Goal: Use online tool/utility: Utilize a website feature to perform a specific function

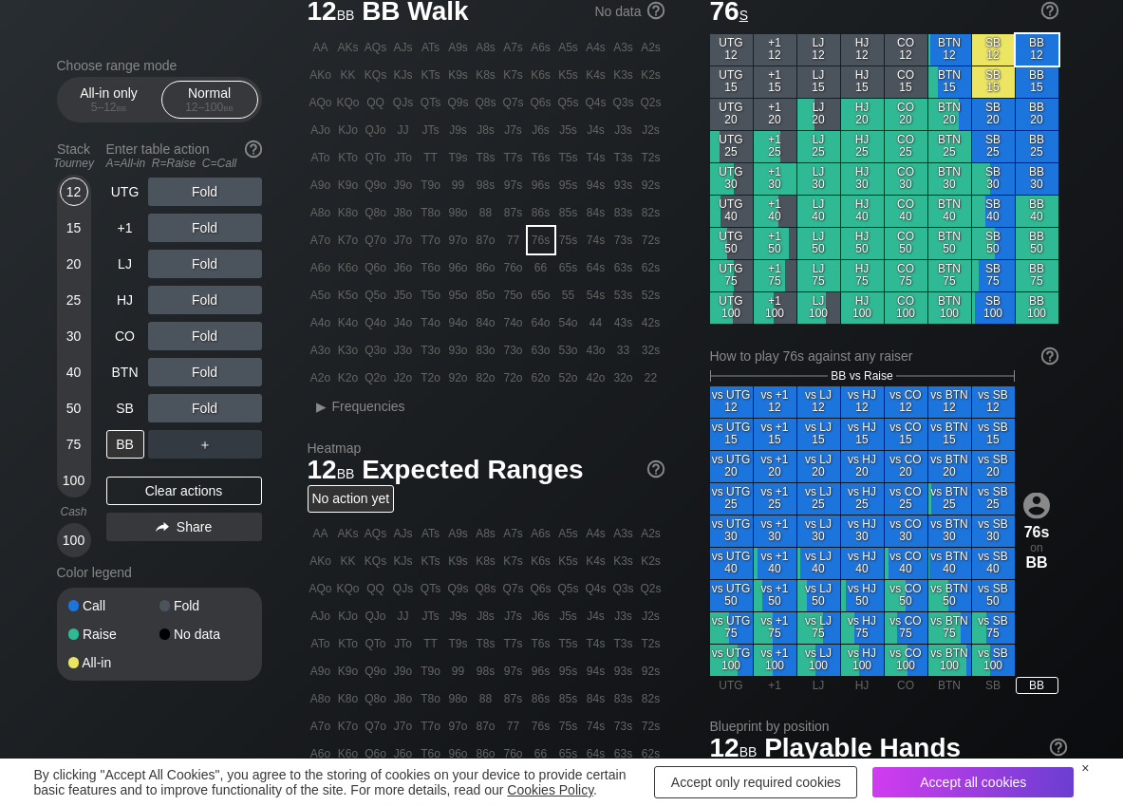
scroll to position [76, 0]
click at [384, 414] on span "▸ Frequencies" at bounding box center [357, 404] width 98 height 23
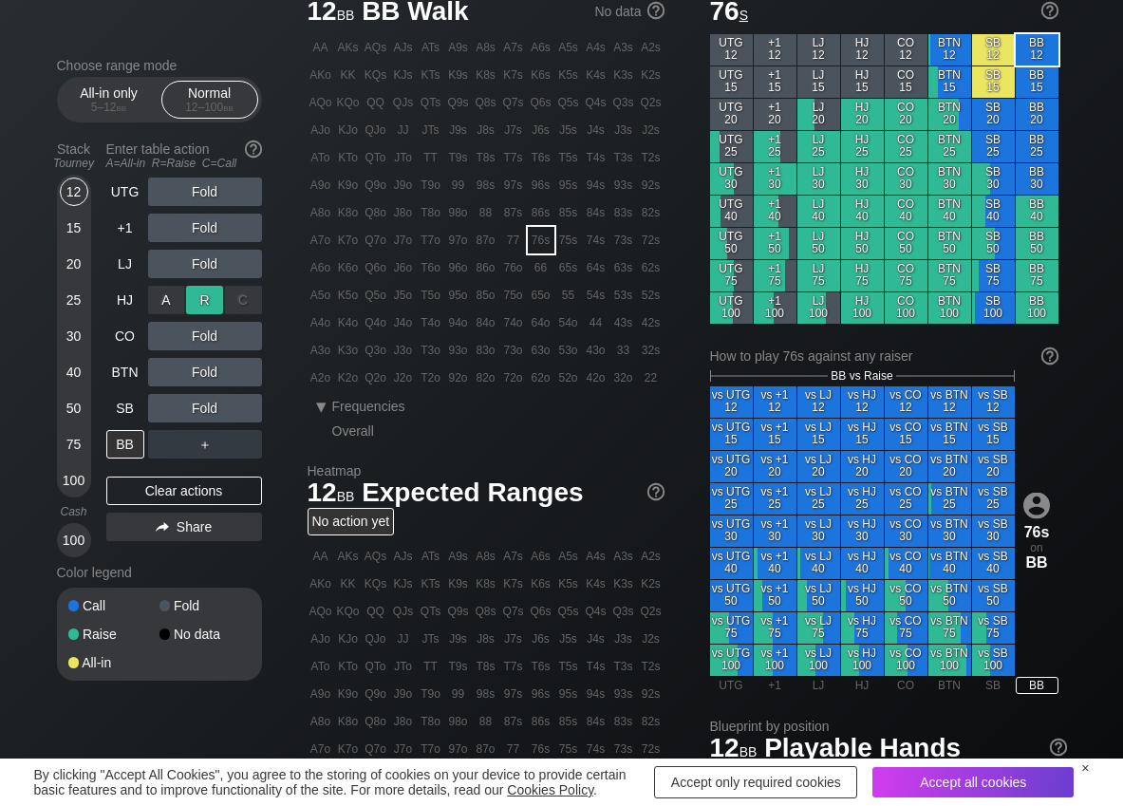
click at [196, 298] on div "R ✕" at bounding box center [204, 300] width 37 height 28
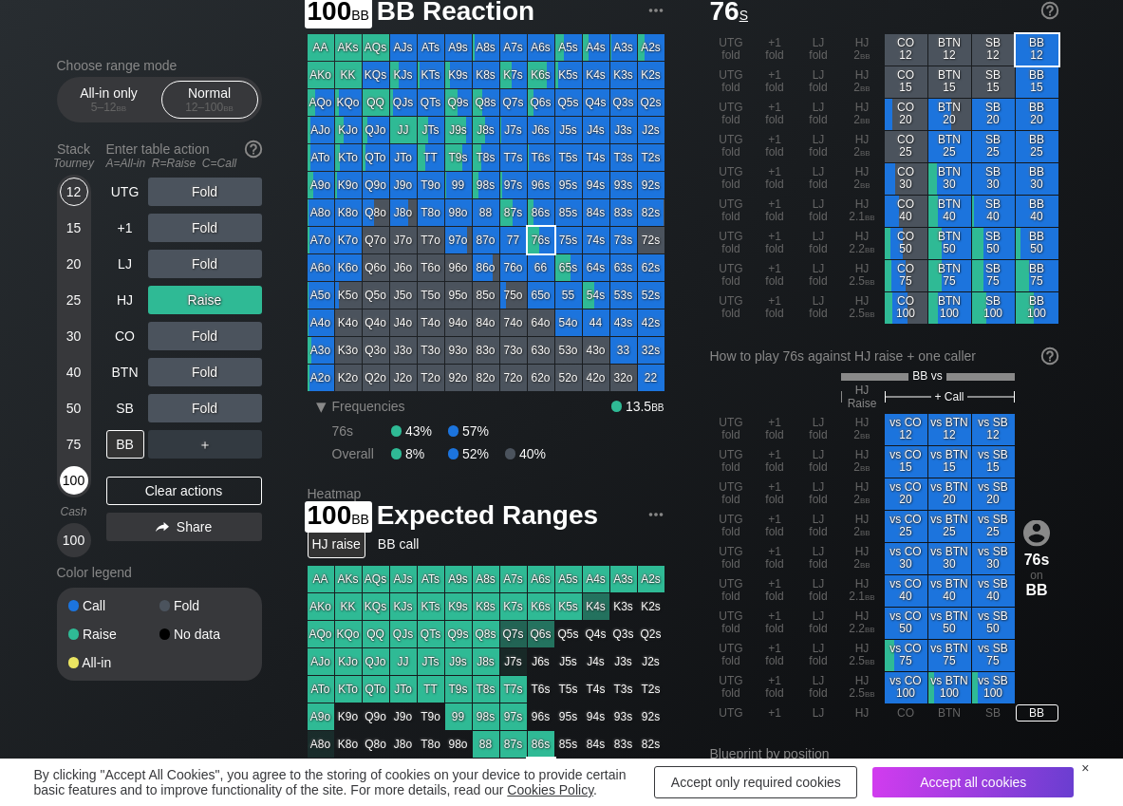
click at [70, 478] on div "100" at bounding box center [74, 480] width 28 height 28
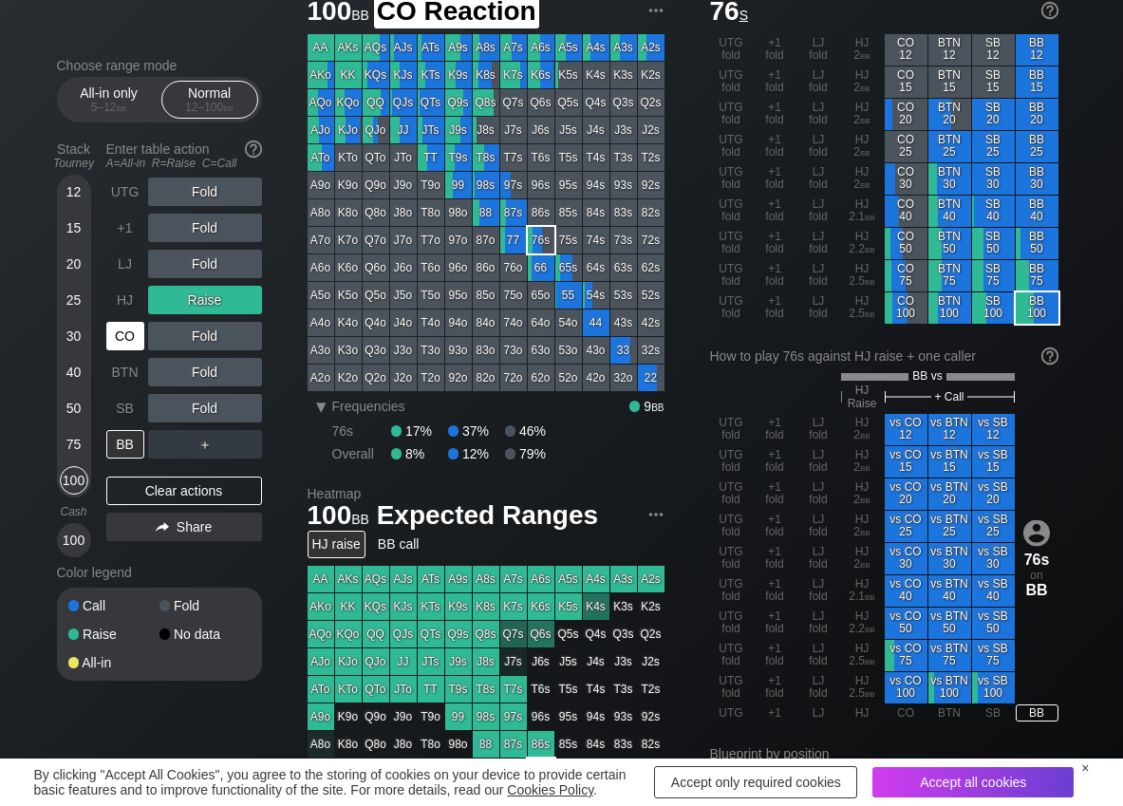
click at [130, 338] on div "CO" at bounding box center [125, 336] width 38 height 28
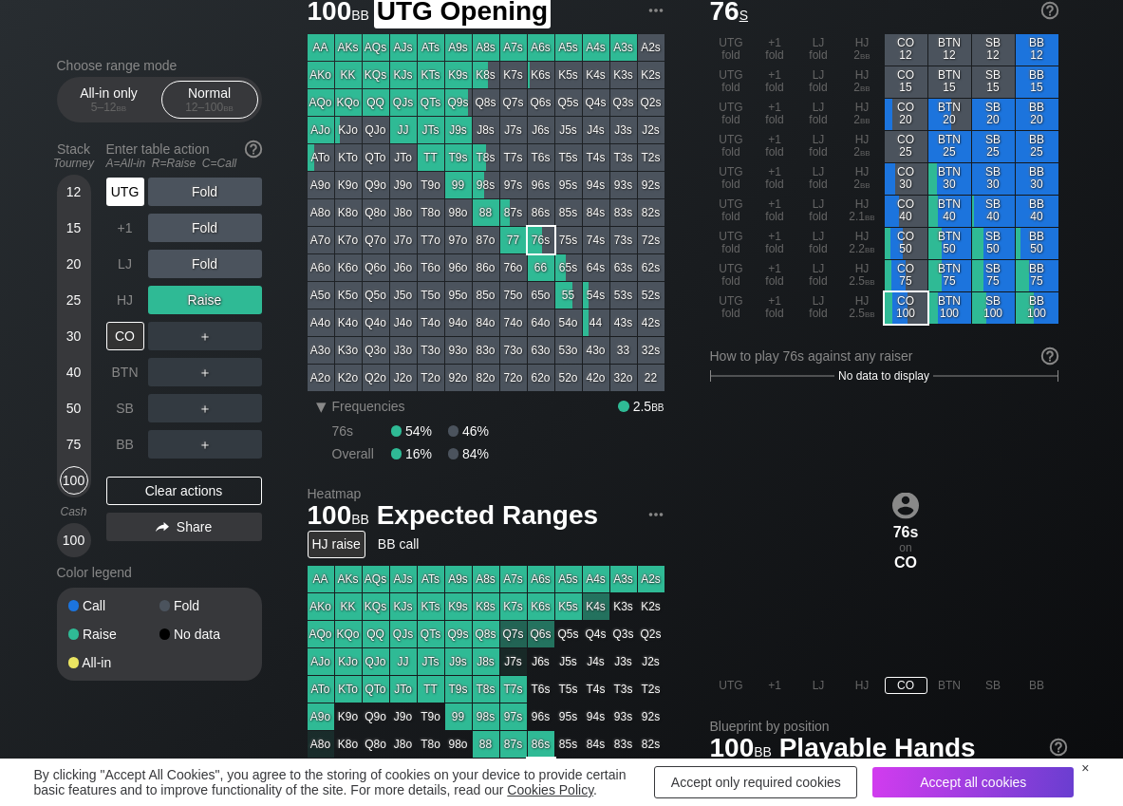
click at [127, 186] on div "UTG" at bounding box center [125, 192] width 38 height 28
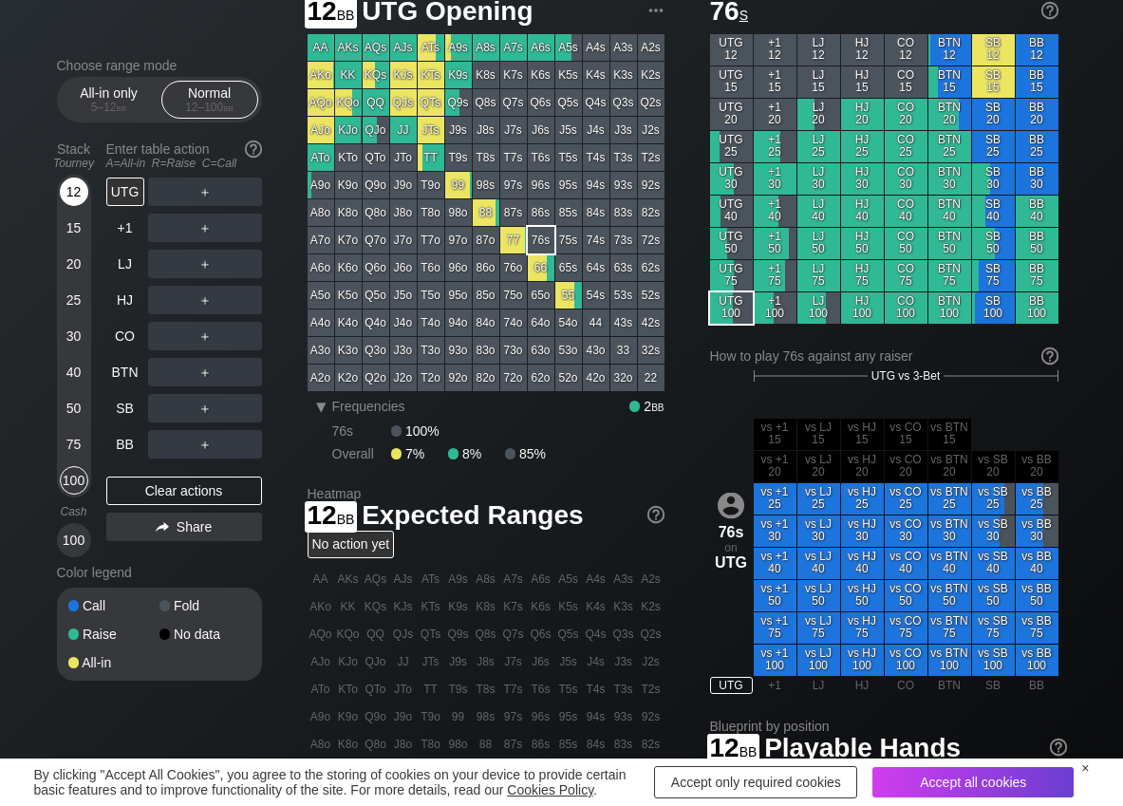
click at [85, 189] on div "12" at bounding box center [74, 192] width 28 height 28
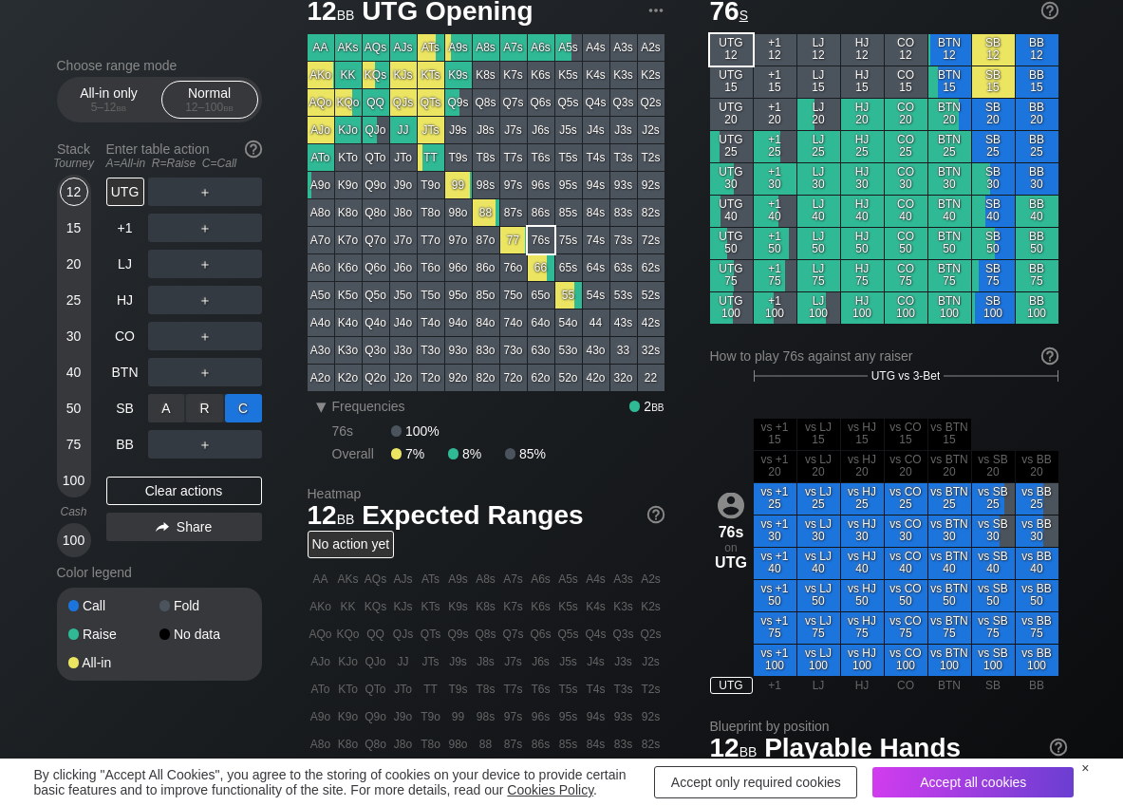
click at [239, 399] on div "C ✕" at bounding box center [243, 408] width 37 height 28
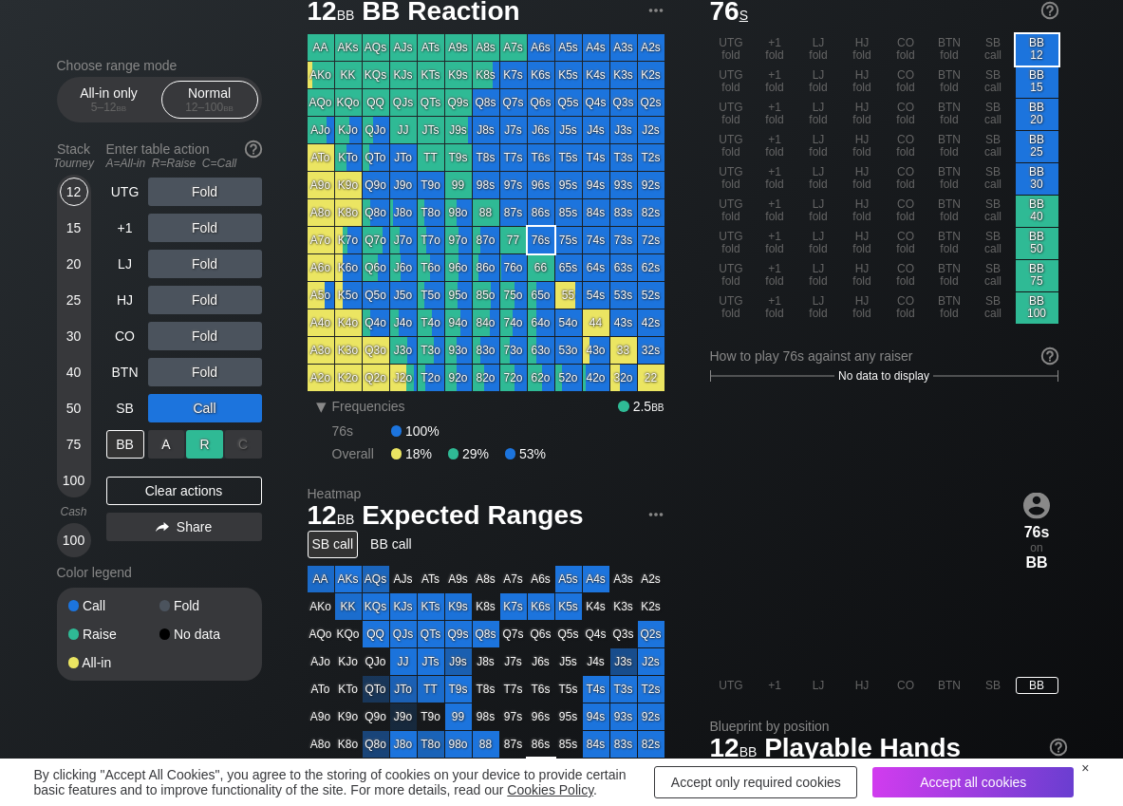
click at [199, 447] on div "R ✕" at bounding box center [204, 444] width 37 height 28
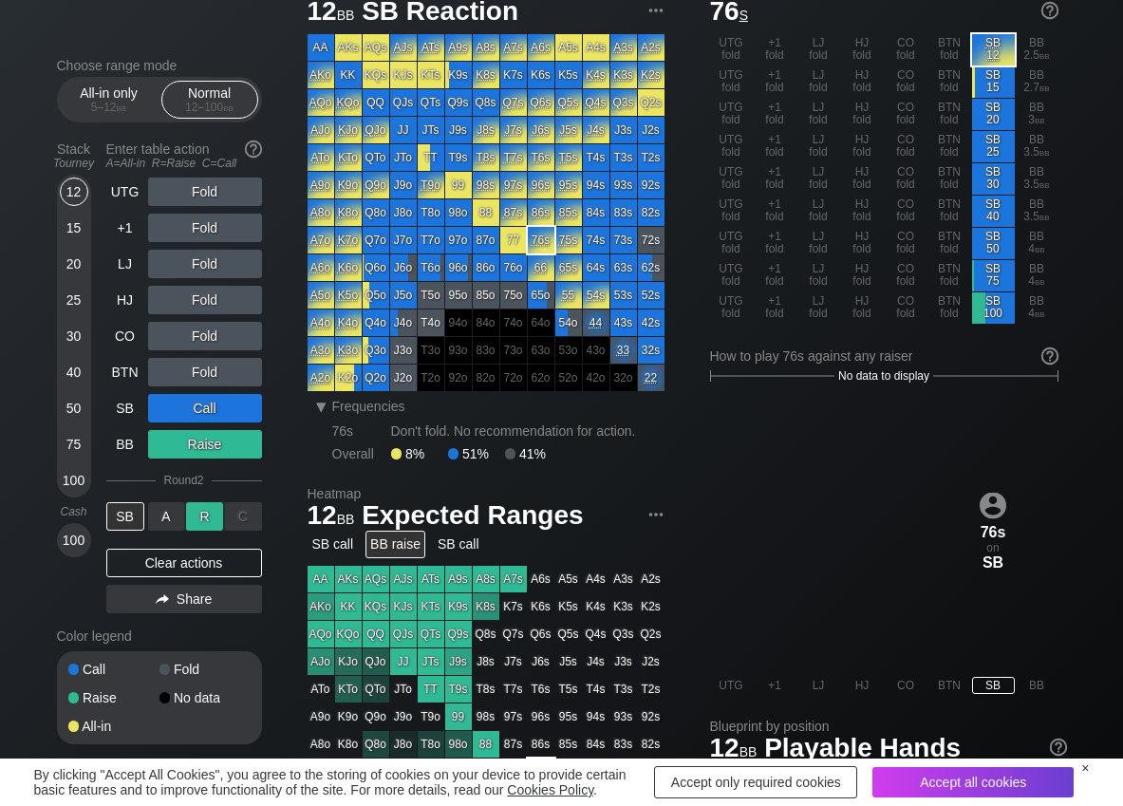
click at [195, 523] on div "R ✕" at bounding box center [204, 516] width 37 height 28
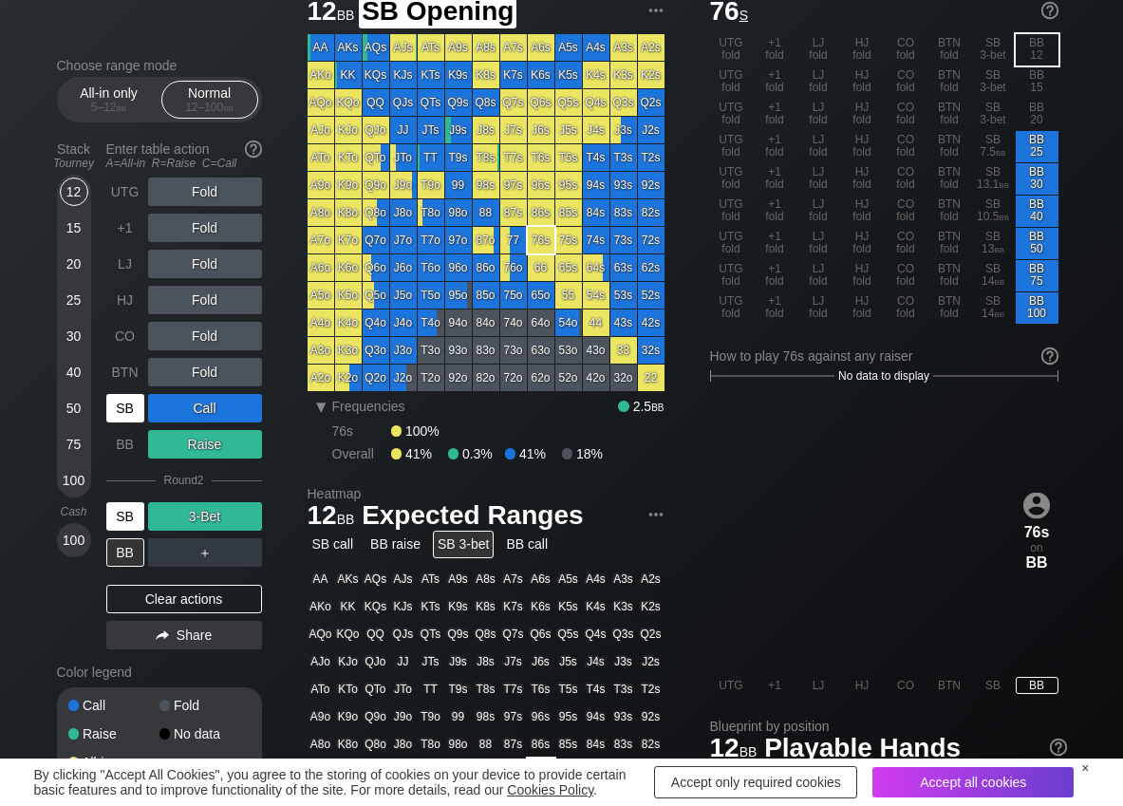
click at [128, 398] on div "SB" at bounding box center [125, 408] width 38 height 28
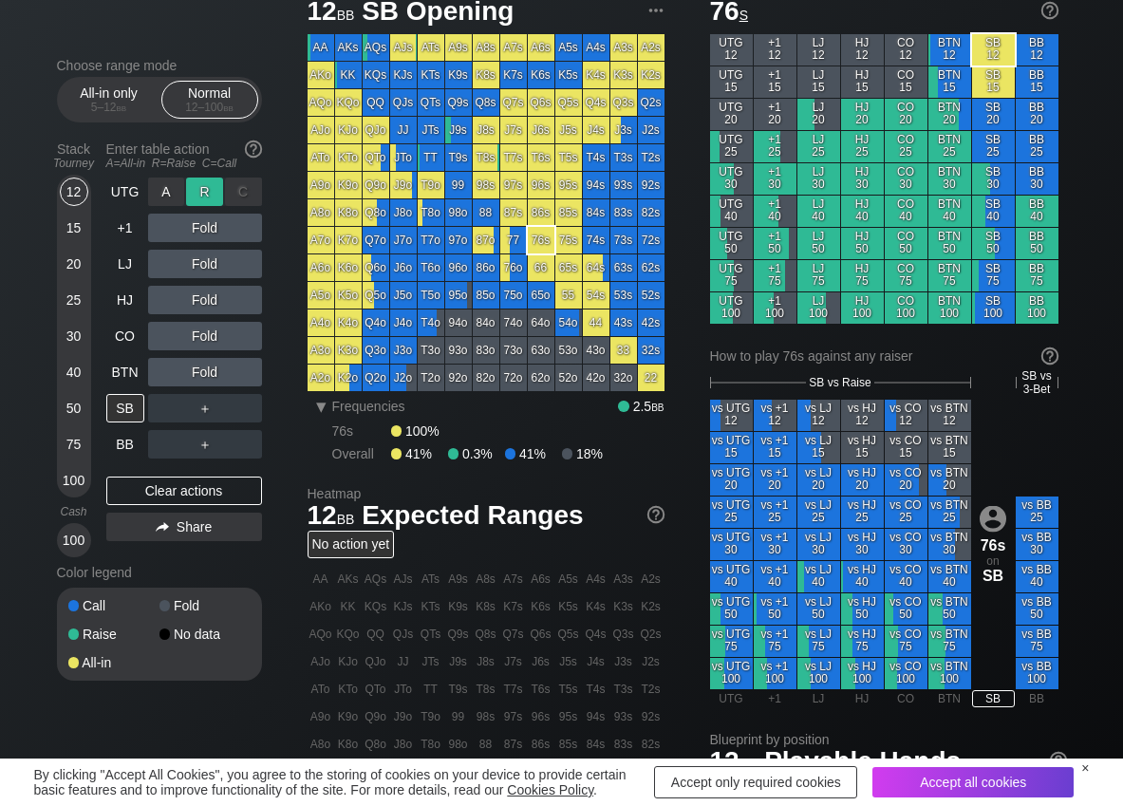
click at [199, 195] on div "R ✕" at bounding box center [204, 192] width 37 height 28
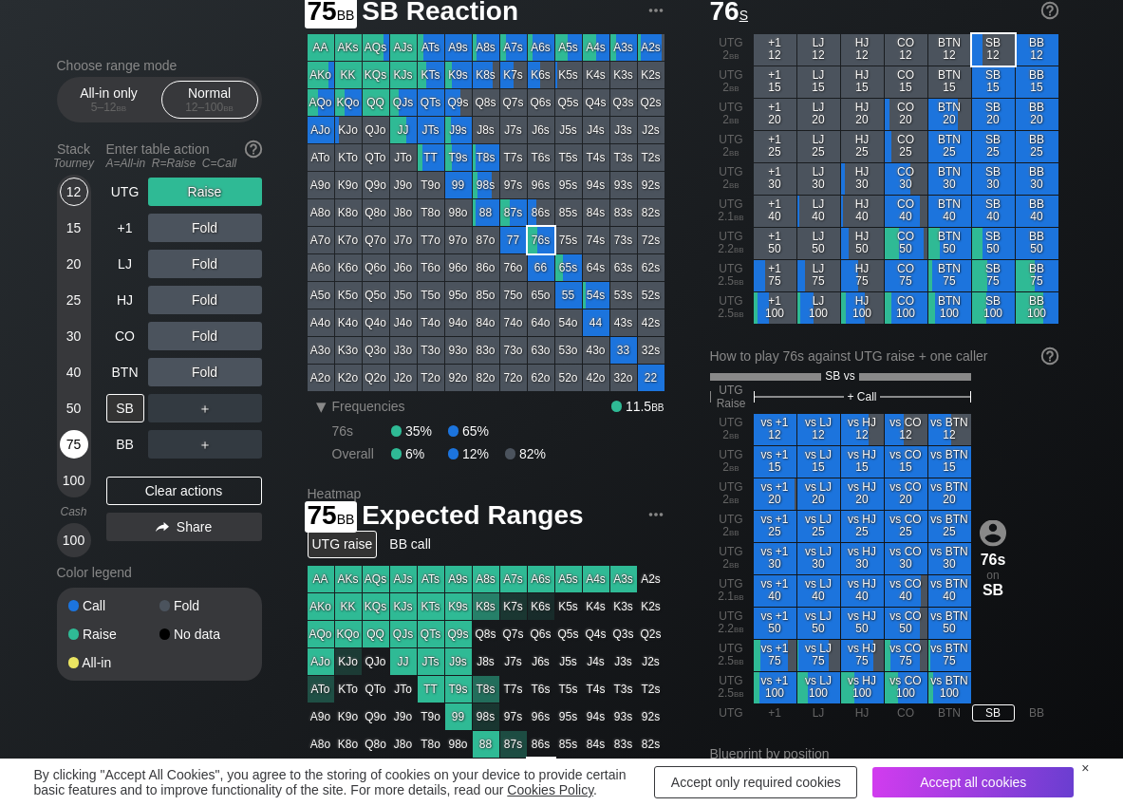
click at [74, 442] on div "75" at bounding box center [74, 444] width 28 height 28
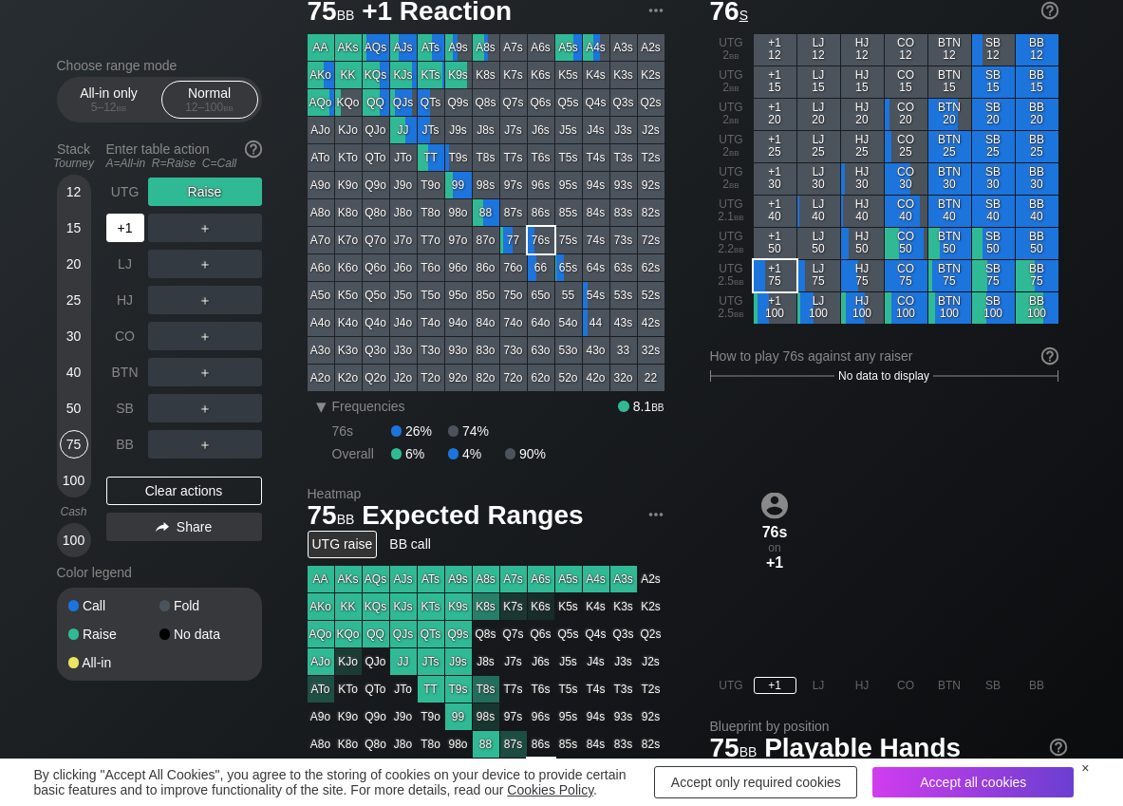
click at [135, 224] on div "+1" at bounding box center [125, 228] width 38 height 28
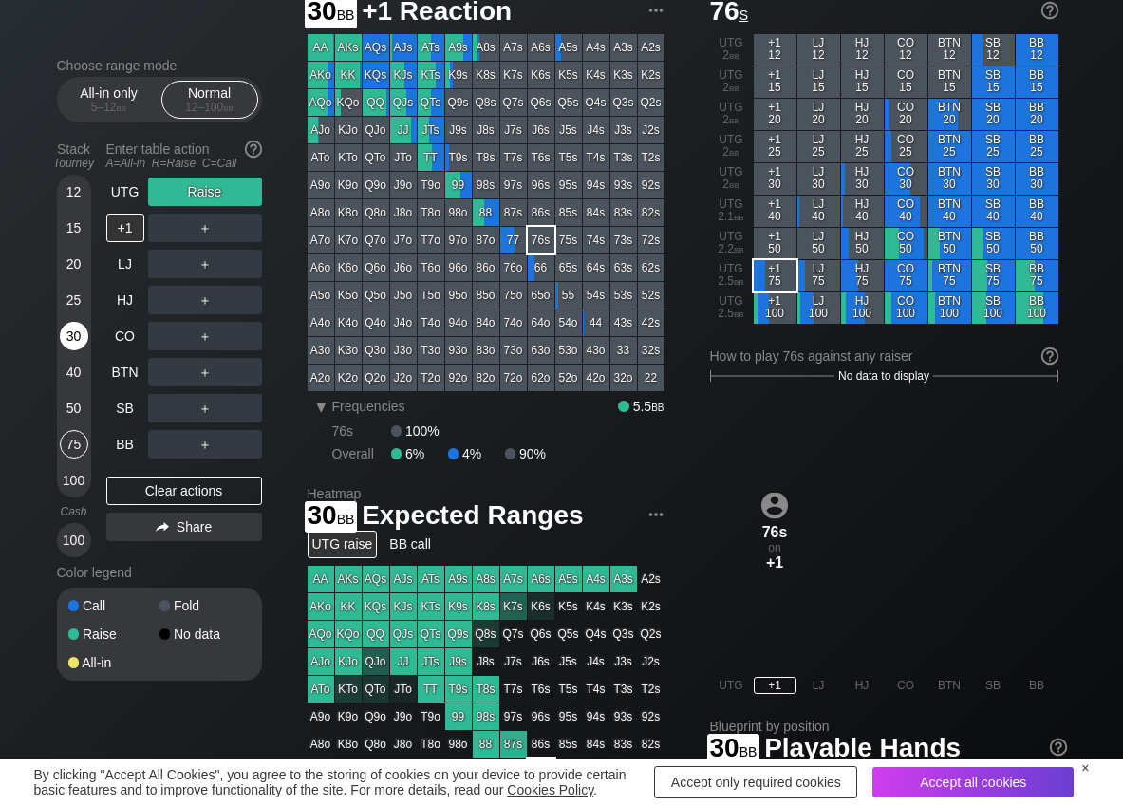
click at [70, 332] on div "30" at bounding box center [74, 336] width 28 height 28
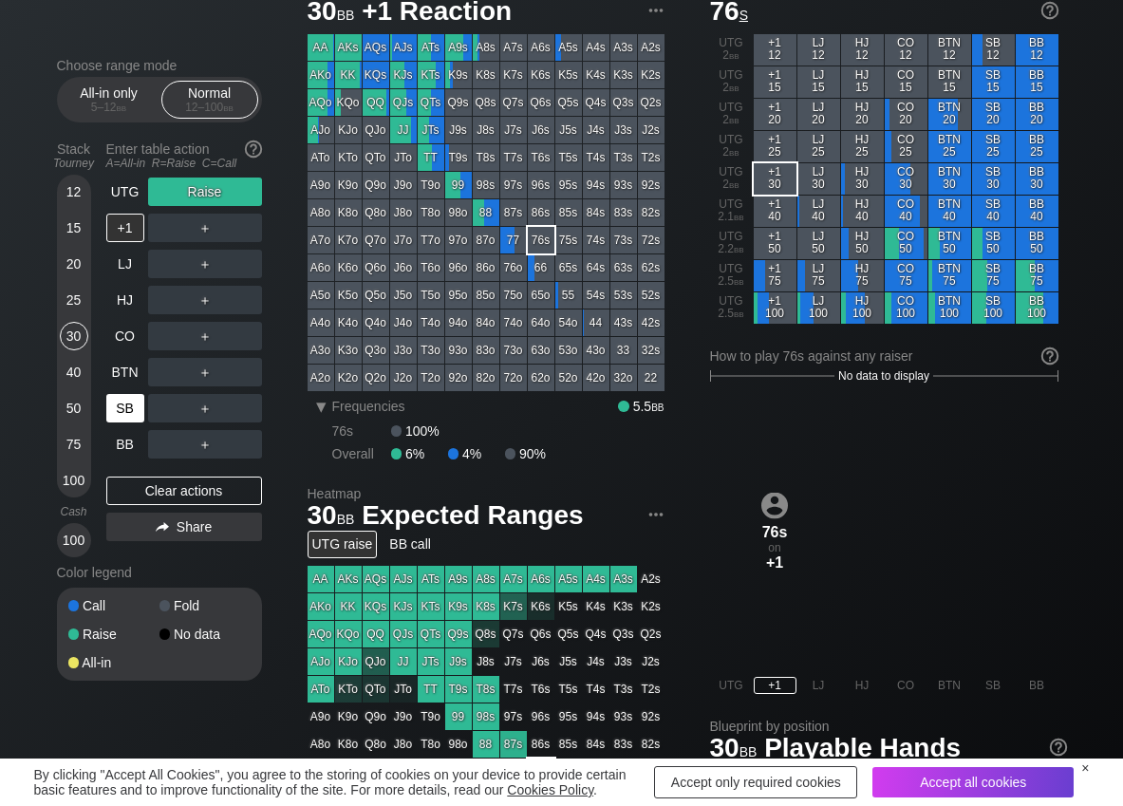
drag, startPoint x: 184, startPoint y: 492, endPoint x: 141, endPoint y: 421, distance: 83.0
click at [181, 488] on div "Clear actions" at bounding box center [184, 491] width 156 height 28
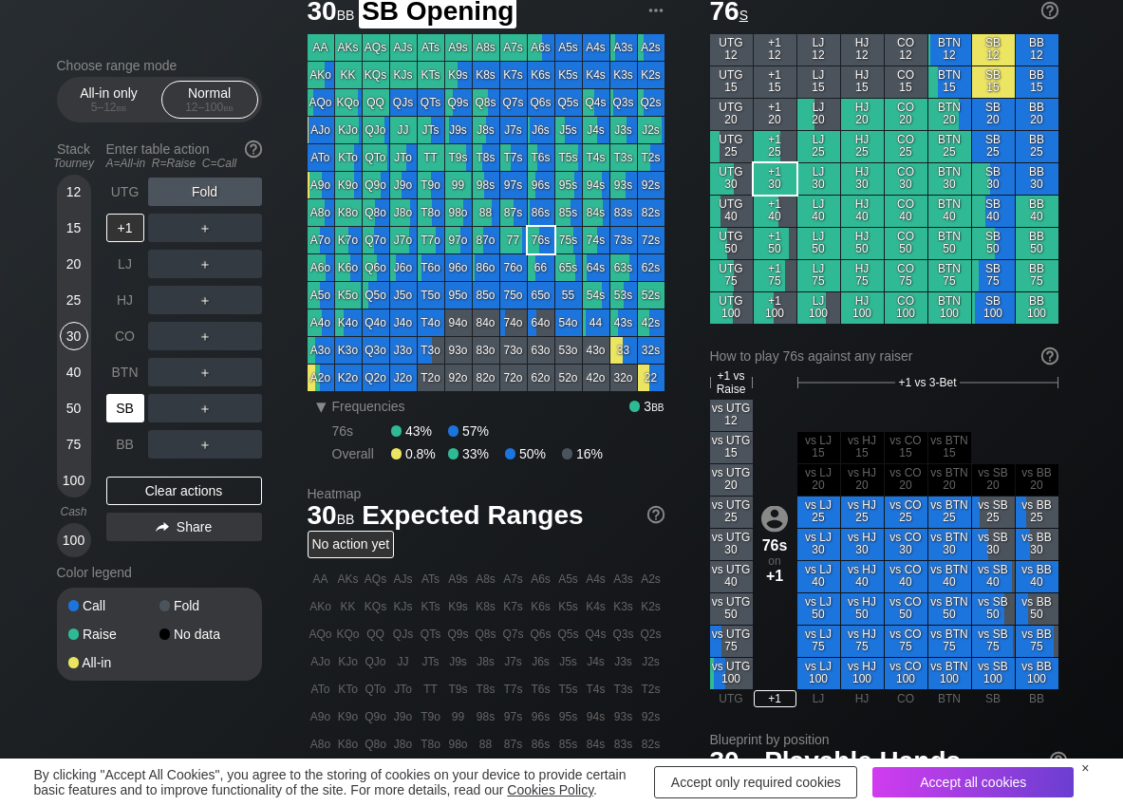
click at [131, 412] on div "SB" at bounding box center [125, 408] width 38 height 28
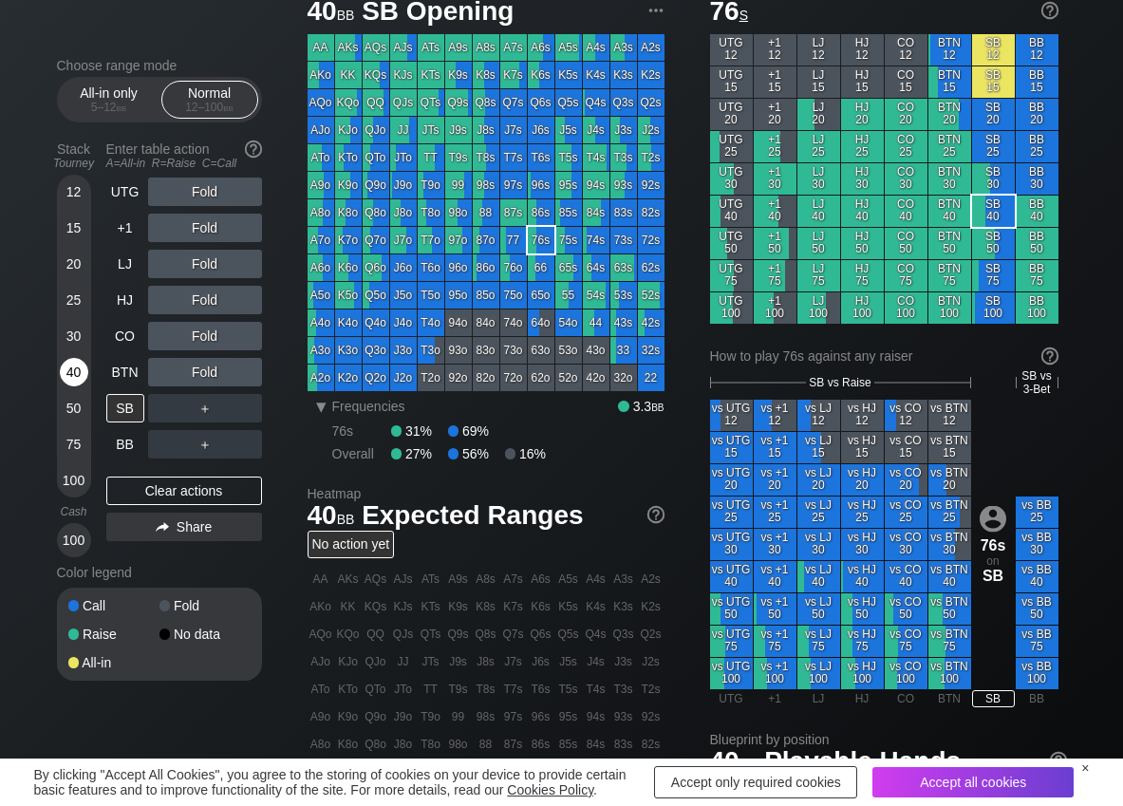
click at [73, 375] on div "40" at bounding box center [74, 372] width 28 height 28
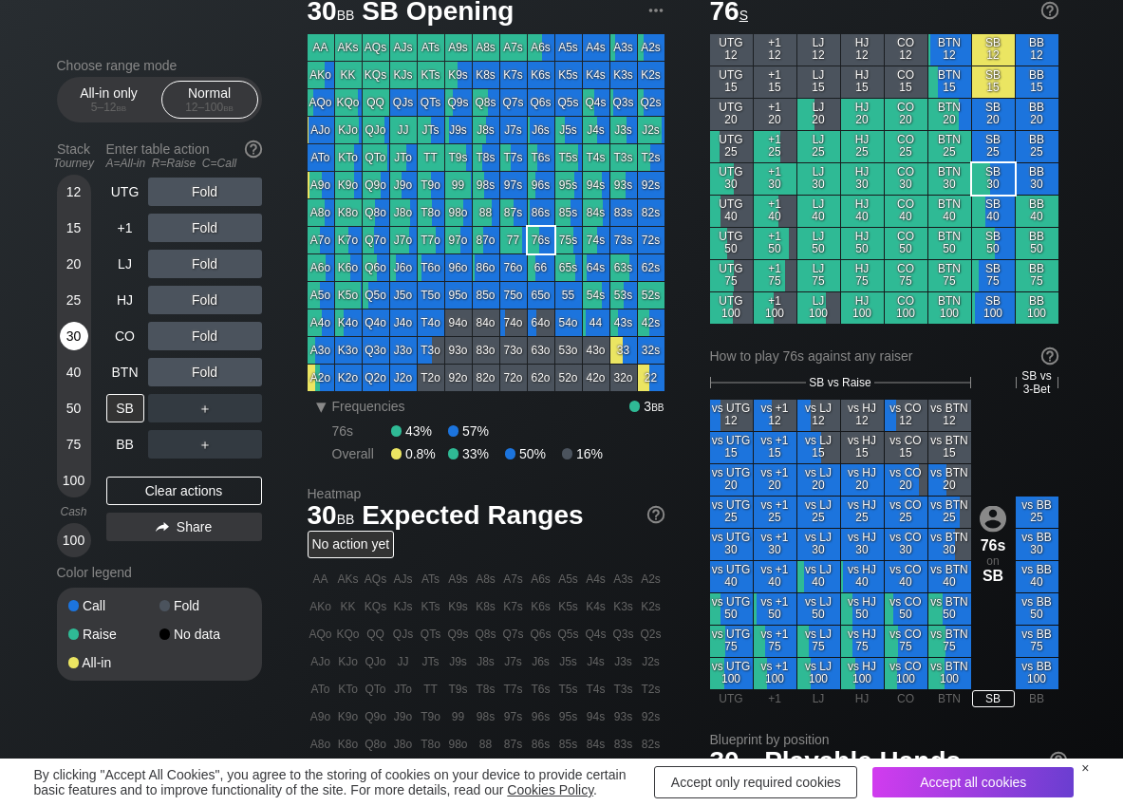
click at [76, 336] on div "30" at bounding box center [74, 336] width 28 height 28
click at [206, 406] on div "R ✕" at bounding box center [204, 408] width 37 height 28
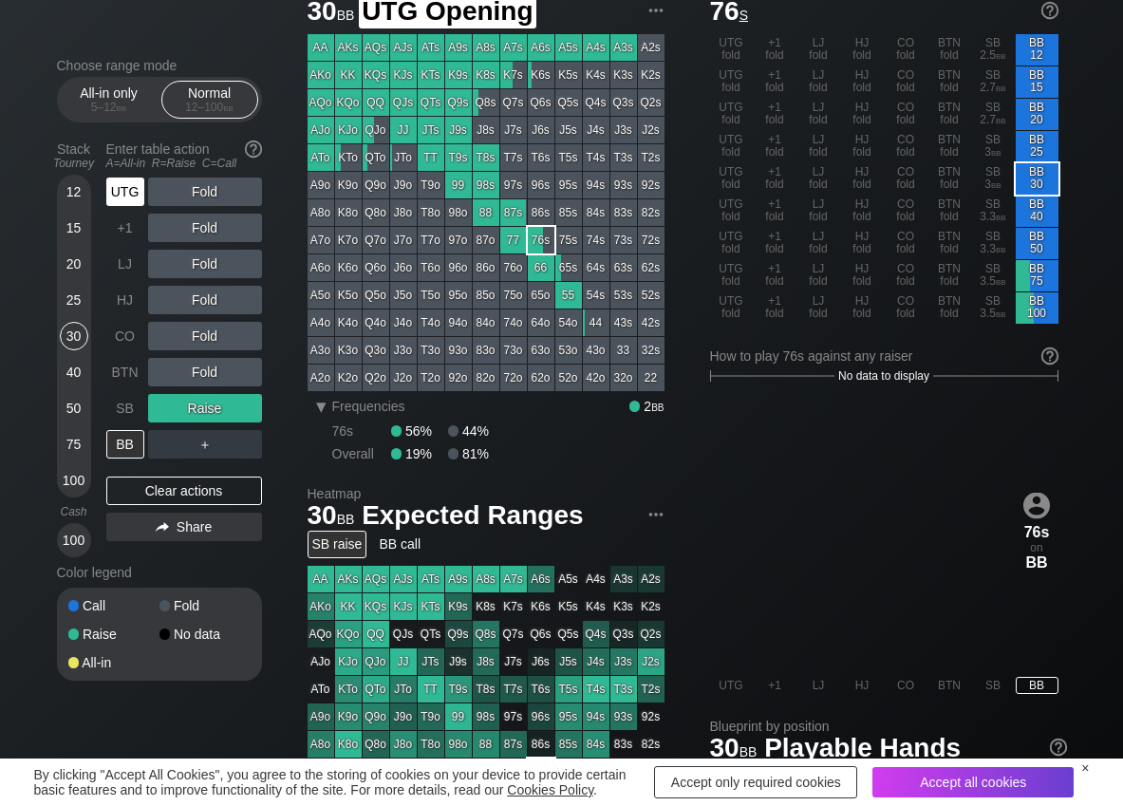
click at [136, 189] on div "UTG" at bounding box center [125, 192] width 38 height 28
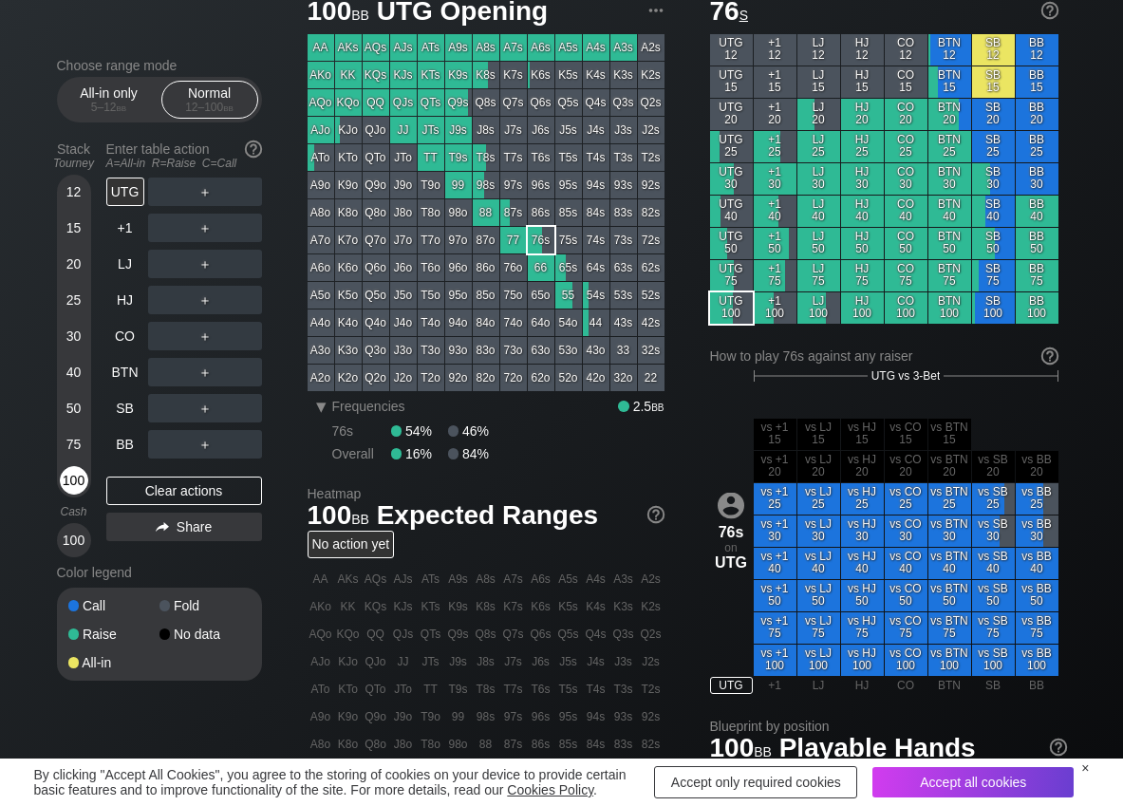
click at [71, 484] on div "100" at bounding box center [74, 480] width 28 height 28
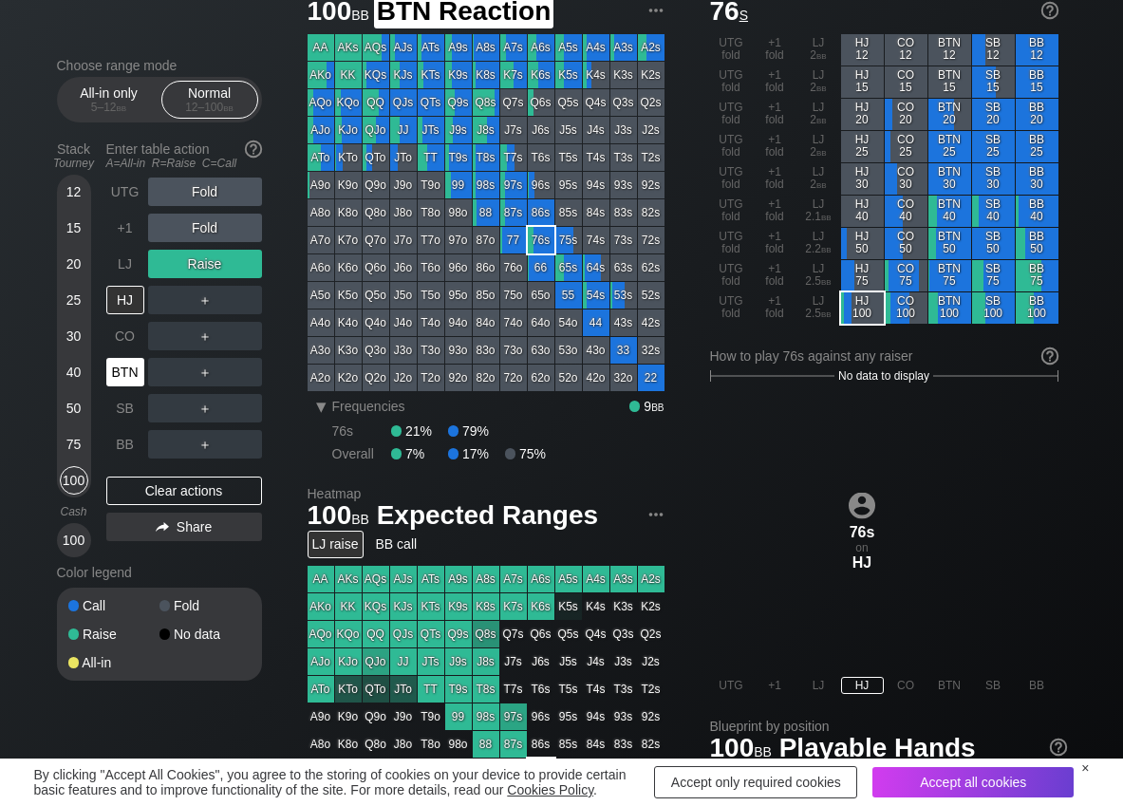
click at [122, 368] on div "BTN" at bounding box center [125, 372] width 38 height 28
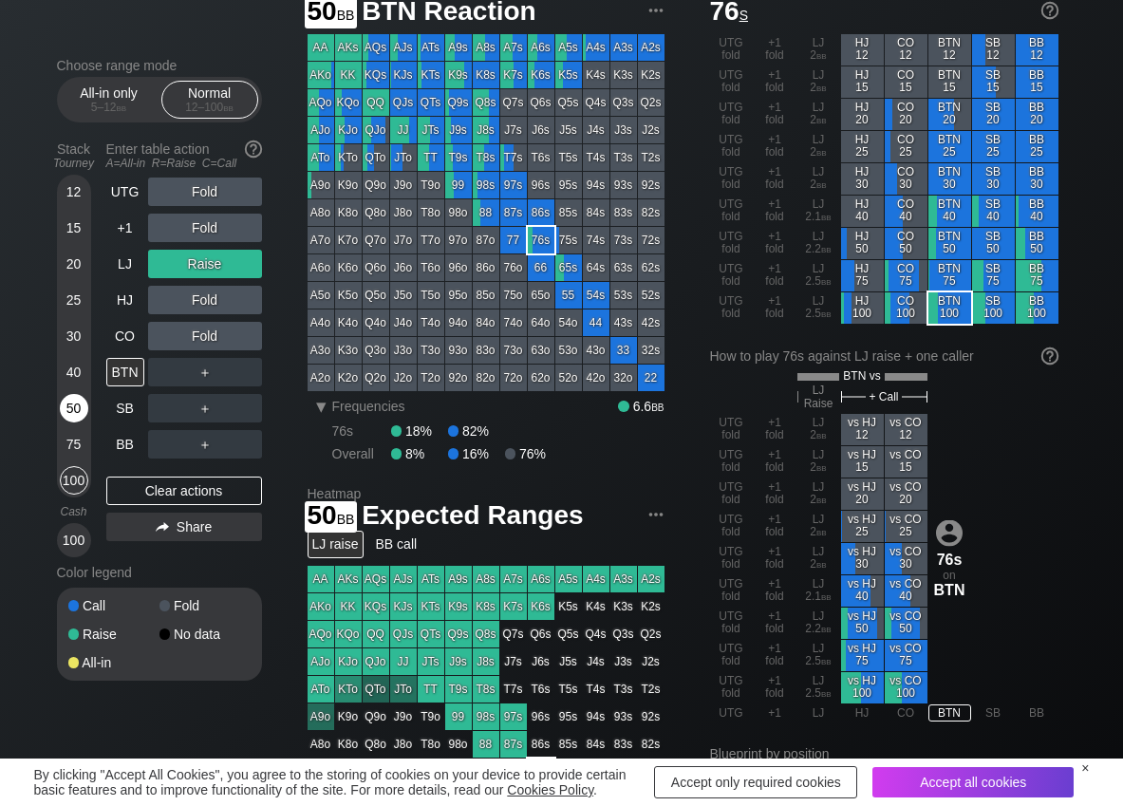
click at [76, 404] on div "50" at bounding box center [74, 408] width 28 height 28
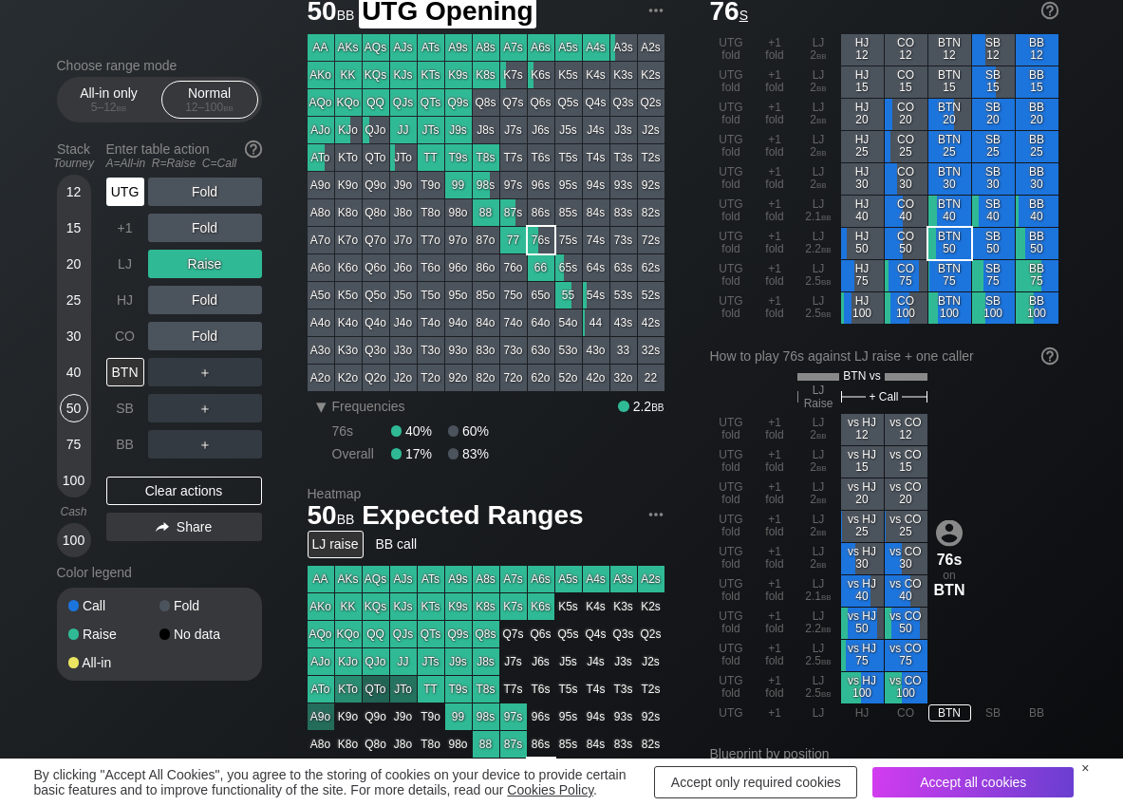
click at [131, 191] on div "UTG" at bounding box center [125, 192] width 38 height 28
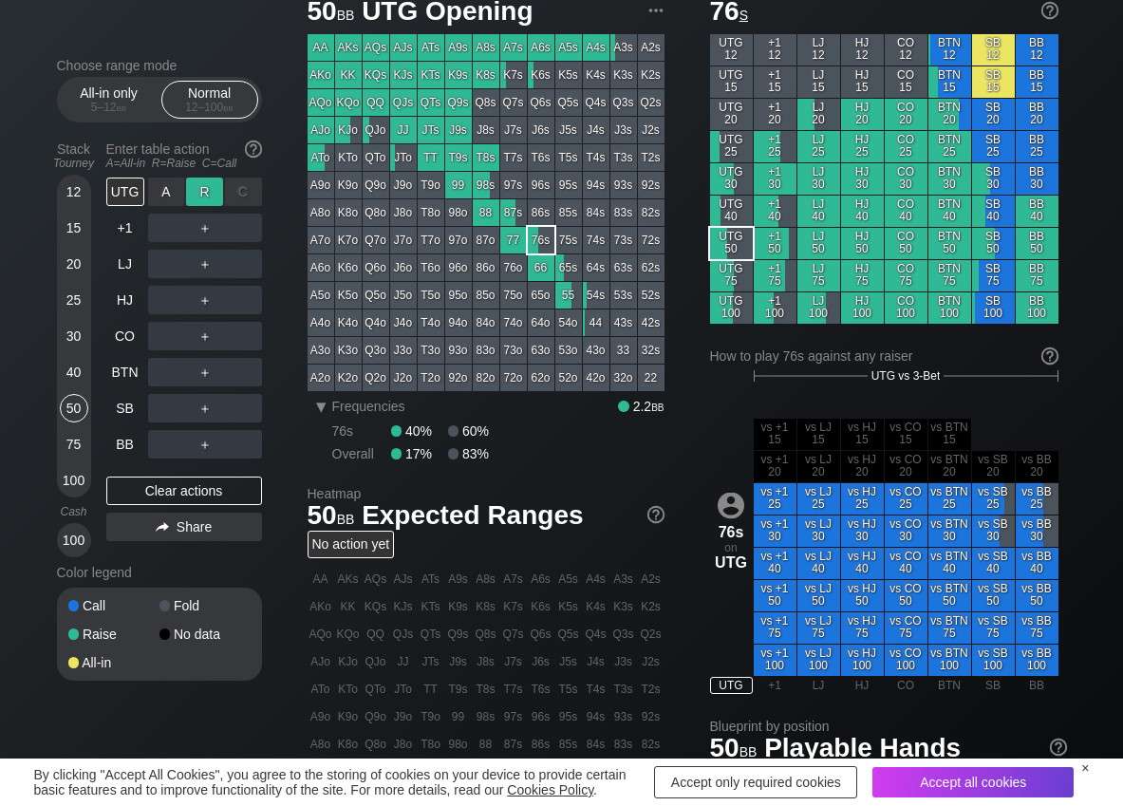
click at [199, 187] on div "R ✕" at bounding box center [204, 192] width 37 height 28
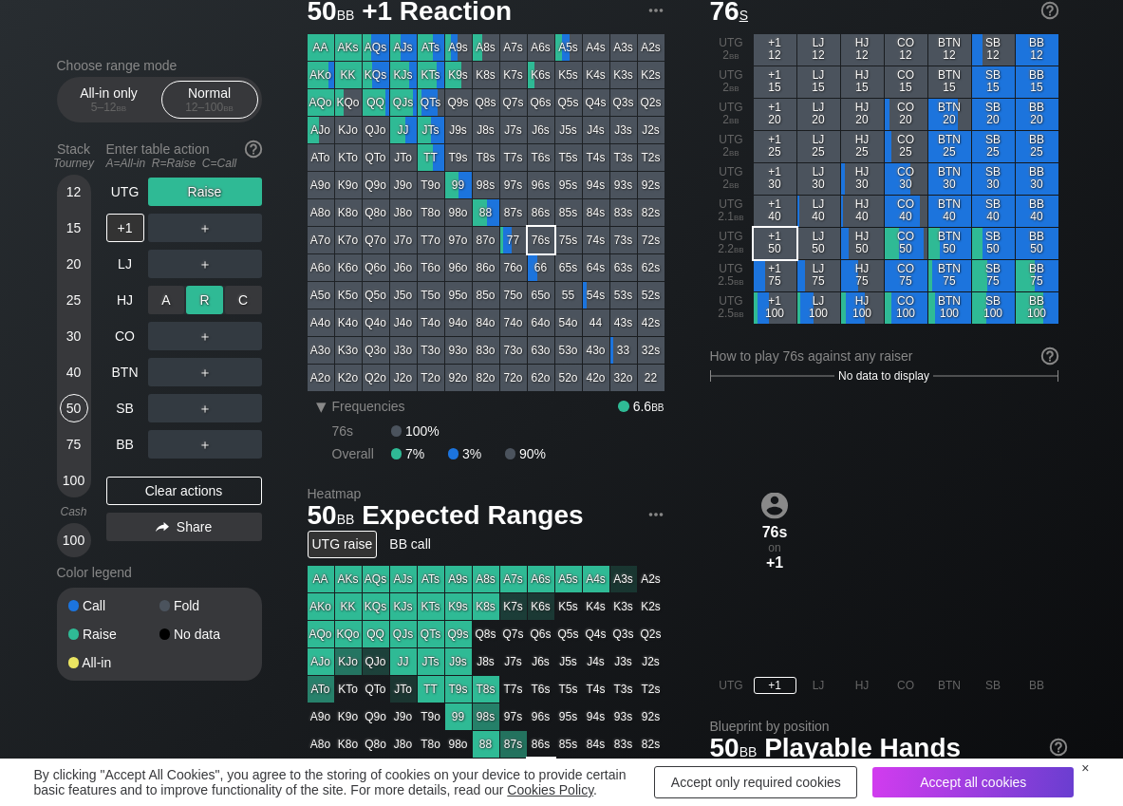
click at [194, 301] on div "R ✕" at bounding box center [204, 300] width 37 height 28
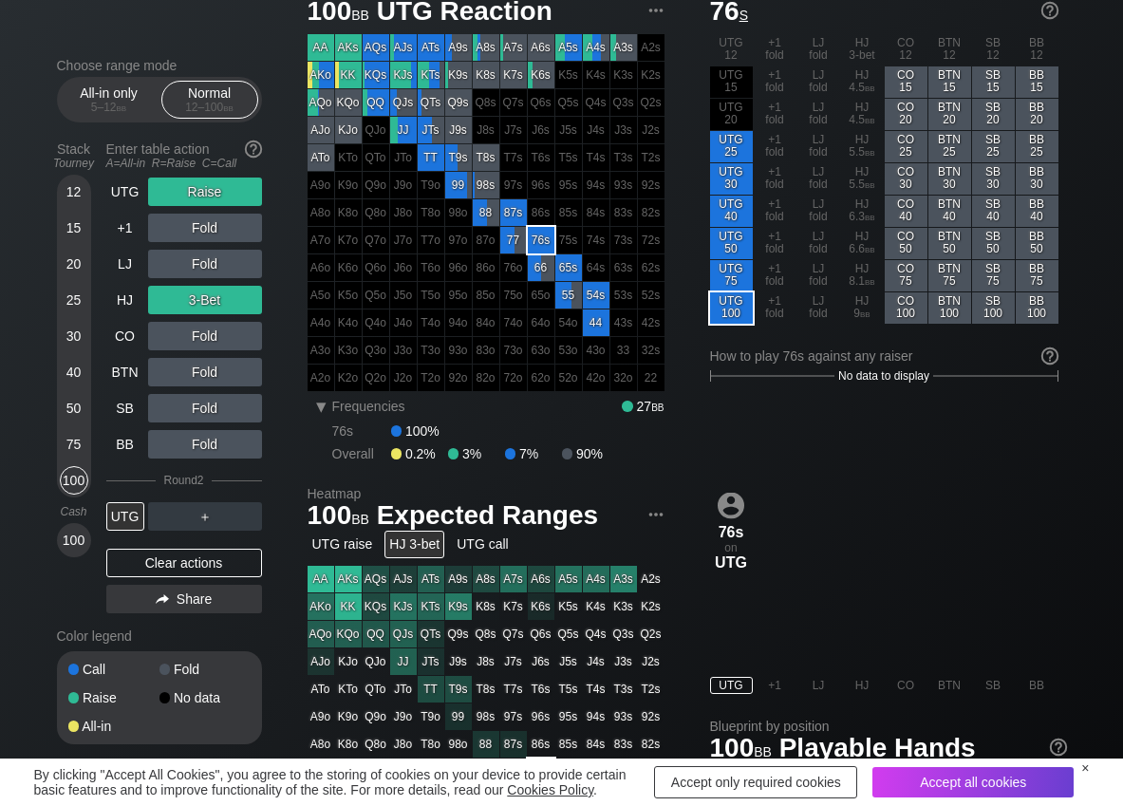
drag, startPoint x: 85, startPoint y: 474, endPoint x: 55, endPoint y: 481, distance: 30.4
click at [85, 475] on div "100" at bounding box center [74, 480] width 28 height 28
click at [160, 570] on div "Clear actions" at bounding box center [184, 563] width 156 height 28
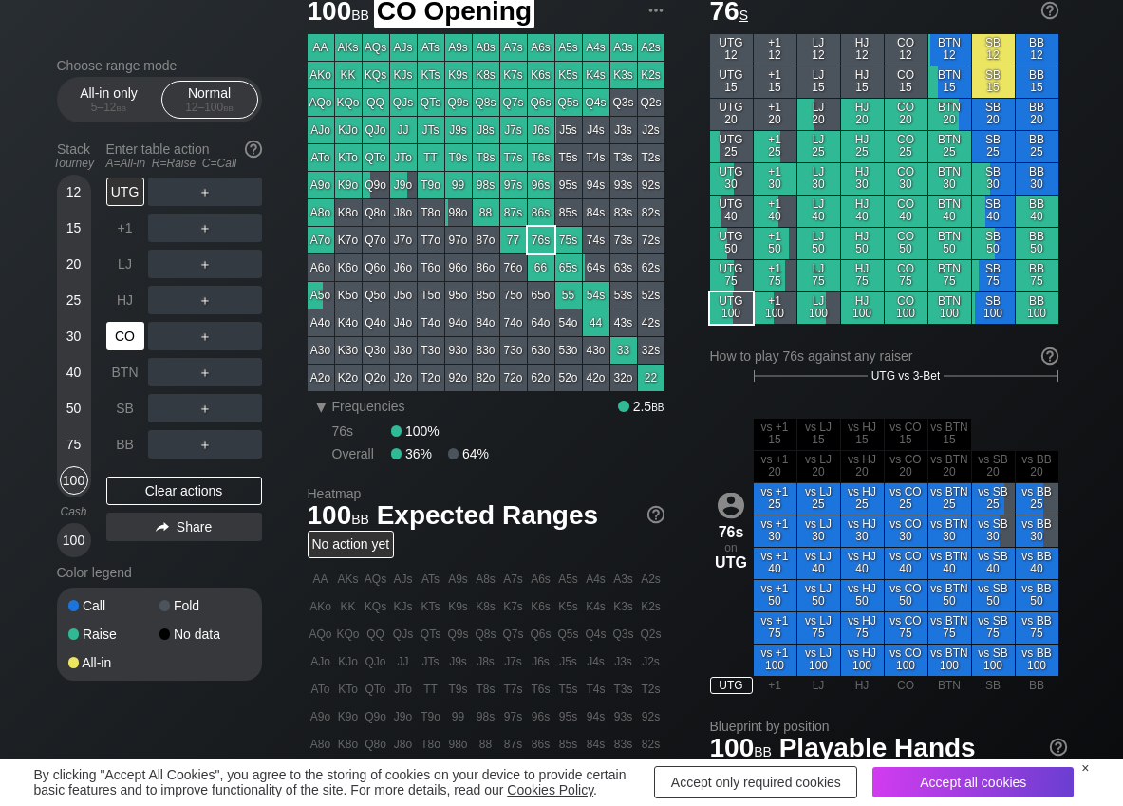
click at [128, 347] on div "CO" at bounding box center [125, 336] width 38 height 28
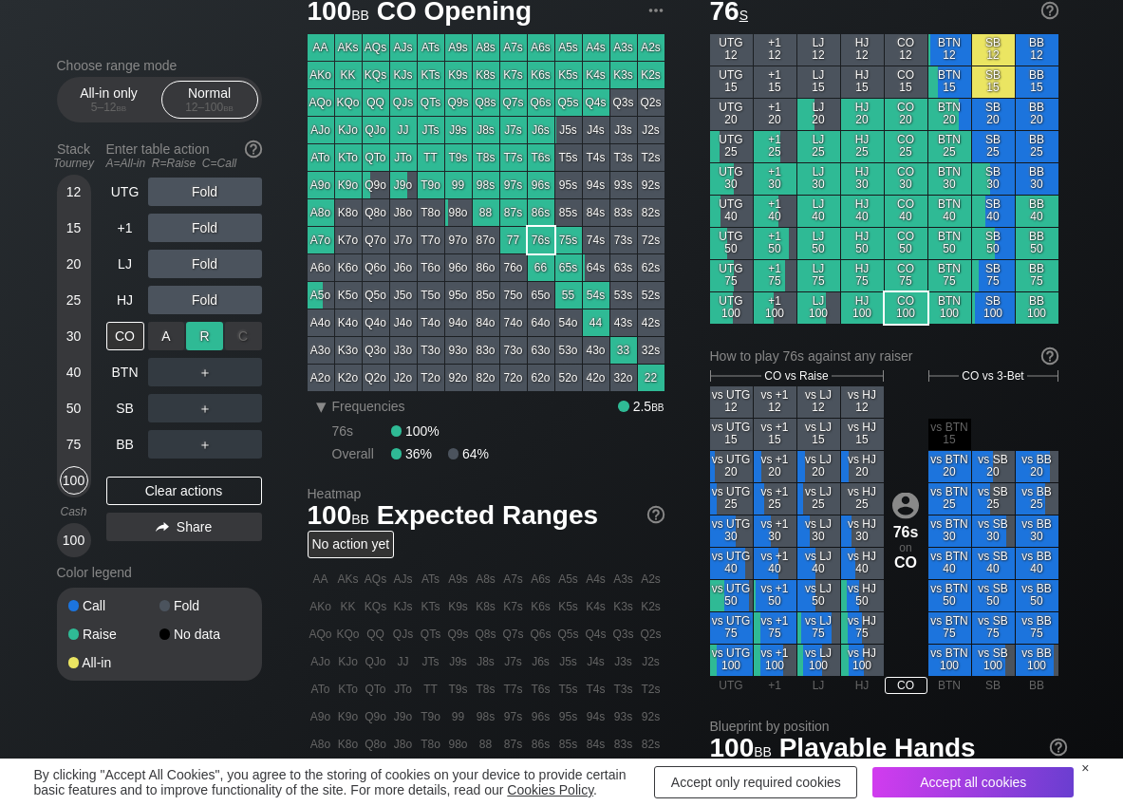
click at [197, 333] on div "R ✕" at bounding box center [204, 336] width 37 height 28
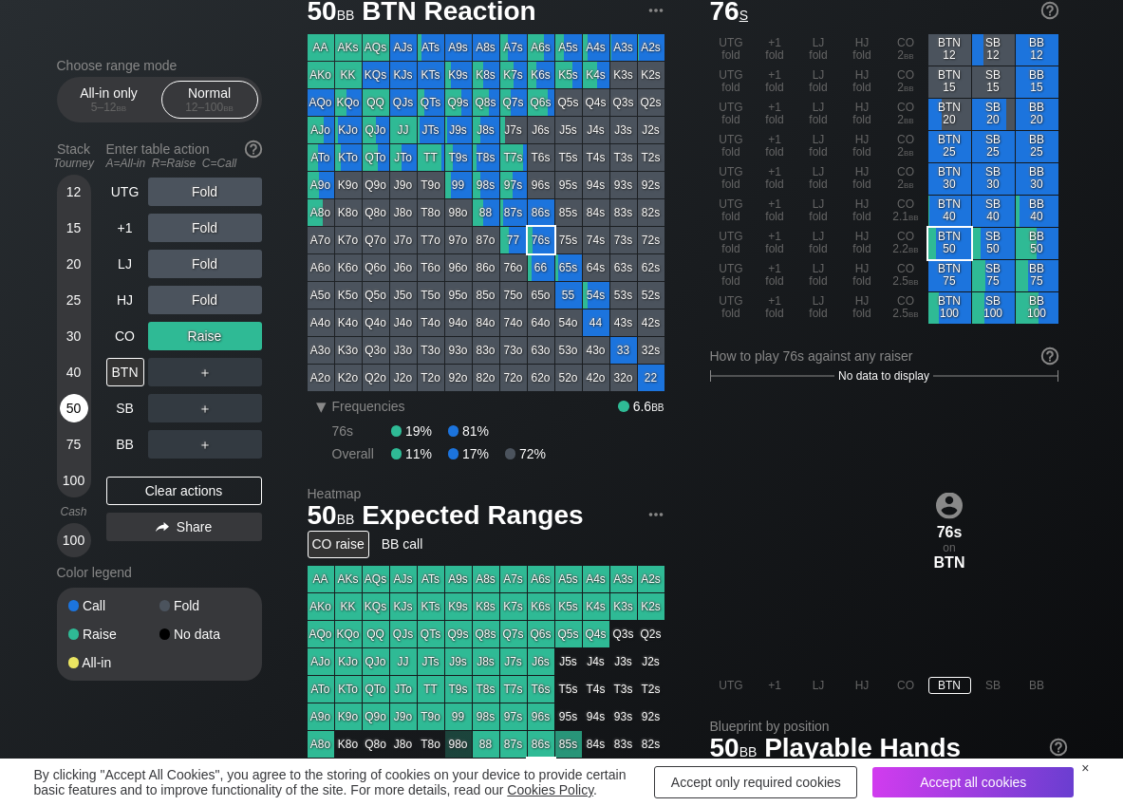
click at [84, 404] on div "50" at bounding box center [74, 408] width 28 height 28
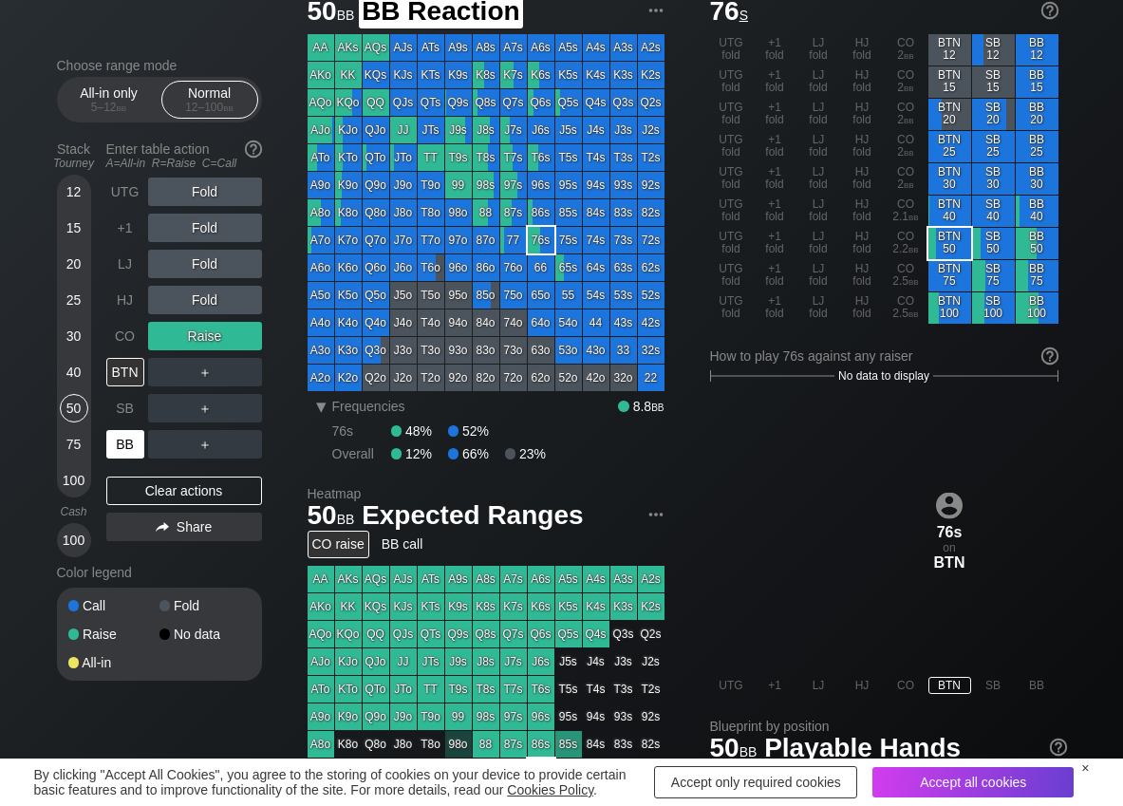
click at [117, 437] on div "BB" at bounding box center [125, 444] width 38 height 28
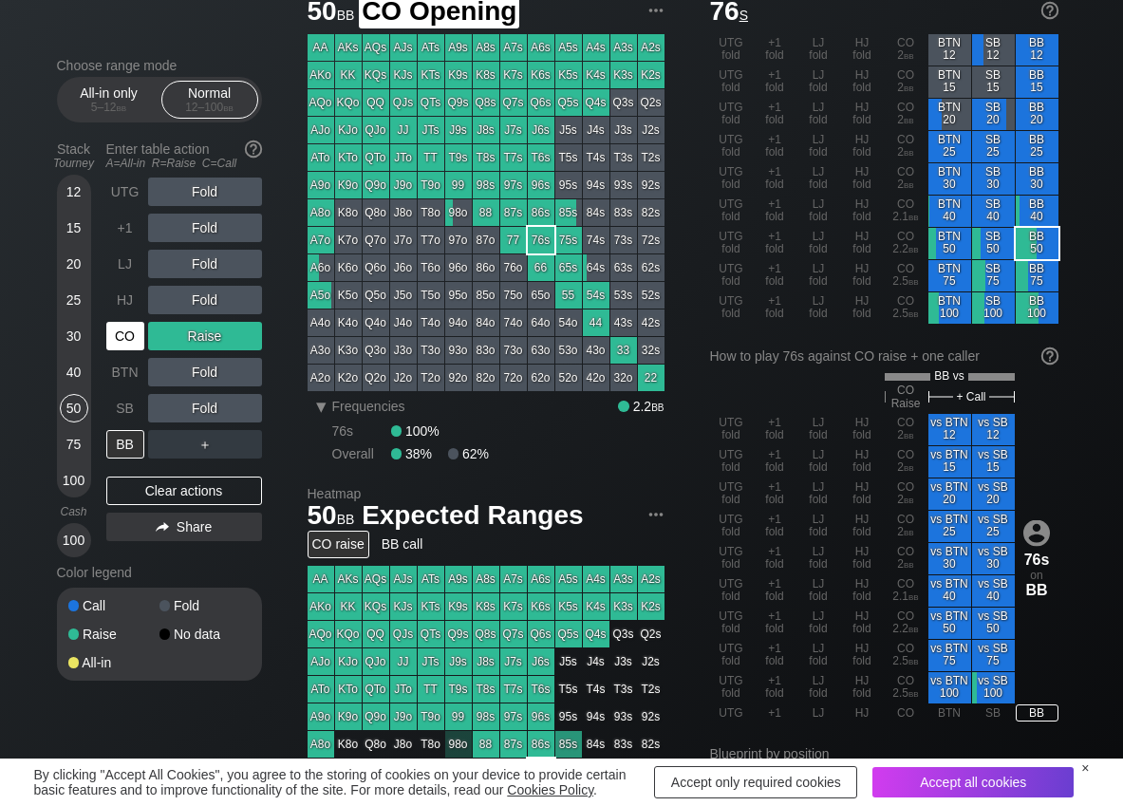
click at [128, 340] on div "CO" at bounding box center [125, 336] width 38 height 28
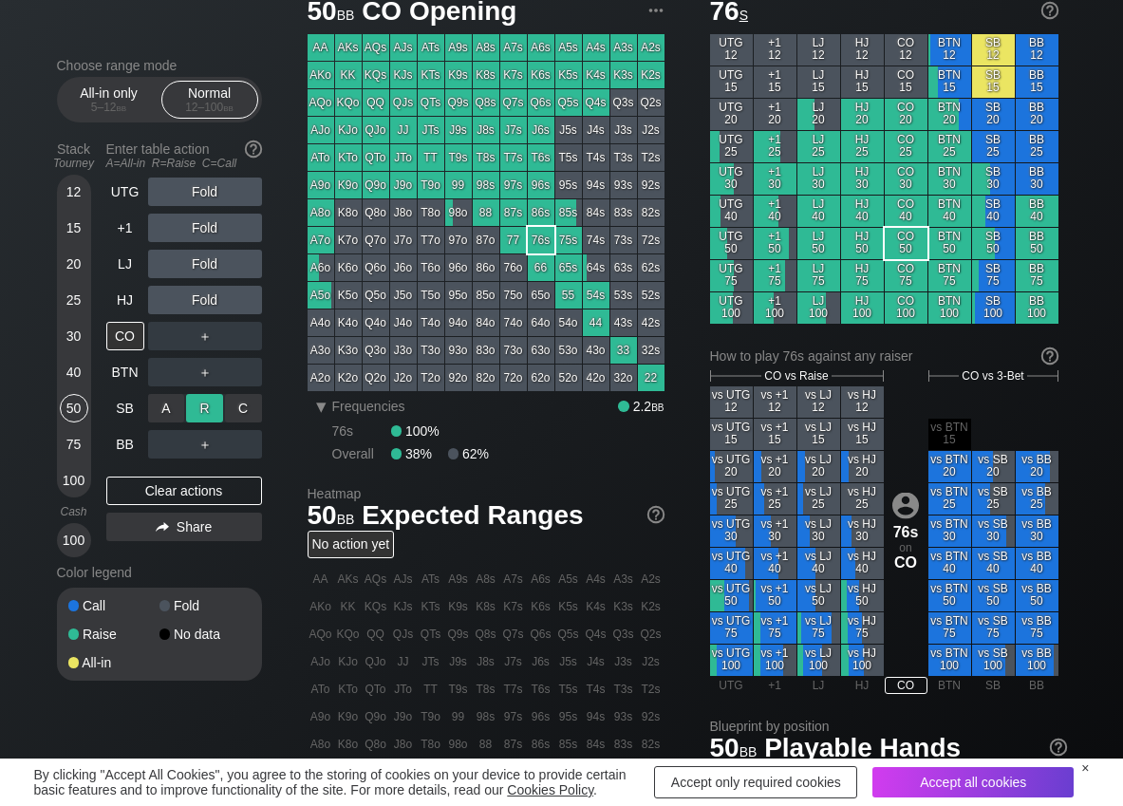
click at [203, 403] on div "R ✕" at bounding box center [204, 408] width 37 height 28
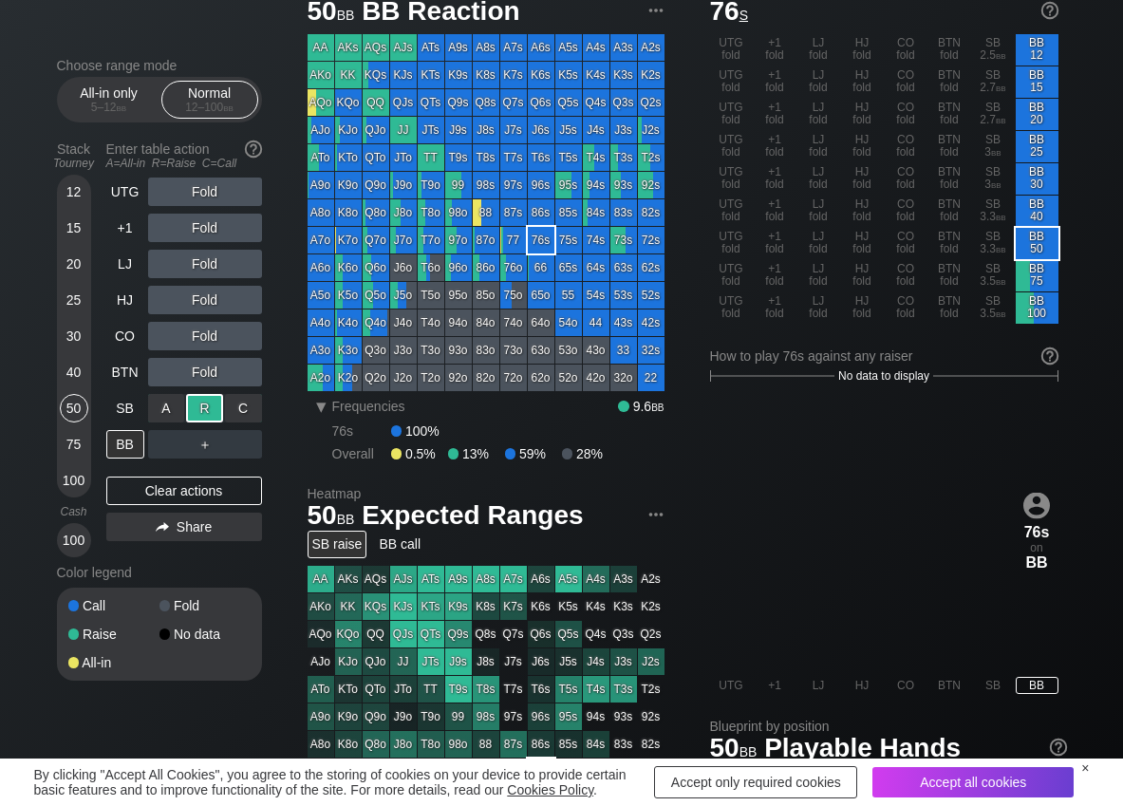
click at [209, 409] on div "R ✕" at bounding box center [204, 408] width 37 height 28
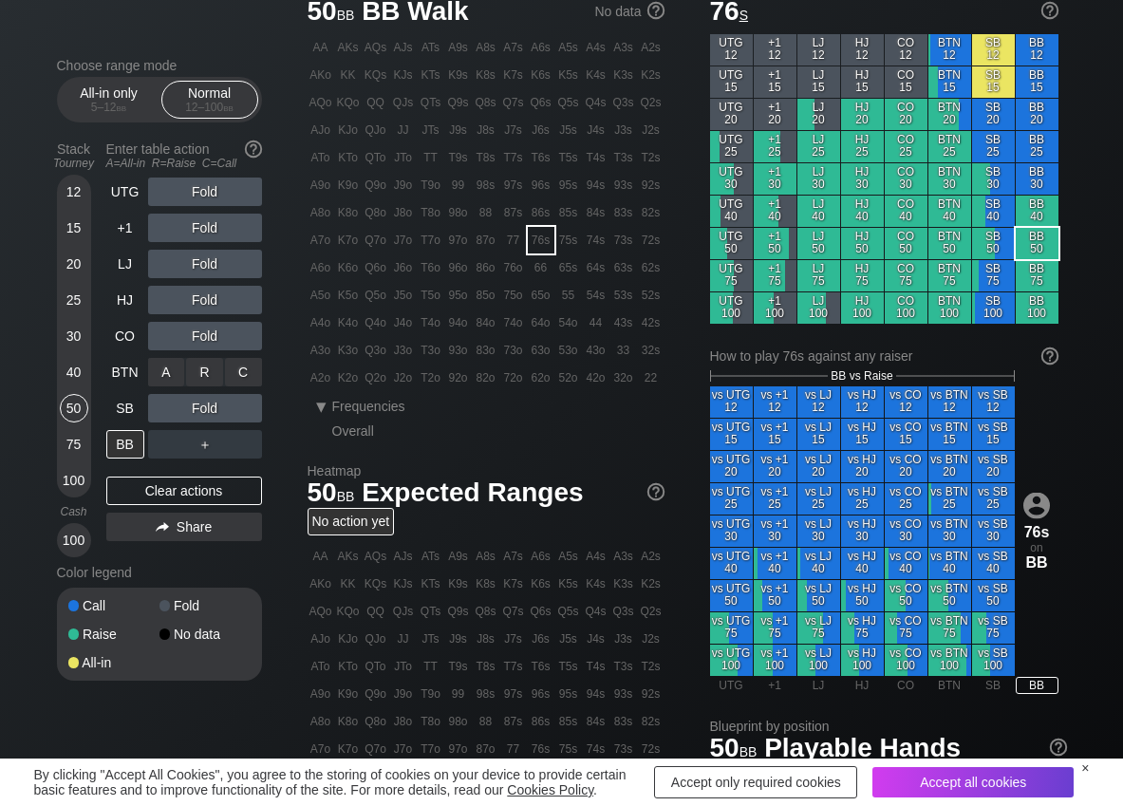
drag, startPoint x: 204, startPoint y: 374, endPoint x: 66, endPoint y: 447, distance: 156.7
click at [200, 377] on div "R ✕" at bounding box center [204, 372] width 37 height 28
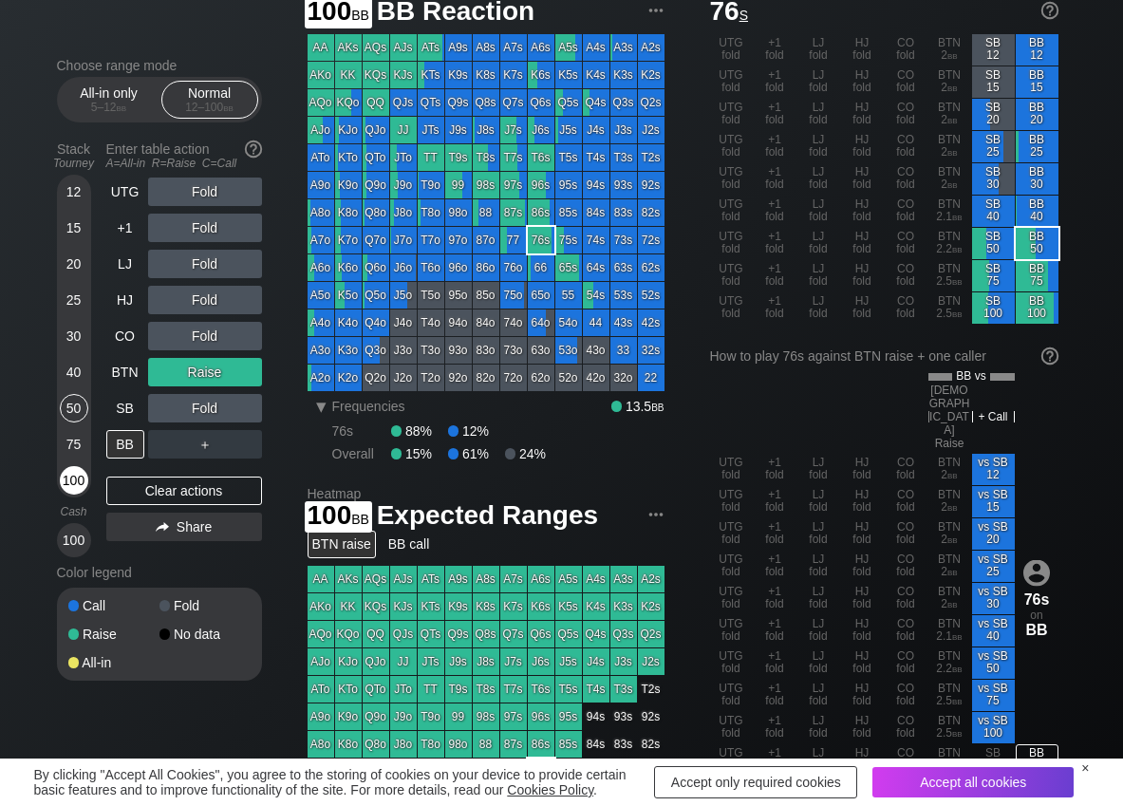
click at [76, 474] on div "100" at bounding box center [74, 480] width 28 height 28
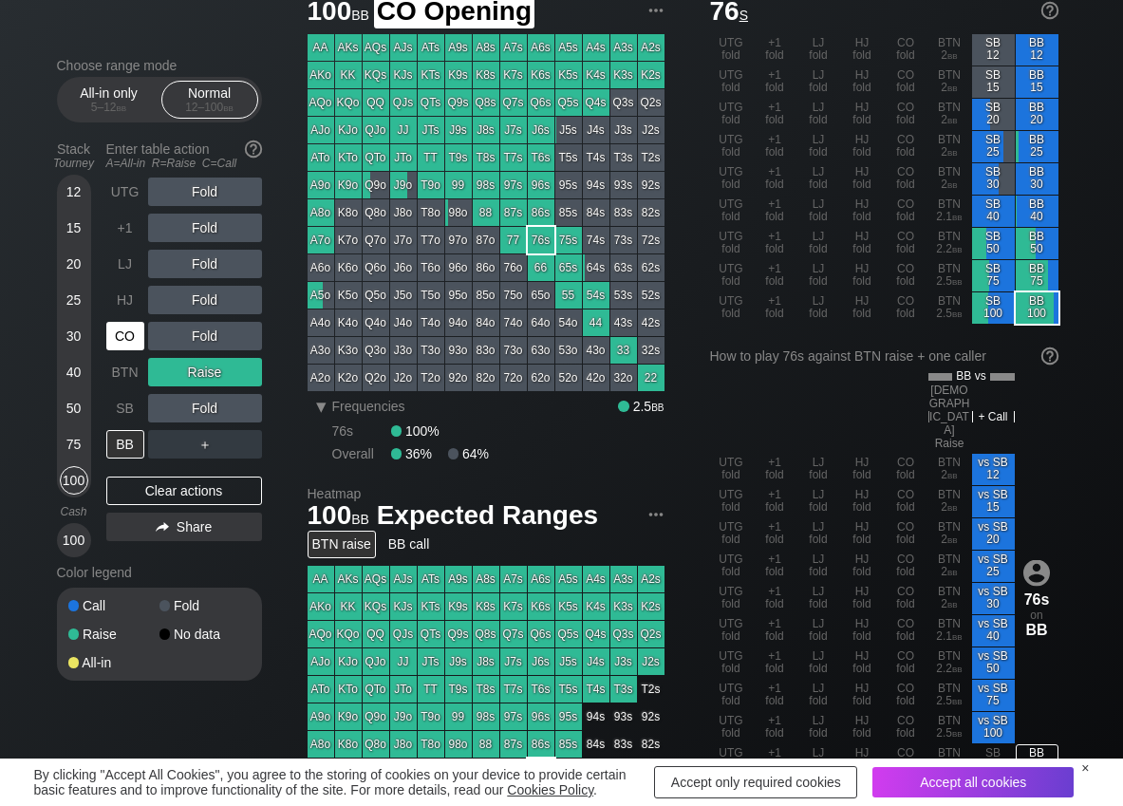
click at [134, 343] on div "CO" at bounding box center [125, 336] width 38 height 28
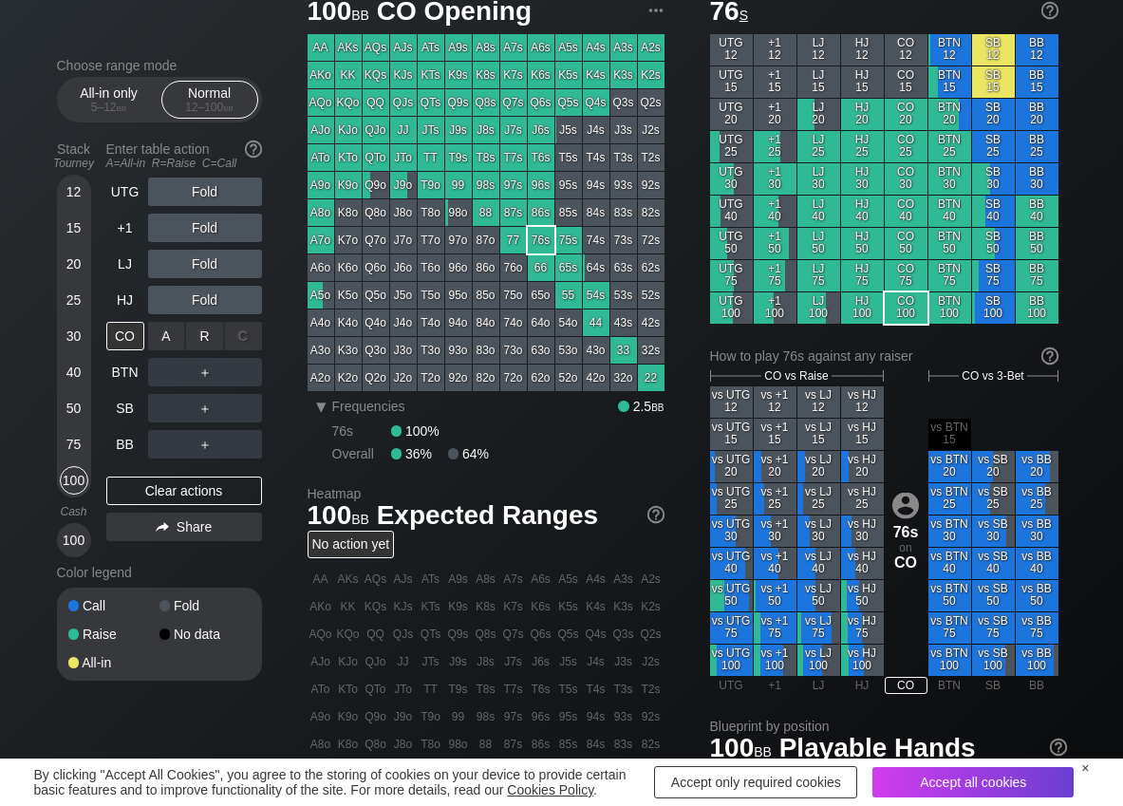
click at [201, 343] on div "R ✕" at bounding box center [204, 336] width 37 height 28
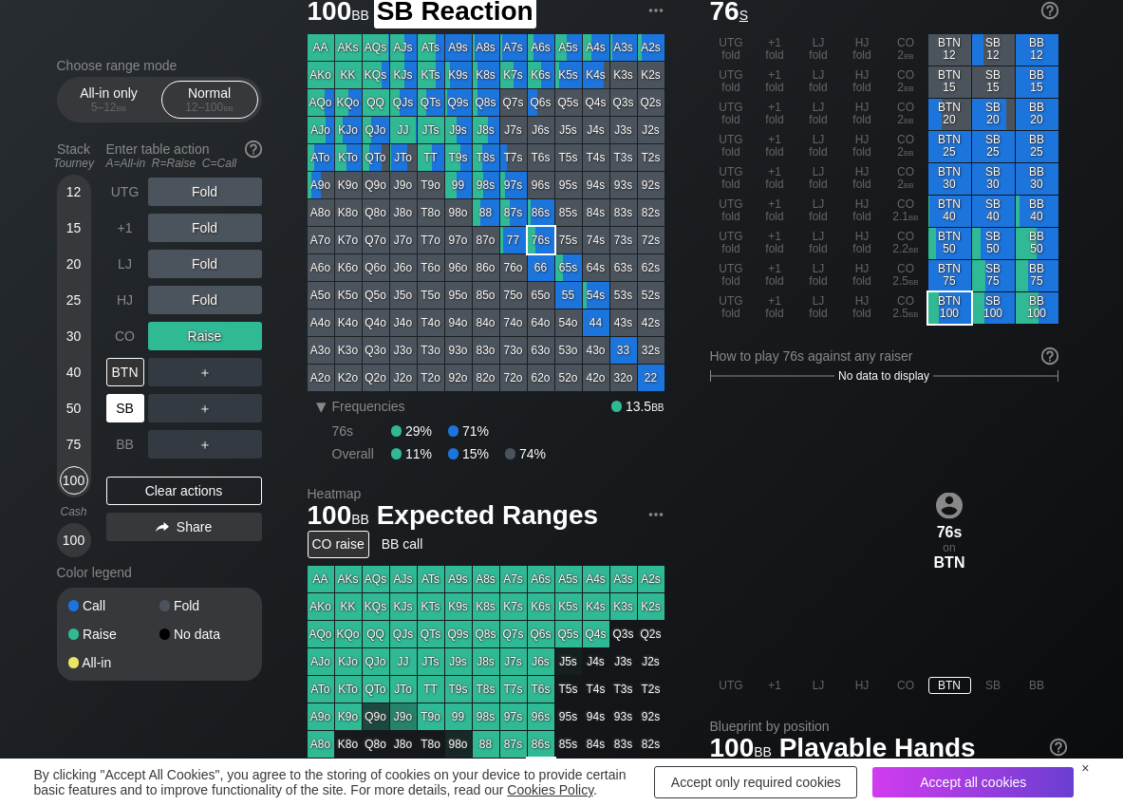
click at [137, 411] on div "SB" at bounding box center [125, 408] width 38 height 28
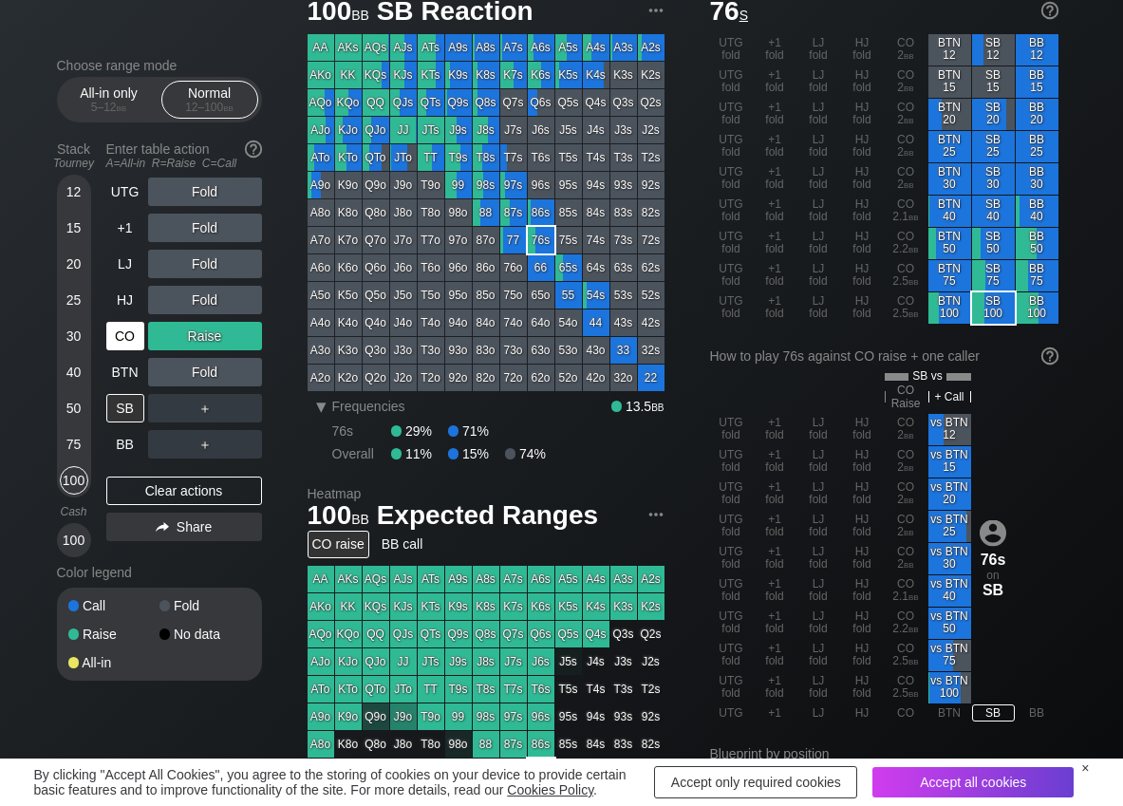
click at [123, 335] on div "CO" at bounding box center [125, 336] width 38 height 28
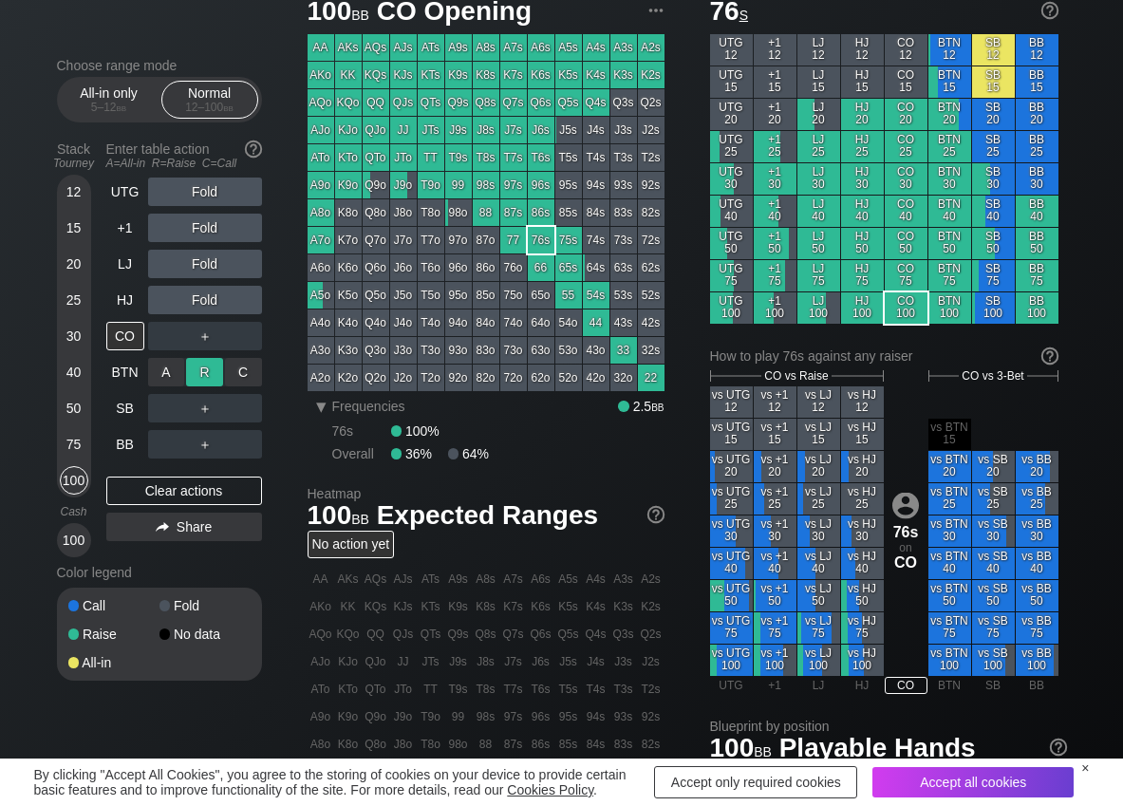
click at [214, 371] on div "R ✕" at bounding box center [204, 372] width 37 height 28
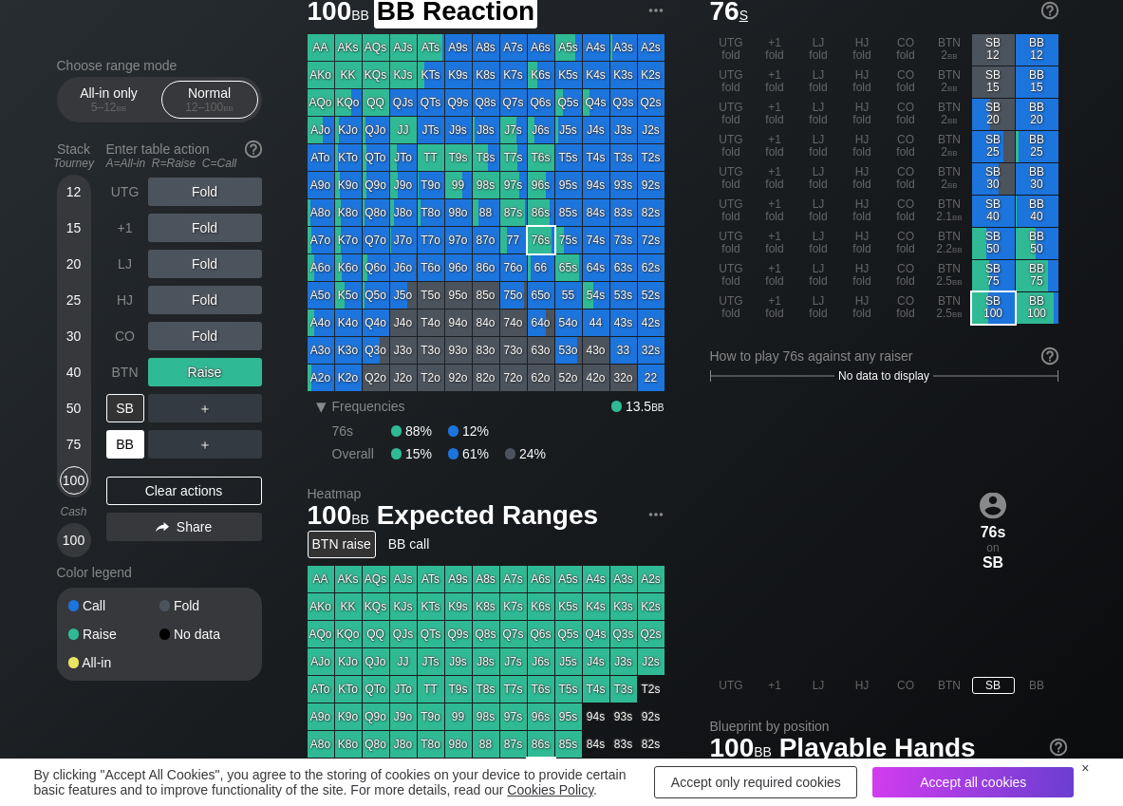
click at [123, 445] on div "BB" at bounding box center [125, 444] width 38 height 28
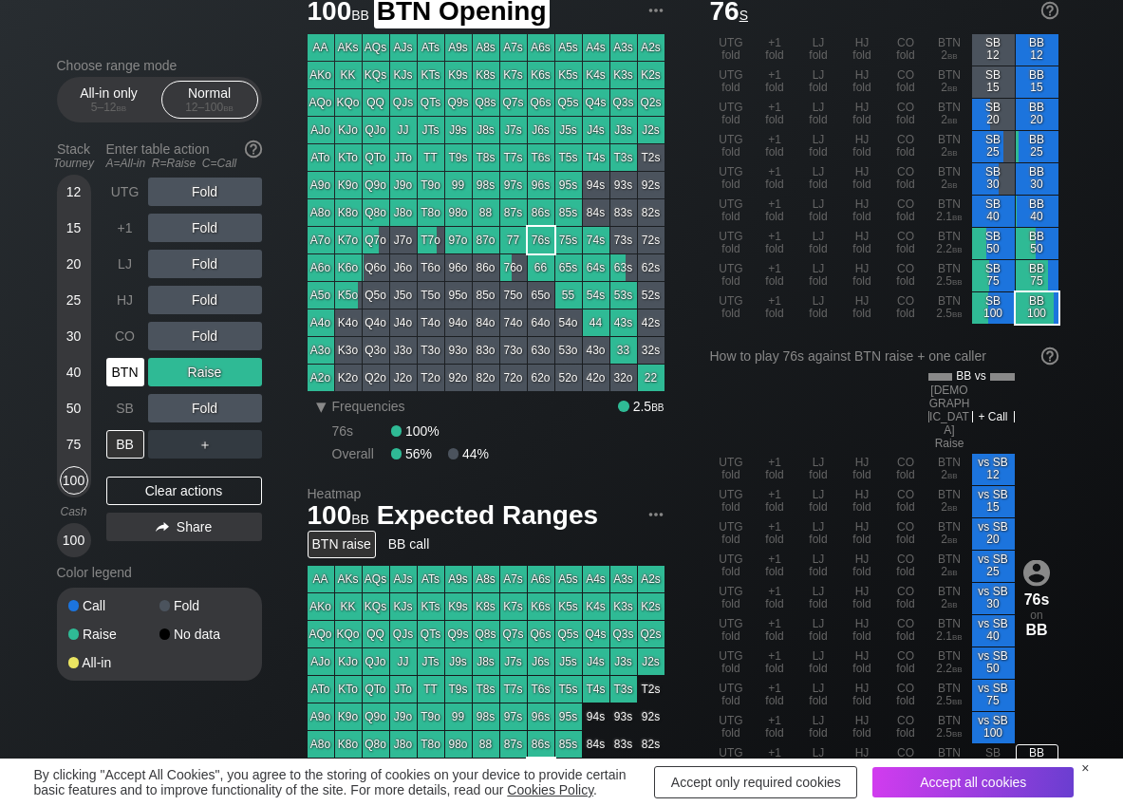
click at [122, 371] on div "BTN" at bounding box center [125, 372] width 38 height 28
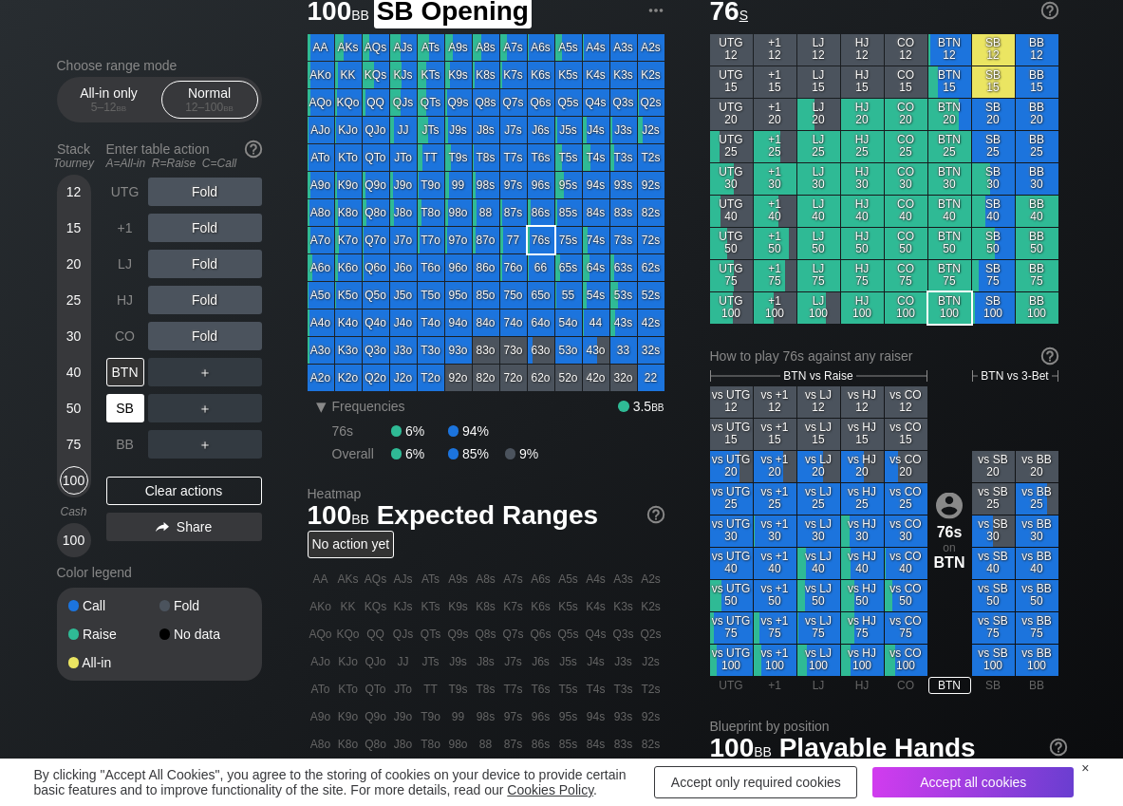
click at [131, 409] on div "SB" at bounding box center [125, 408] width 38 height 28
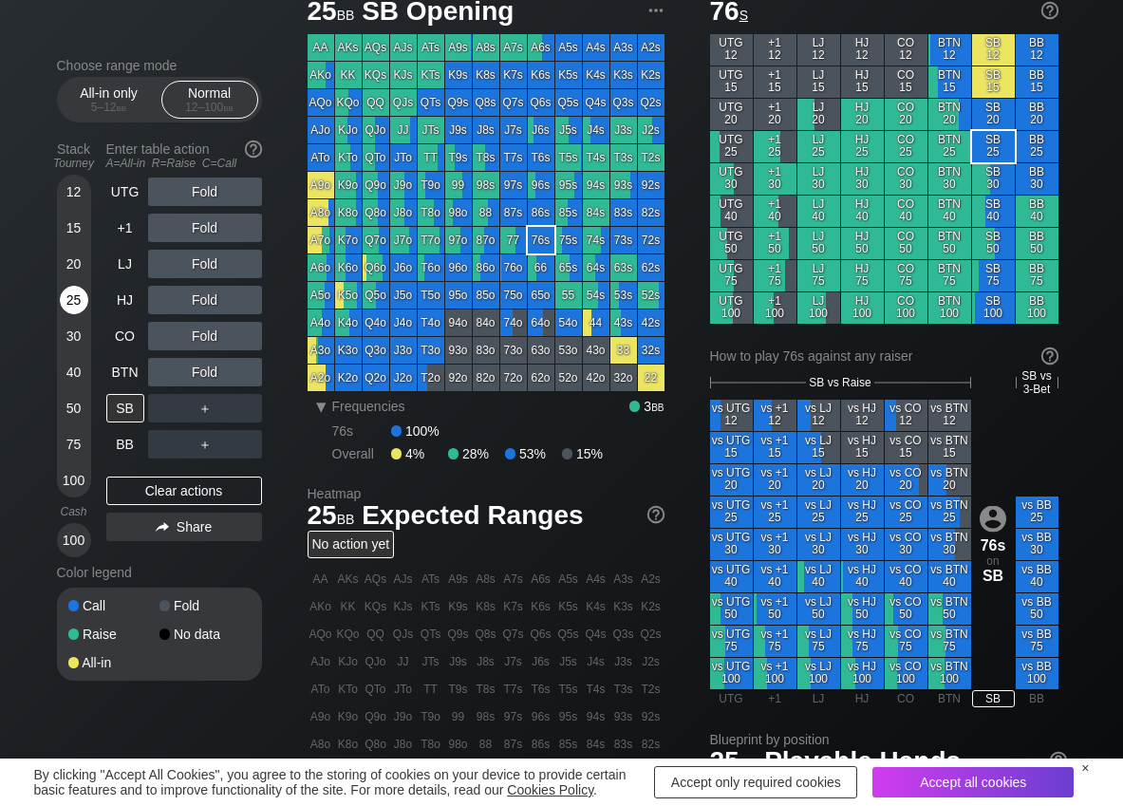
click at [81, 296] on div "25" at bounding box center [74, 300] width 28 height 28
click at [192, 333] on div "R ✕" at bounding box center [204, 336] width 37 height 28
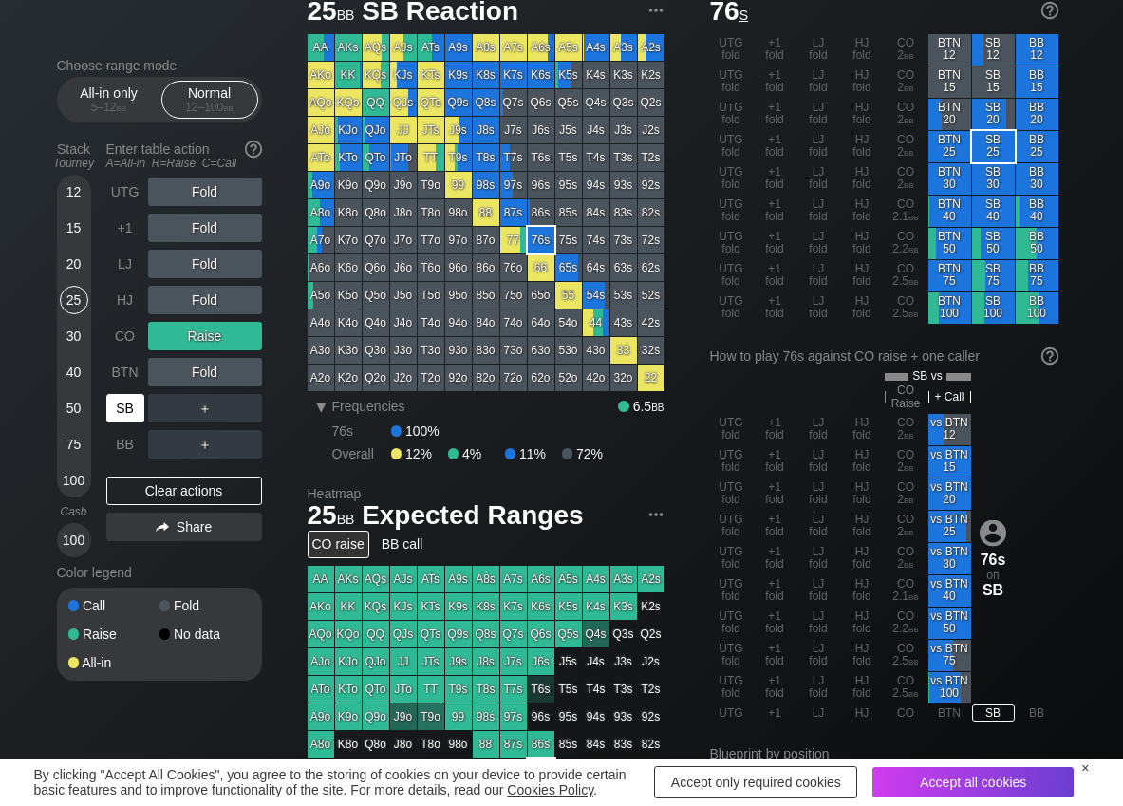
click at [119, 403] on div "SB" at bounding box center [125, 408] width 38 height 28
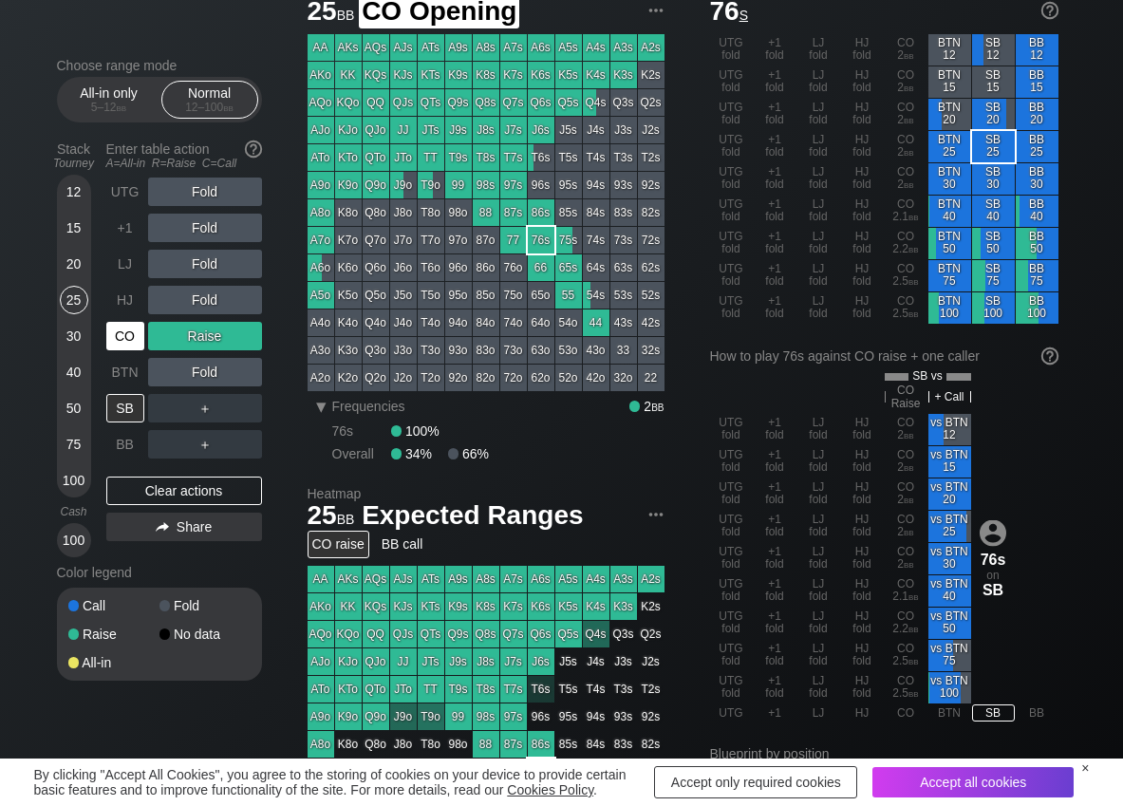
click at [122, 331] on div "CO" at bounding box center [125, 336] width 38 height 28
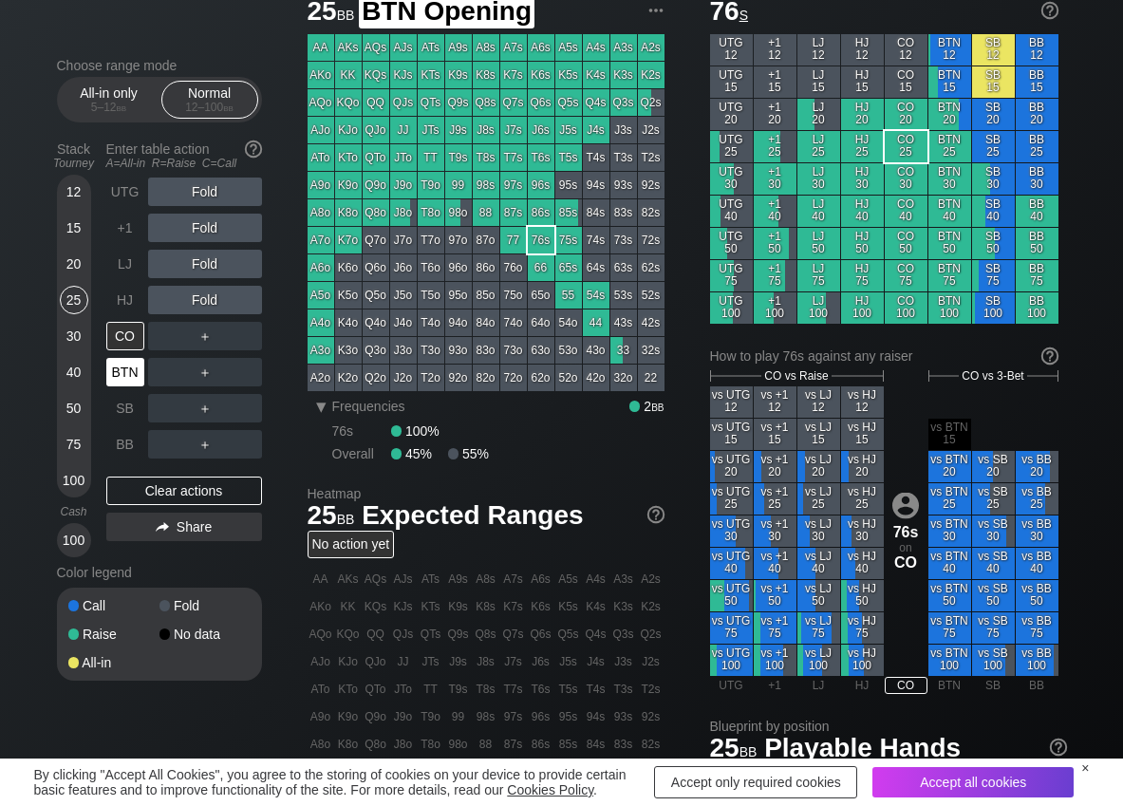
click at [133, 365] on div "BTN" at bounding box center [125, 372] width 38 height 28
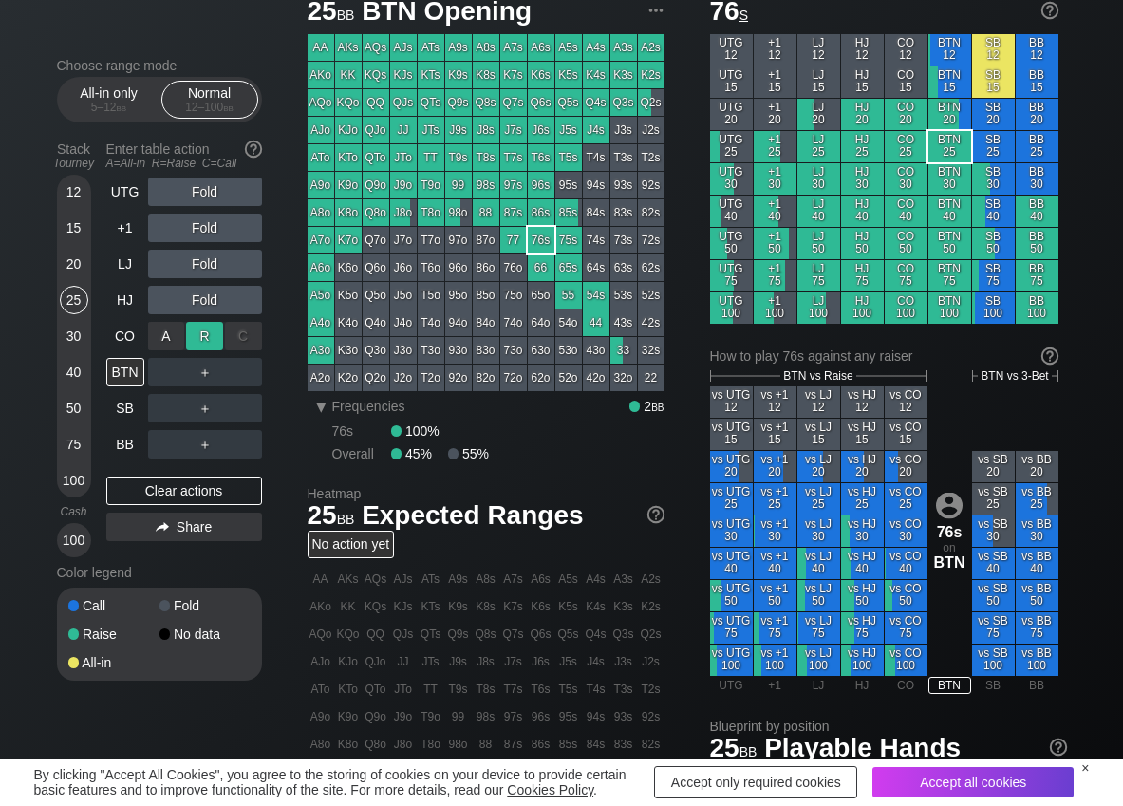
click at [194, 345] on div "R ✕" at bounding box center [204, 336] width 37 height 28
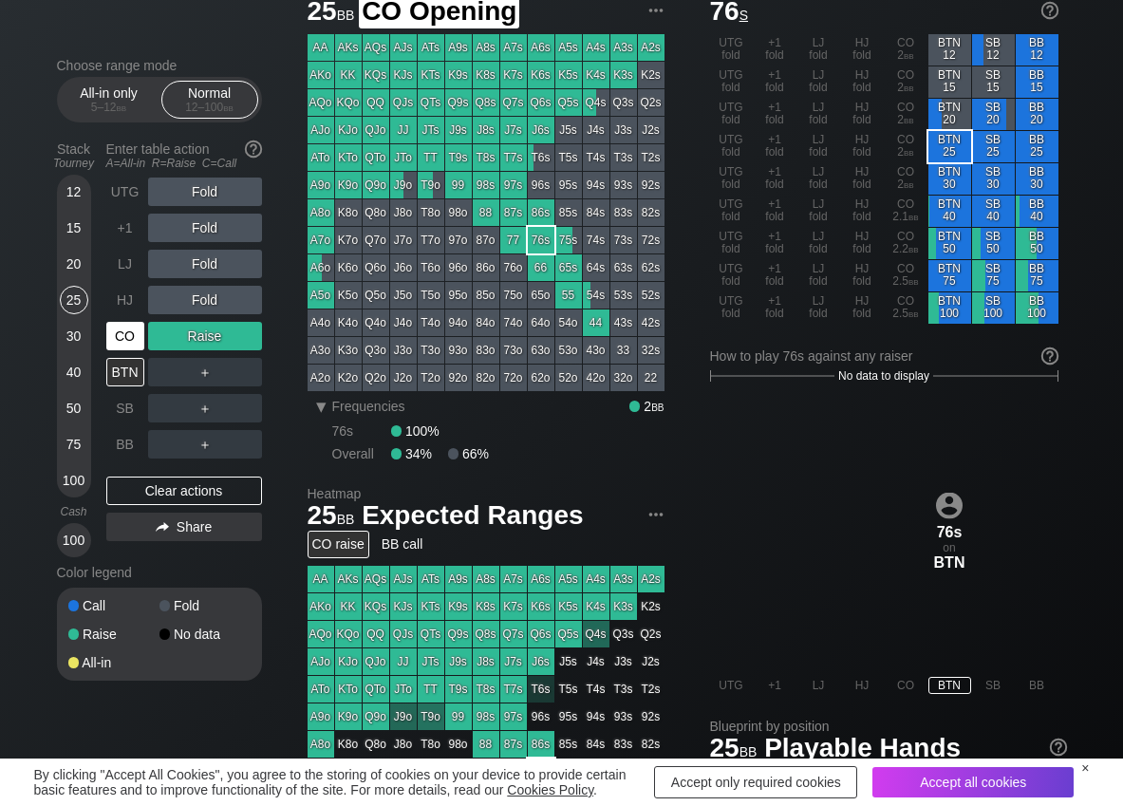
click at [119, 337] on div "CO" at bounding box center [125, 336] width 38 height 28
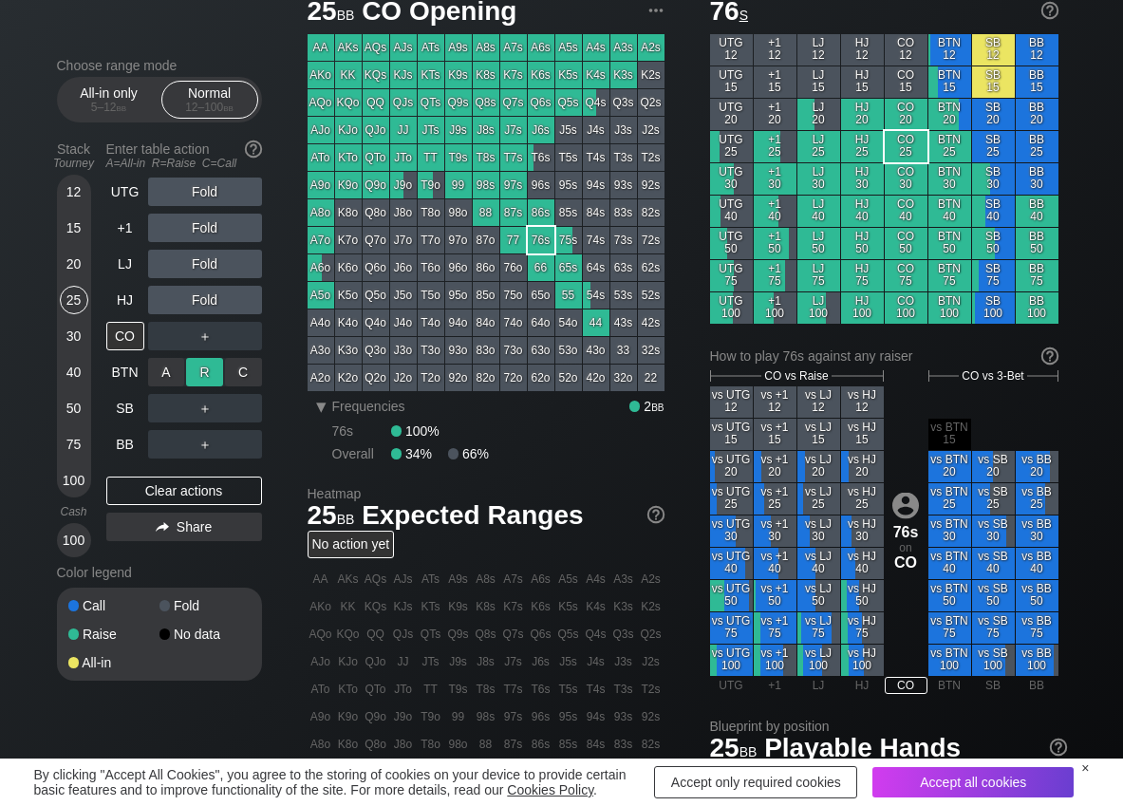
click at [200, 366] on div "R ✕" at bounding box center [204, 372] width 37 height 28
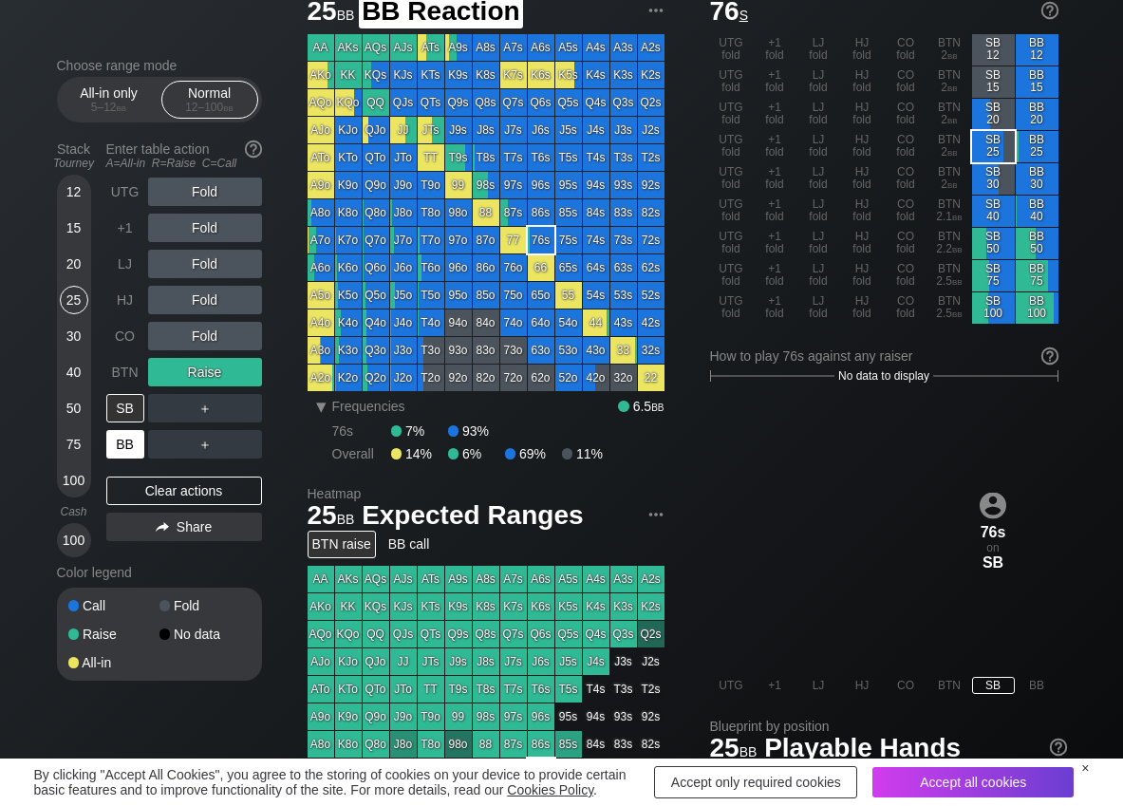
click at [110, 443] on div "BB" at bounding box center [125, 444] width 38 height 28
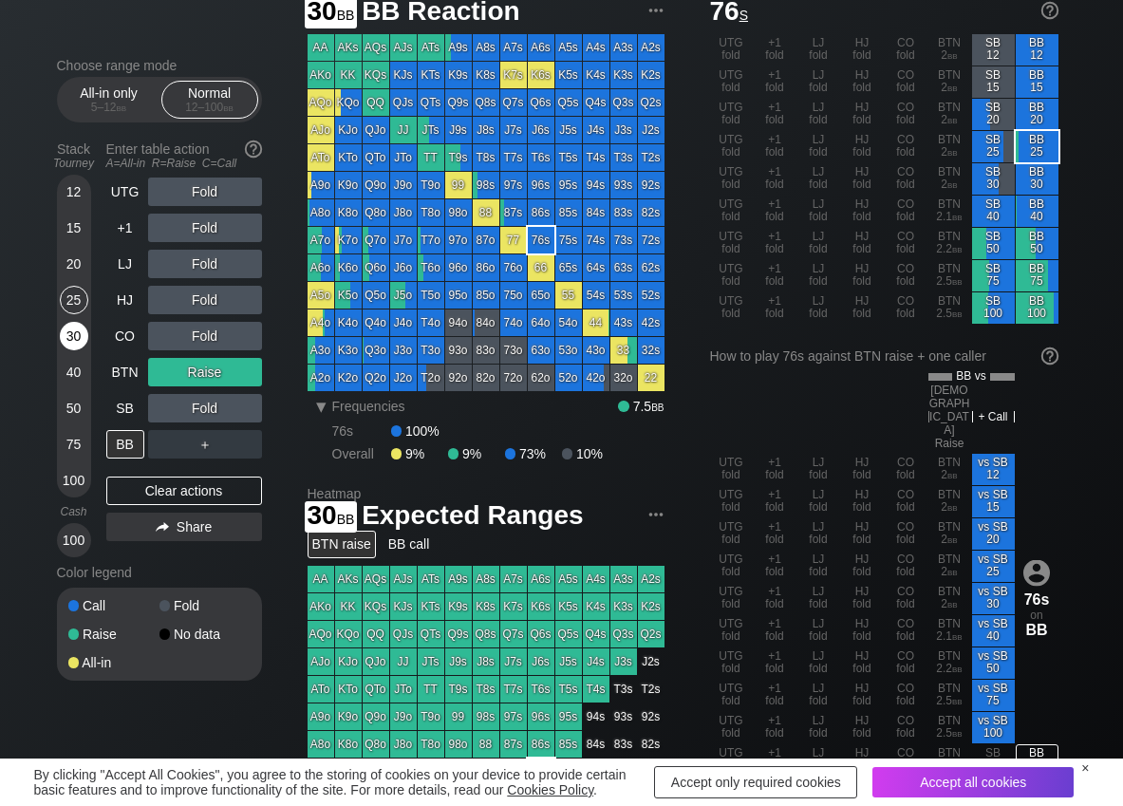
click at [72, 345] on div "30" at bounding box center [74, 336] width 28 height 28
drag, startPoint x: 147, startPoint y: 484, endPoint x: 235, endPoint y: 418, distance: 109.8
click at [151, 484] on div "Clear actions" at bounding box center [184, 491] width 156 height 28
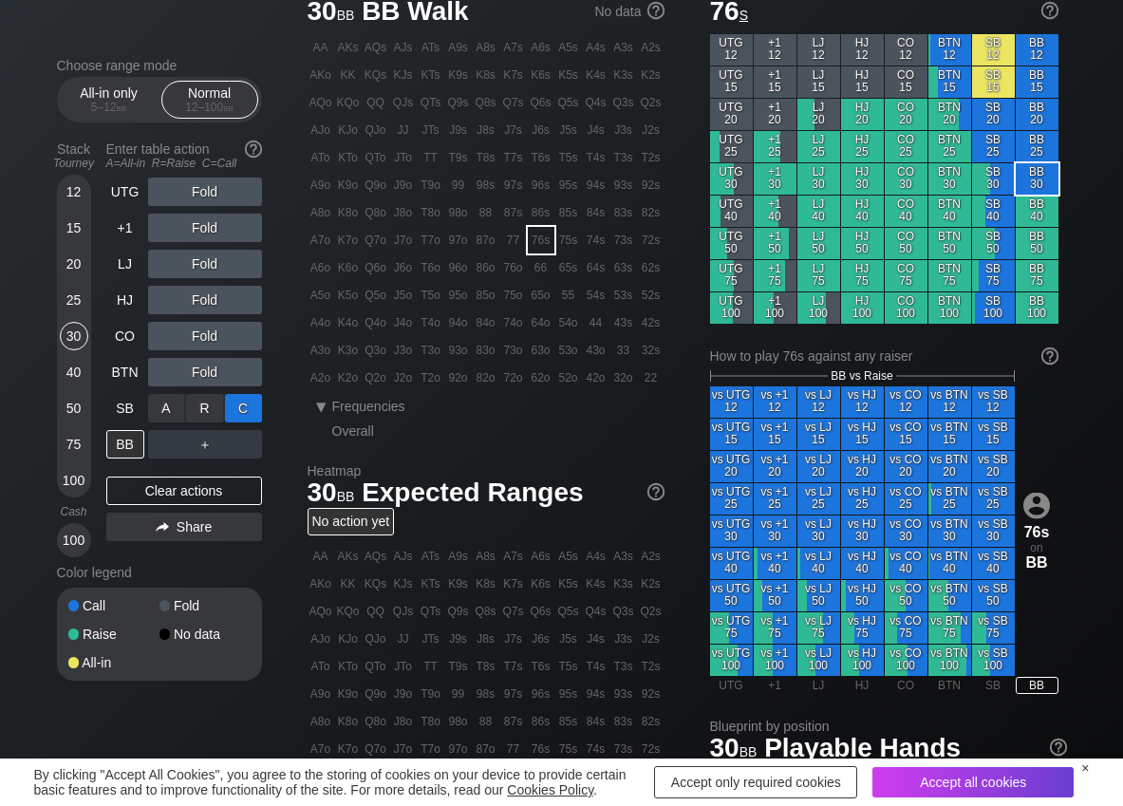
click at [241, 404] on div "C ✕" at bounding box center [243, 408] width 37 height 28
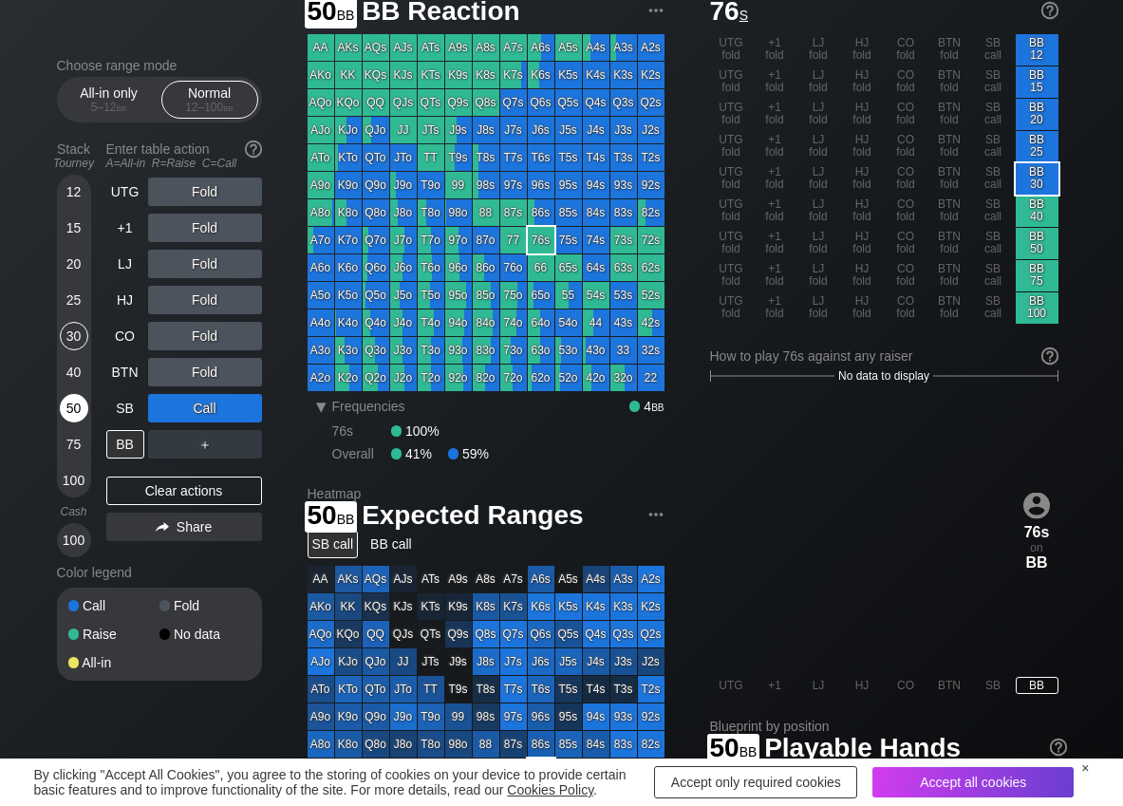
click at [74, 406] on div "50" at bounding box center [74, 408] width 28 height 28
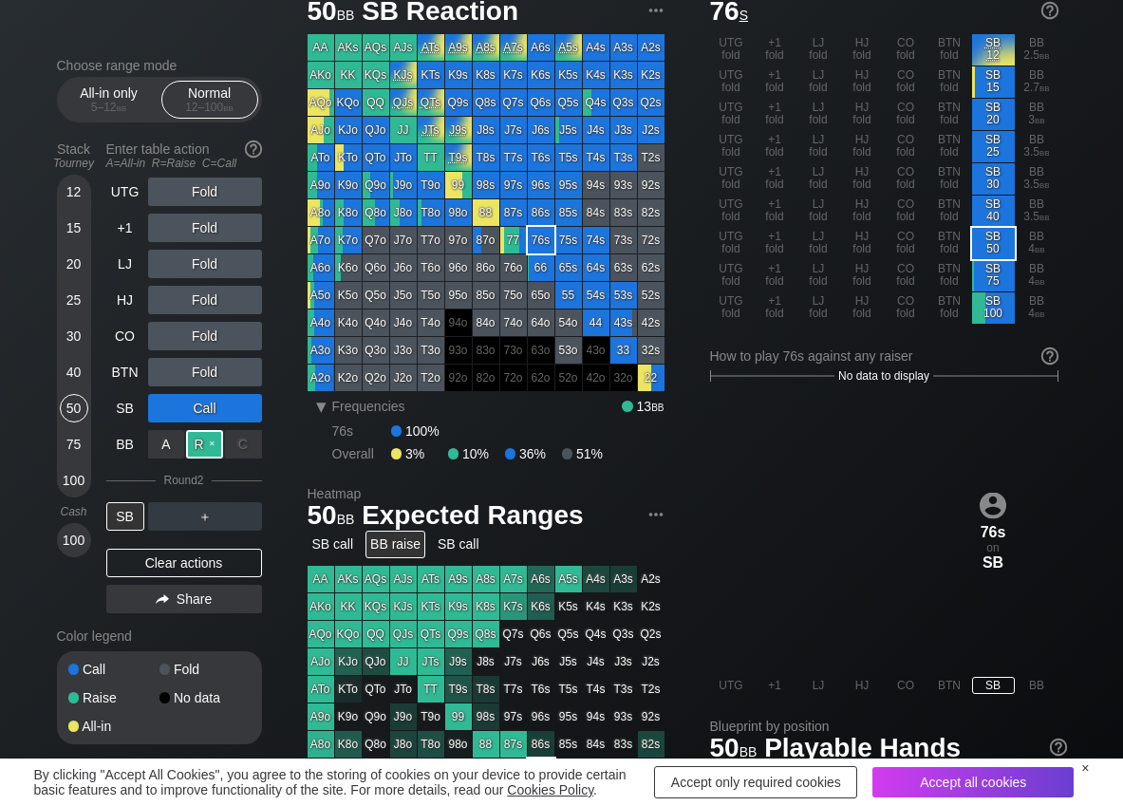
click at [195, 447] on div "R ✕" at bounding box center [204, 444] width 37 height 28
click at [161, 568] on div "Clear actions" at bounding box center [184, 563] width 156 height 28
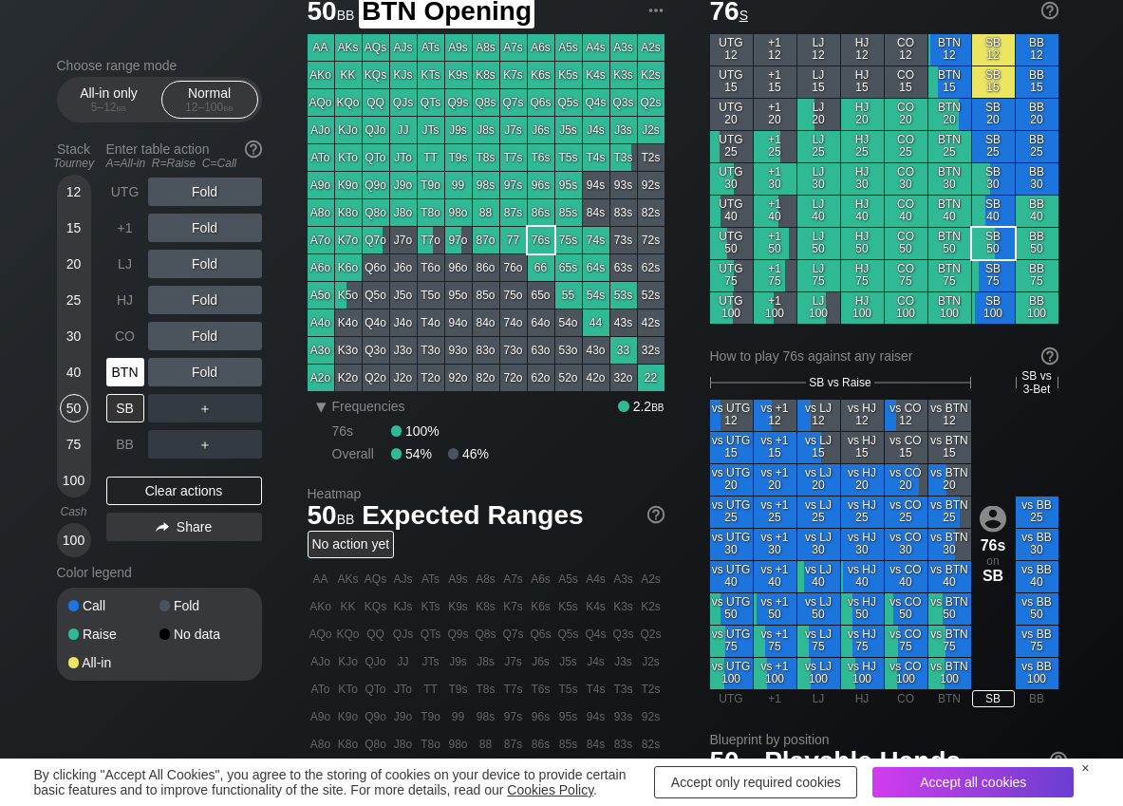
click at [134, 365] on div "BTN" at bounding box center [125, 372] width 38 height 28
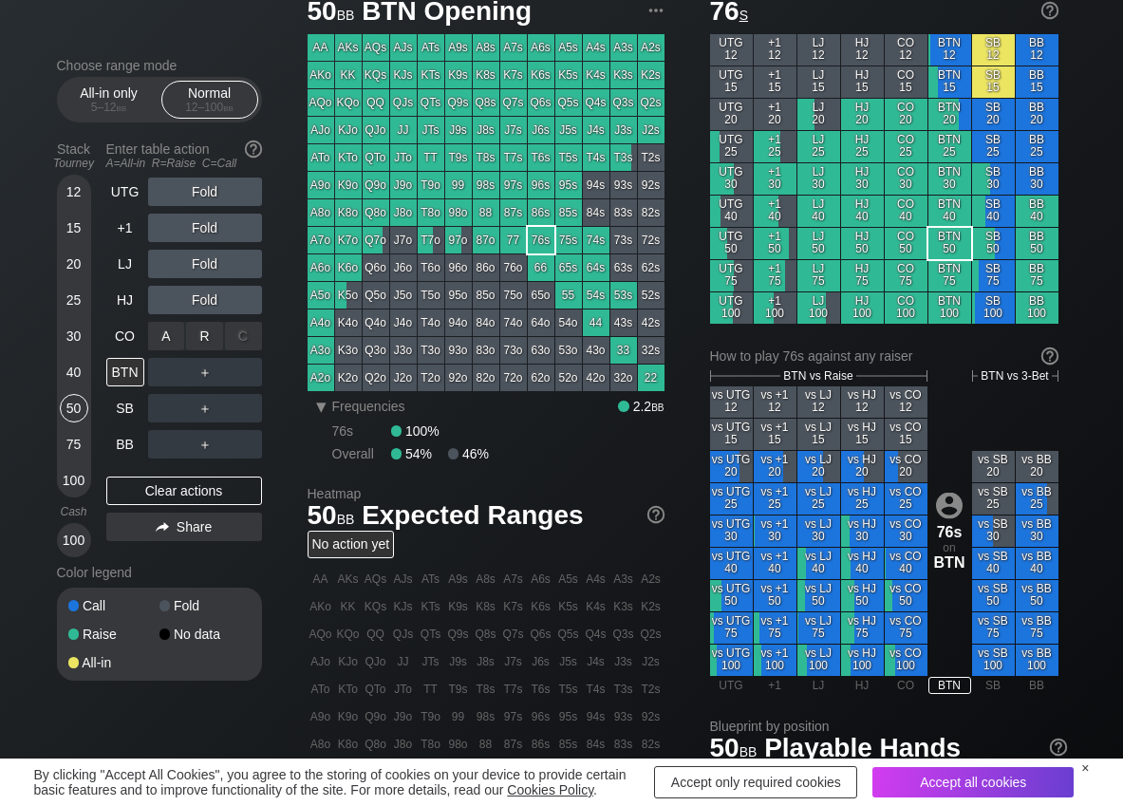
click at [197, 329] on div "R ✕" at bounding box center [204, 336] width 37 height 28
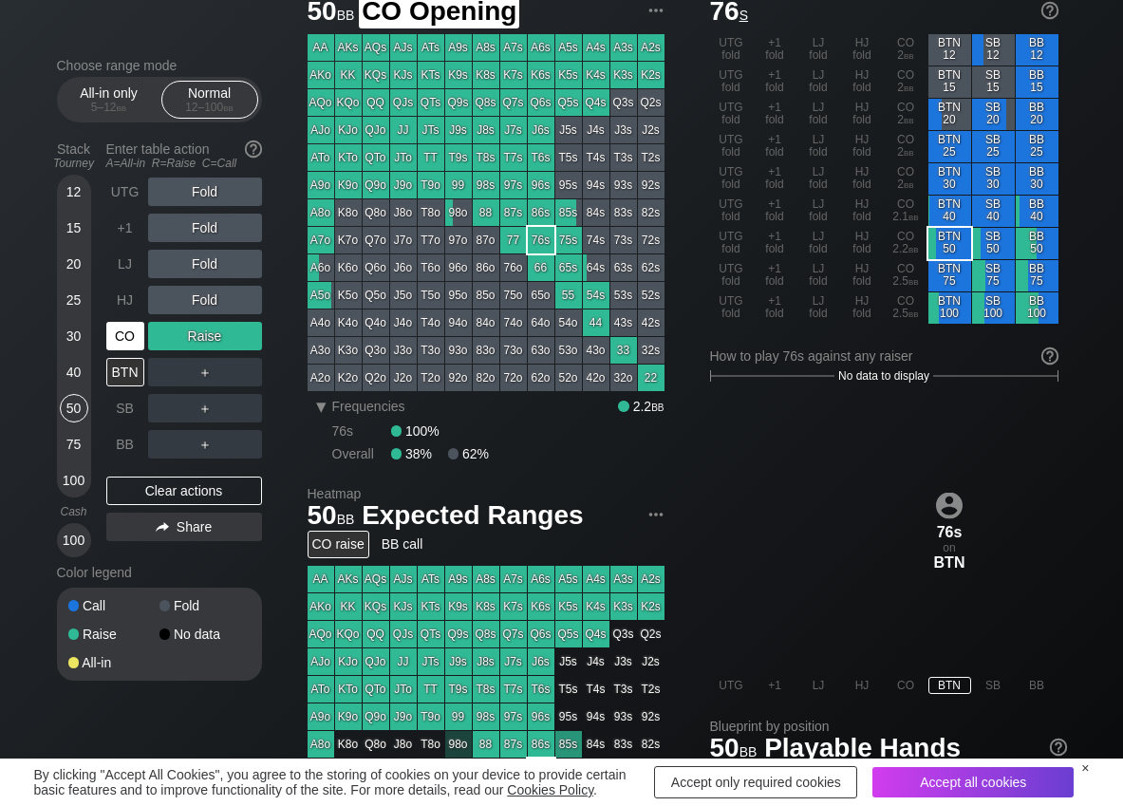
drag, startPoint x: 126, startPoint y: 334, endPoint x: 157, endPoint y: 351, distance: 34.9
click at [134, 340] on div "CO" at bounding box center [125, 336] width 38 height 28
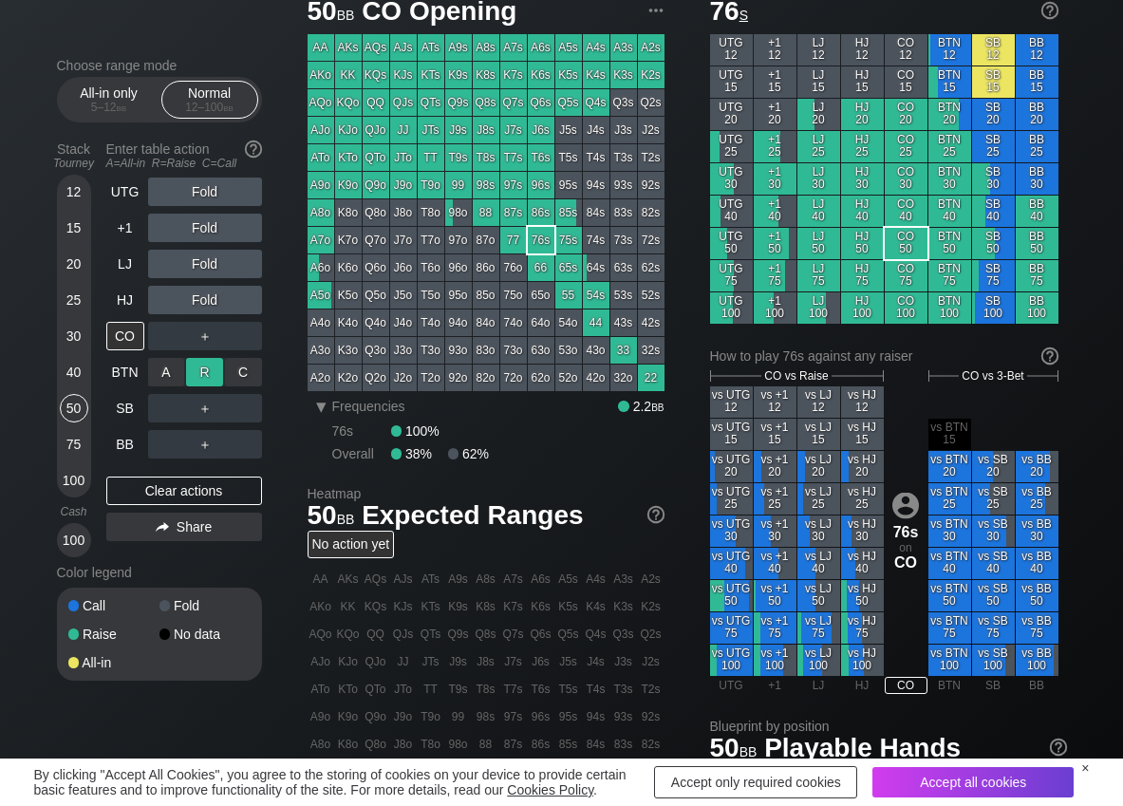
click at [213, 372] on div "R ✕" at bounding box center [204, 372] width 37 height 28
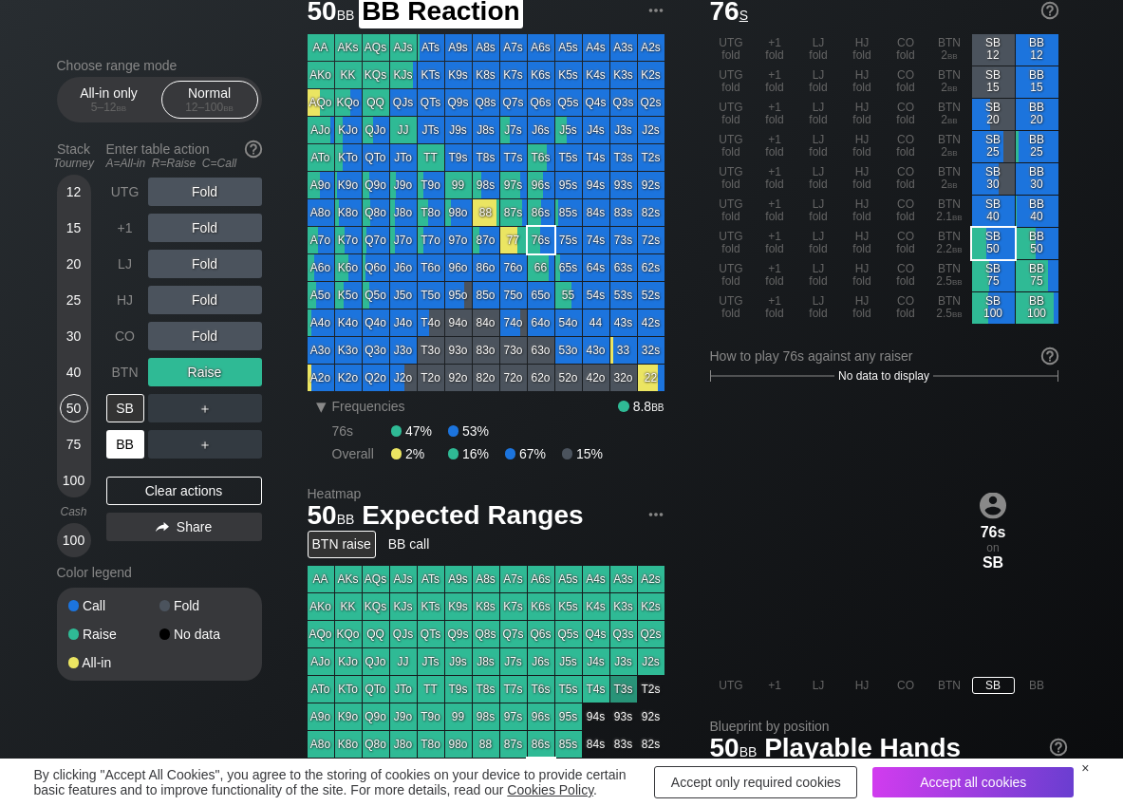
click at [121, 448] on div "BB" at bounding box center [125, 444] width 38 height 28
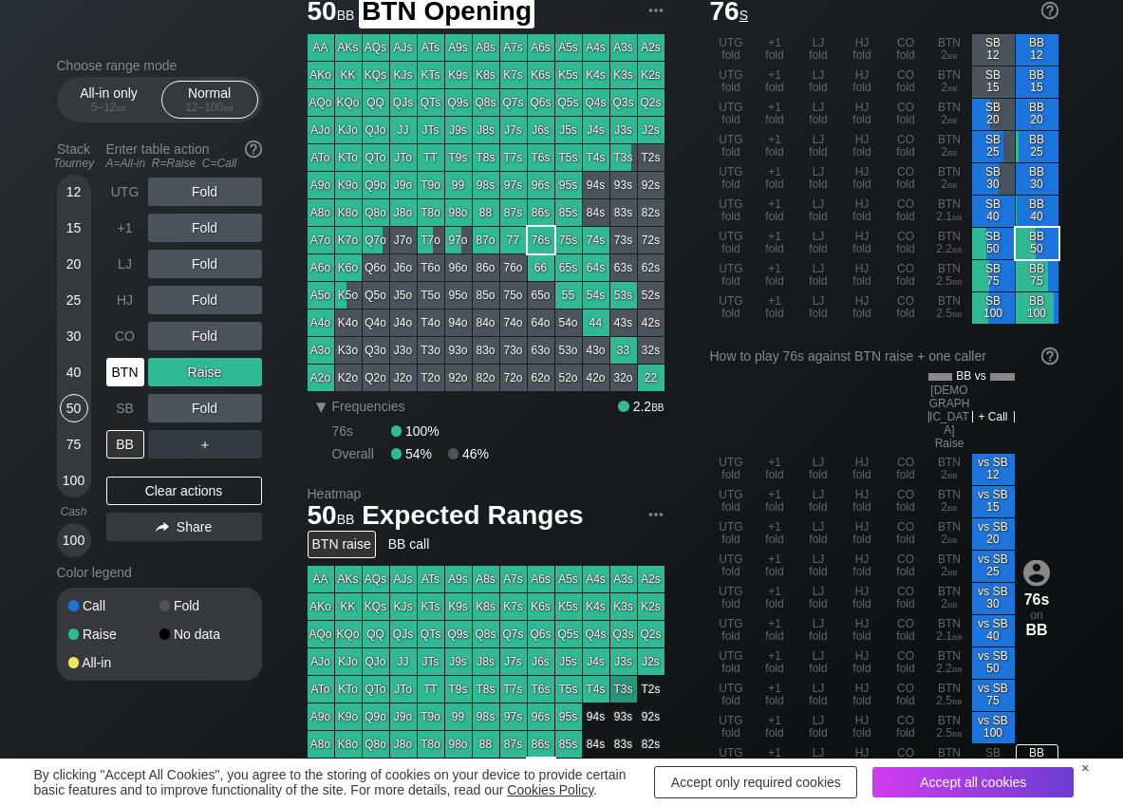
click at [128, 371] on div "BTN" at bounding box center [125, 372] width 38 height 28
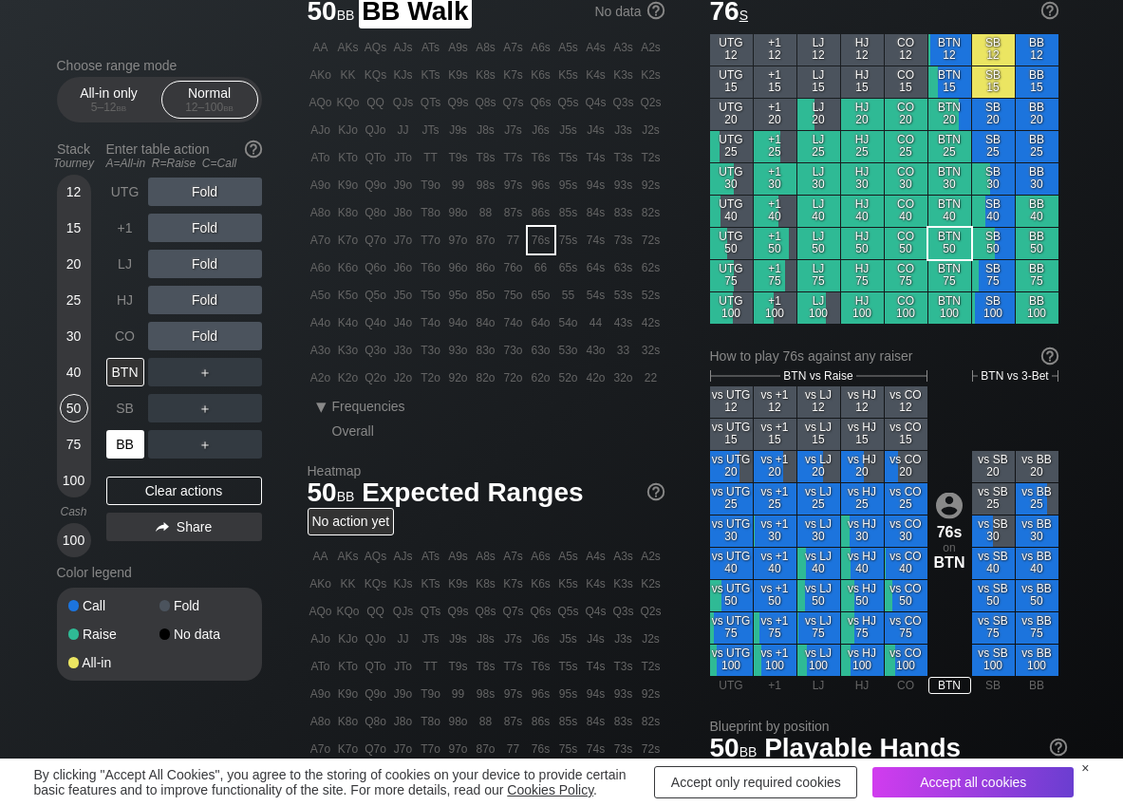
click at [133, 439] on div "BB" at bounding box center [125, 444] width 38 height 28
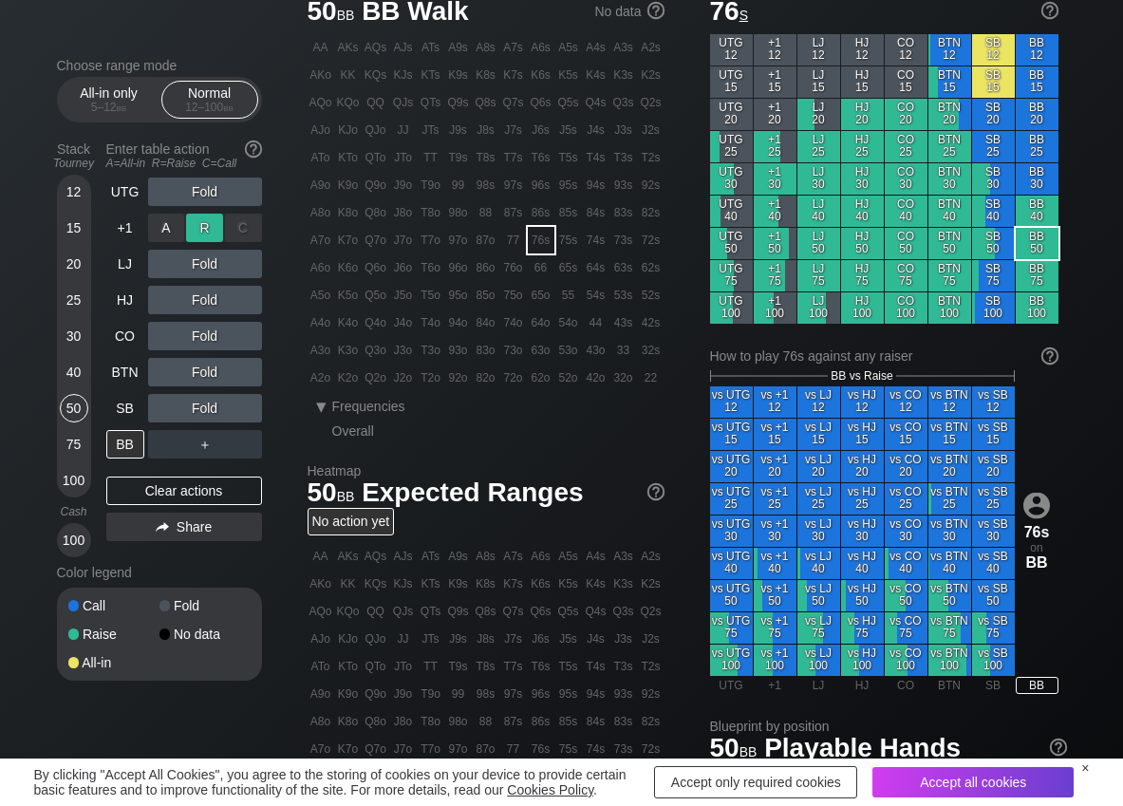
click at [190, 228] on div "R ✕" at bounding box center [204, 228] width 37 height 28
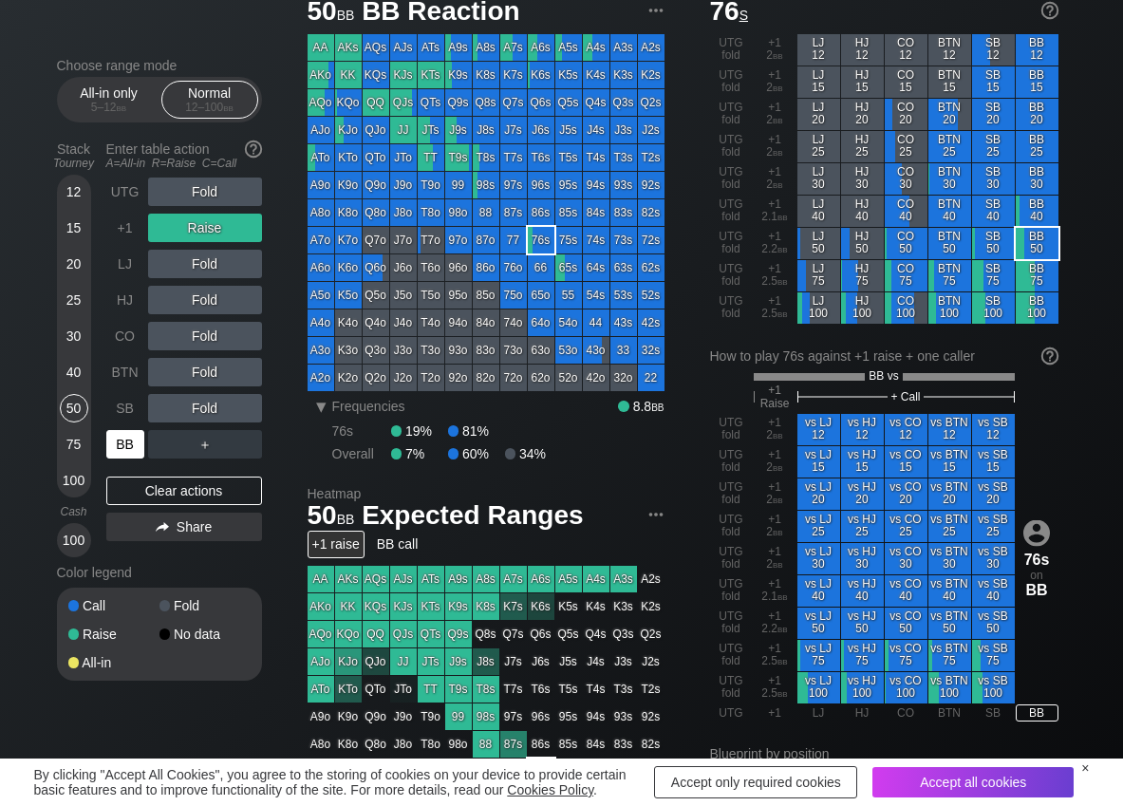
click at [123, 451] on div "BB" at bounding box center [125, 444] width 38 height 28
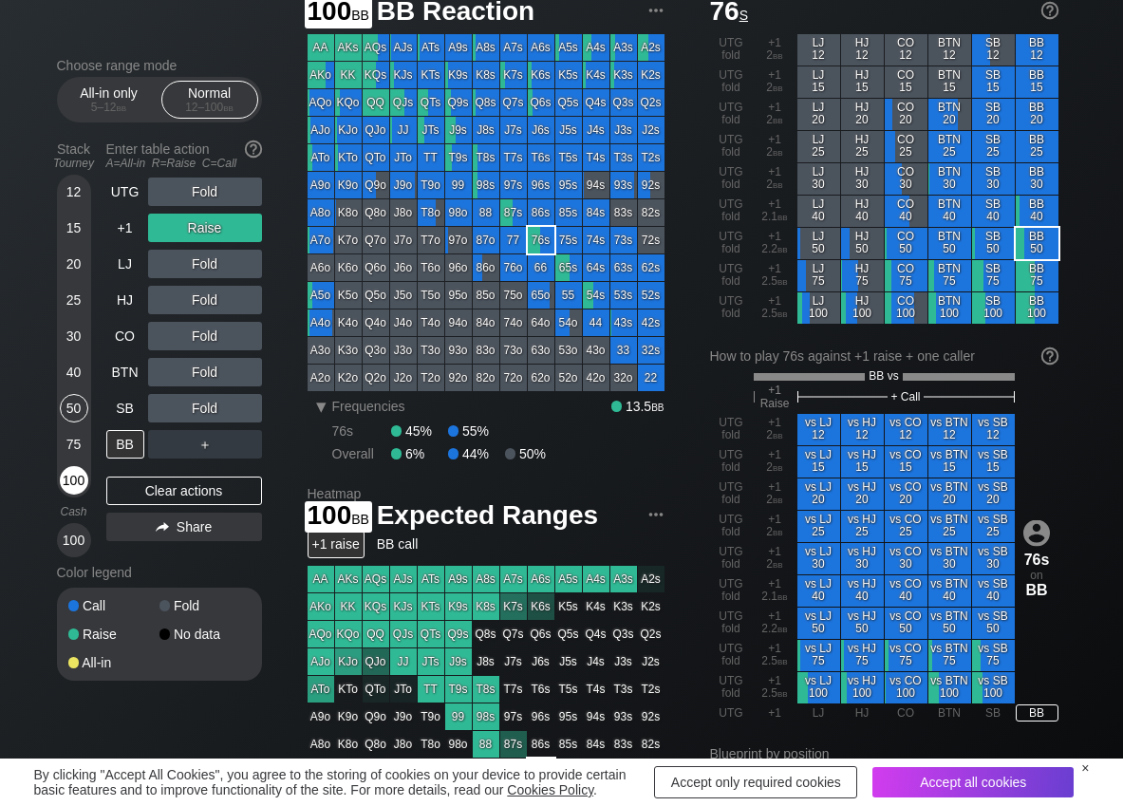
click at [74, 486] on div "100" at bounding box center [74, 480] width 28 height 28
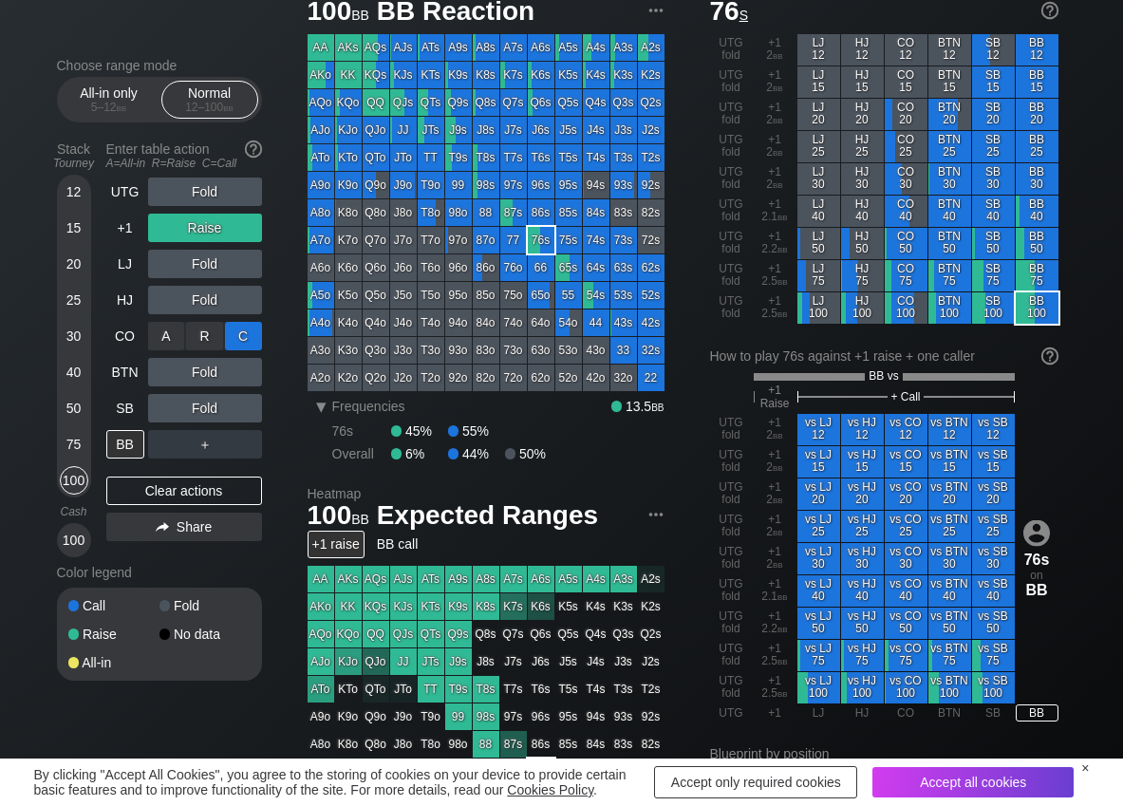
click at [247, 339] on div "C ✕" at bounding box center [243, 336] width 37 height 28
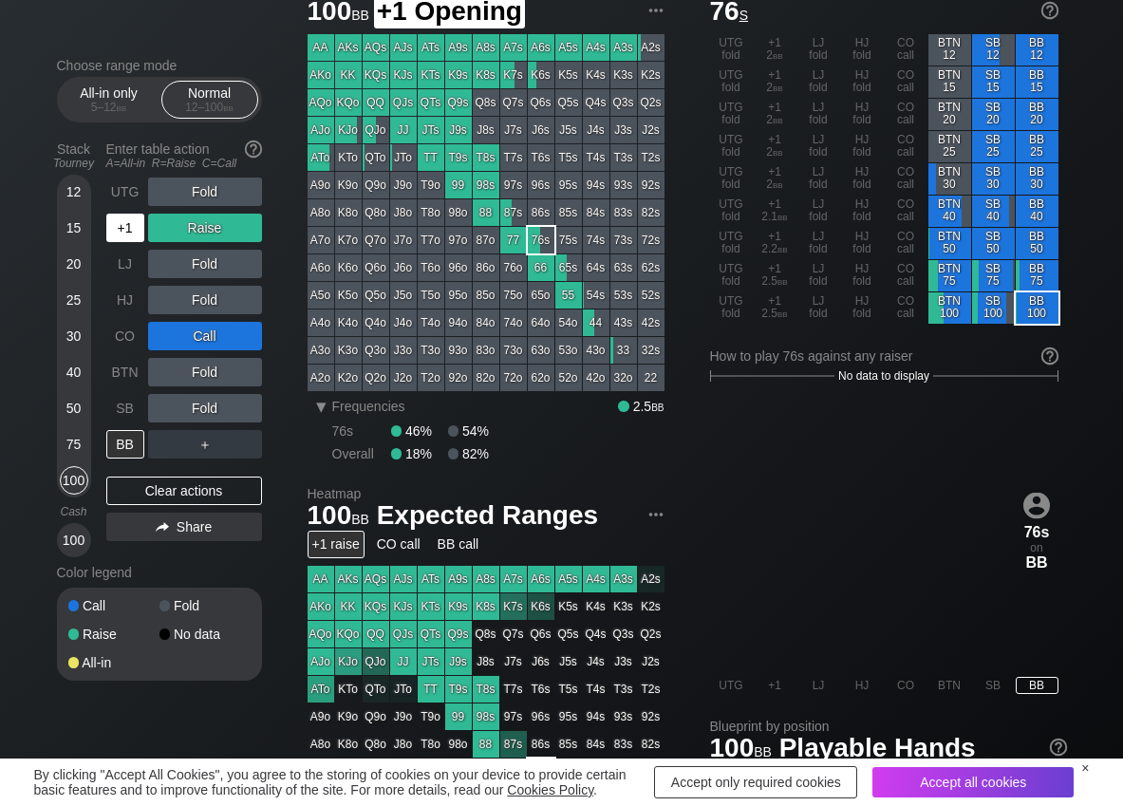
click at [122, 231] on div "+1" at bounding box center [125, 228] width 38 height 28
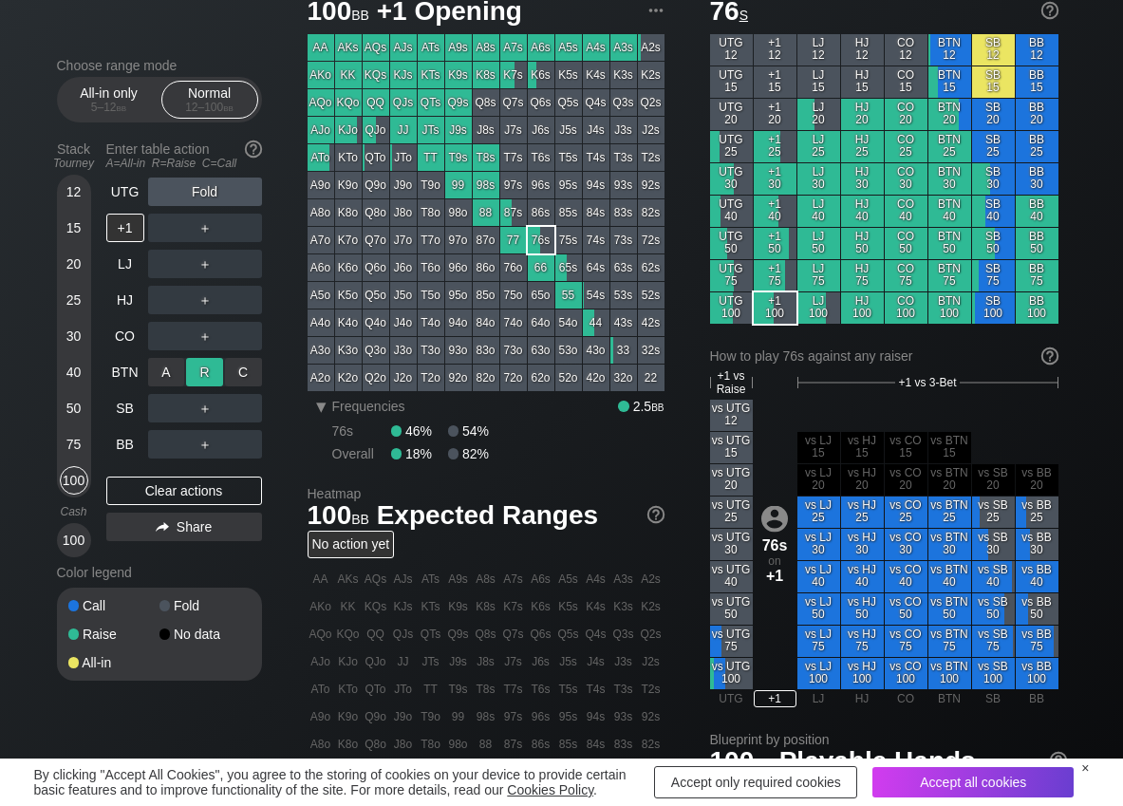
drag, startPoint x: 205, startPoint y: 355, endPoint x: 192, endPoint y: 376, distance: 24.8
click at [198, 368] on div "R ✕" at bounding box center [204, 372] width 37 height 28
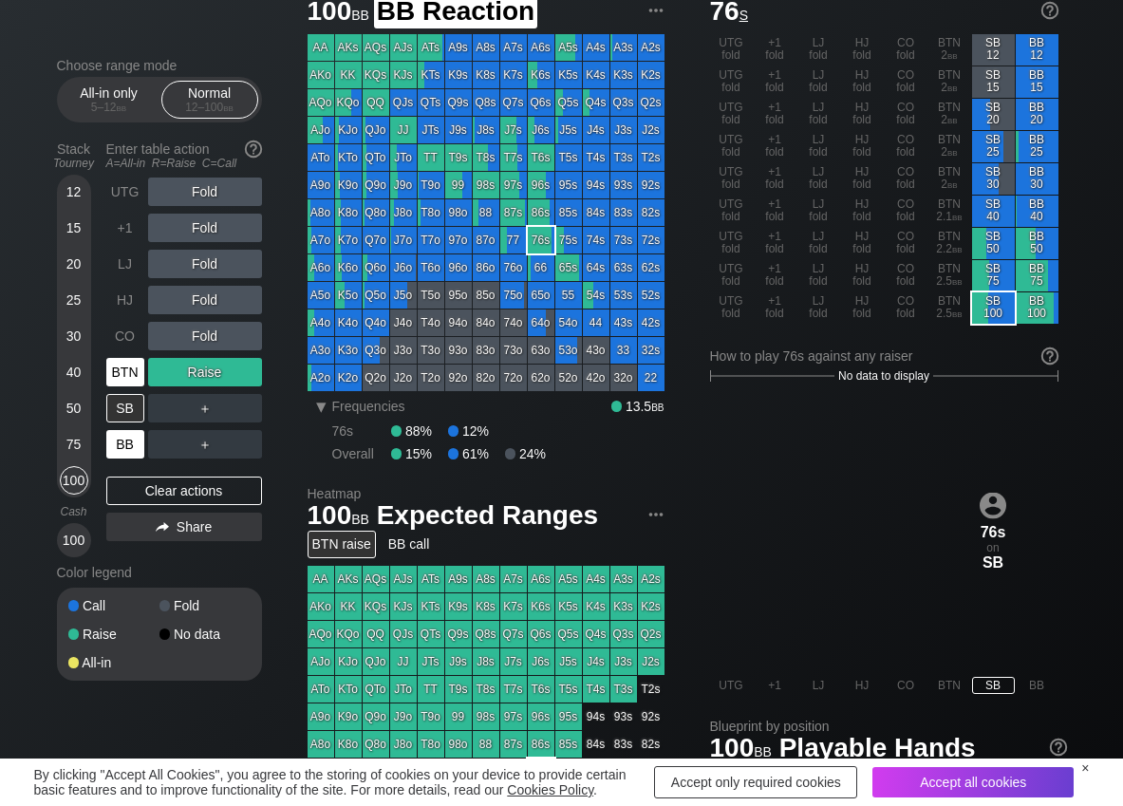
drag, startPoint x: 131, startPoint y: 442, endPoint x: 108, endPoint y: 380, distance: 66.7
click at [130, 443] on div "BB" at bounding box center [125, 444] width 38 height 28
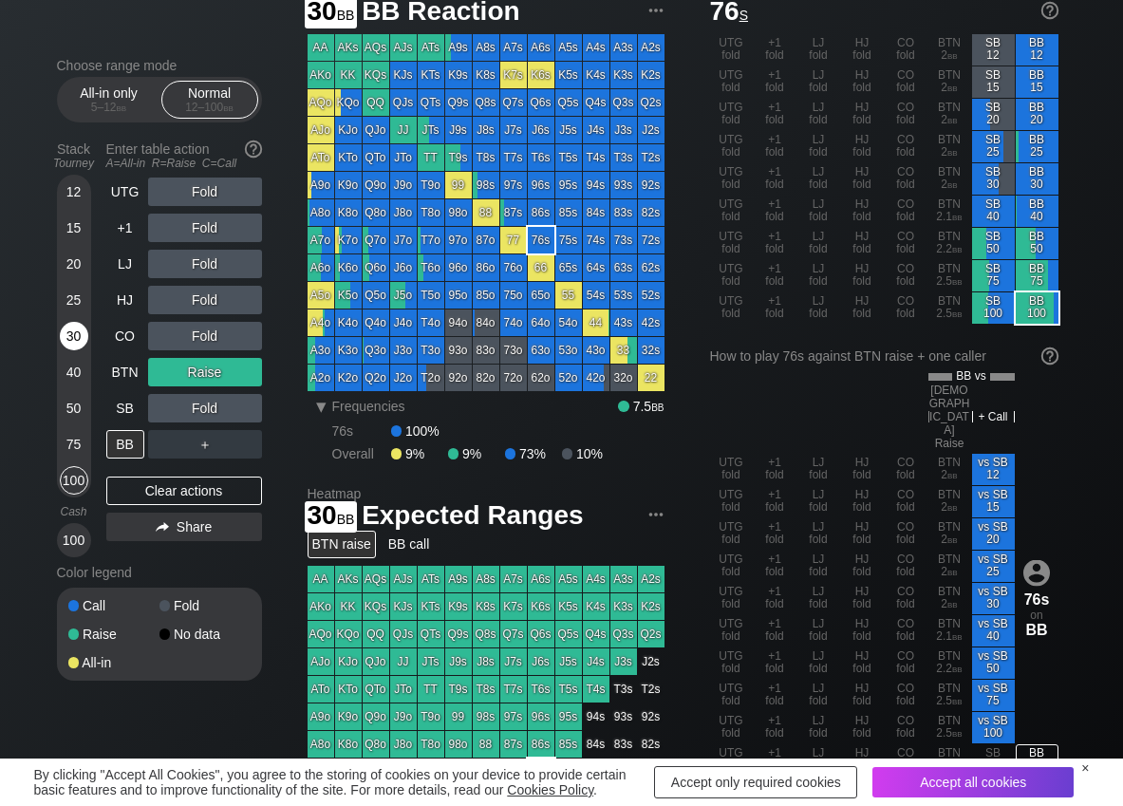
click at [72, 332] on div "30" at bounding box center [74, 336] width 28 height 28
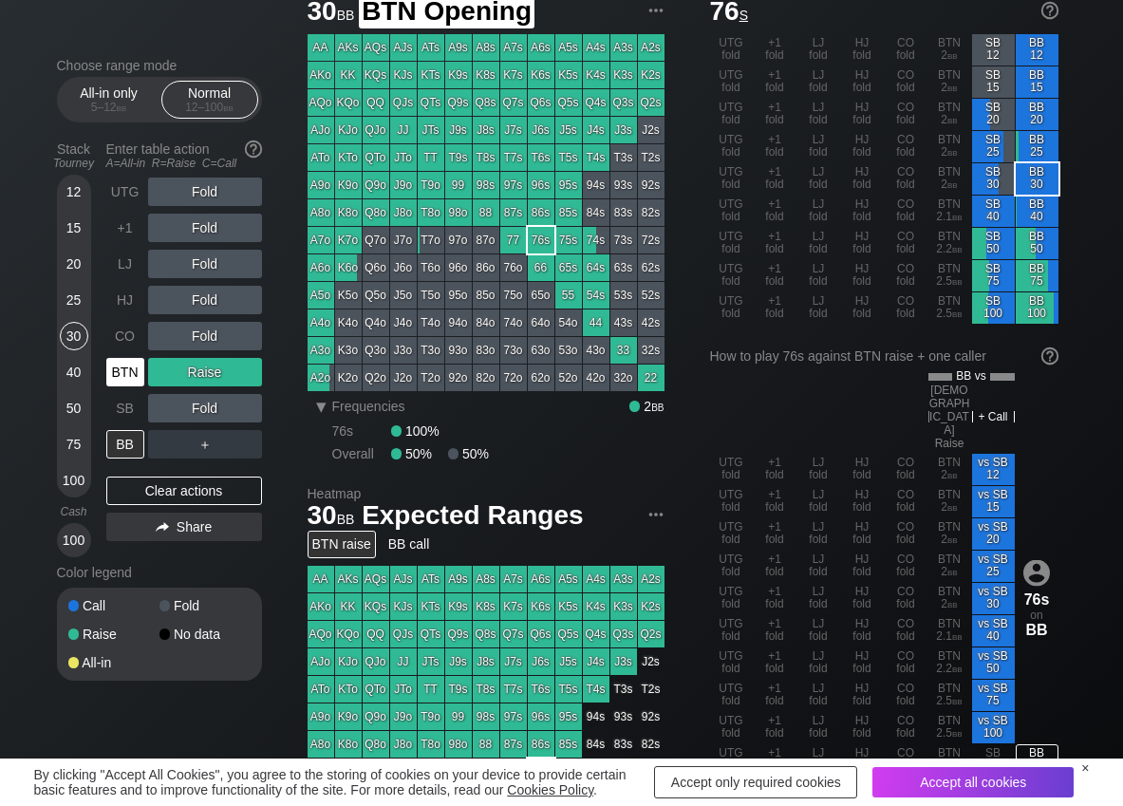
click at [129, 375] on div "BTN" at bounding box center [125, 372] width 38 height 28
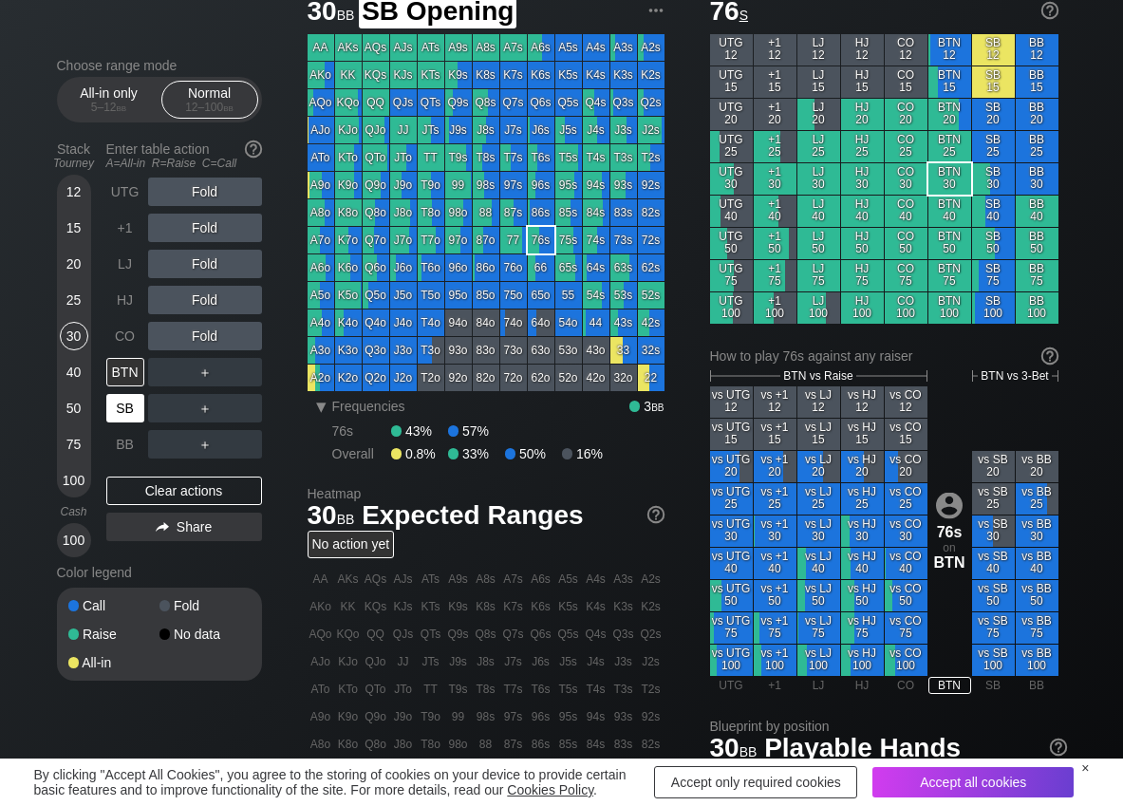
click at [123, 419] on div "SB" at bounding box center [125, 408] width 38 height 28
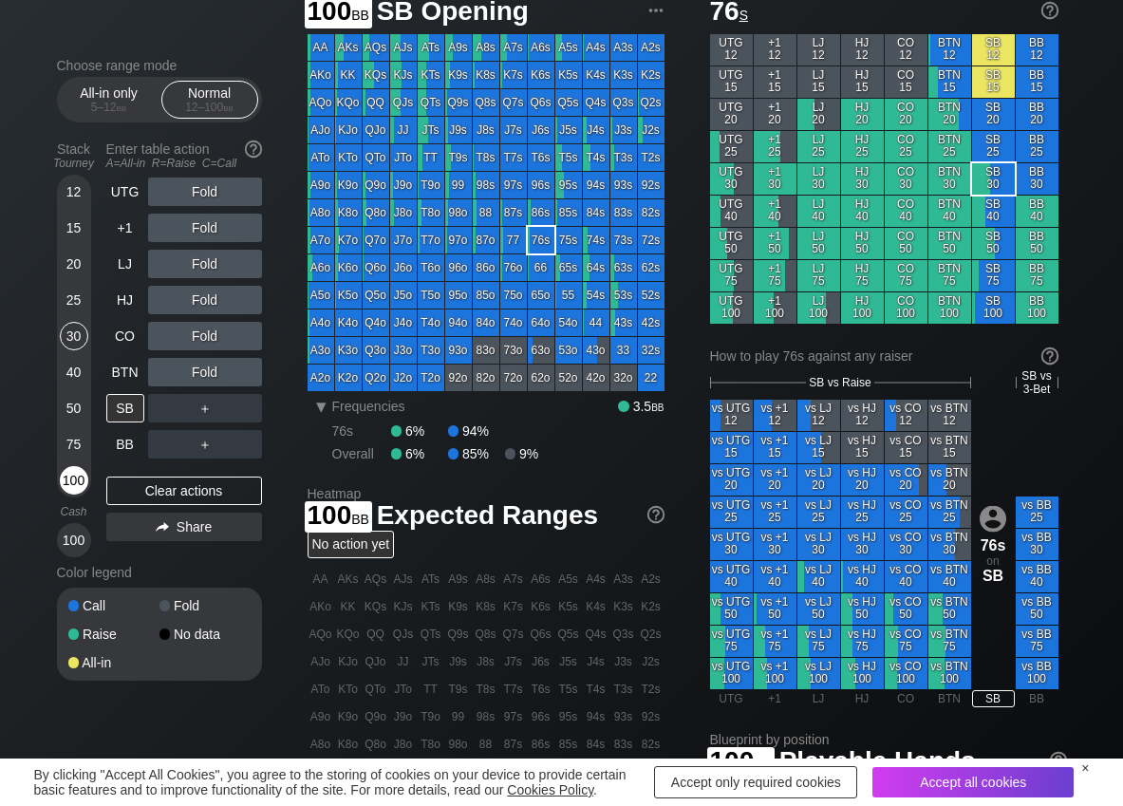
click at [71, 481] on div "100" at bounding box center [74, 480] width 28 height 28
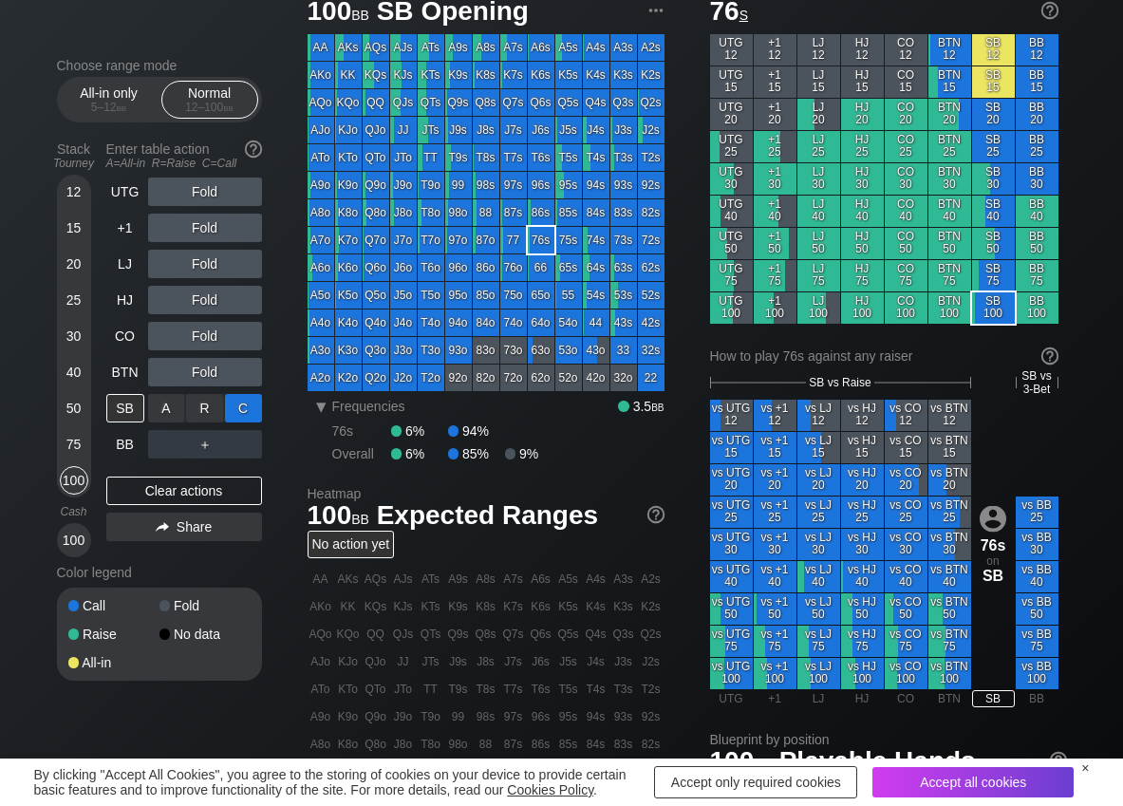
click at [244, 401] on div "C ✕" at bounding box center [243, 408] width 37 height 28
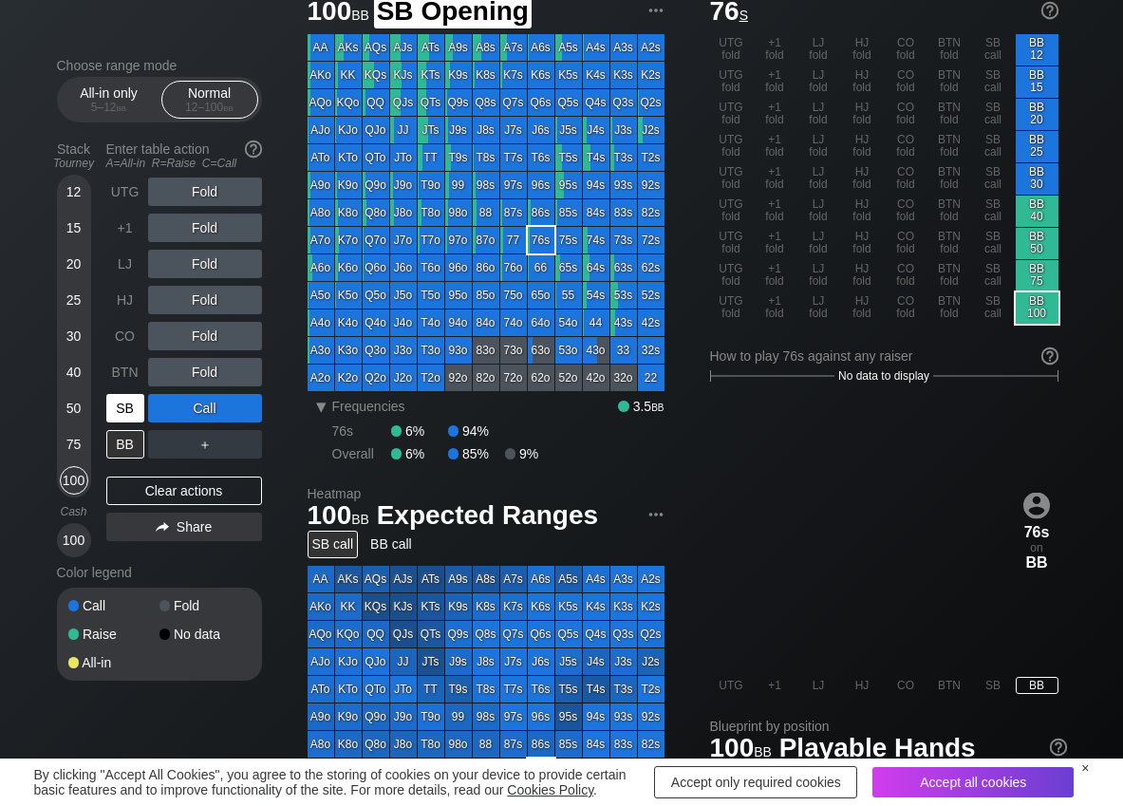
click at [133, 400] on div "SB" at bounding box center [125, 408] width 38 height 28
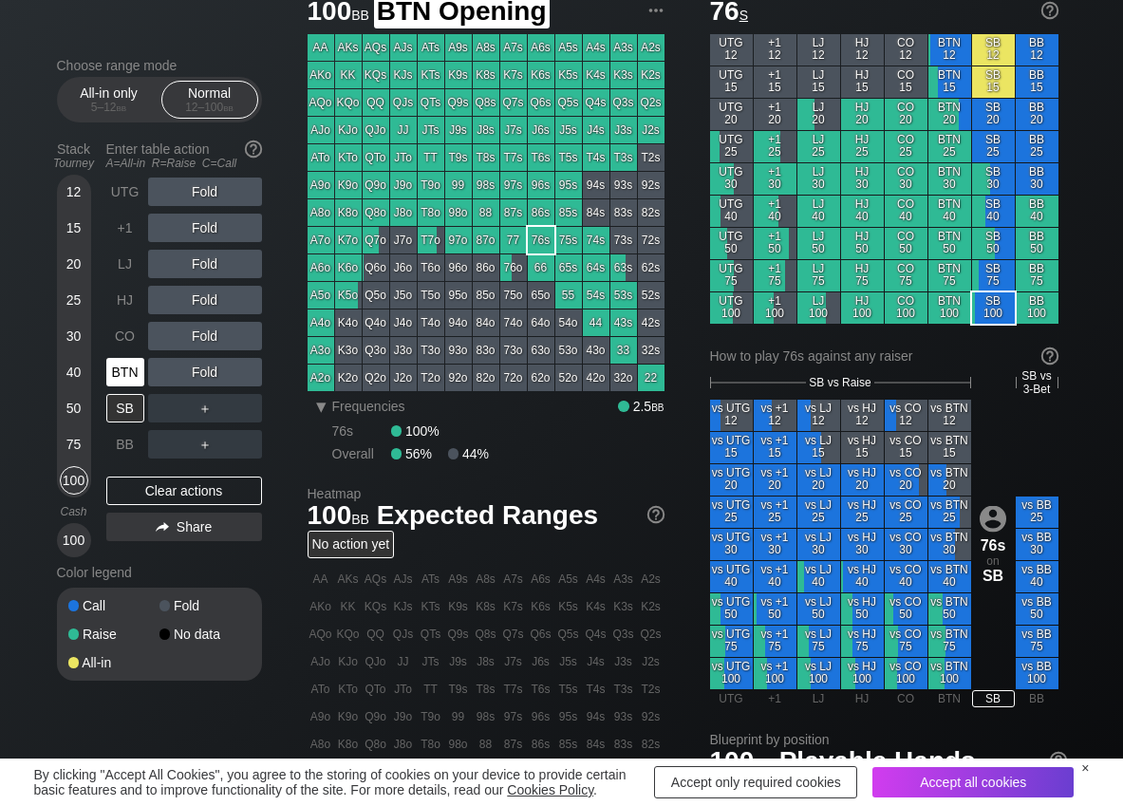
click at [141, 373] on div "BTN" at bounding box center [125, 372] width 38 height 28
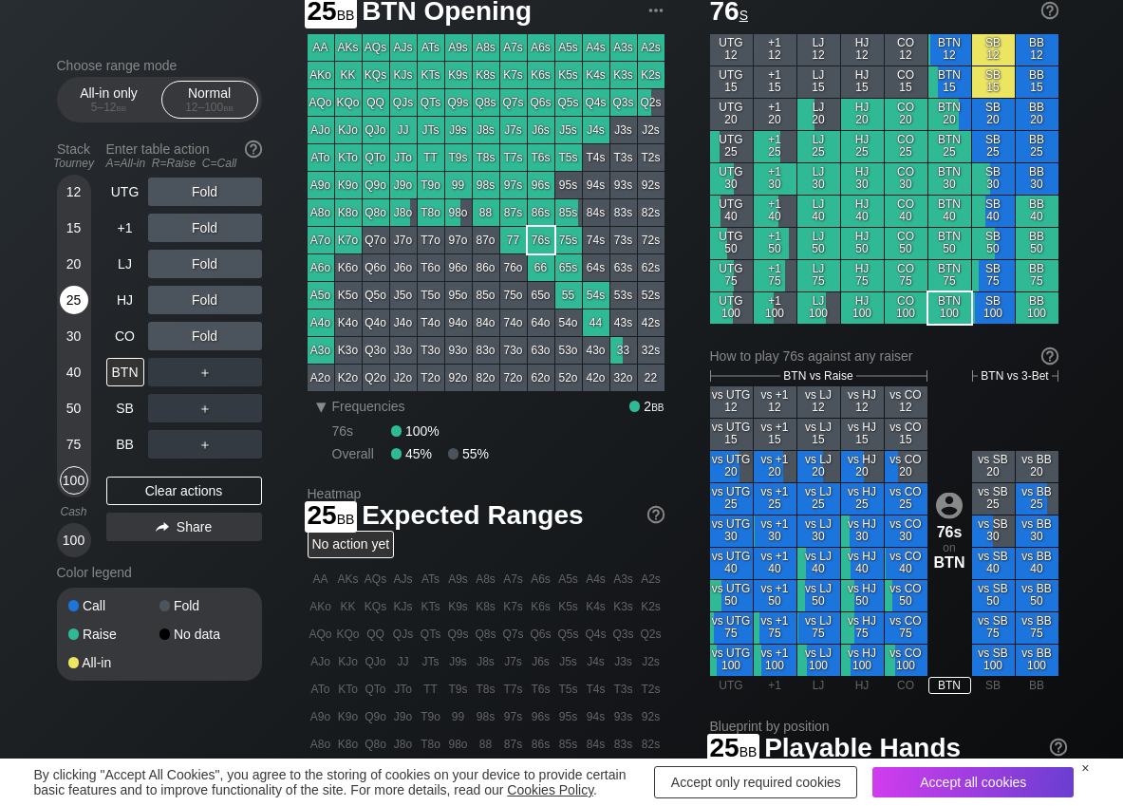
click at [71, 305] on div "25" at bounding box center [74, 300] width 28 height 28
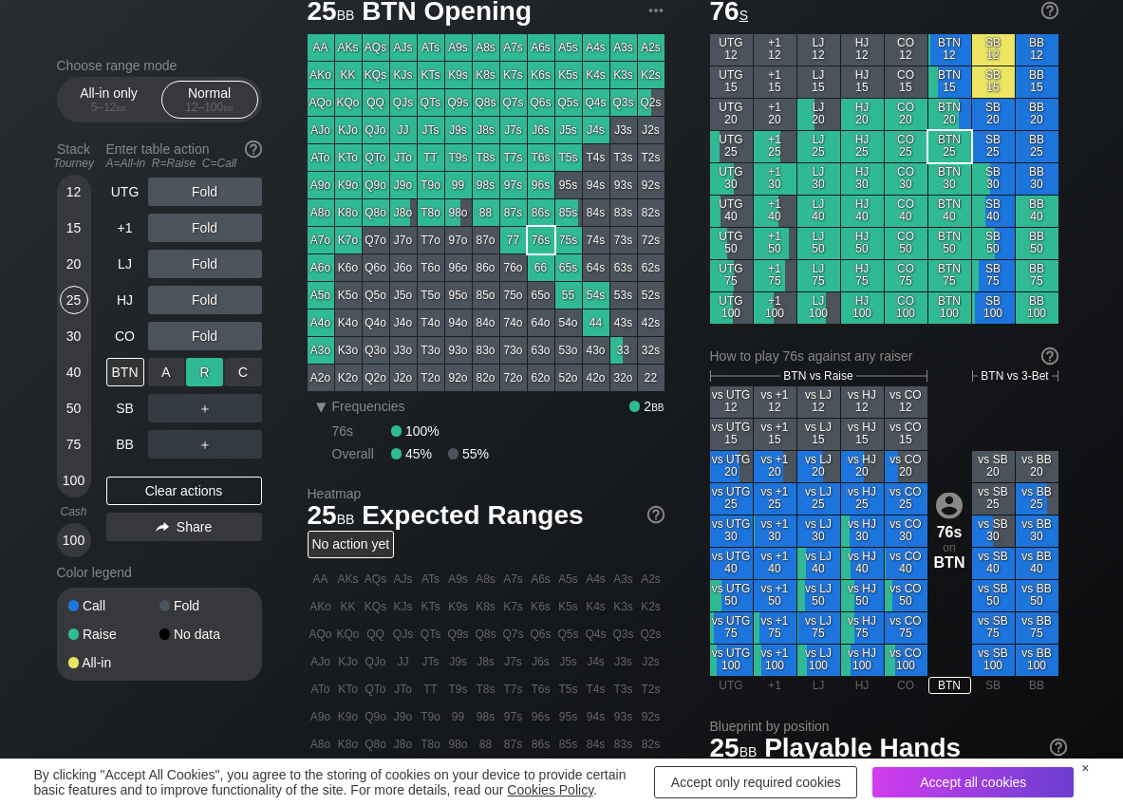
click at [204, 360] on div "R ✕" at bounding box center [204, 372] width 37 height 28
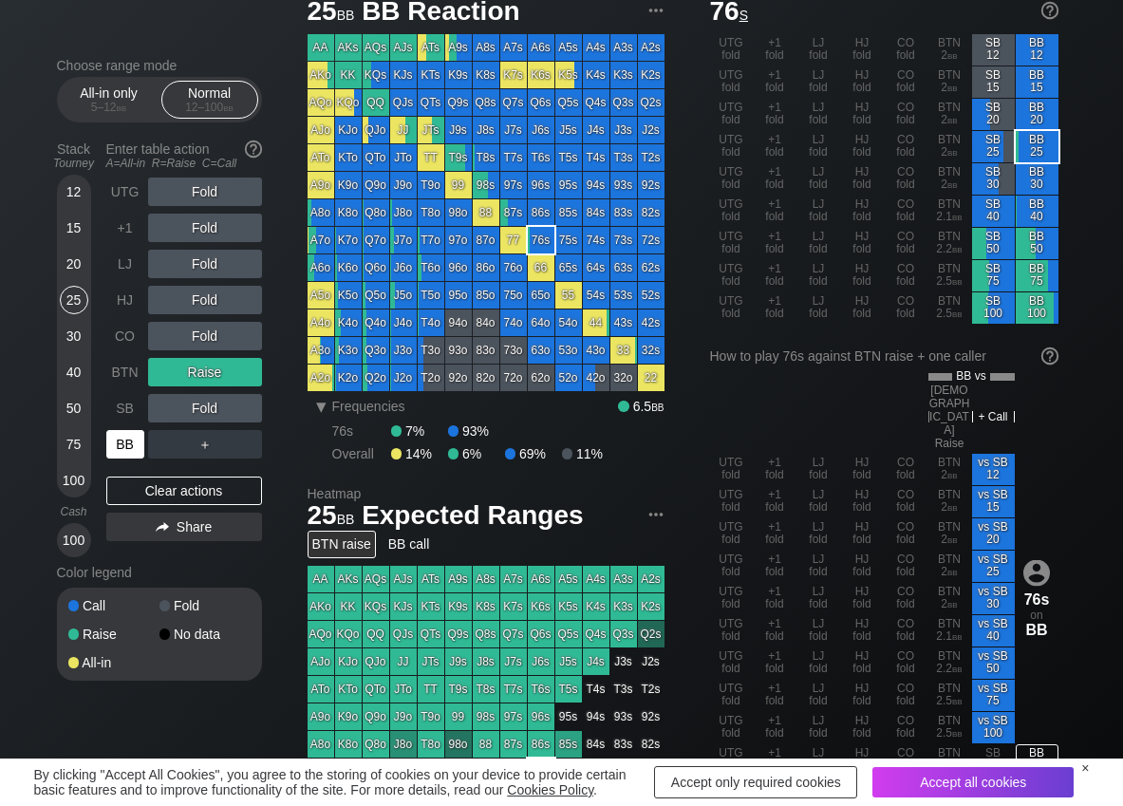
click at [125, 455] on div "BB" at bounding box center [125, 444] width 38 height 28
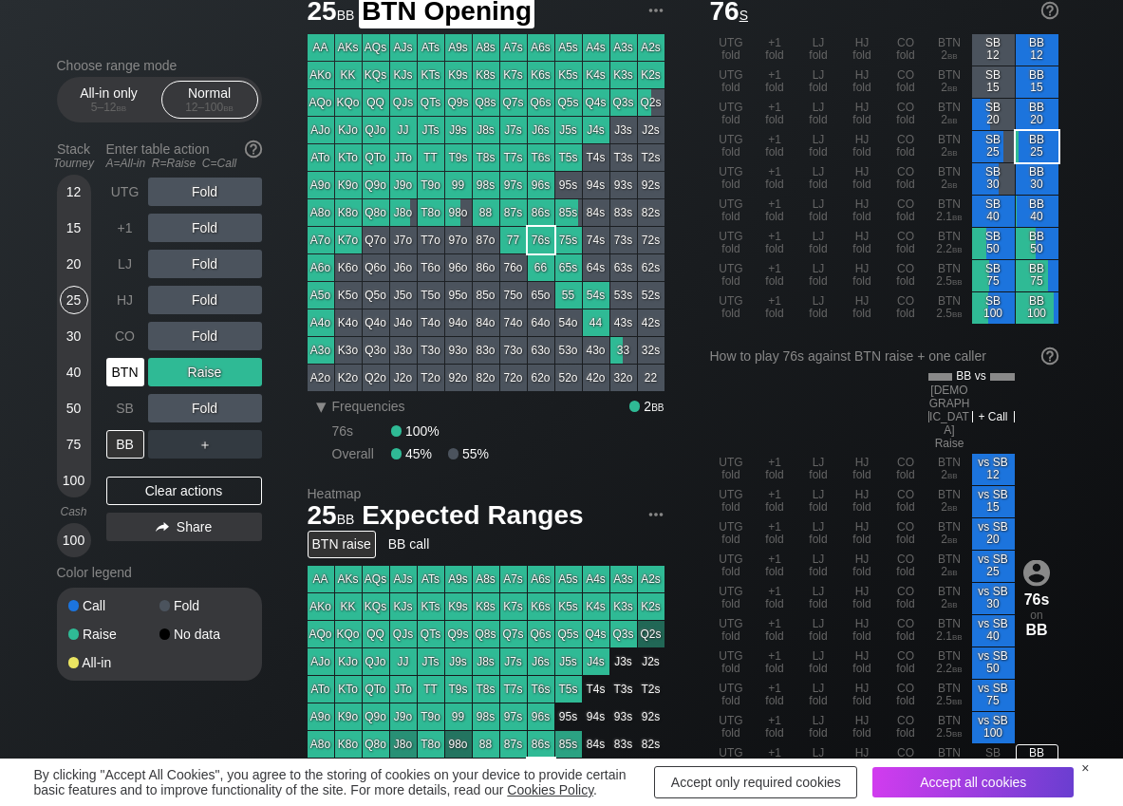
click at [111, 379] on div "BTN" at bounding box center [125, 372] width 38 height 28
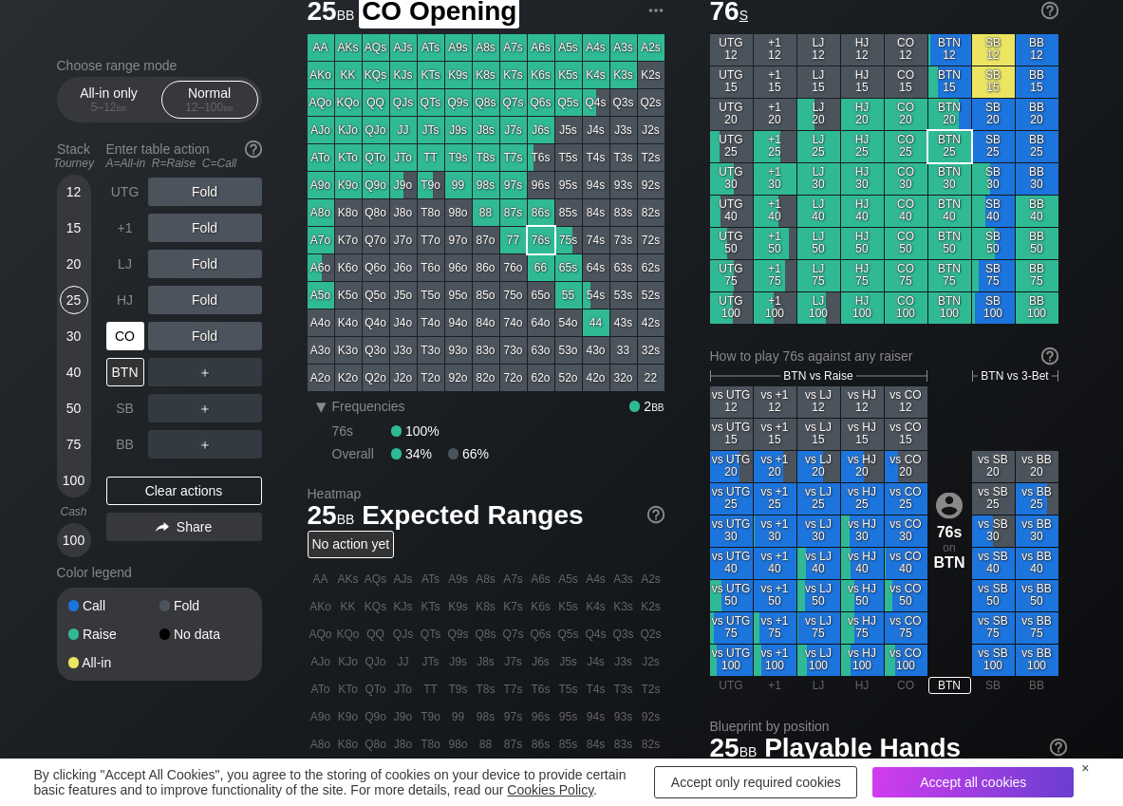
click at [136, 344] on div "CO" at bounding box center [125, 336] width 38 height 28
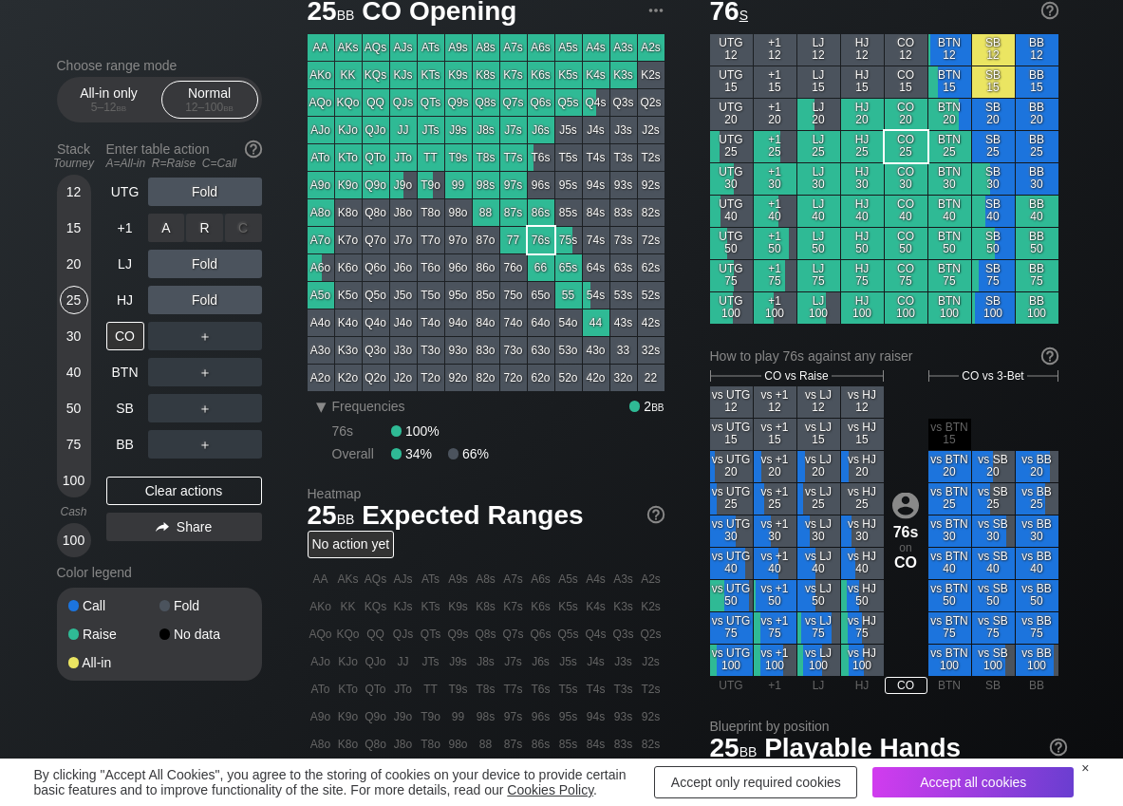
click at [210, 233] on div "R ✕" at bounding box center [204, 228] width 37 height 28
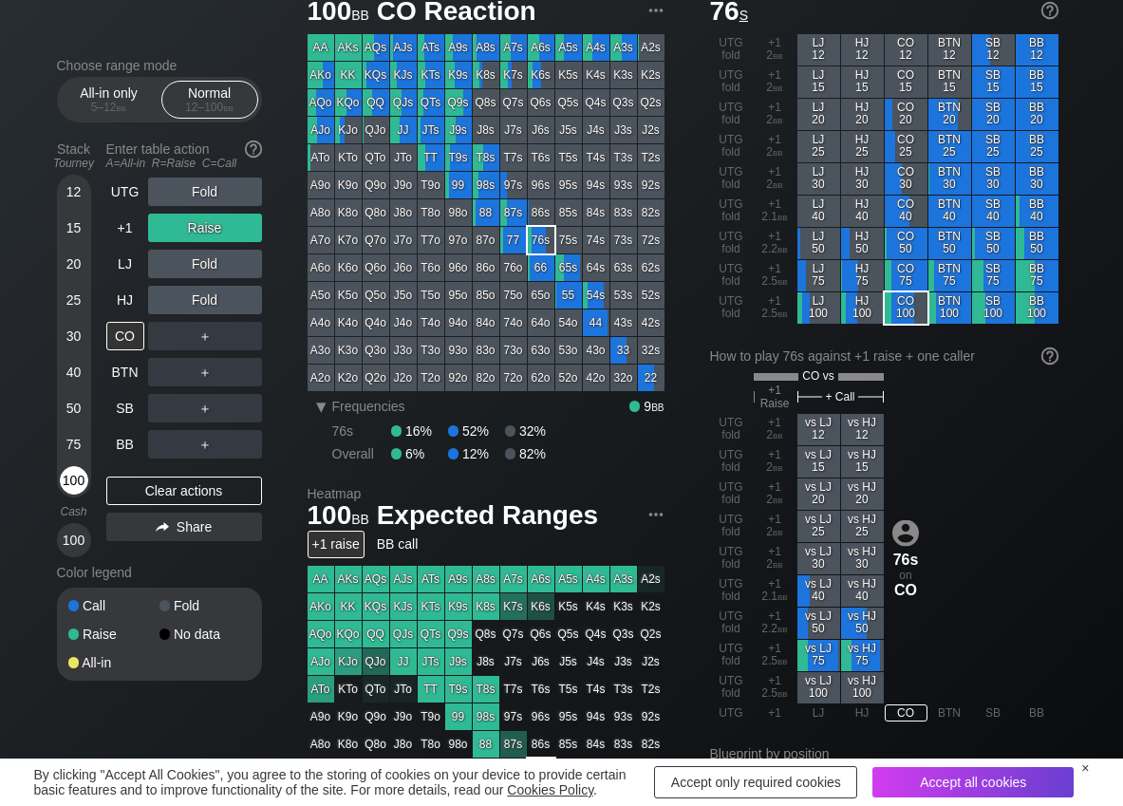
click at [74, 478] on div "100" at bounding box center [74, 480] width 28 height 28
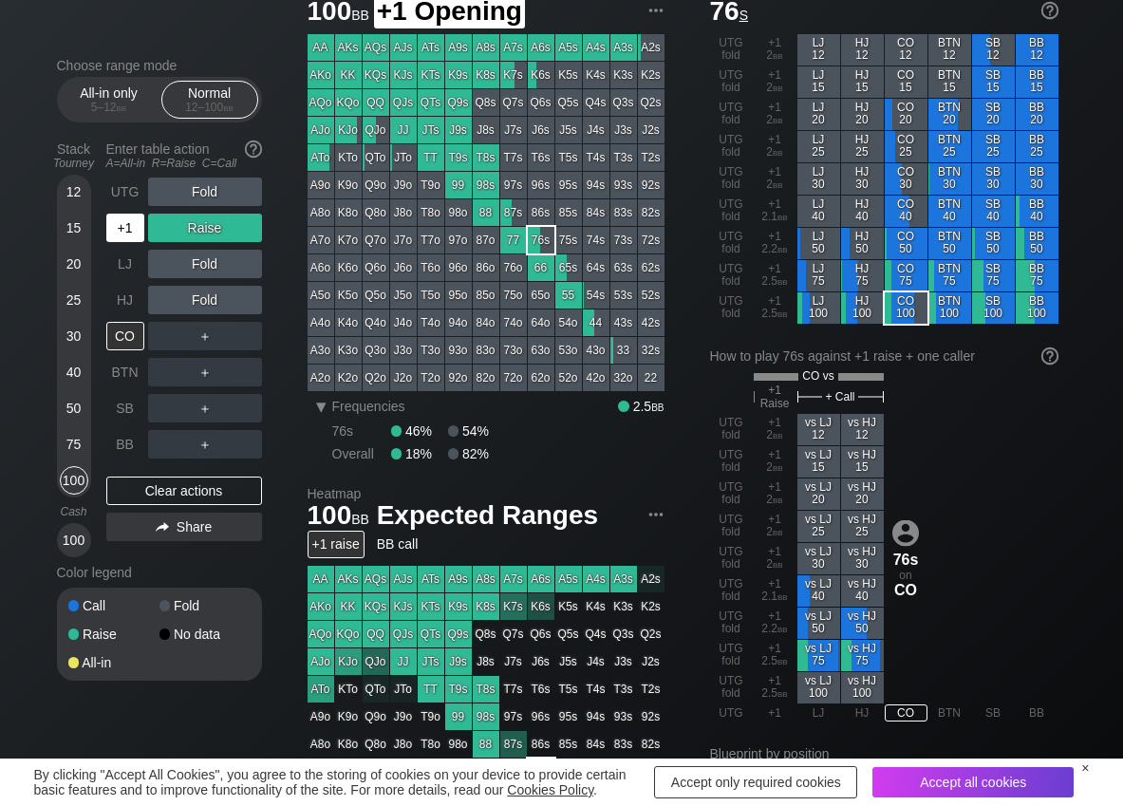
click at [128, 224] on div "+1" at bounding box center [125, 228] width 38 height 28
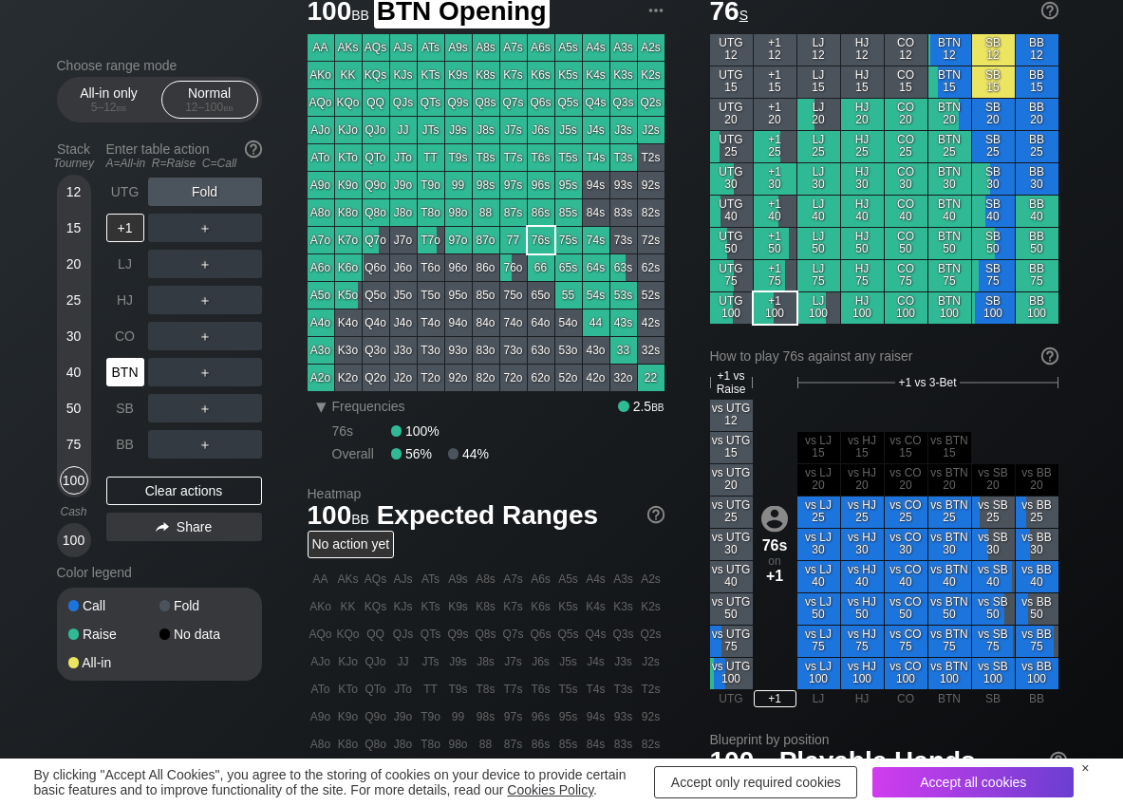
click at [122, 377] on div "BTN" at bounding box center [125, 372] width 38 height 28
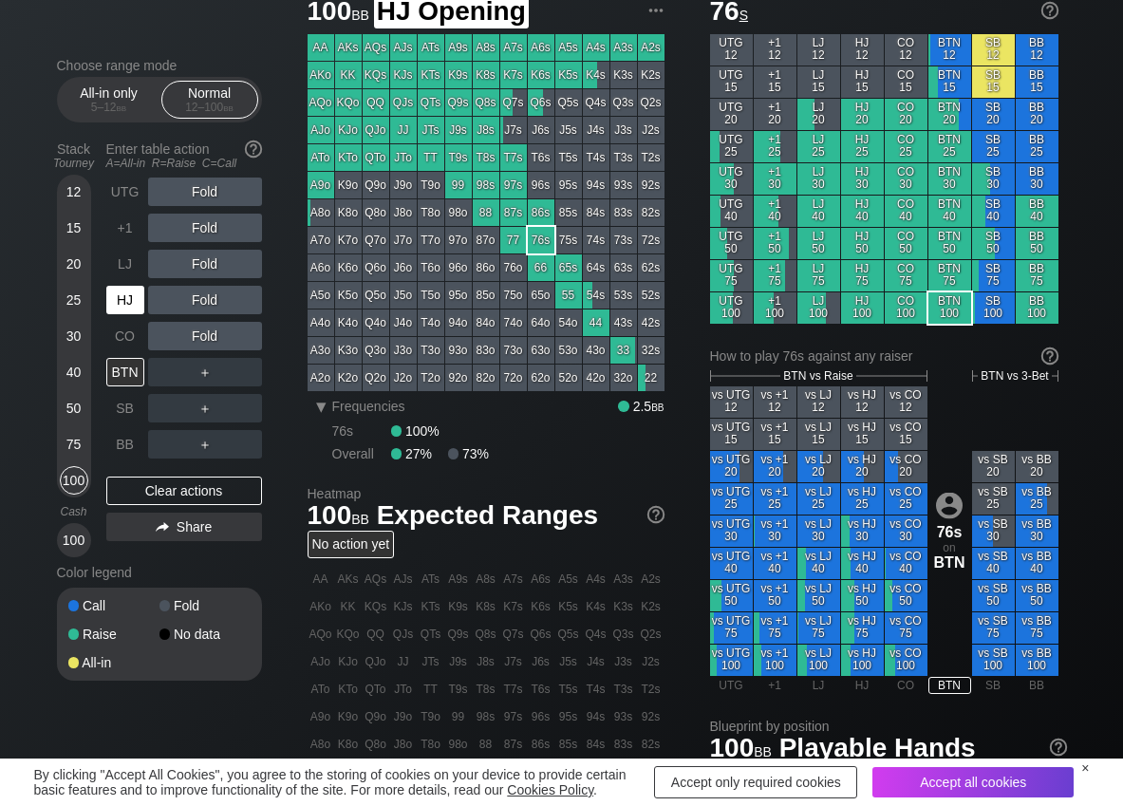
click at [132, 296] on div "HJ" at bounding box center [125, 300] width 38 height 28
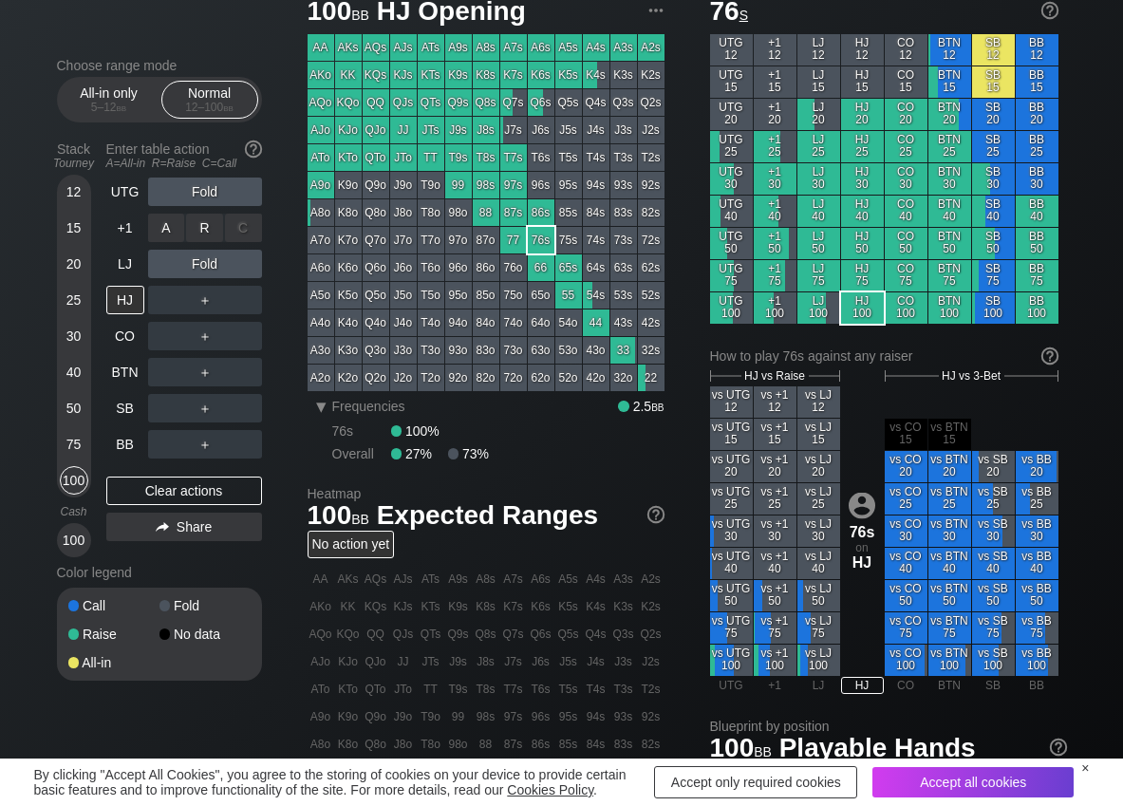
click at [209, 232] on div "R ✕" at bounding box center [204, 228] width 37 height 28
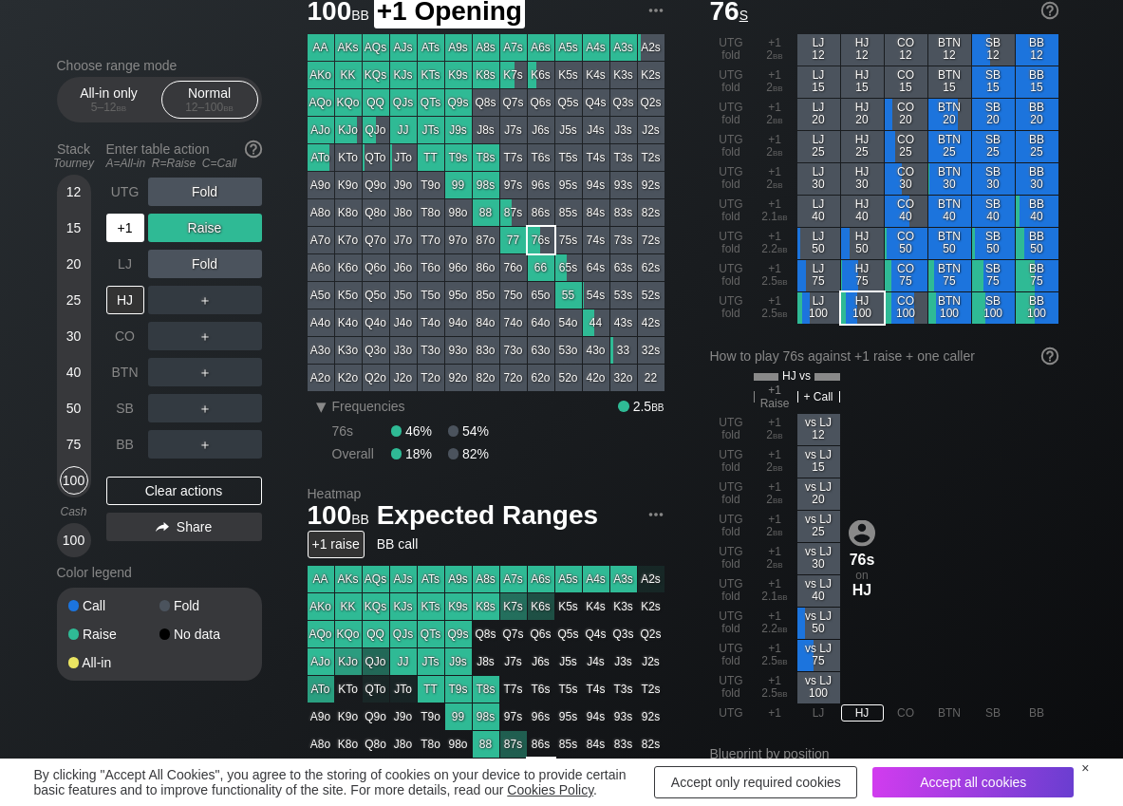
click at [131, 232] on div "+1" at bounding box center [125, 228] width 38 height 28
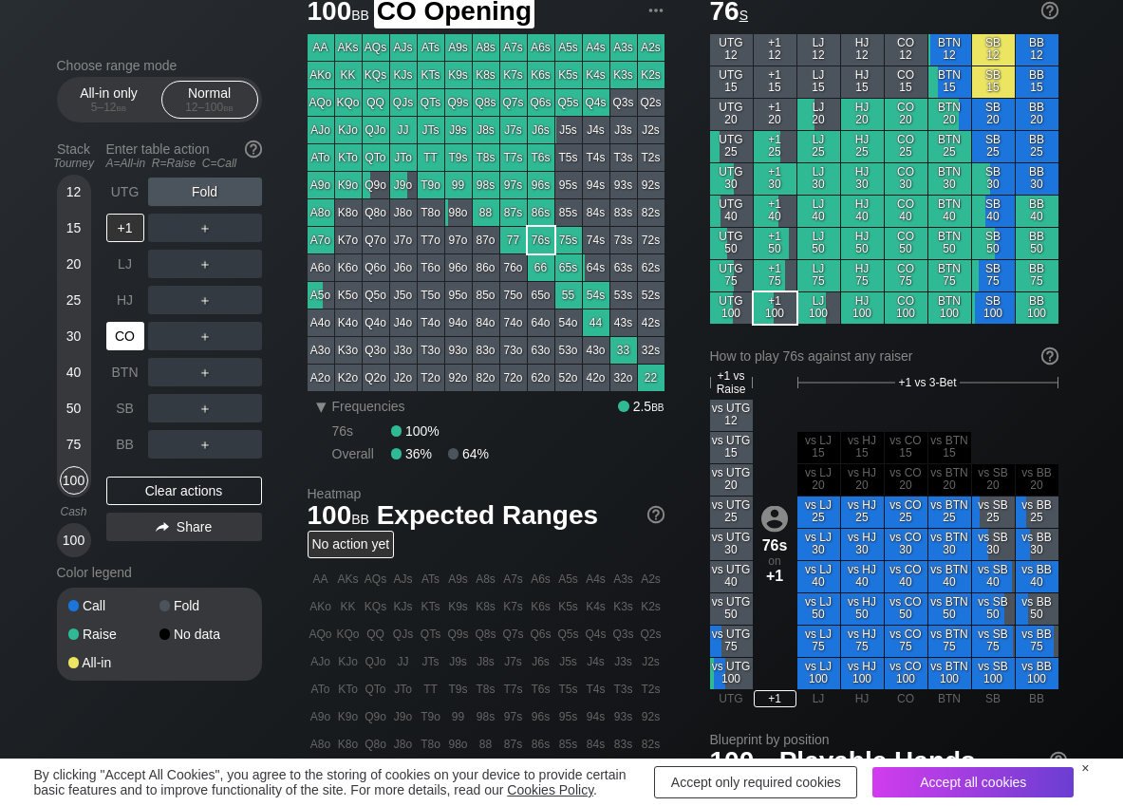
click at [131, 334] on div "CO" at bounding box center [125, 336] width 38 height 28
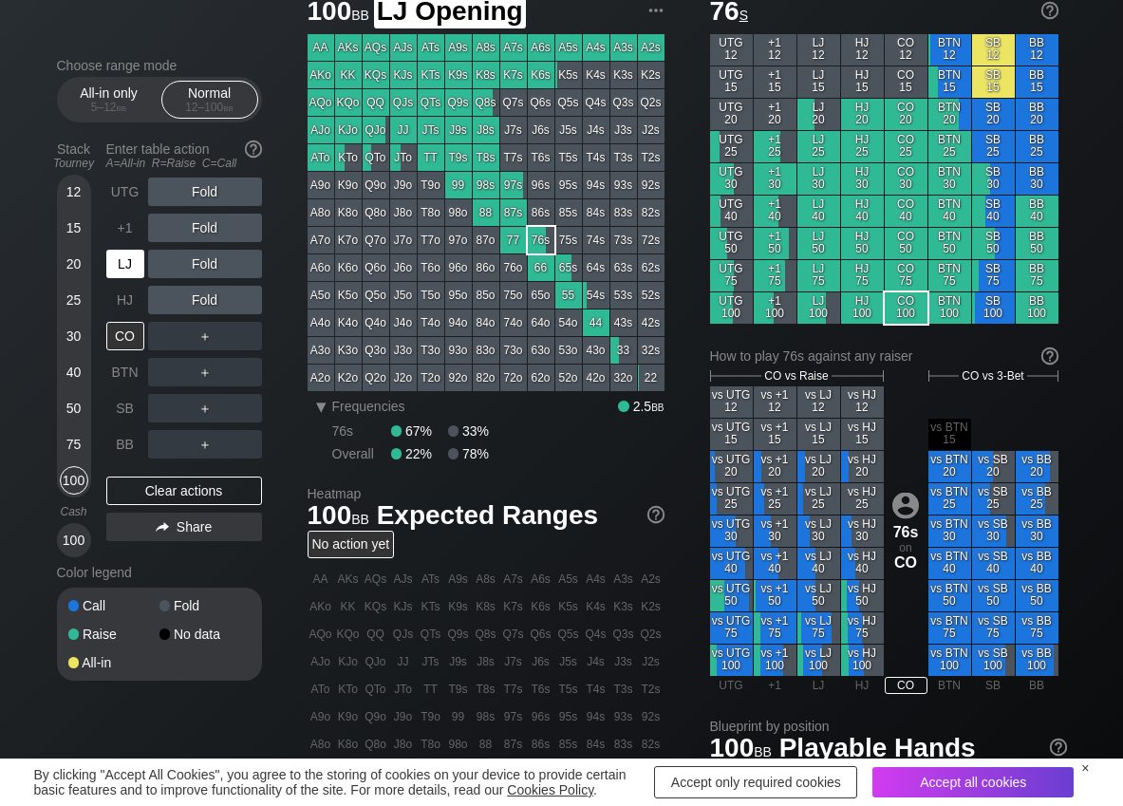
click at [129, 271] on div "LJ" at bounding box center [125, 264] width 38 height 28
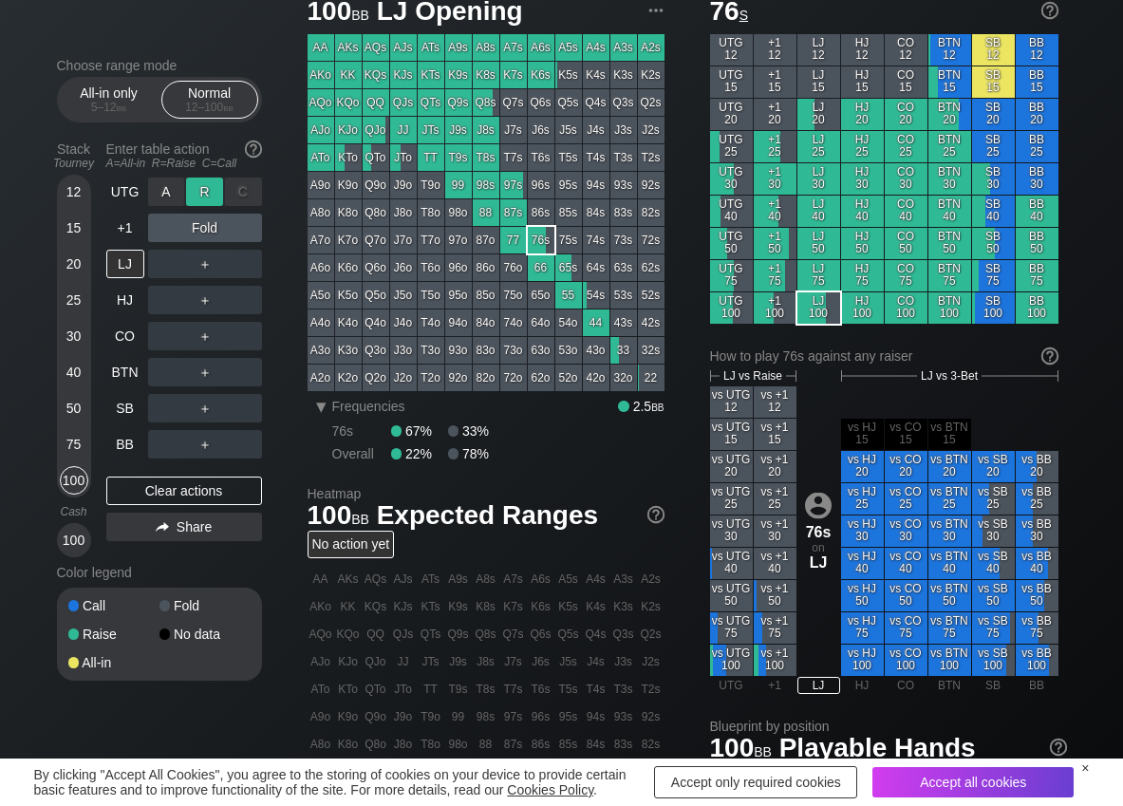
click at [200, 196] on div "R ✕" at bounding box center [204, 192] width 37 height 28
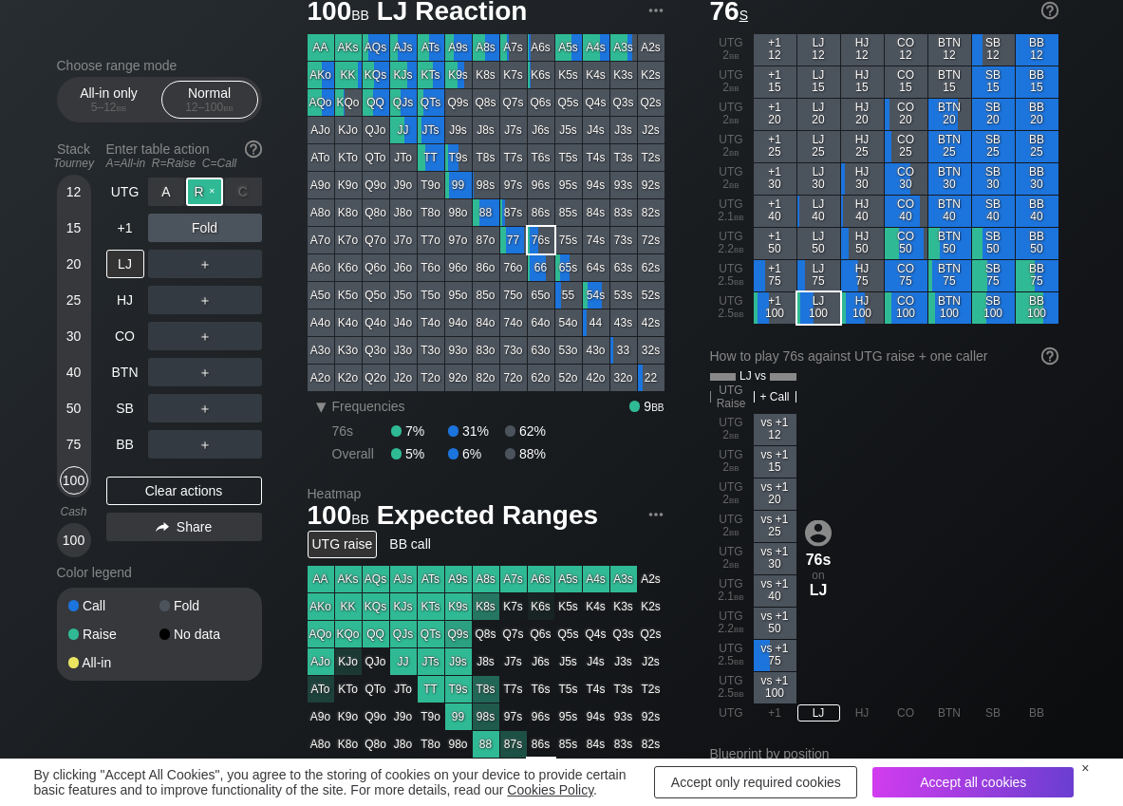
click at [200, 196] on div "R ✕" at bounding box center [204, 192] width 37 height 28
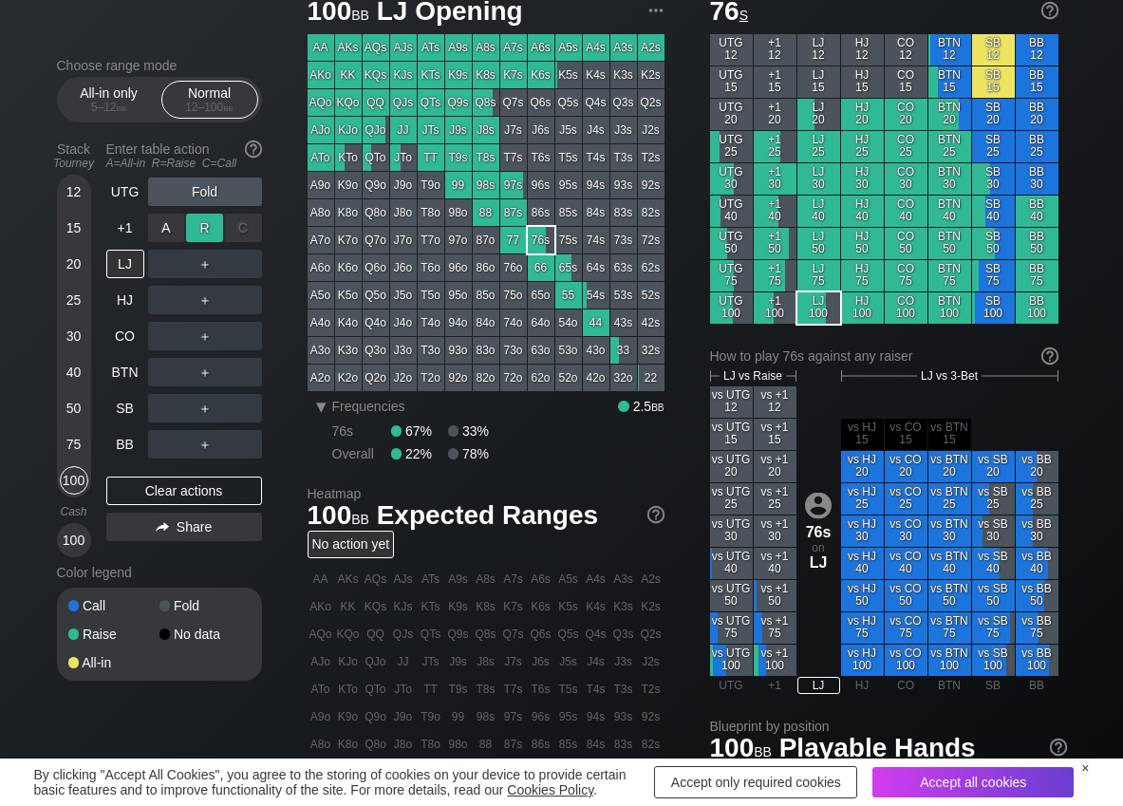
click at [203, 220] on div "R ✕" at bounding box center [204, 228] width 37 height 28
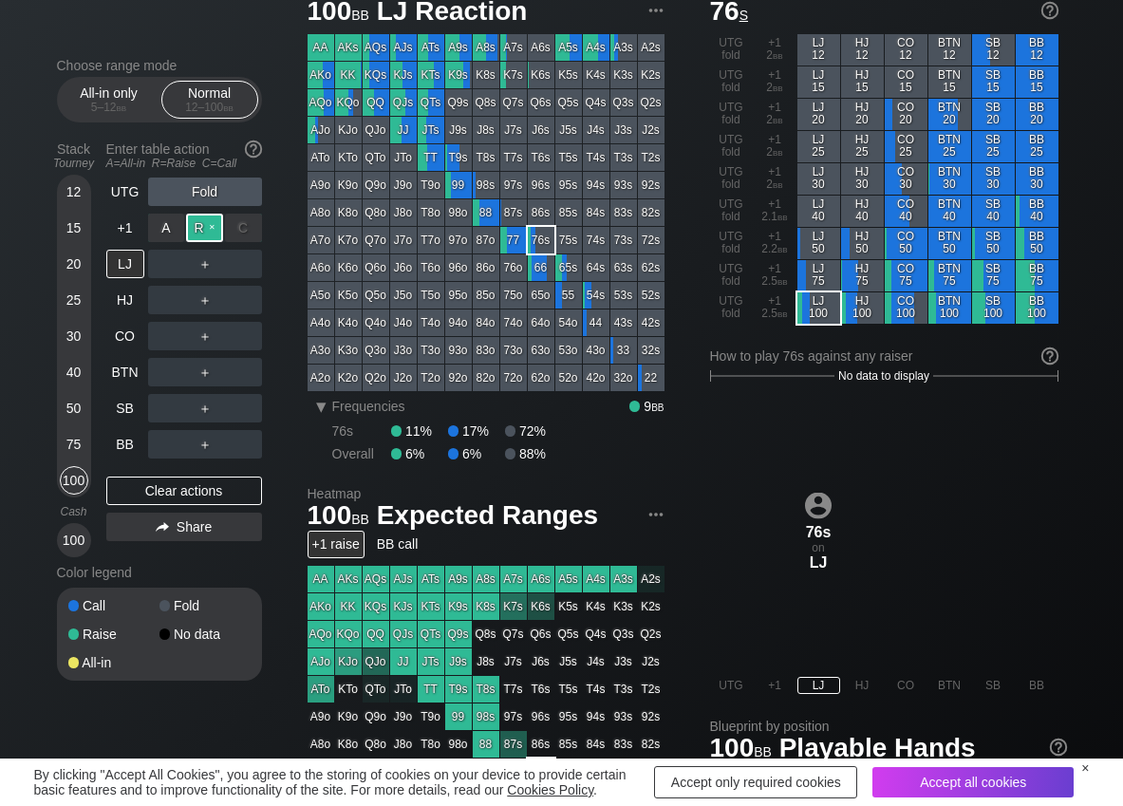
click at [203, 220] on div "R ✕" at bounding box center [204, 228] width 37 height 28
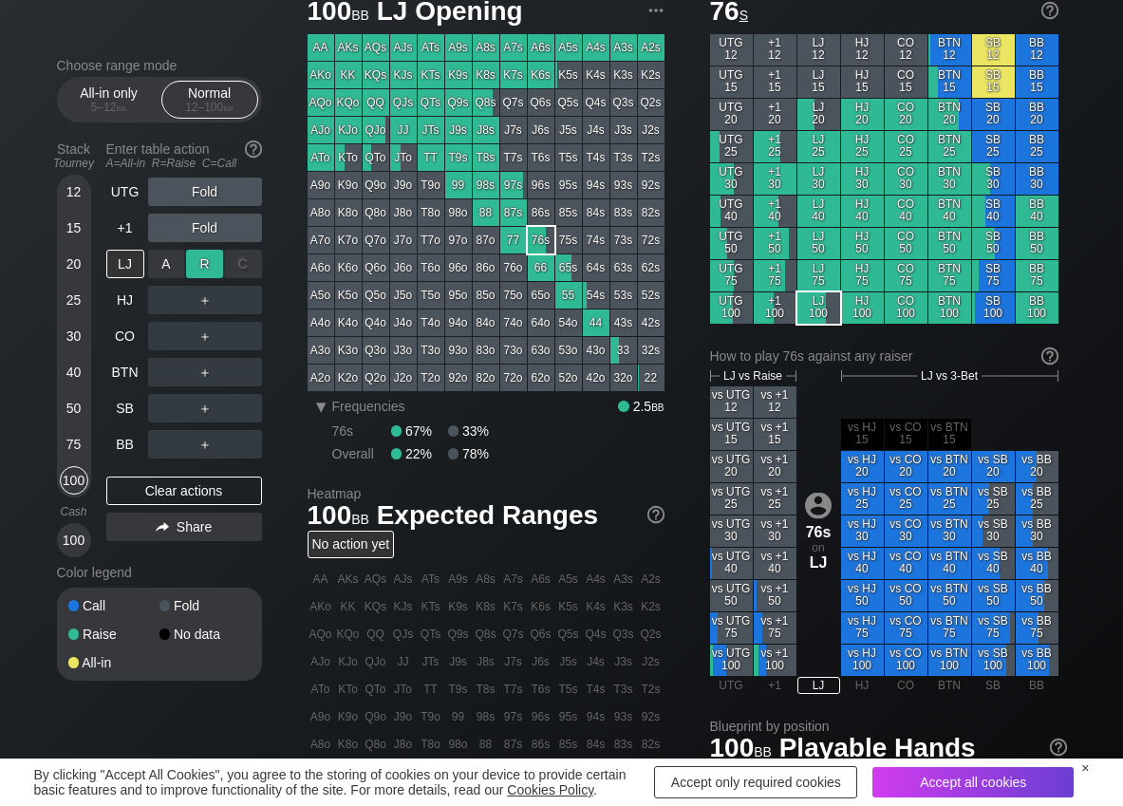
click at [215, 263] on div "R ✕" at bounding box center [204, 264] width 37 height 28
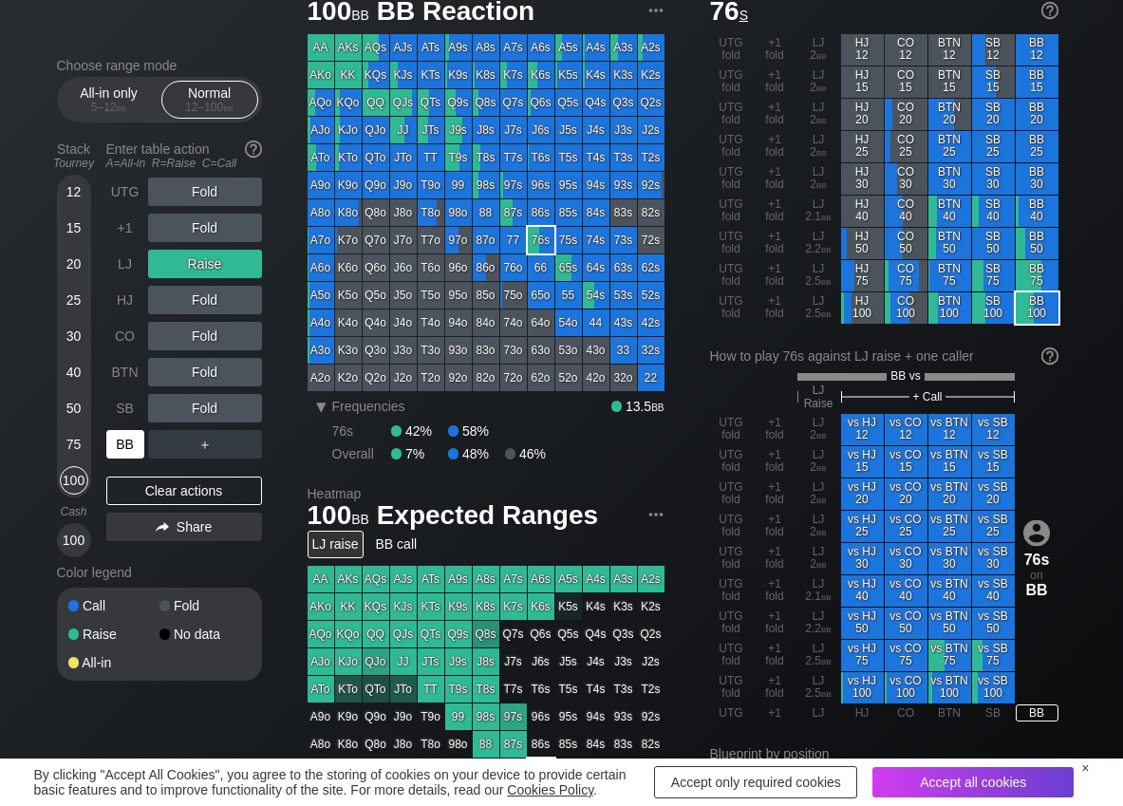
click at [109, 453] on div "BB" at bounding box center [125, 444] width 38 height 28
click at [231, 376] on div "C ✕" at bounding box center [243, 372] width 37 height 28
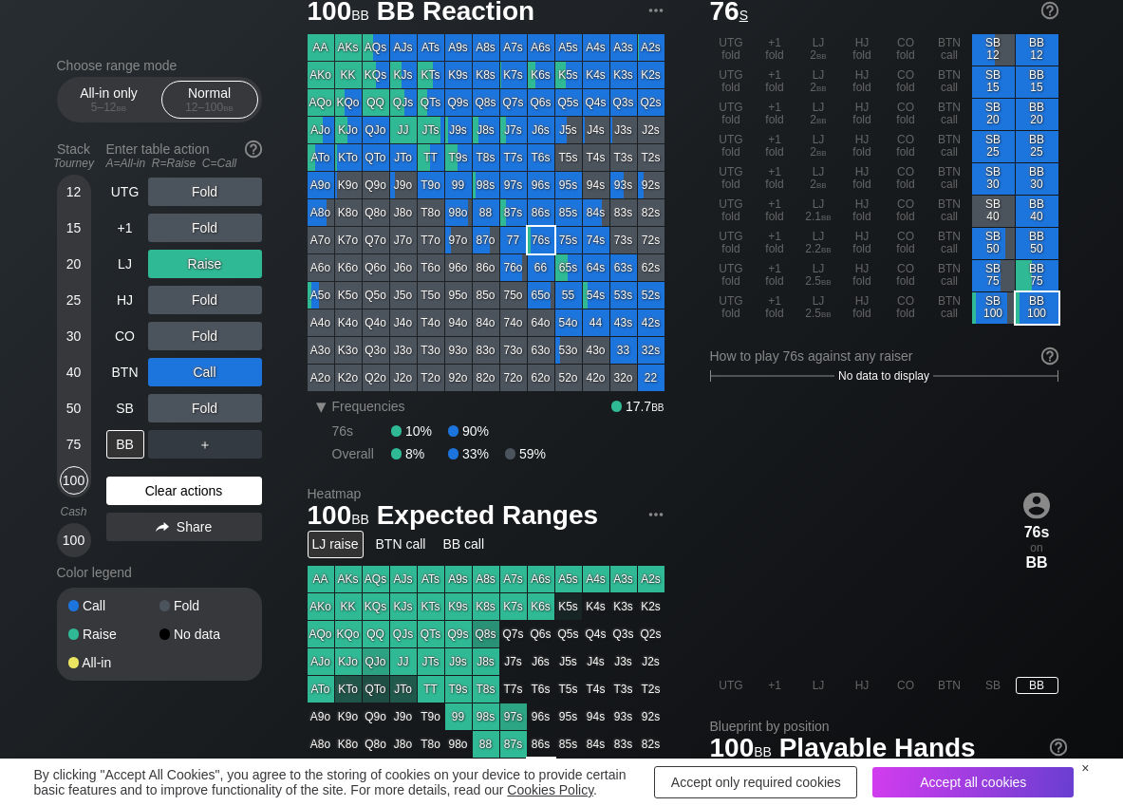
click at [165, 479] on div "Clear actions" at bounding box center [184, 491] width 156 height 28
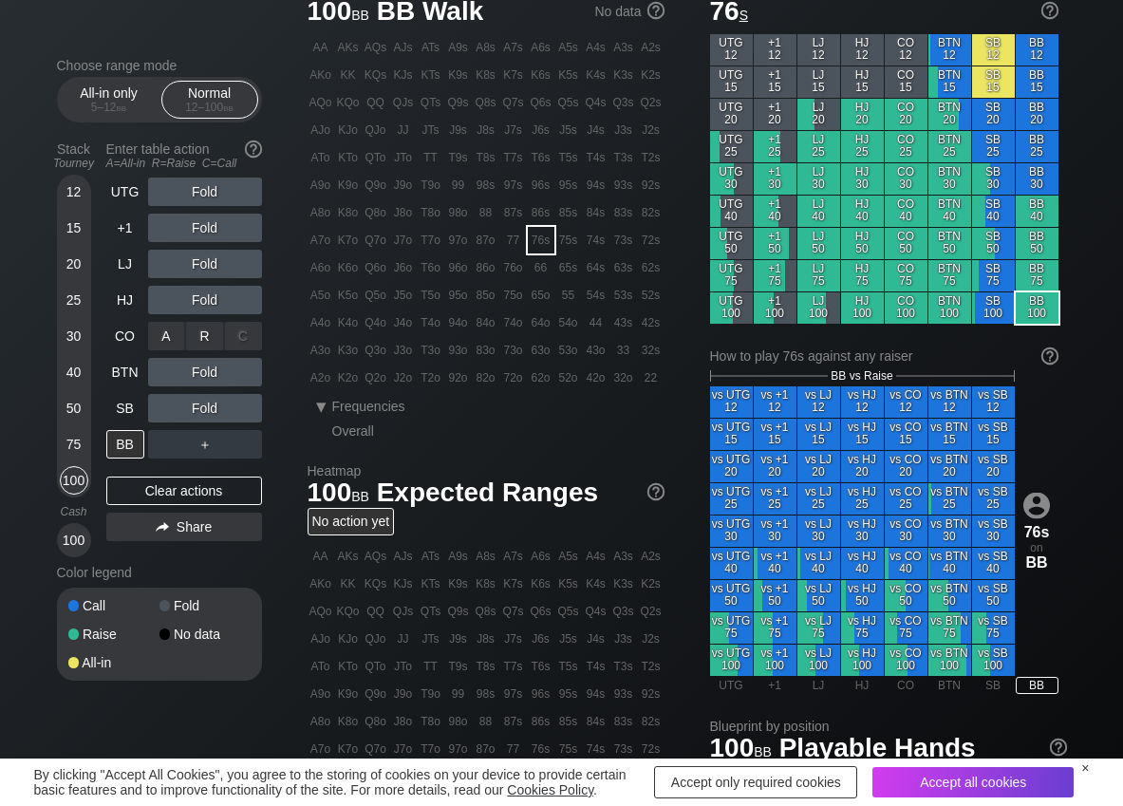
click at [213, 328] on div "R ✕" at bounding box center [204, 336] width 37 height 28
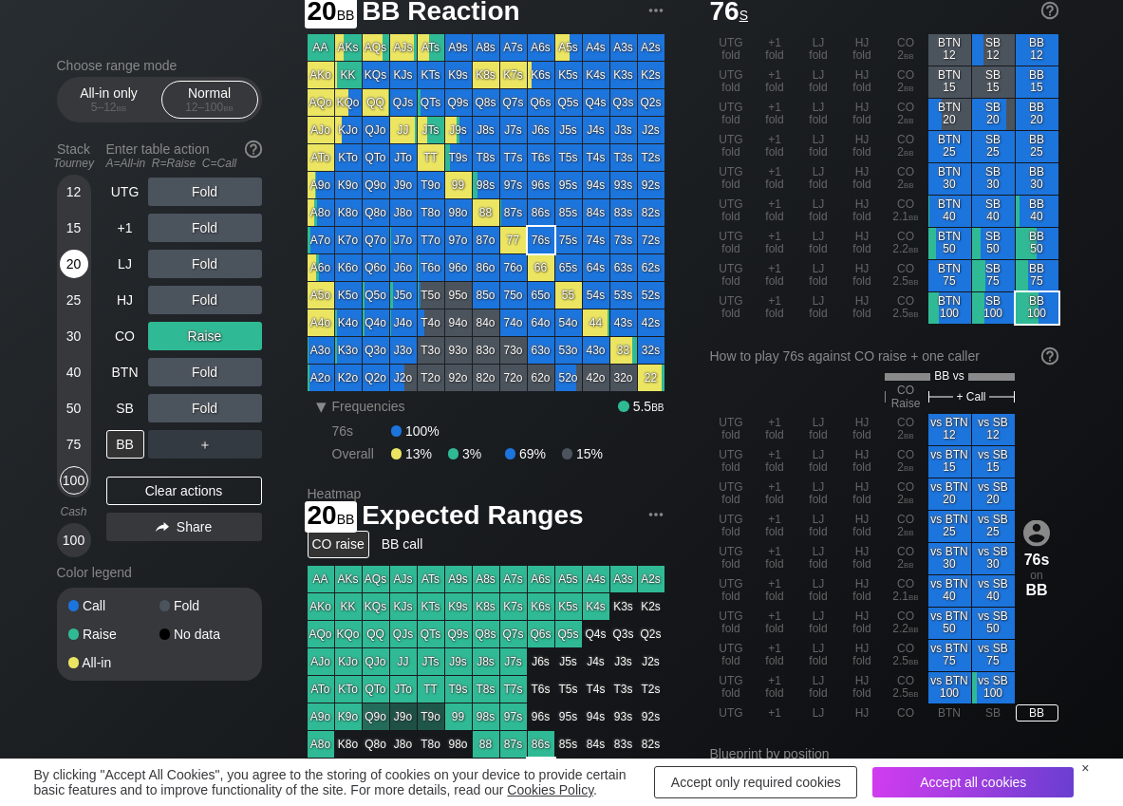
click at [80, 269] on div "20" at bounding box center [74, 264] width 28 height 28
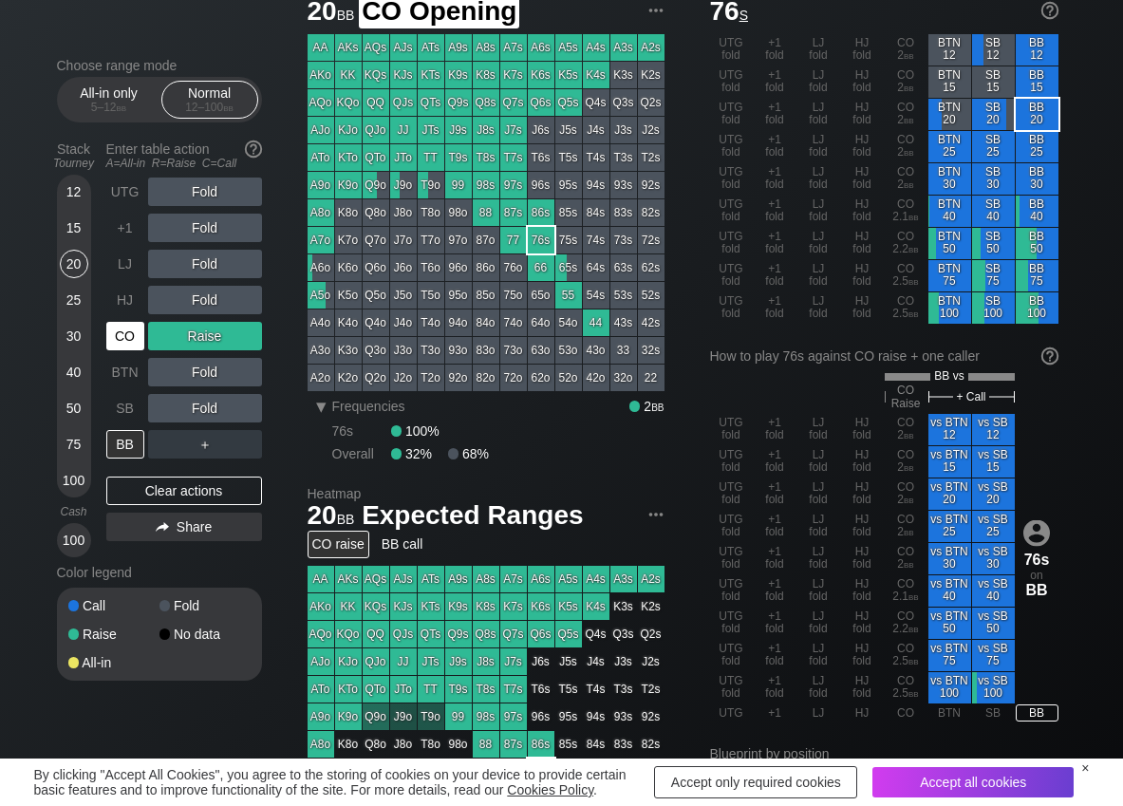
click at [122, 334] on div "CO" at bounding box center [125, 336] width 38 height 28
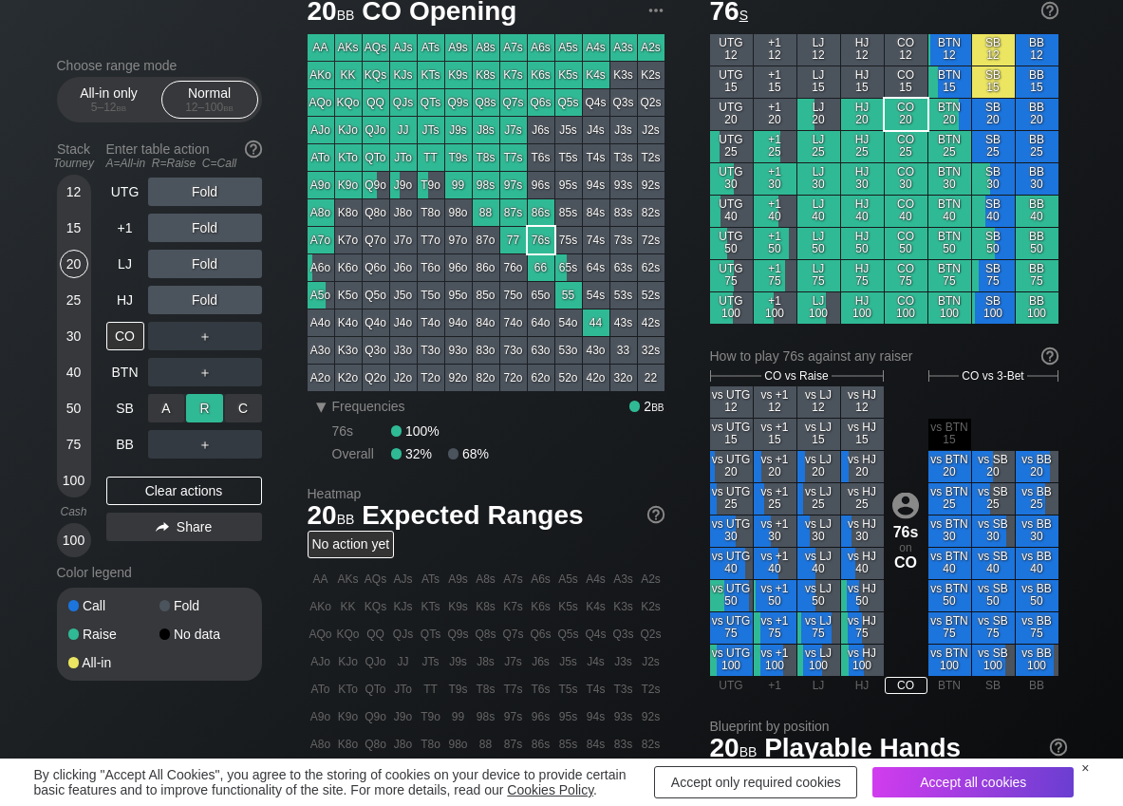
click at [203, 398] on div "R ✕" at bounding box center [204, 408] width 37 height 28
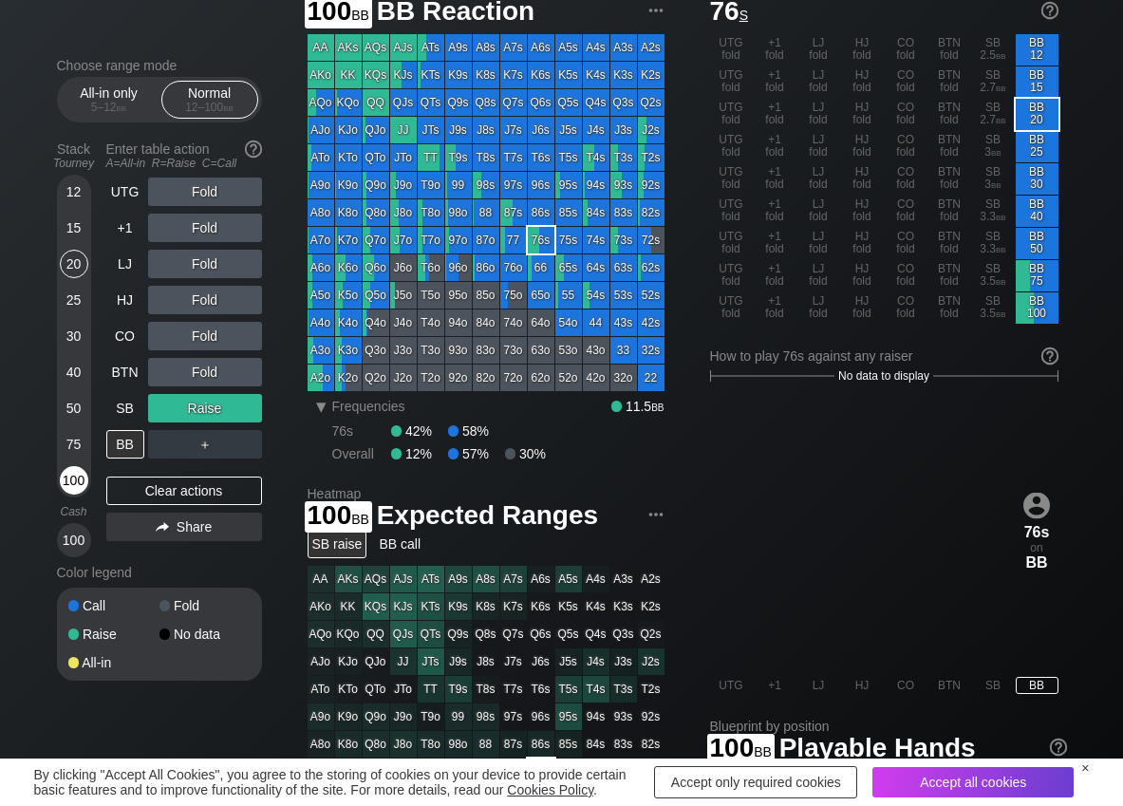
click at [77, 478] on div "100" at bounding box center [74, 480] width 28 height 28
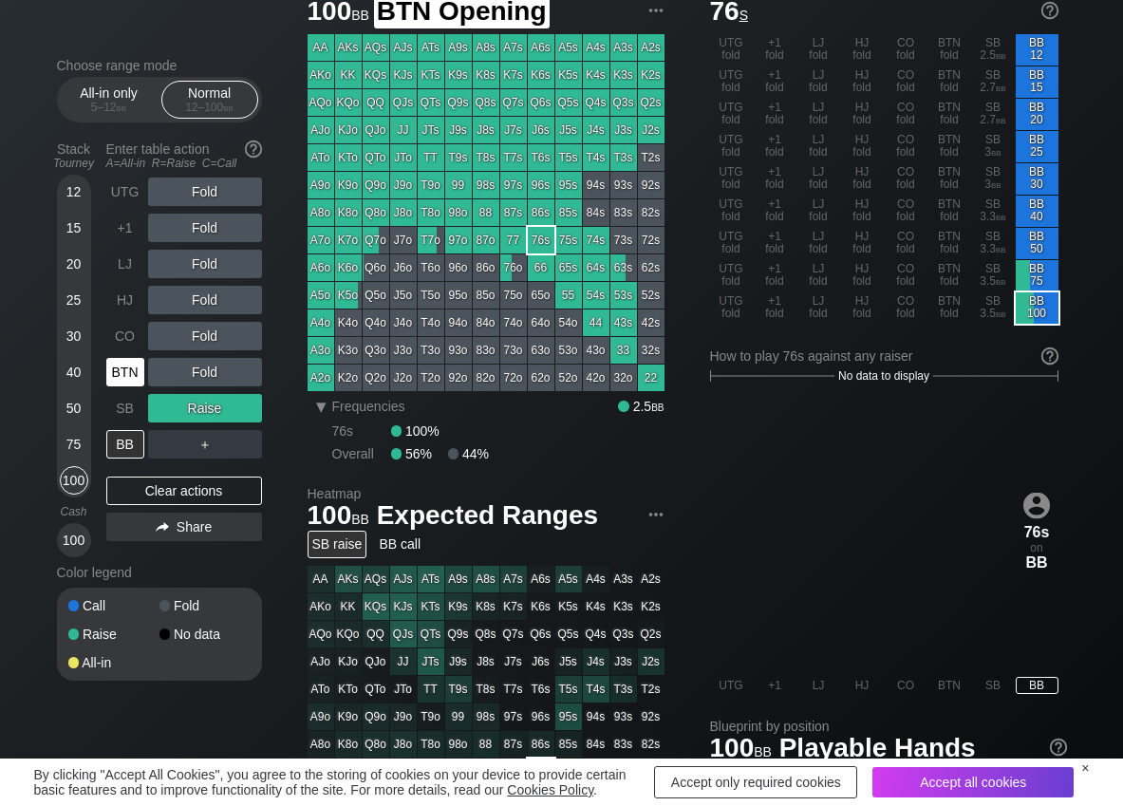
click at [125, 379] on div "BTN" at bounding box center [125, 372] width 38 height 28
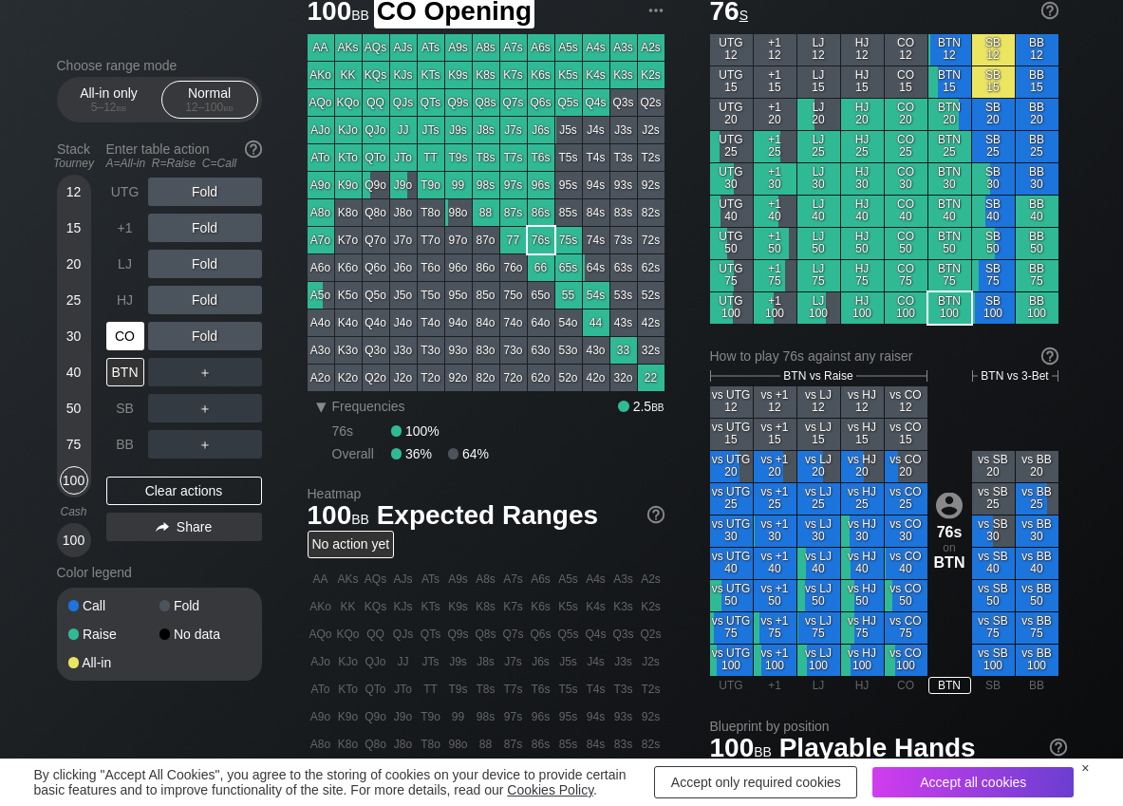
click at [129, 339] on div "CO" at bounding box center [125, 336] width 38 height 28
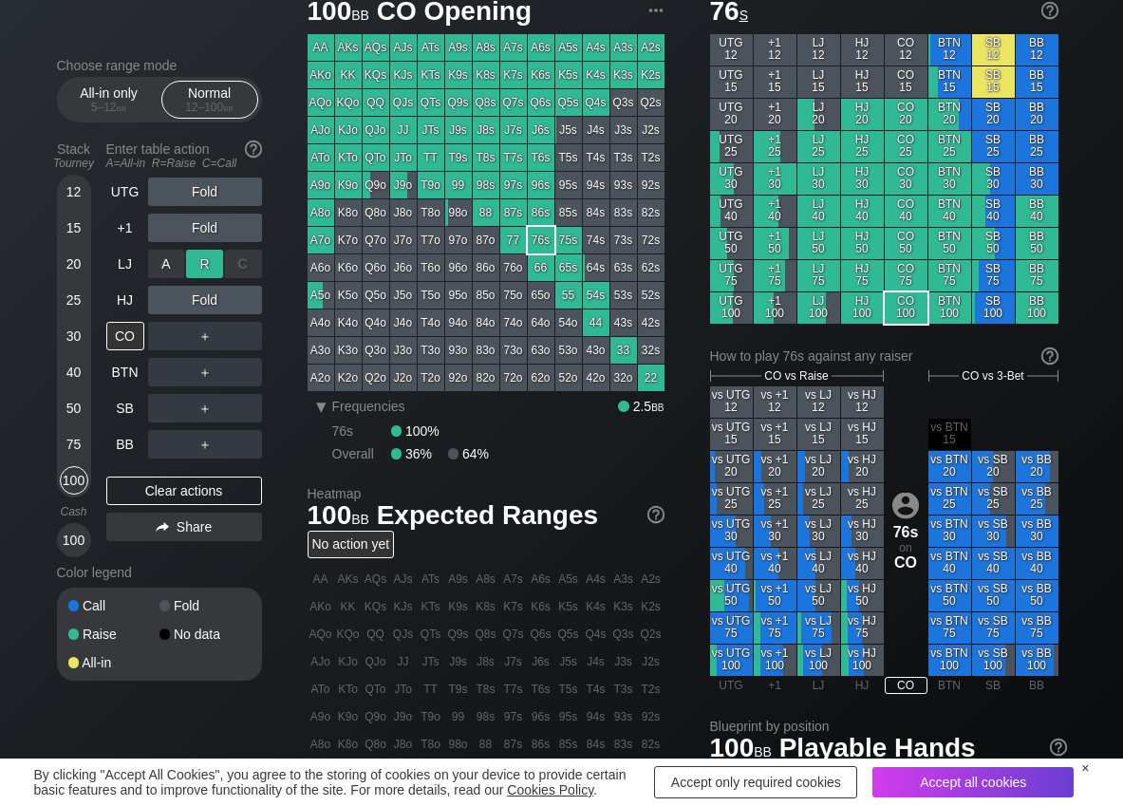
click at [201, 263] on div "R ✕" at bounding box center [204, 264] width 37 height 28
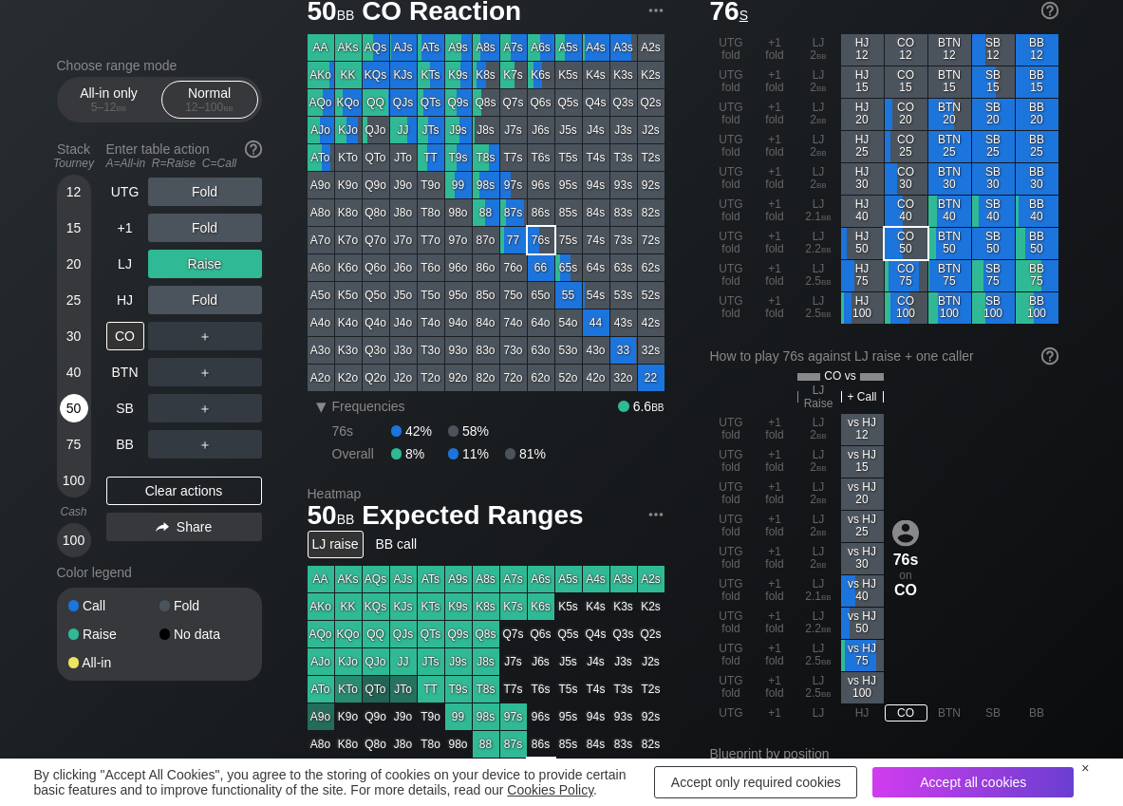
click at [73, 409] on div "50" at bounding box center [74, 408] width 28 height 28
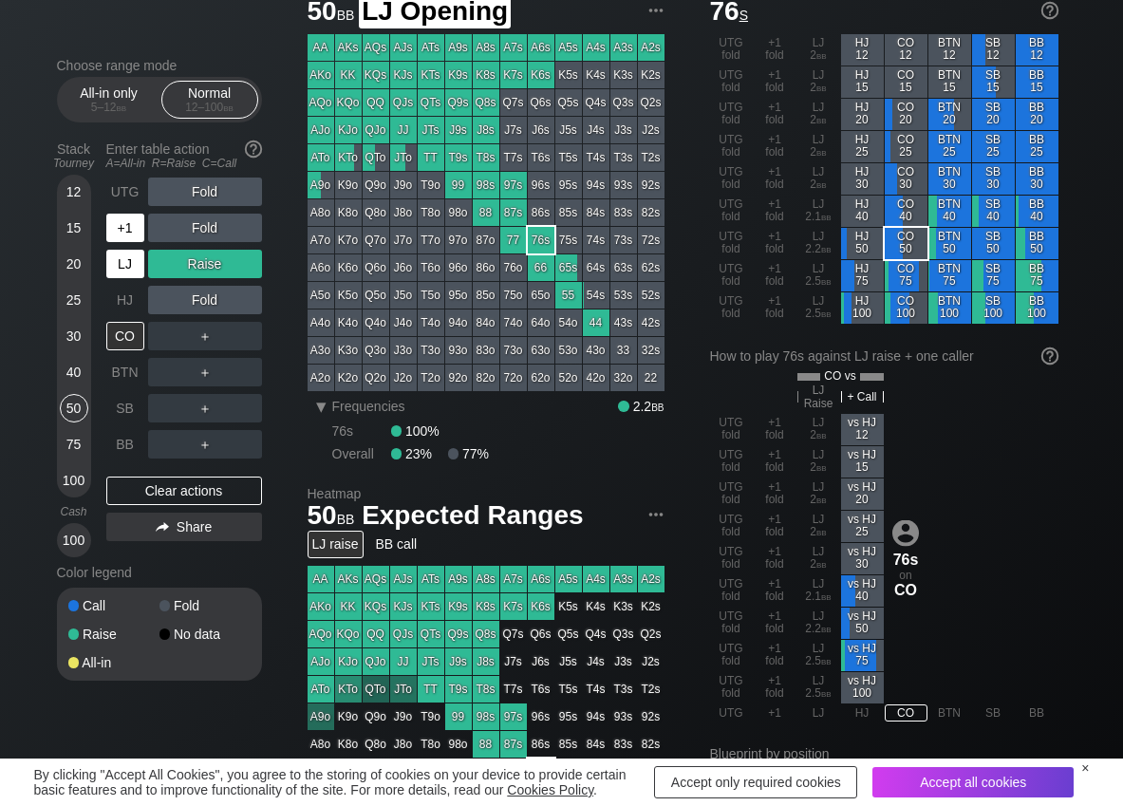
click at [120, 257] on div "LJ" at bounding box center [125, 264] width 38 height 28
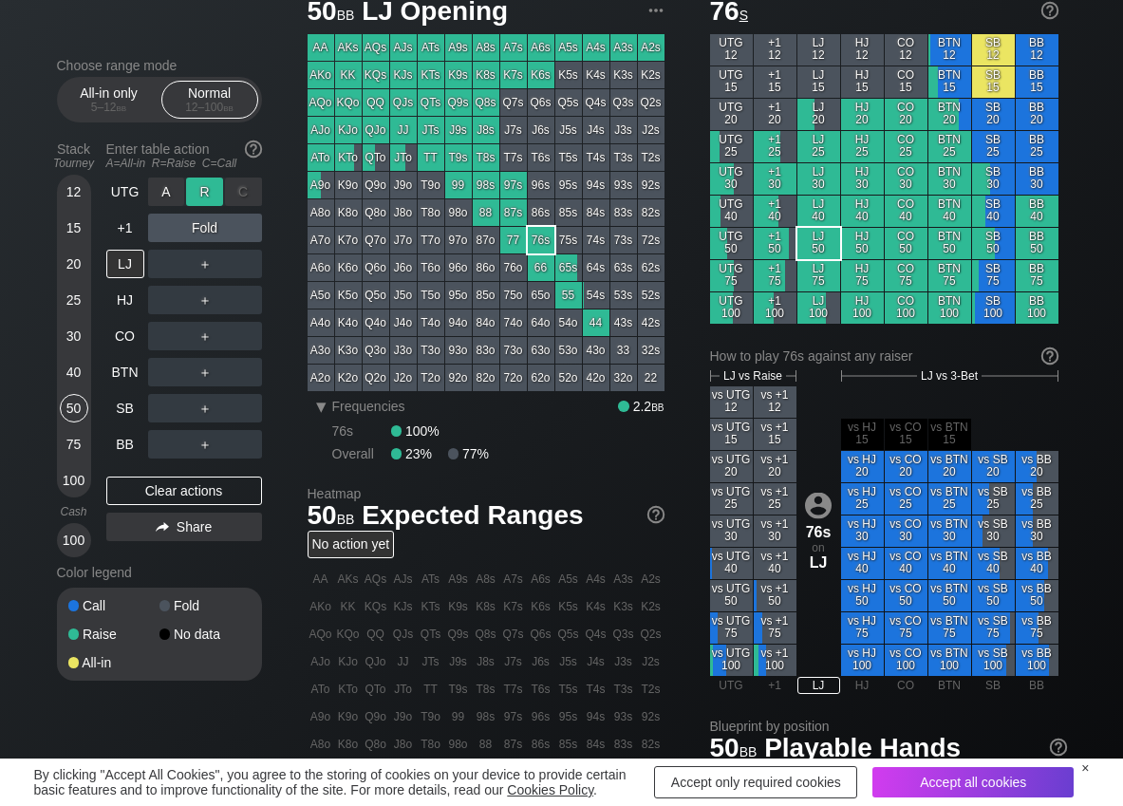
click at [208, 197] on div "R ✕" at bounding box center [204, 192] width 37 height 28
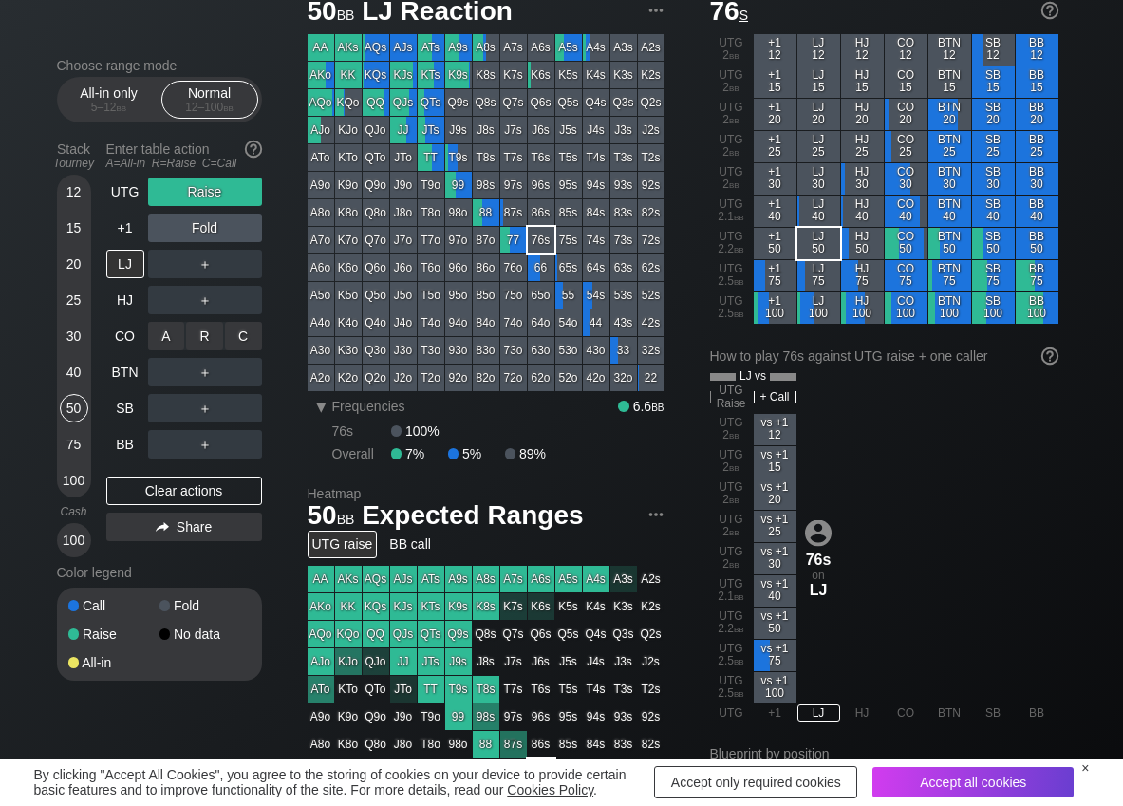
click at [207, 326] on div "R ✕" at bounding box center [204, 336] width 37 height 28
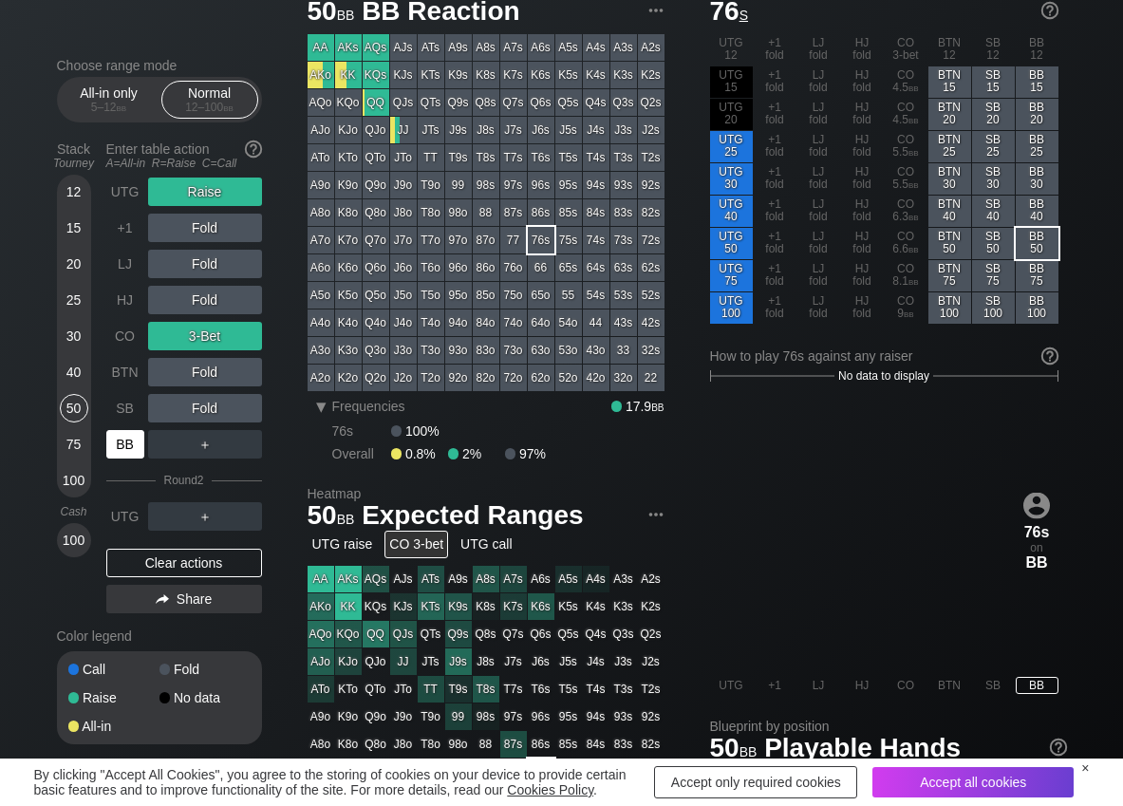
click at [116, 449] on div "BB" at bounding box center [125, 444] width 38 height 28
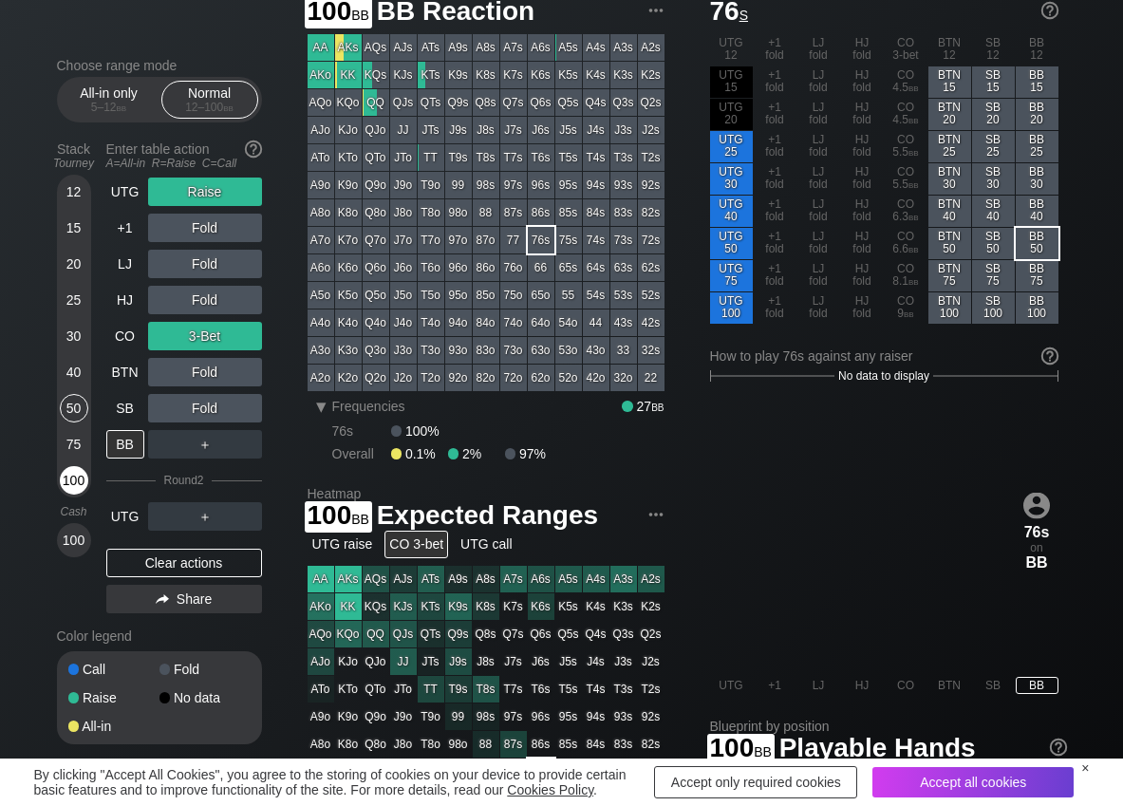
click at [75, 478] on div "100" at bounding box center [74, 480] width 28 height 28
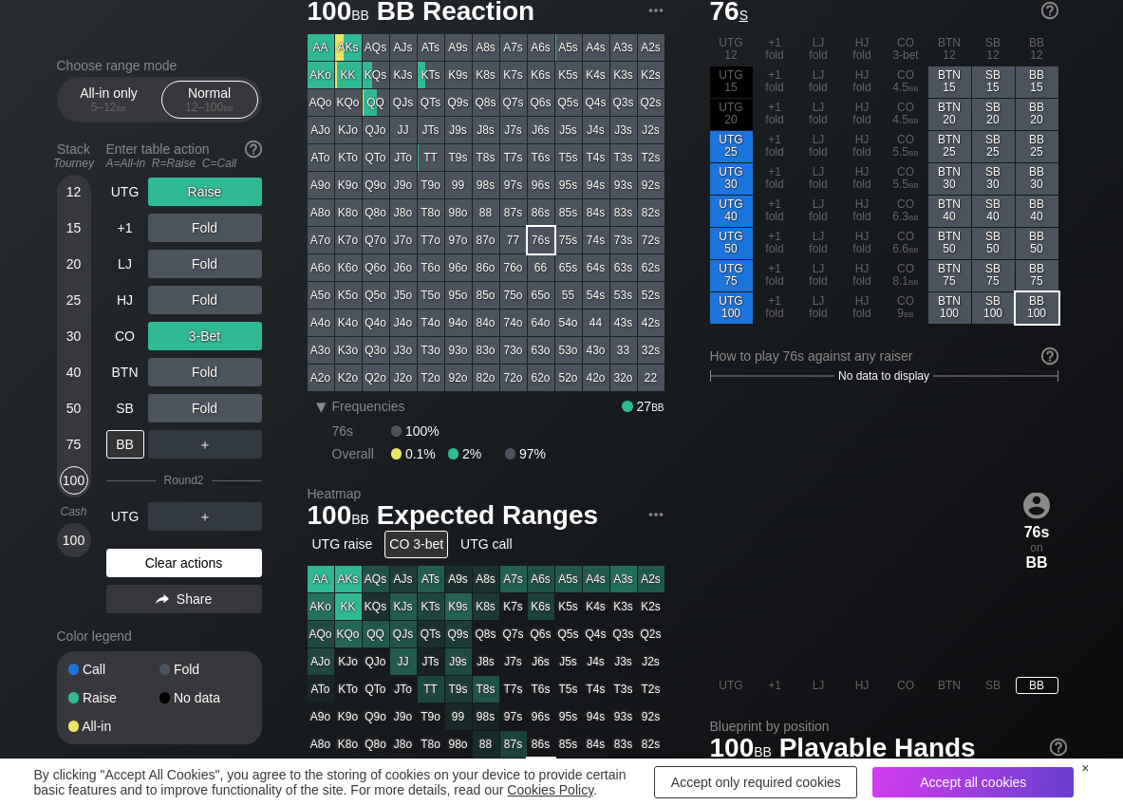
click at [151, 554] on div "Clear actions" at bounding box center [184, 563] width 156 height 28
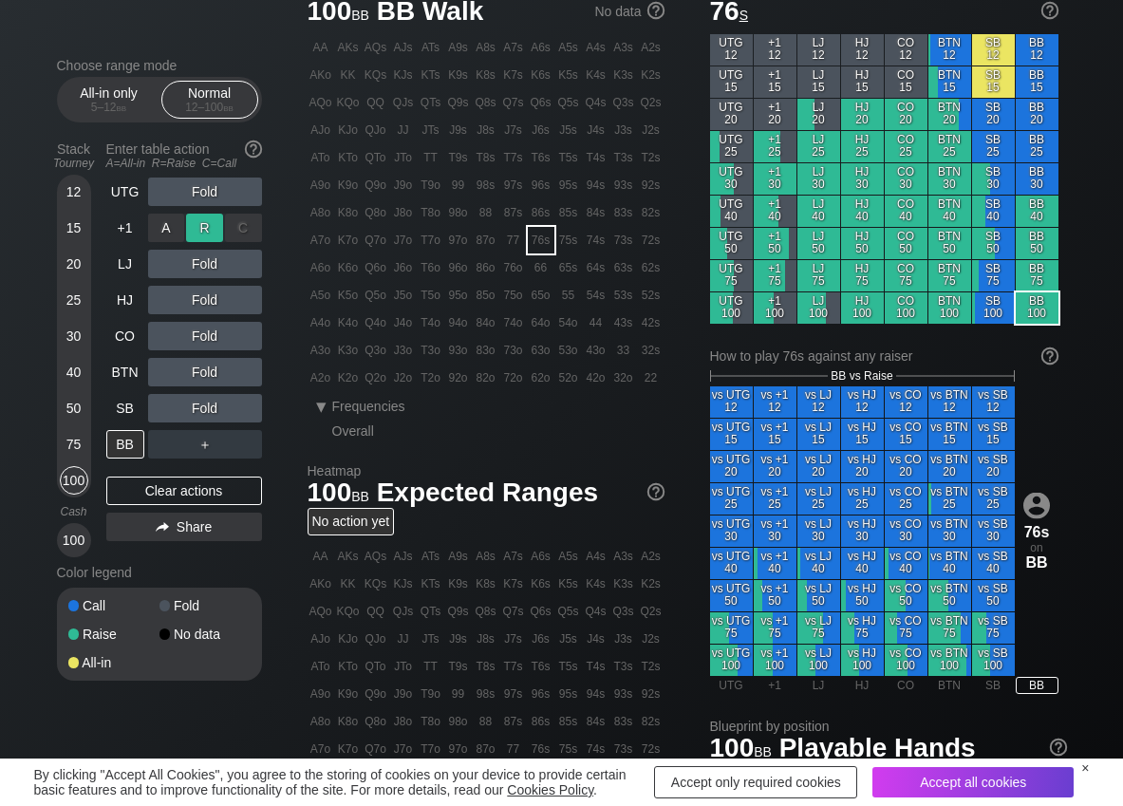
click at [190, 227] on div "R ✕" at bounding box center [204, 228] width 37 height 28
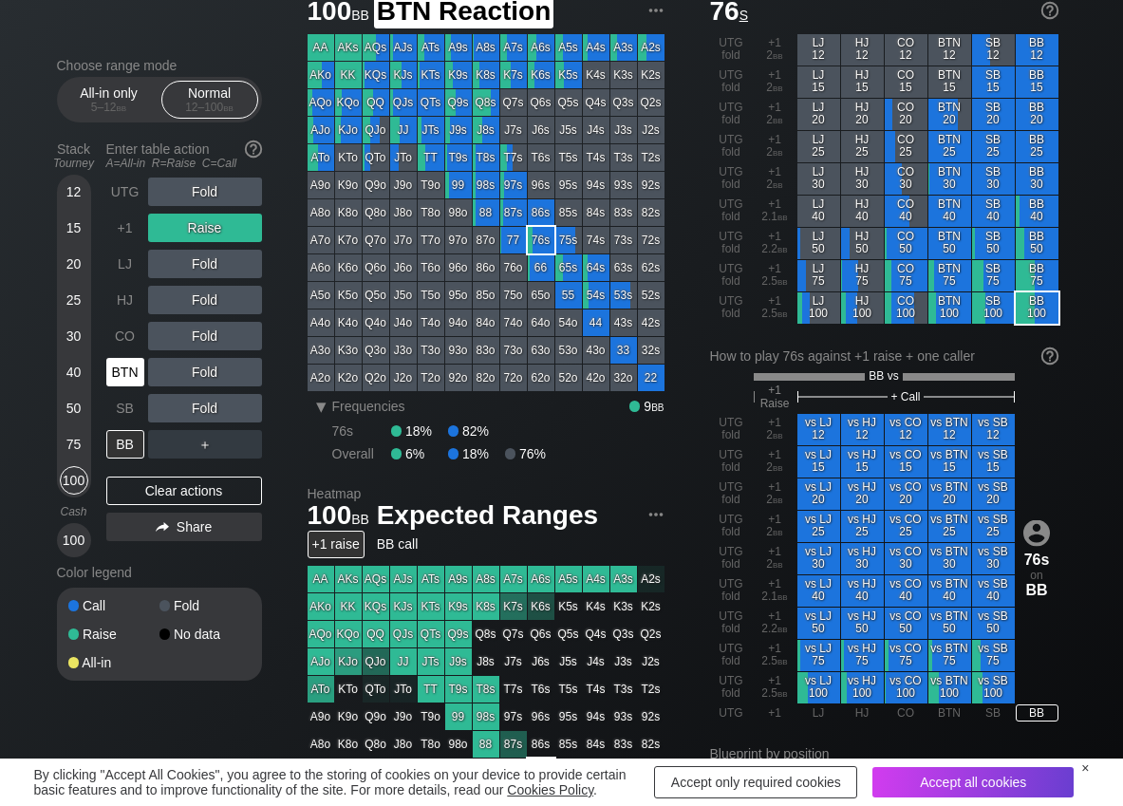
click at [125, 369] on div "BTN" at bounding box center [125, 372] width 38 height 28
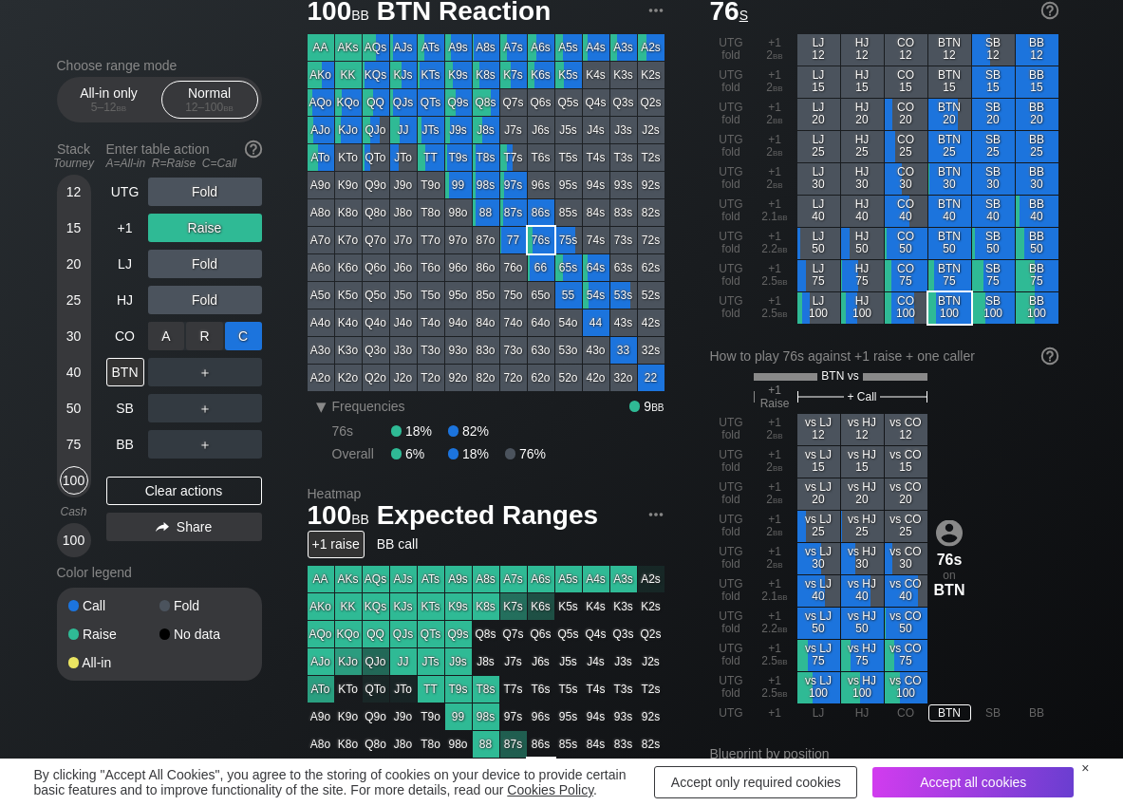
click at [251, 330] on div "C ✕" at bounding box center [243, 336] width 37 height 28
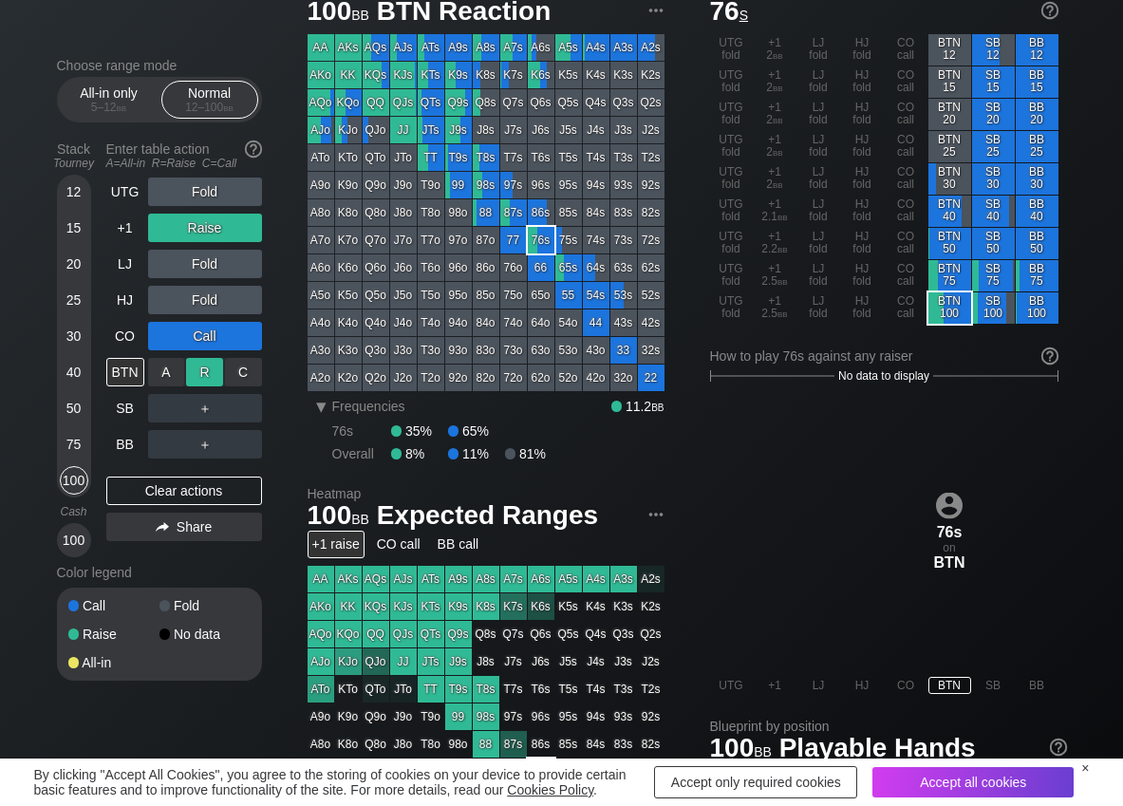
click at [219, 374] on div "R ✕" at bounding box center [204, 372] width 37 height 28
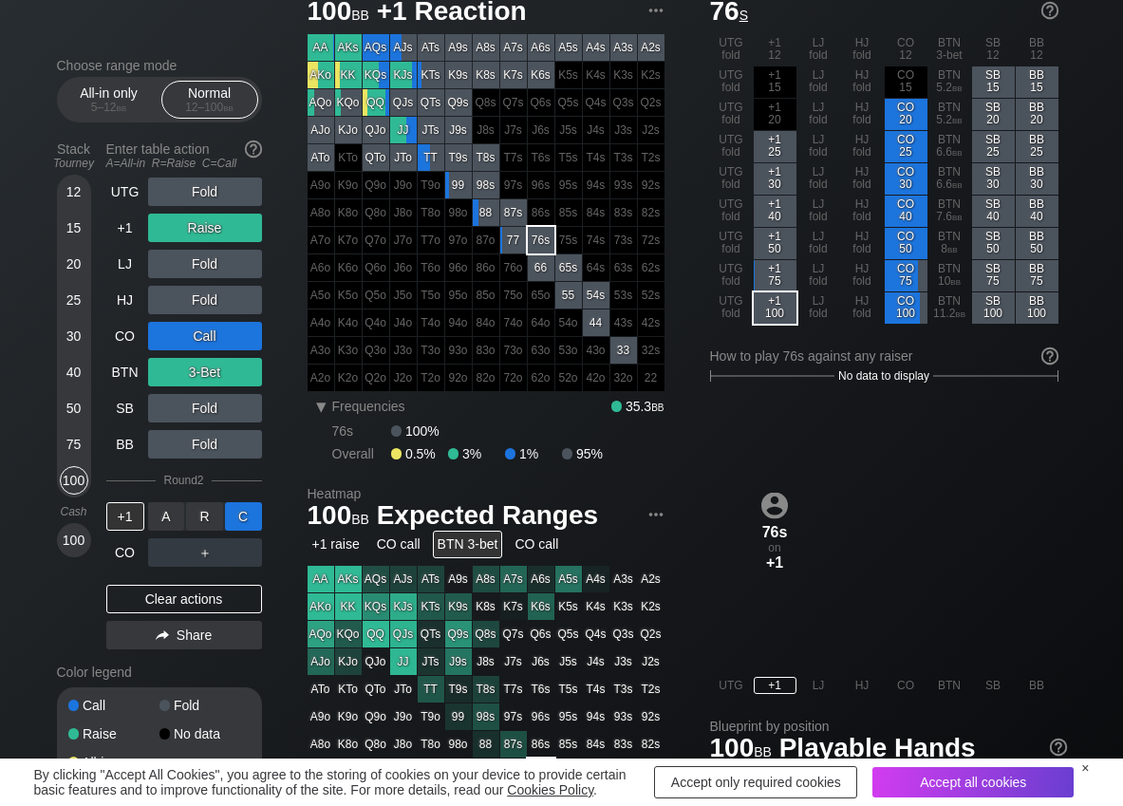
click at [235, 514] on div "C ✕" at bounding box center [243, 516] width 37 height 28
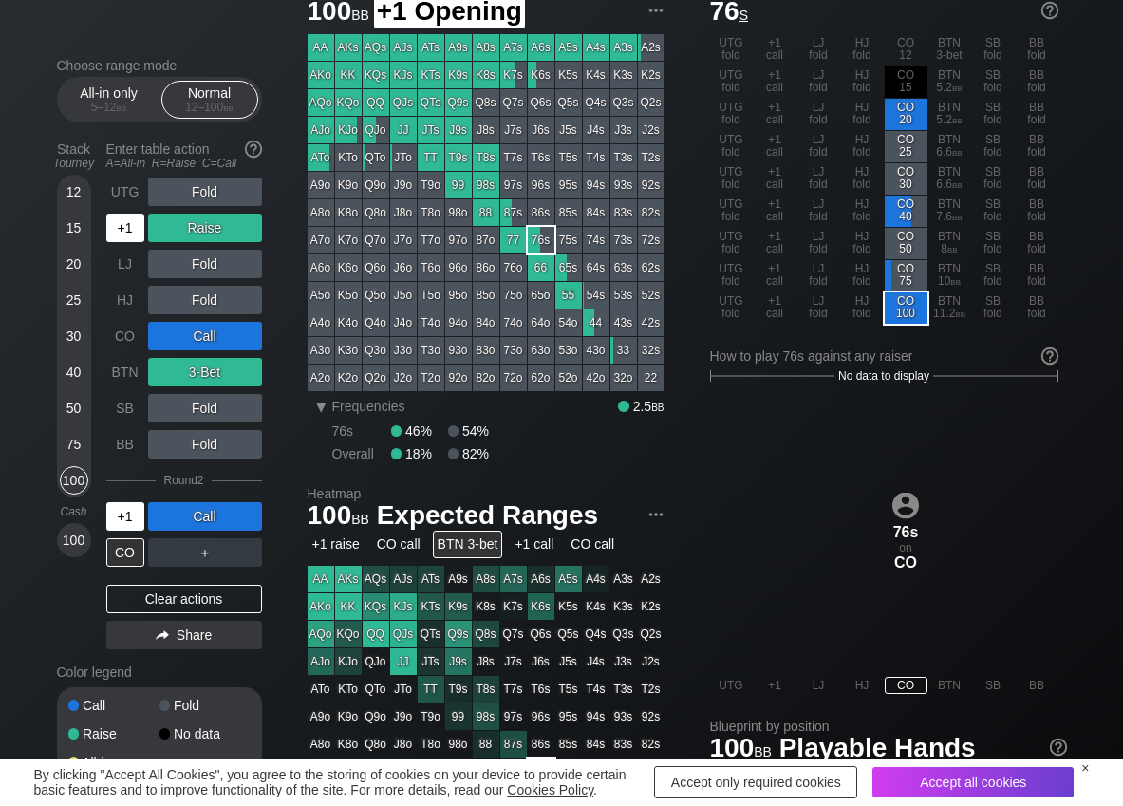
click at [127, 231] on div "+1" at bounding box center [125, 228] width 38 height 28
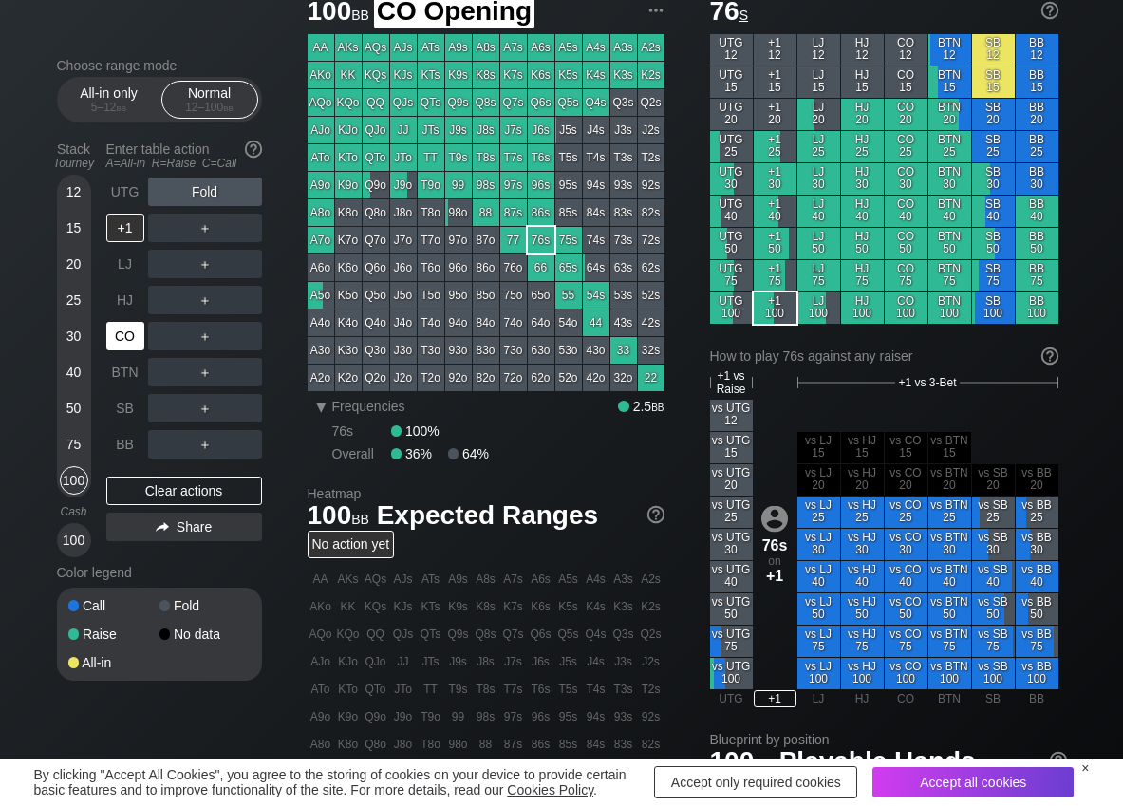
click at [128, 340] on div "CO" at bounding box center [125, 336] width 38 height 28
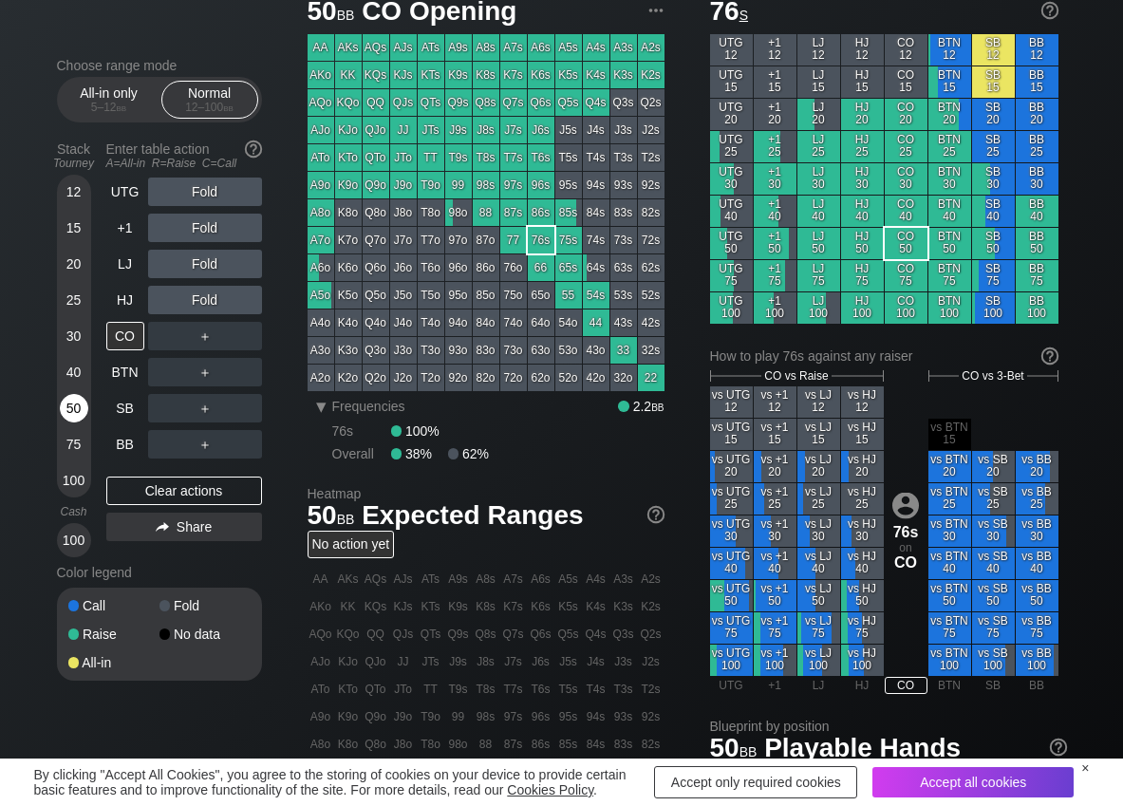
click at [66, 415] on div "50" at bounding box center [74, 408] width 28 height 28
click at [210, 344] on div "R ✕" at bounding box center [204, 336] width 37 height 28
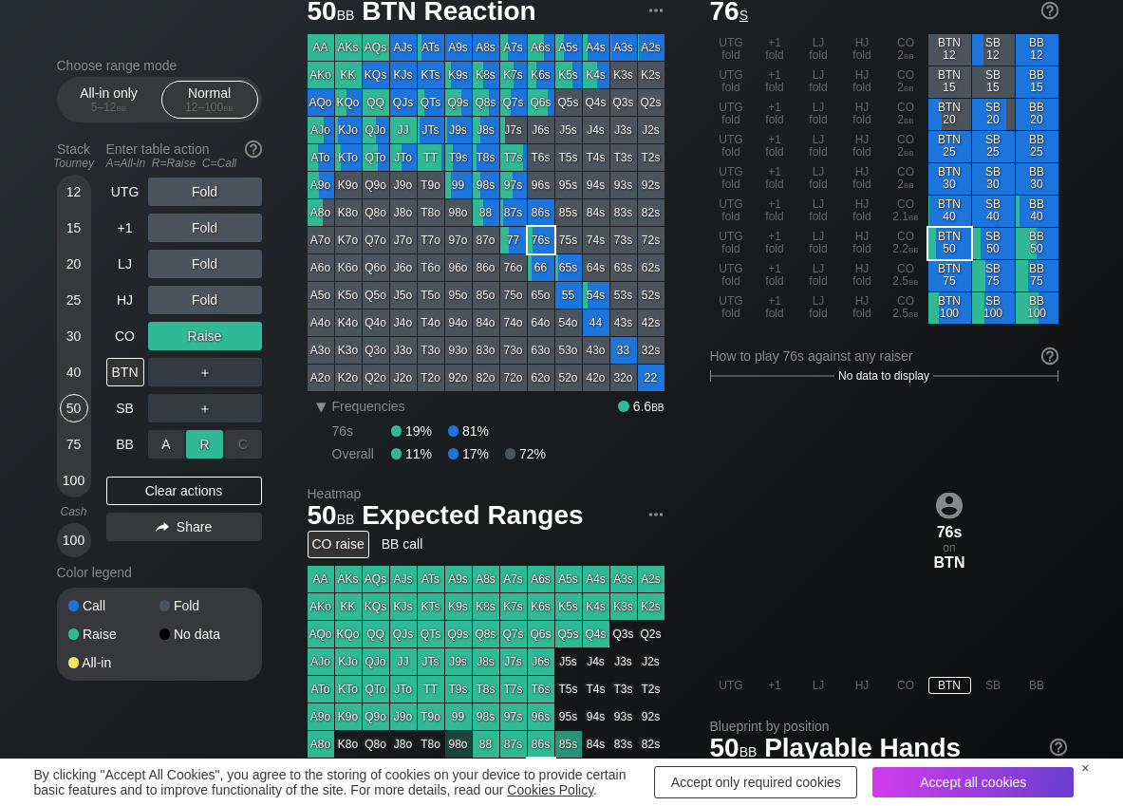
click at [198, 438] on div "R ✕" at bounding box center [204, 444] width 37 height 28
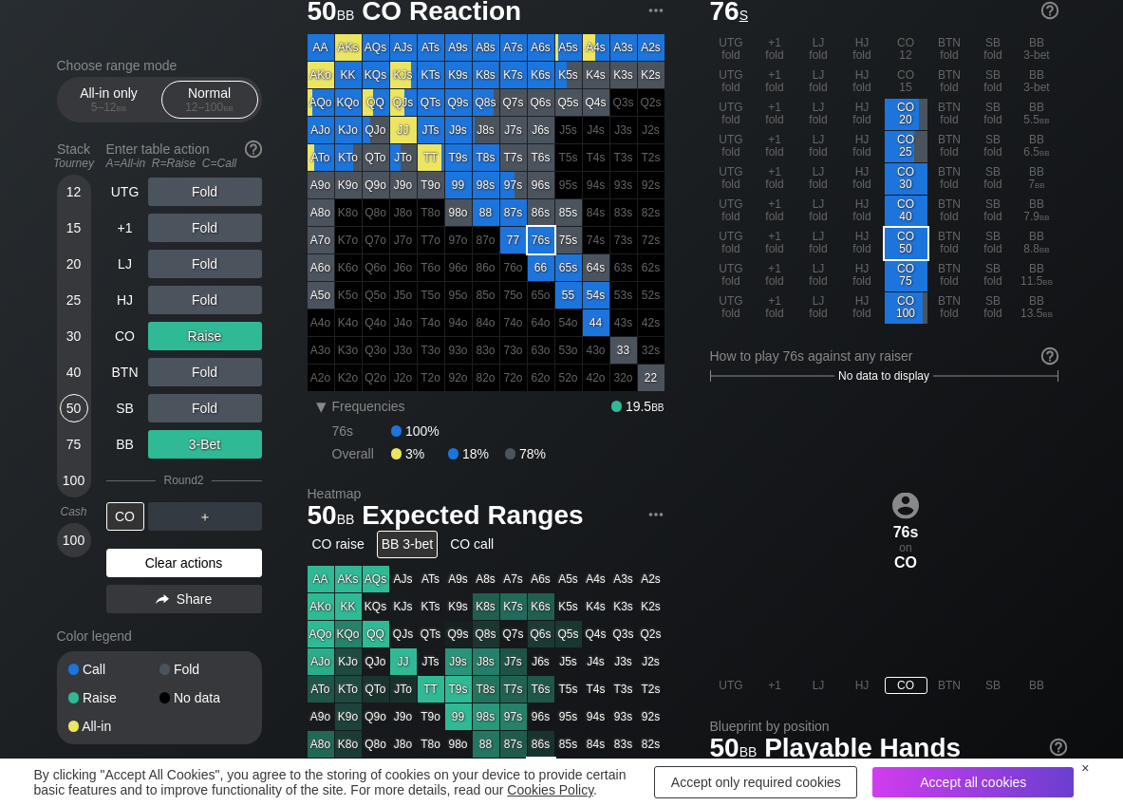
click at [162, 552] on div "Clear actions" at bounding box center [184, 563] width 156 height 28
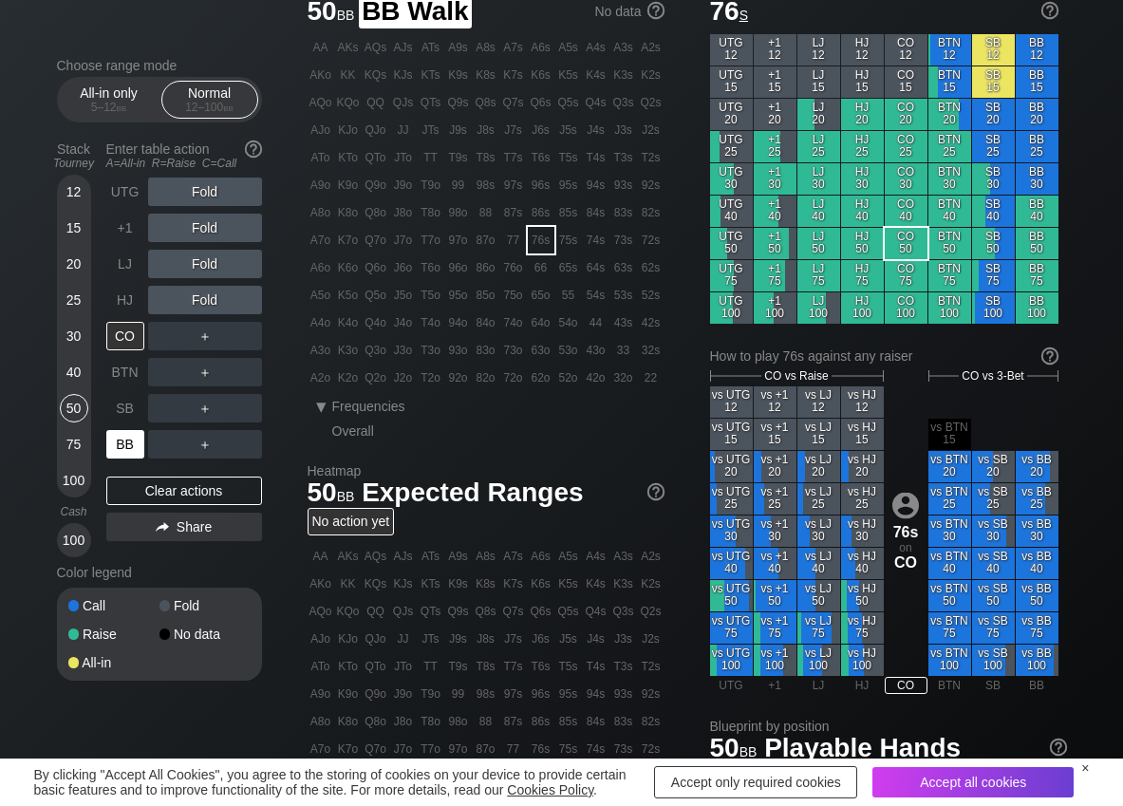
click at [132, 445] on div "BB" at bounding box center [125, 444] width 38 height 28
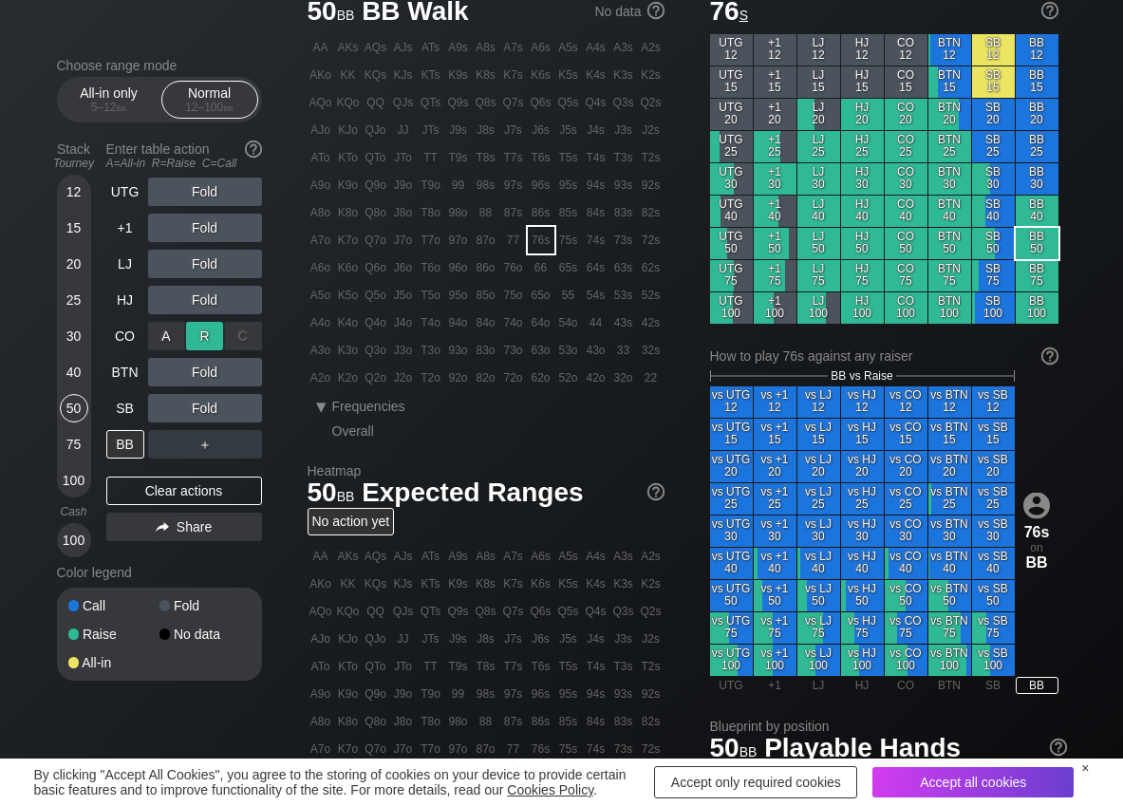
click at [197, 336] on div "R ✕" at bounding box center [204, 336] width 37 height 28
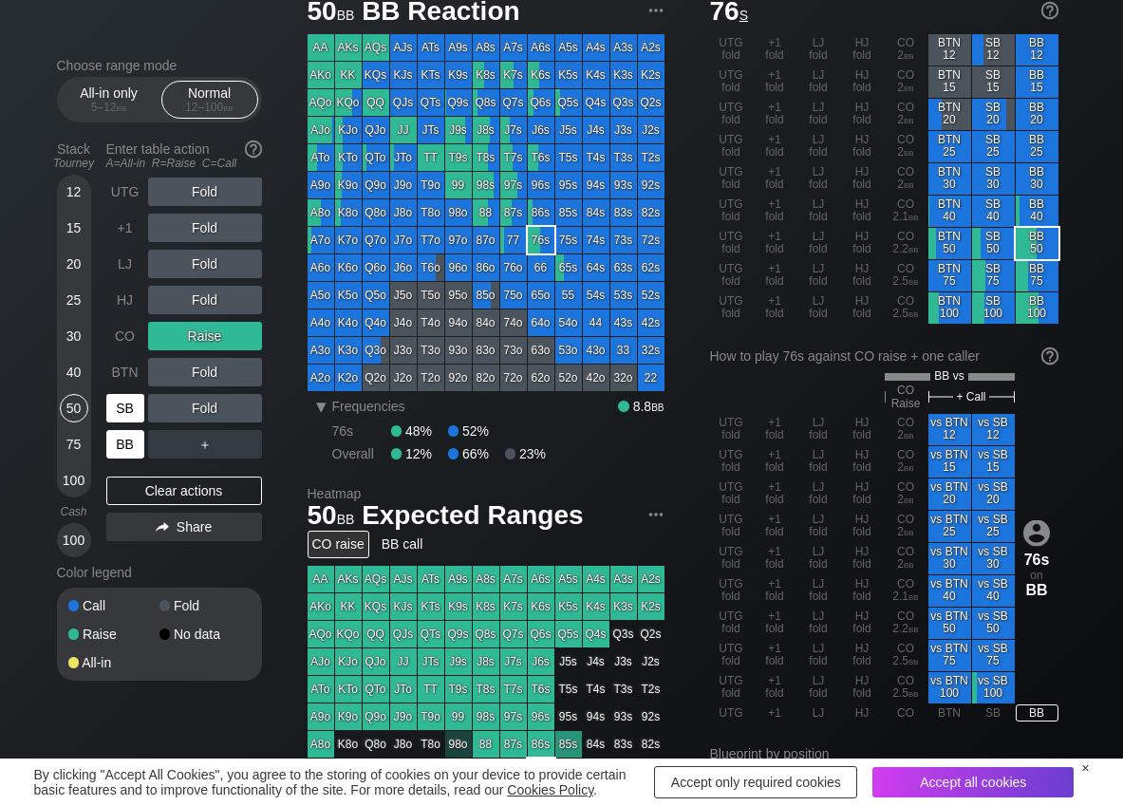
click at [127, 416] on div "SB" at bounding box center [125, 408] width 38 height 28
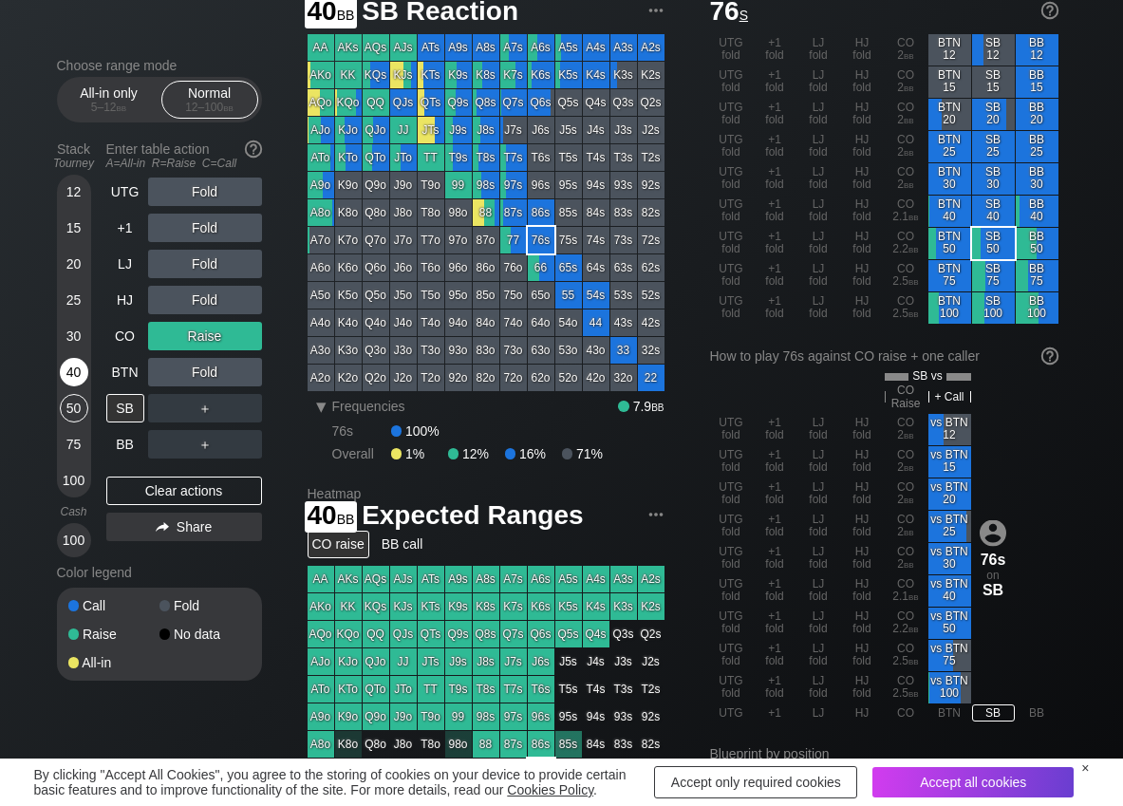
click at [70, 378] on div "40" at bounding box center [74, 372] width 28 height 28
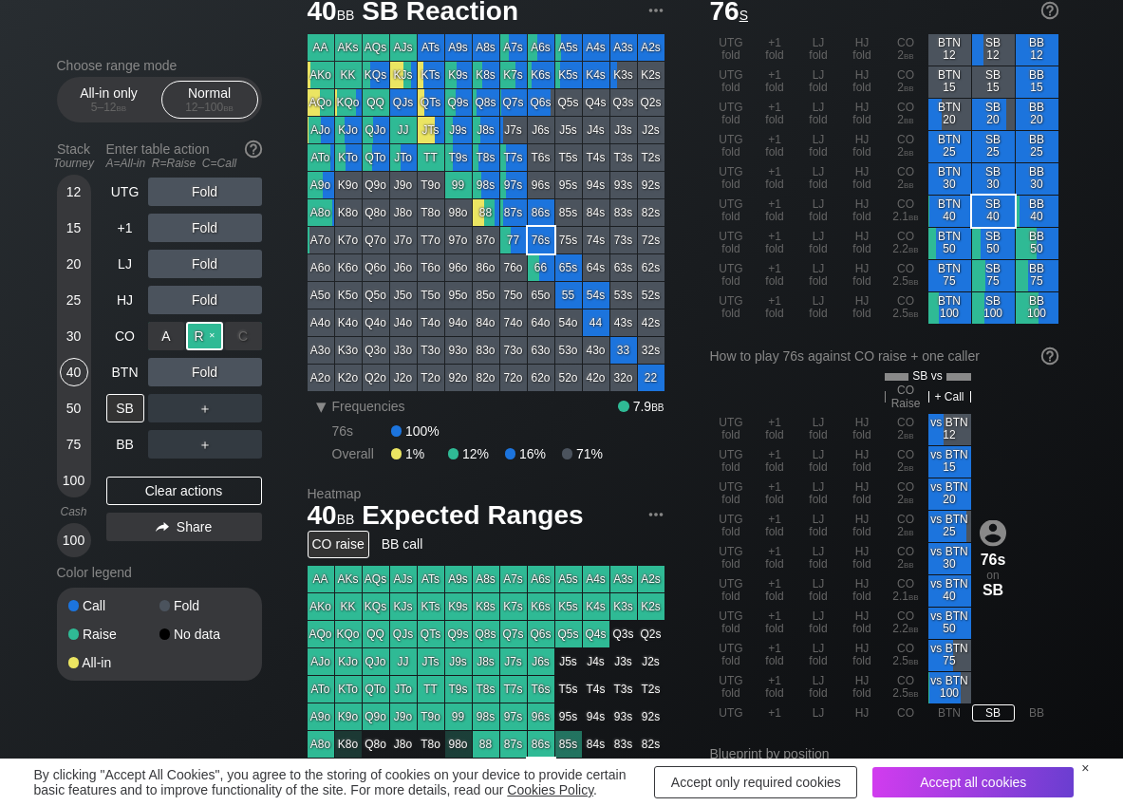
click at [211, 341] on div "R ✕" at bounding box center [204, 336] width 37 height 28
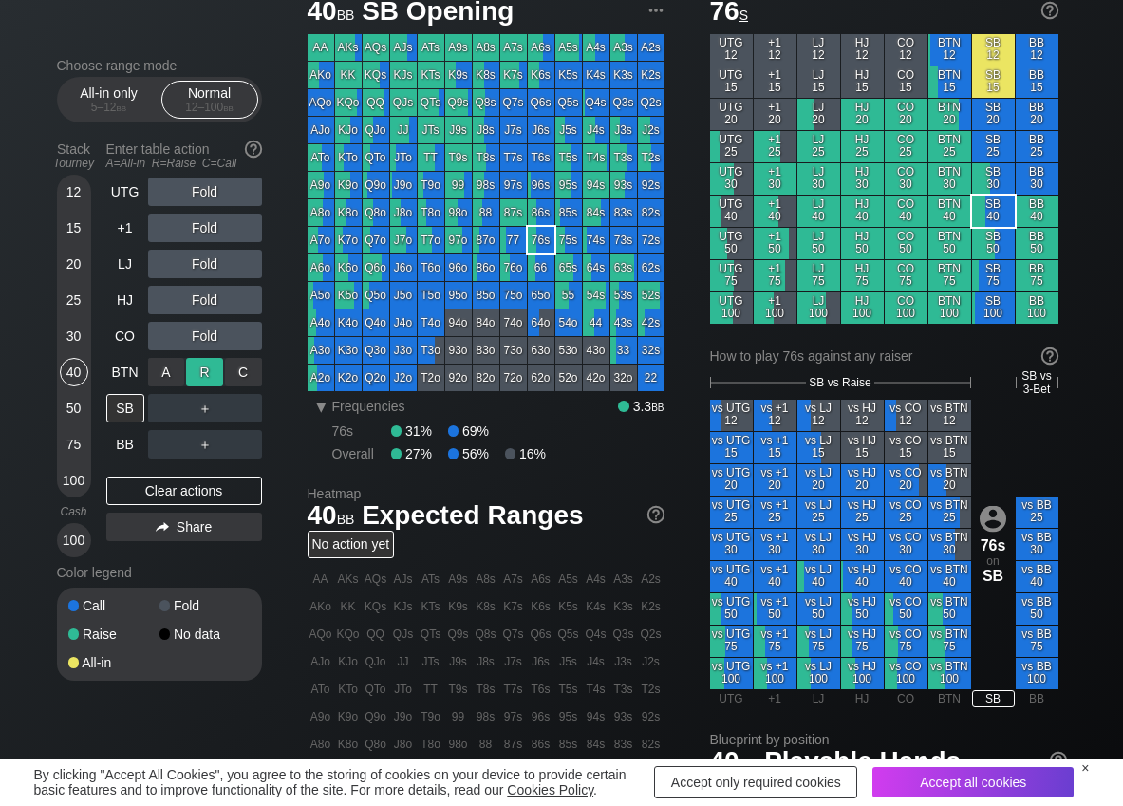
click at [207, 361] on div "R ✕" at bounding box center [204, 372] width 37 height 28
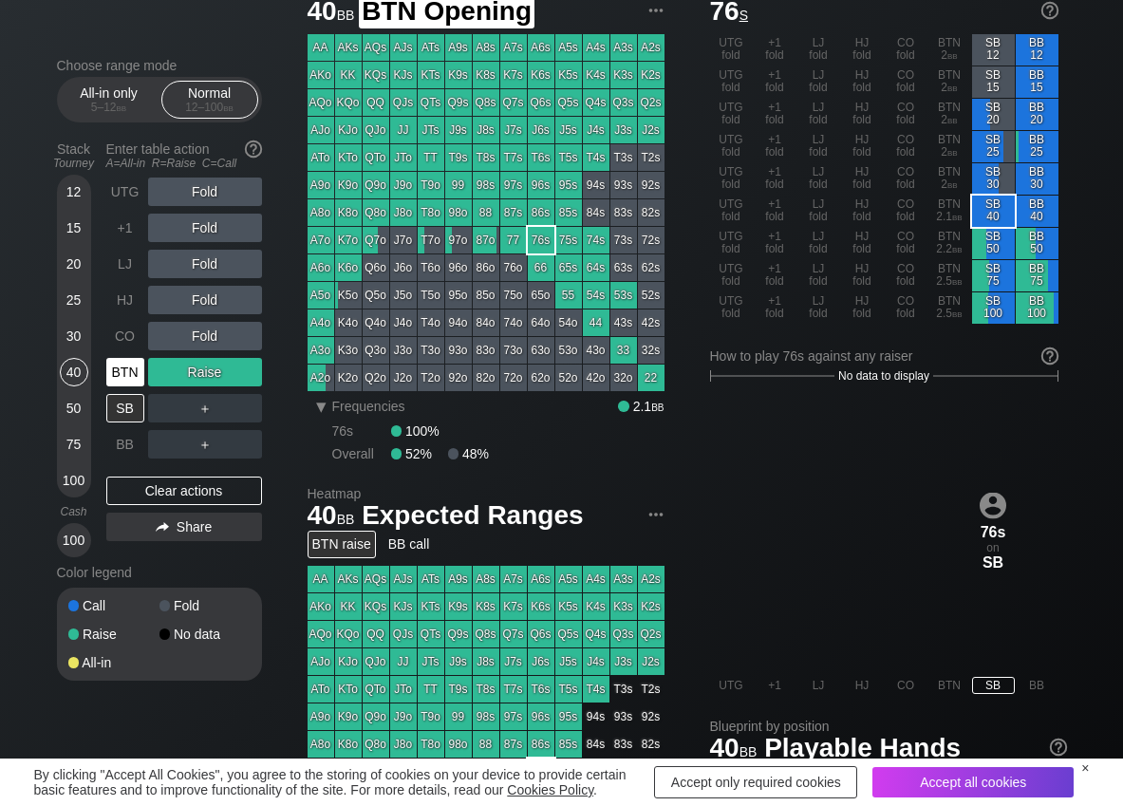
click at [138, 378] on div "BTN" at bounding box center [125, 372] width 38 height 28
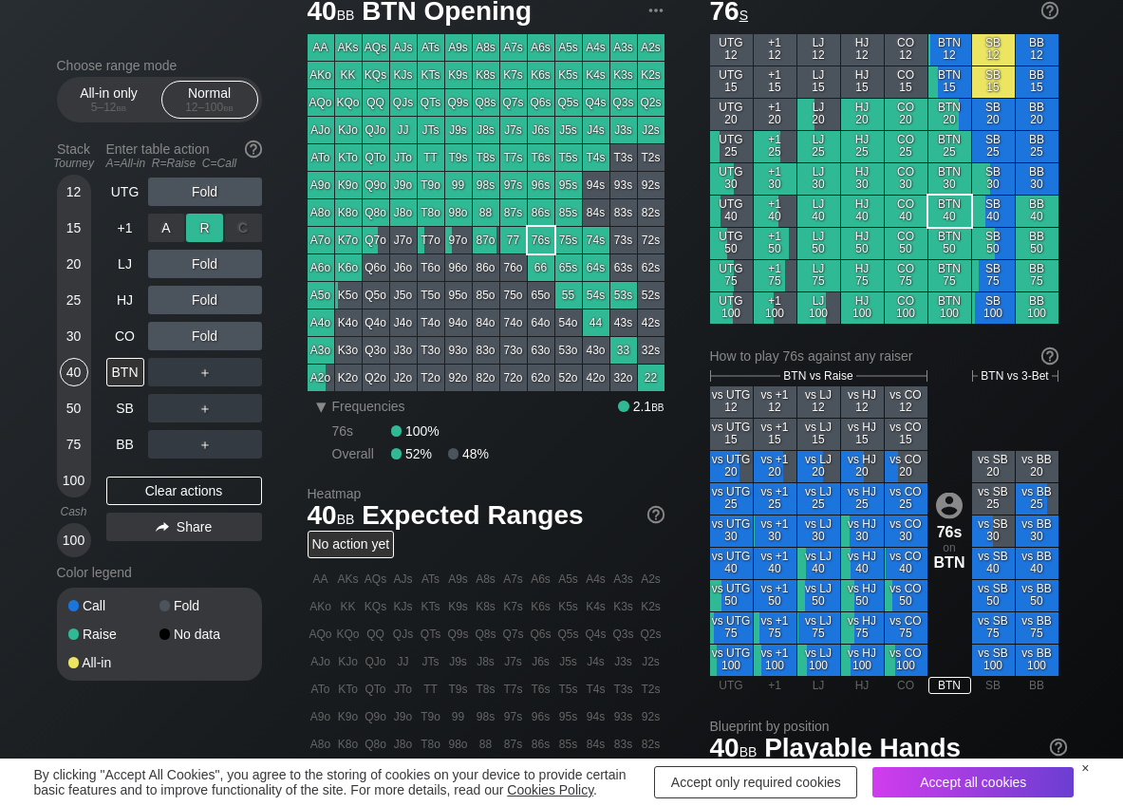
click at [204, 228] on div "R ✕" at bounding box center [204, 228] width 37 height 28
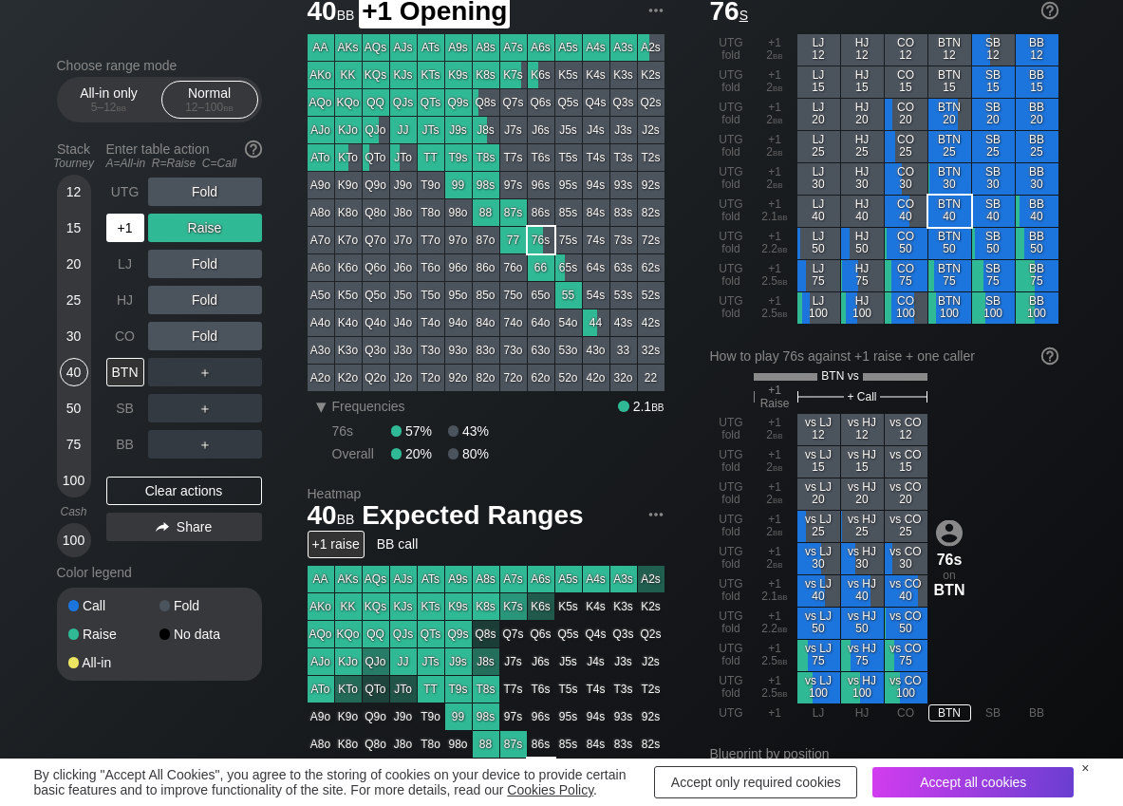
click at [122, 238] on div "+1" at bounding box center [125, 228] width 38 height 28
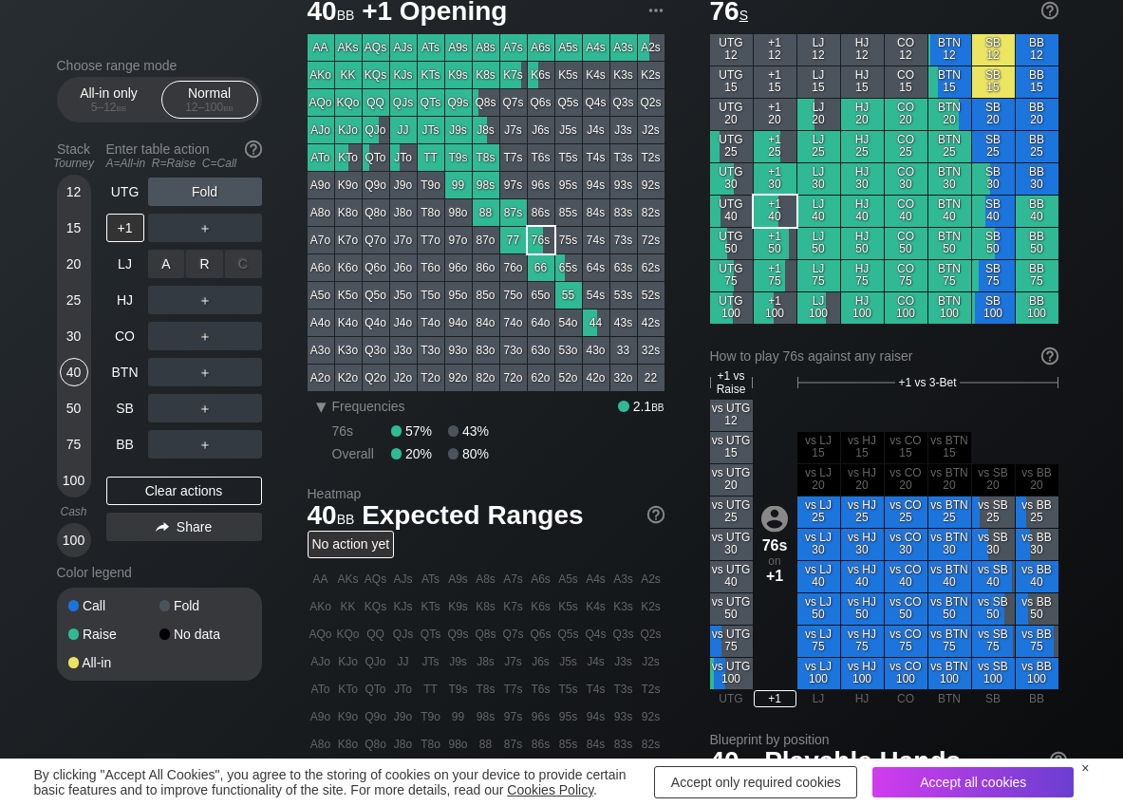
drag, startPoint x: 152, startPoint y: 247, endPoint x: 216, endPoint y: 316, distance: 94.1
click at [196, 261] on div "R ✕" at bounding box center [204, 264] width 37 height 28
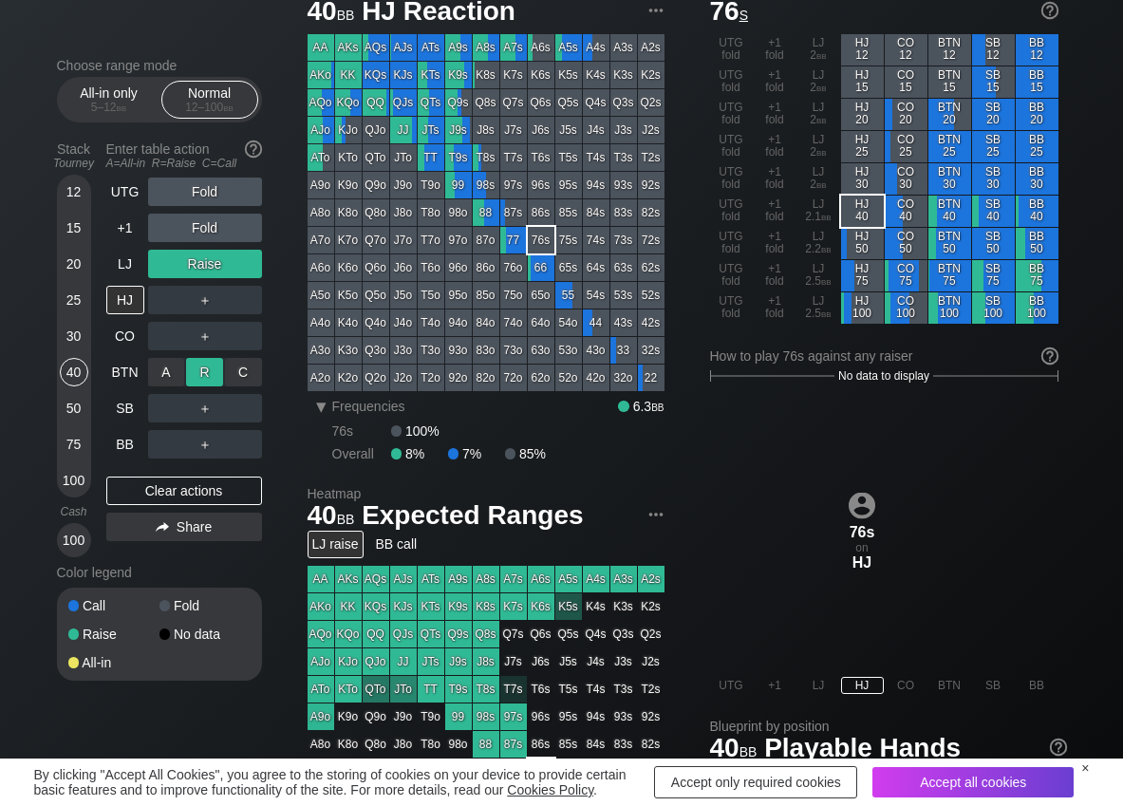
click at [210, 363] on div "R ✕" at bounding box center [204, 372] width 37 height 28
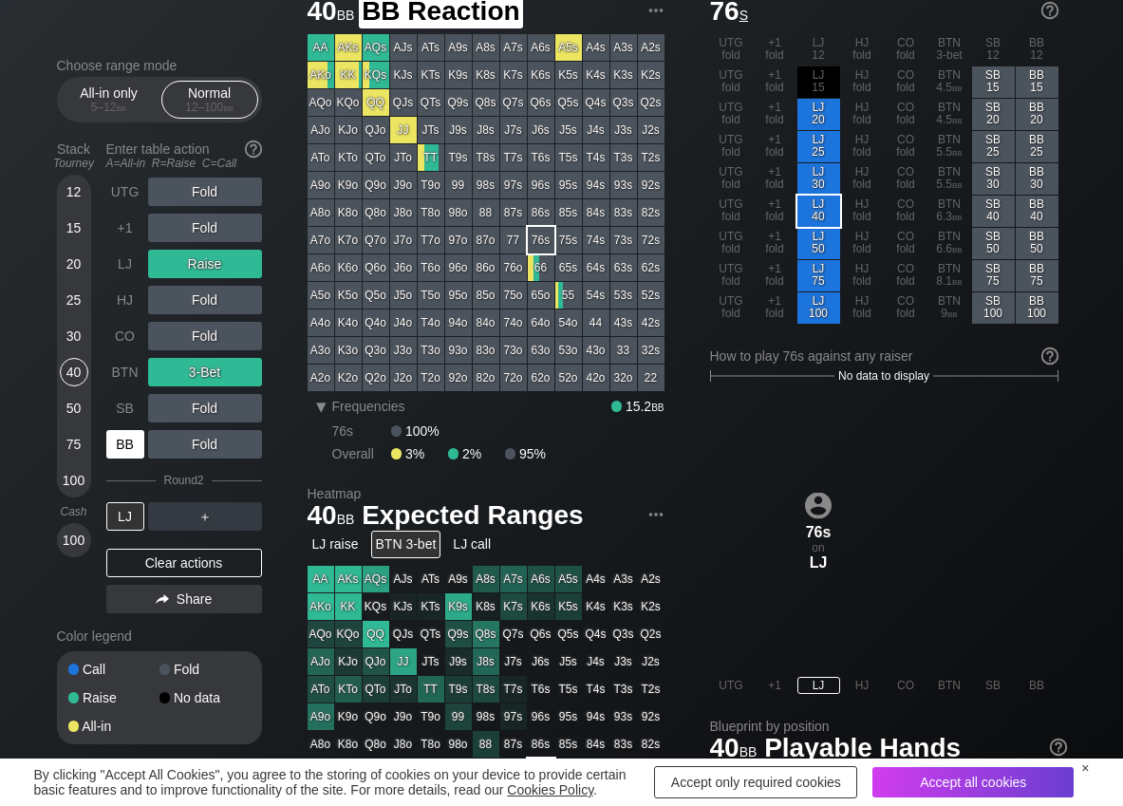
click at [131, 446] on div "BB" at bounding box center [125, 444] width 38 height 28
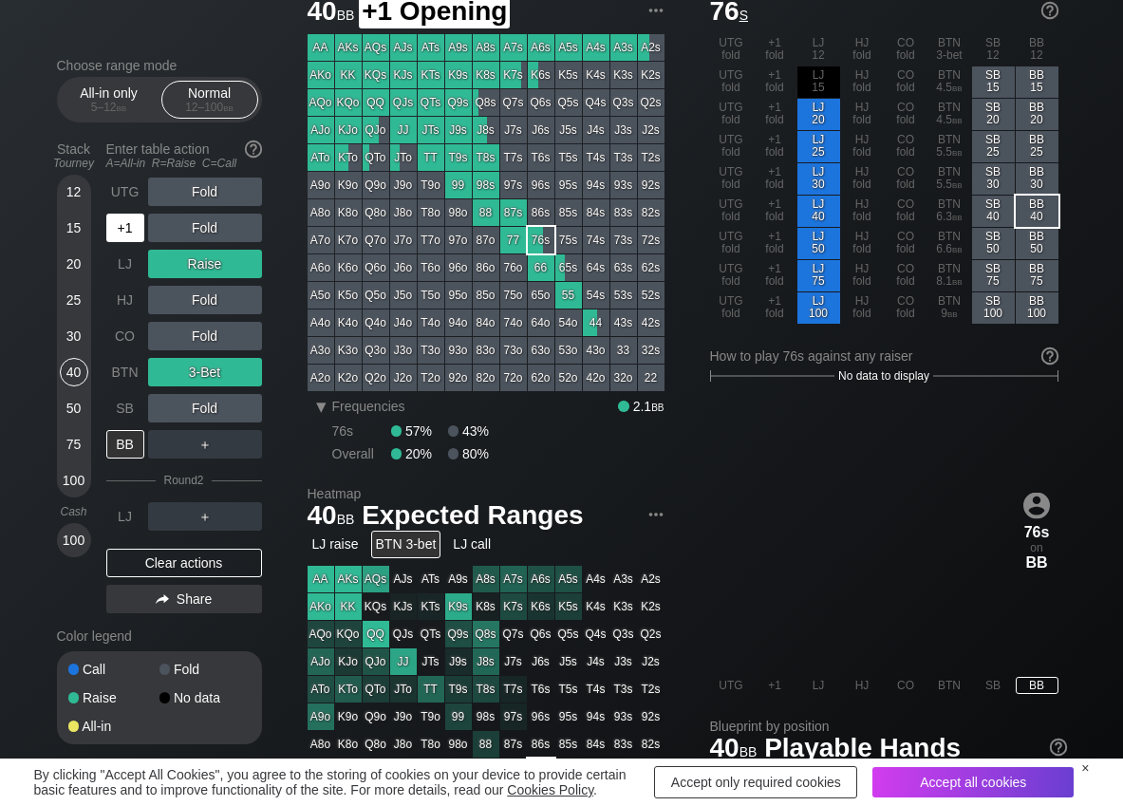
click at [129, 234] on div "+1" at bounding box center [125, 228] width 38 height 28
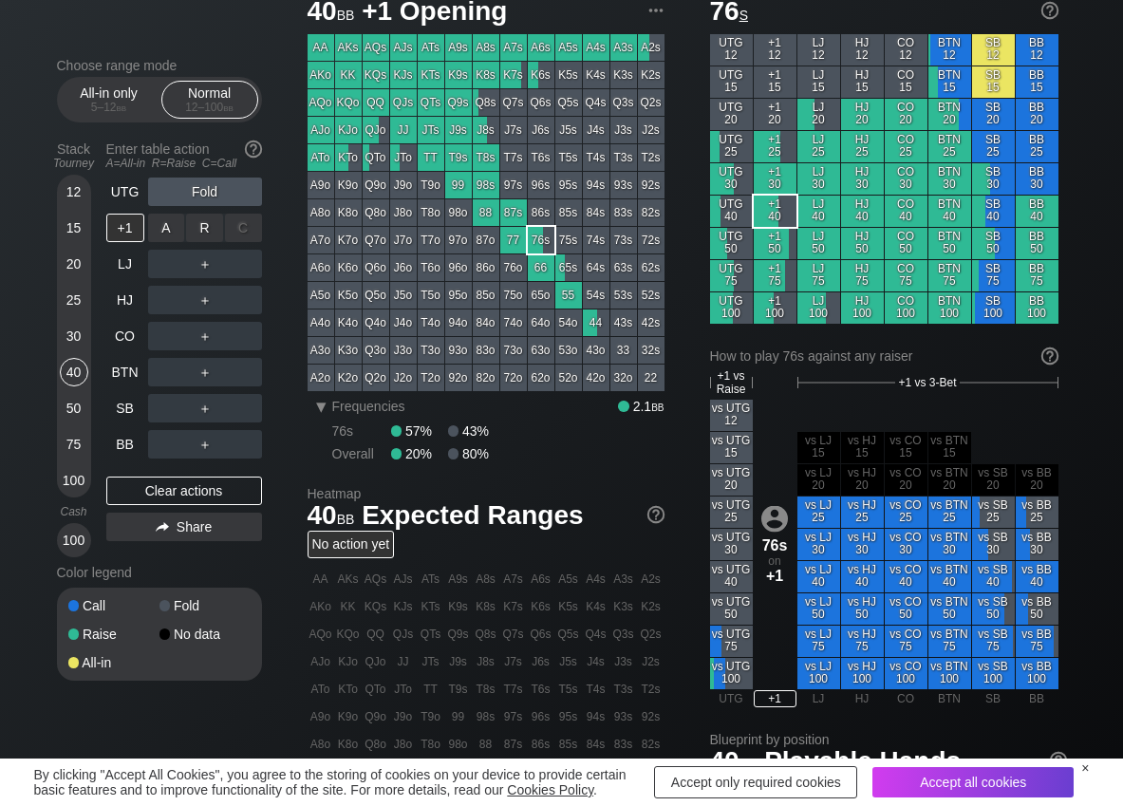
drag, startPoint x: 197, startPoint y: 229, endPoint x: 179, endPoint y: 243, distance: 22.2
click at [196, 230] on div "R ✕" at bounding box center [204, 228] width 37 height 28
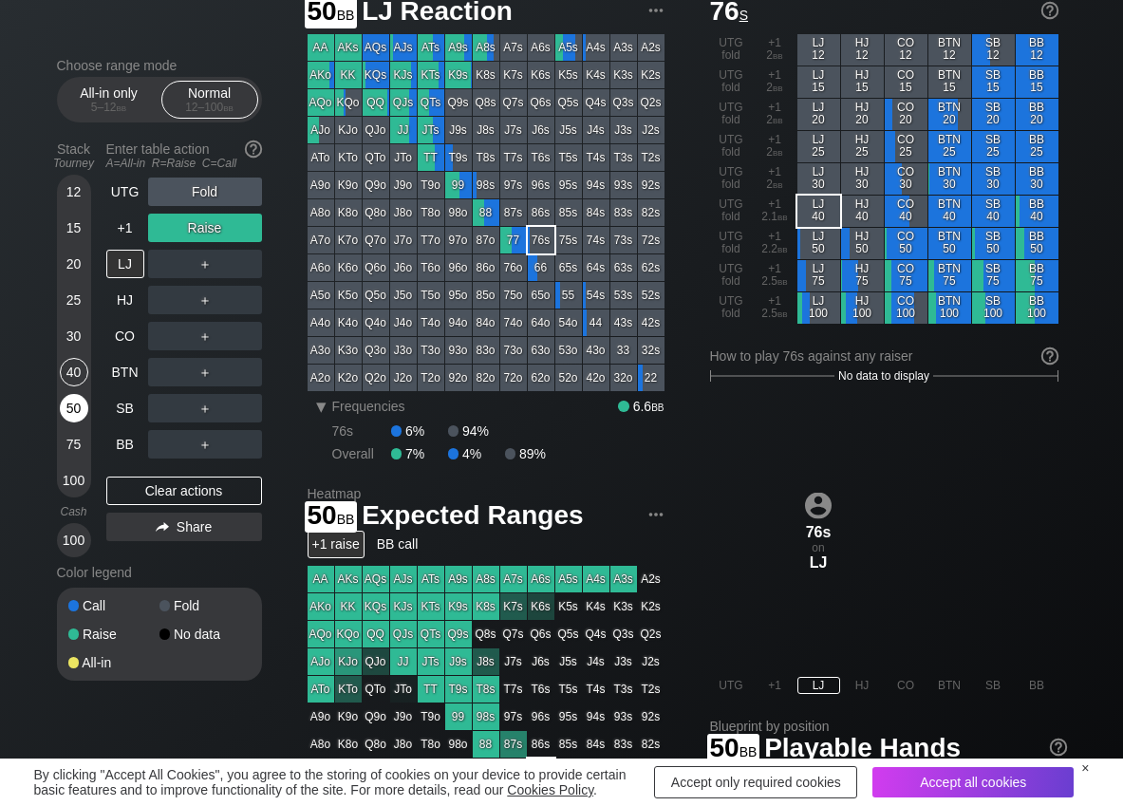
drag, startPoint x: 72, startPoint y: 396, endPoint x: 86, endPoint y: 412, distance: 21.5
click at [73, 401] on div "50" at bounding box center [74, 408] width 28 height 28
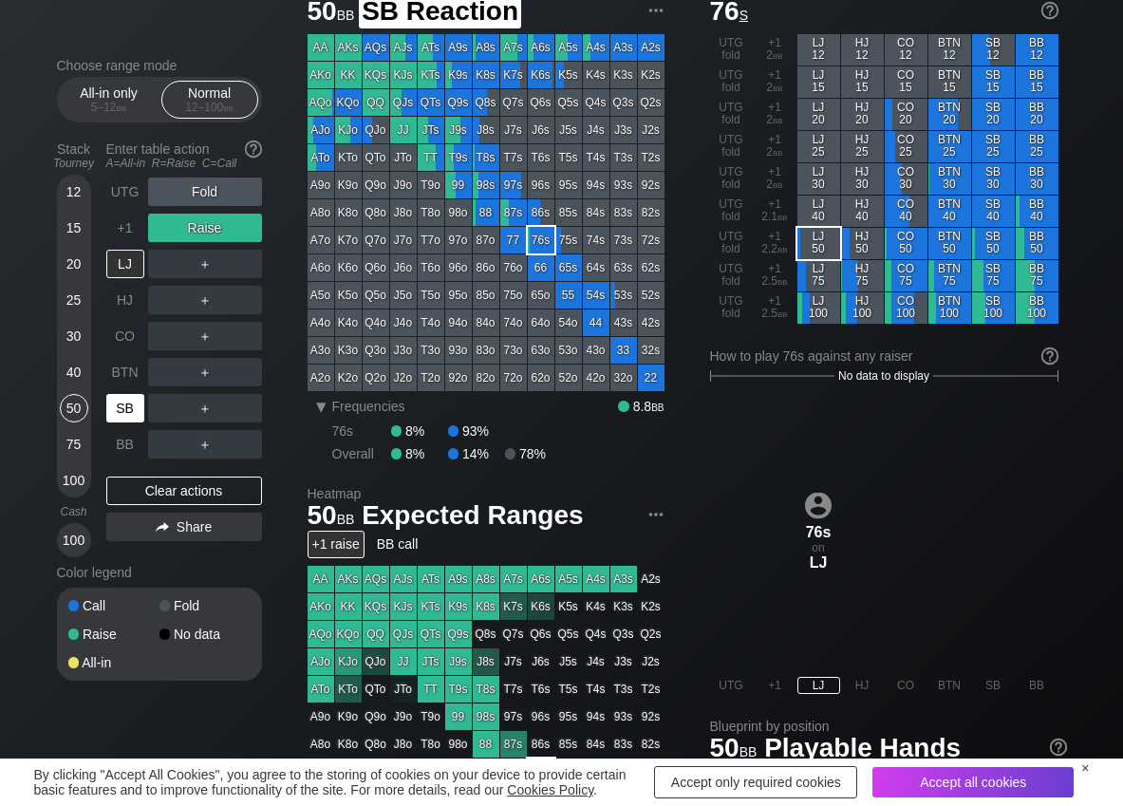
click at [111, 411] on div "SB" at bounding box center [125, 408] width 38 height 28
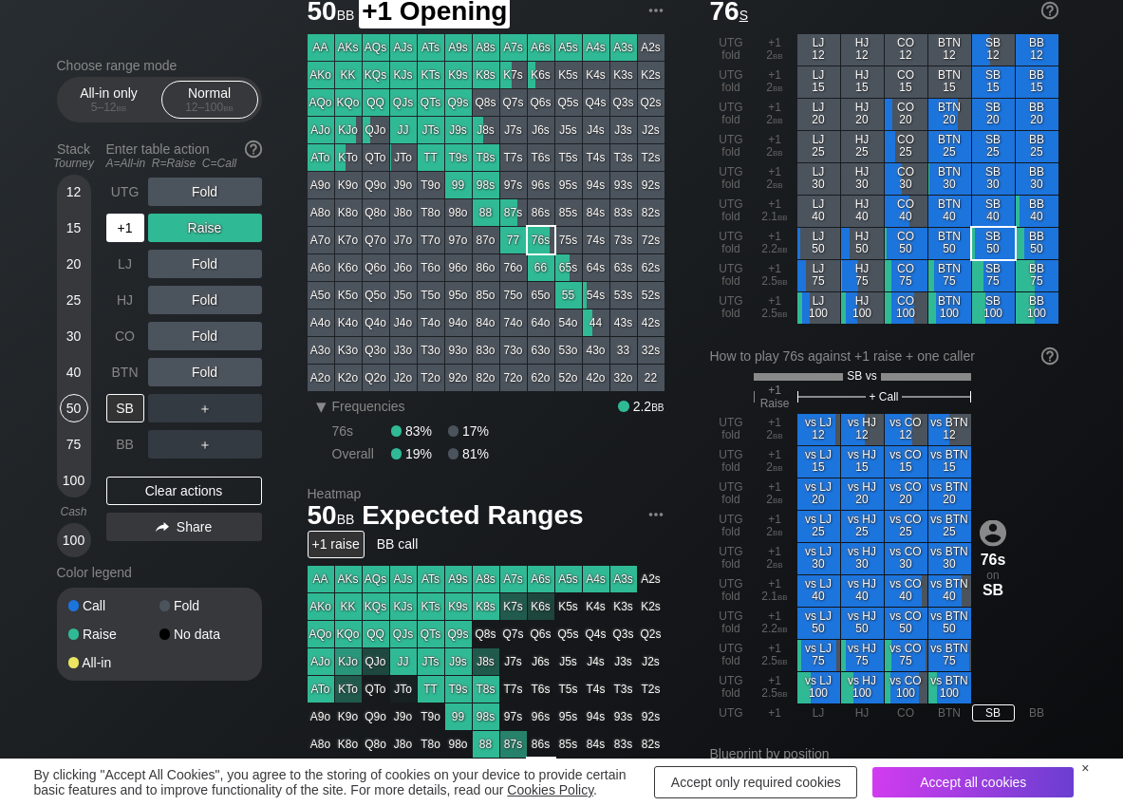
click at [120, 220] on div "+1" at bounding box center [125, 228] width 38 height 28
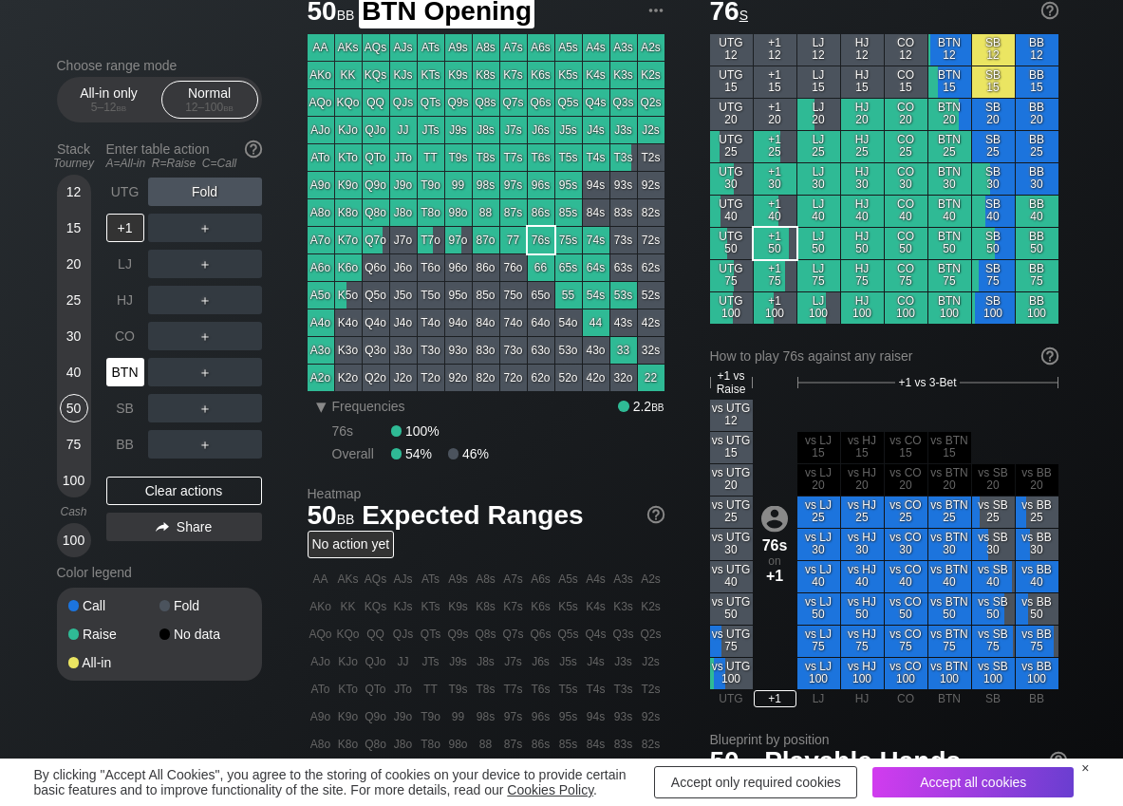
click at [130, 367] on div "BTN" at bounding box center [125, 372] width 38 height 28
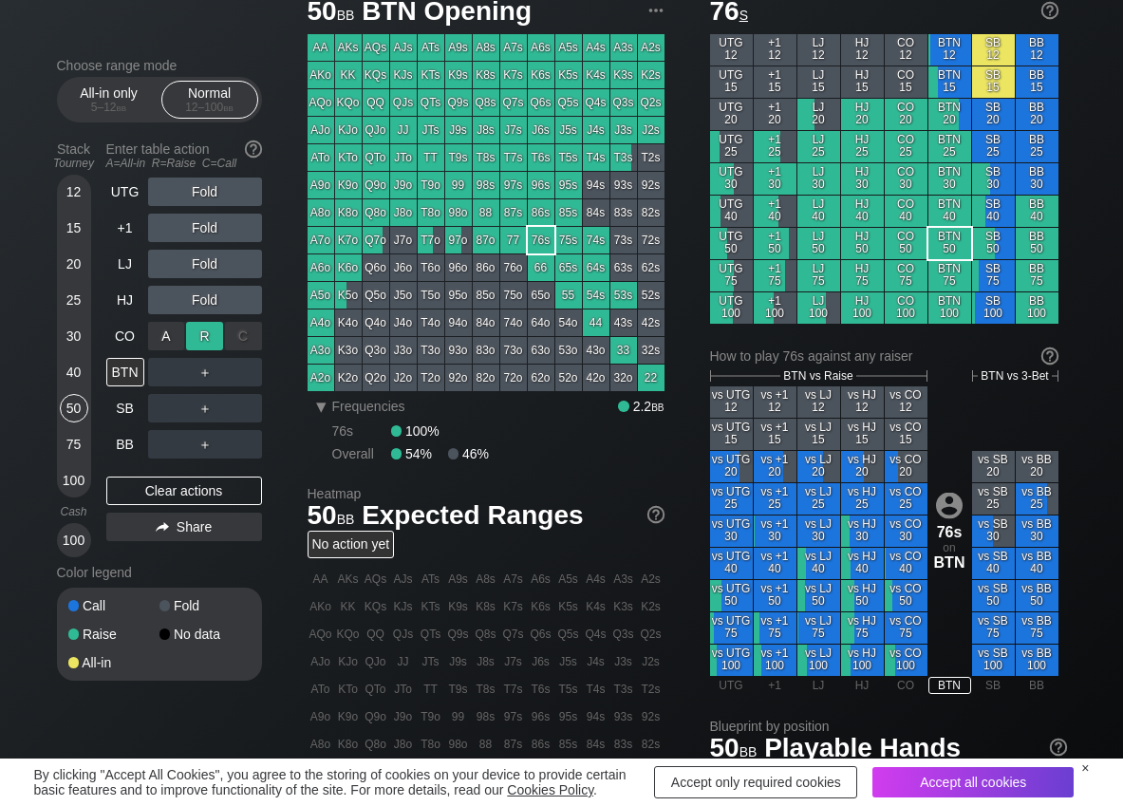
click at [206, 336] on div "R ✕" at bounding box center [204, 336] width 37 height 28
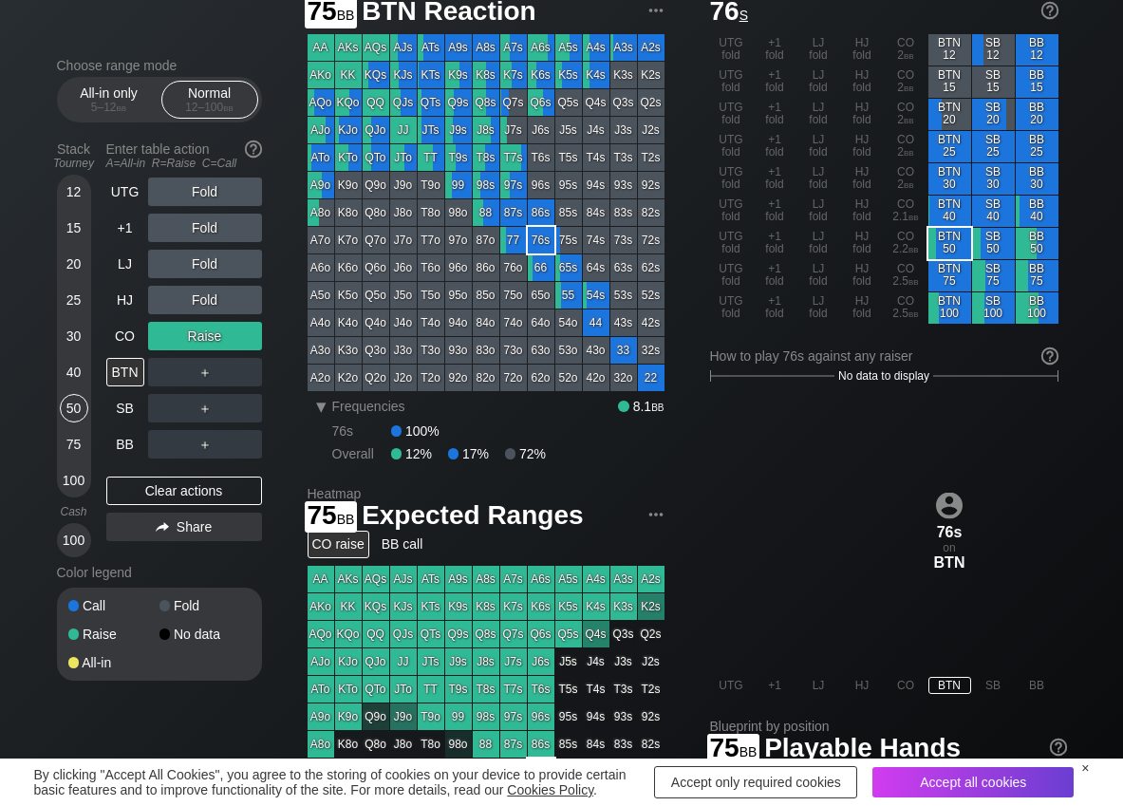
drag, startPoint x: 77, startPoint y: 437, endPoint x: 0, endPoint y: 441, distance: 77.0
click at [77, 438] on div "75" at bounding box center [74, 444] width 28 height 28
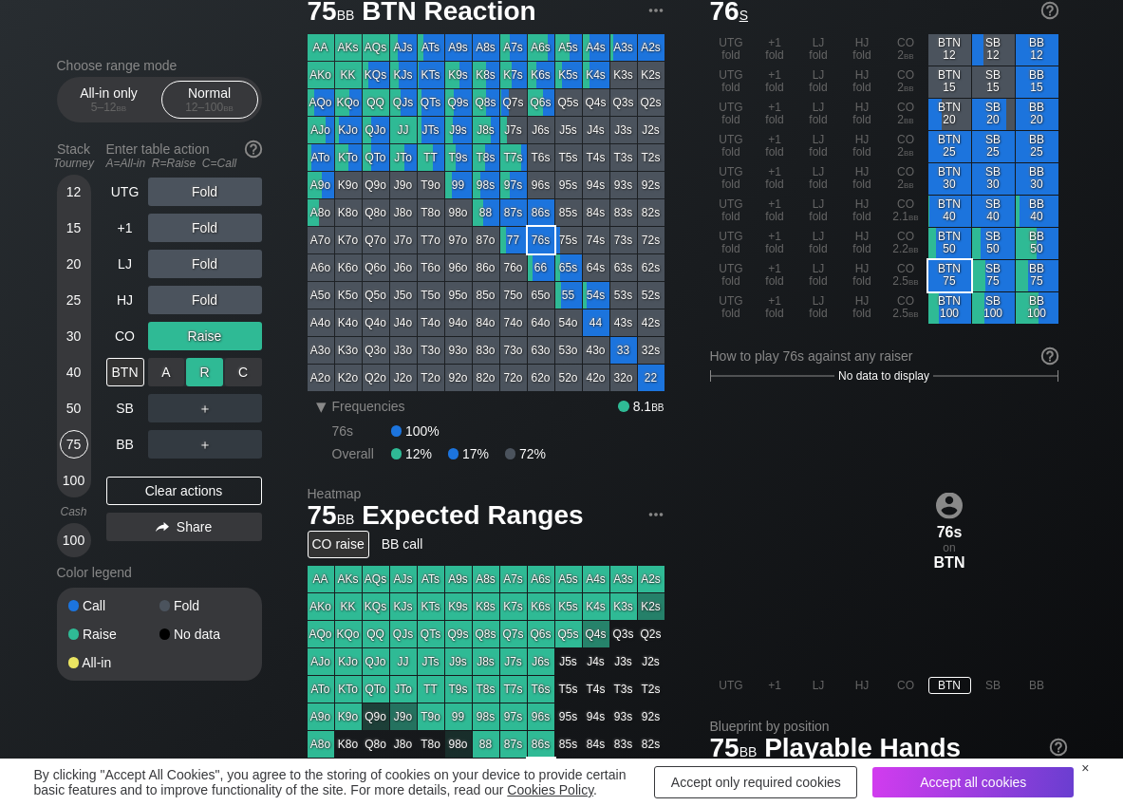
click at [197, 371] on div "R ✕" at bounding box center [204, 372] width 37 height 28
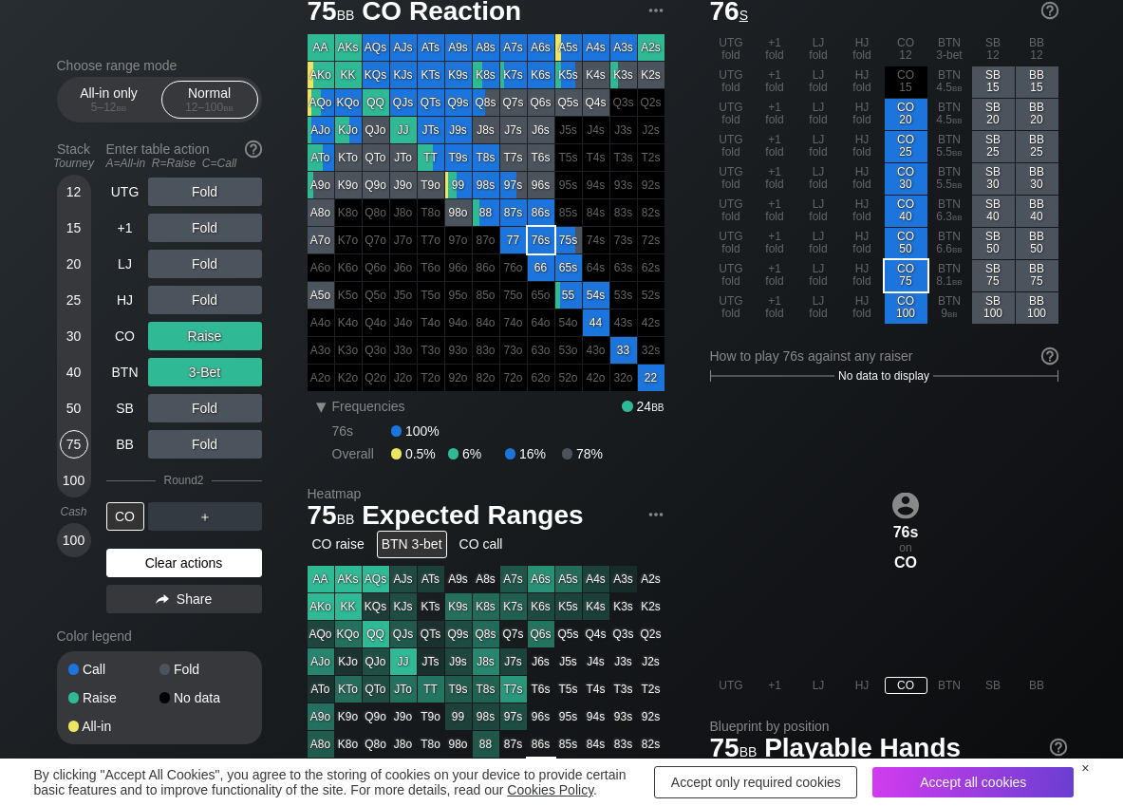
click at [134, 562] on div "Clear actions" at bounding box center [184, 563] width 156 height 28
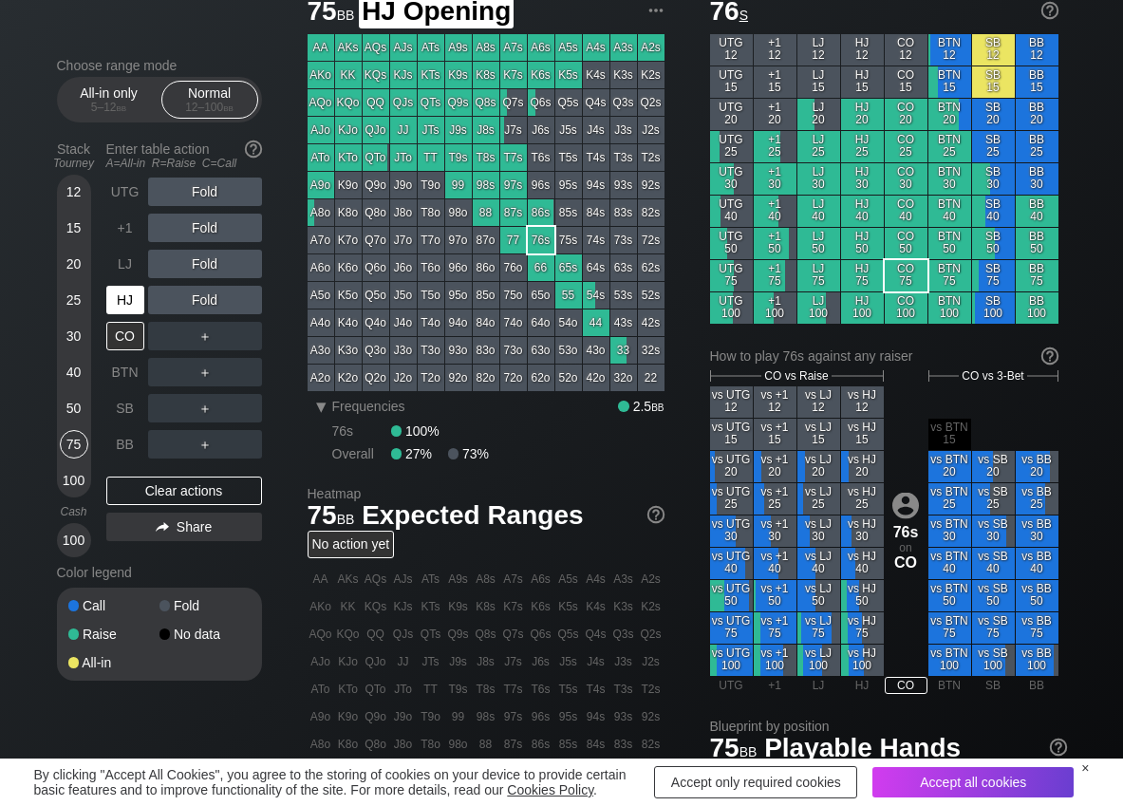
click at [130, 306] on div "HJ" at bounding box center [125, 300] width 38 height 28
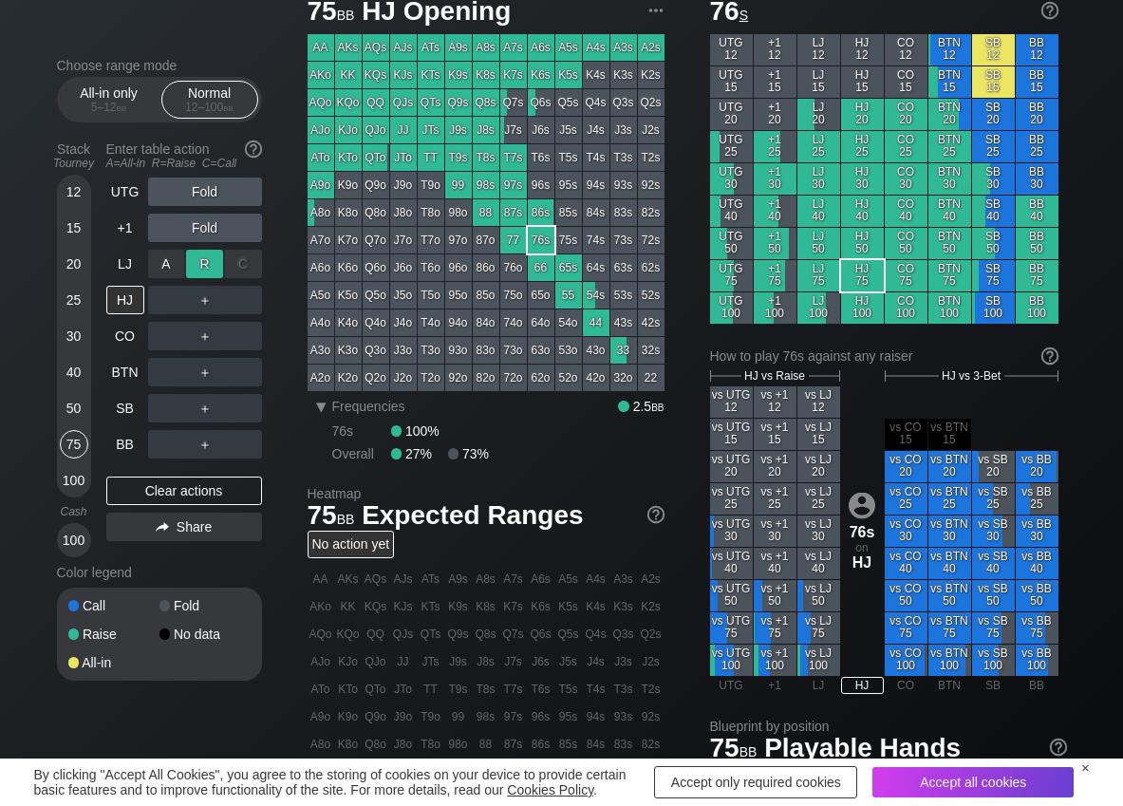
click at [202, 268] on div "R ✕" at bounding box center [204, 264] width 37 height 28
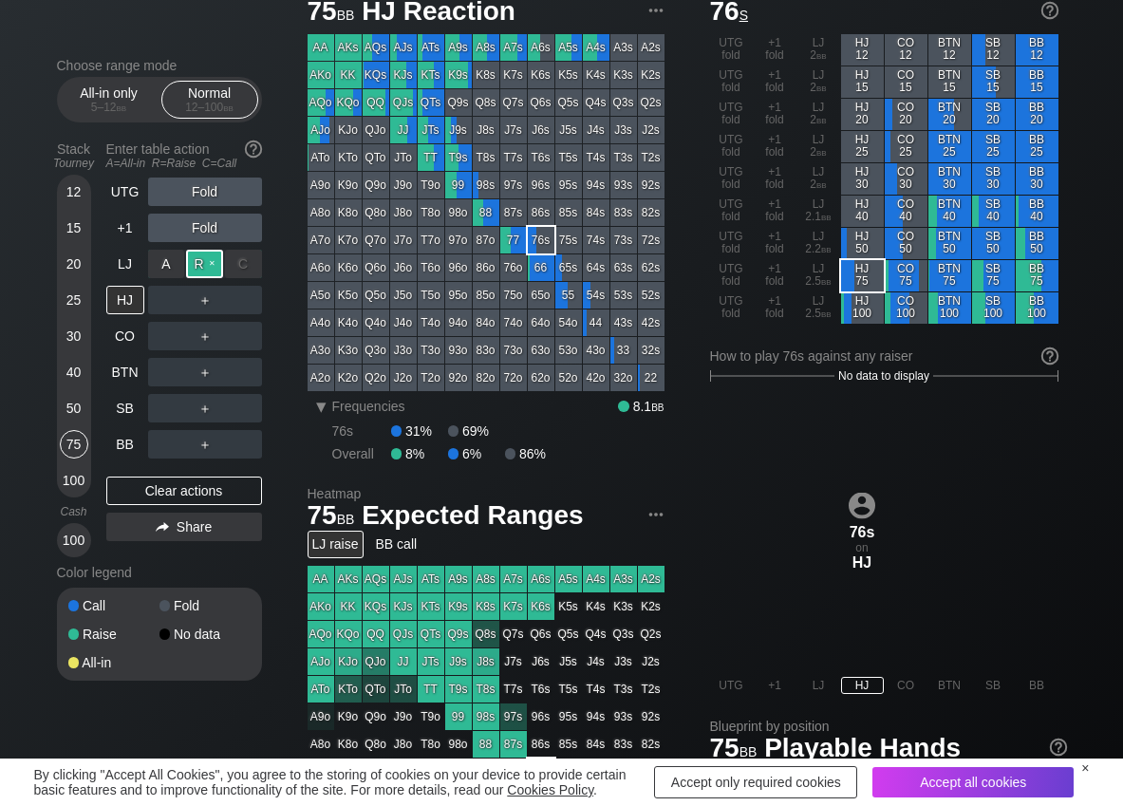
click at [202, 268] on div "R ✕" at bounding box center [204, 264] width 37 height 28
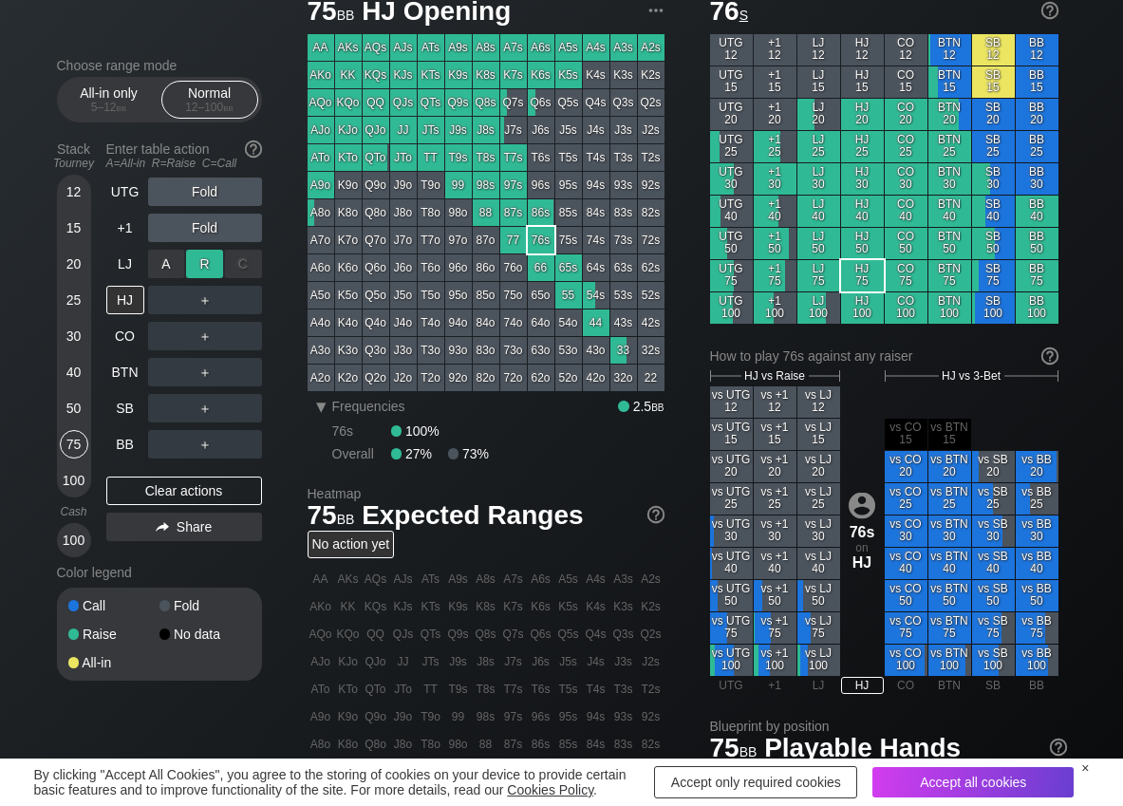
click at [204, 269] on div "R ✕" at bounding box center [204, 264] width 37 height 28
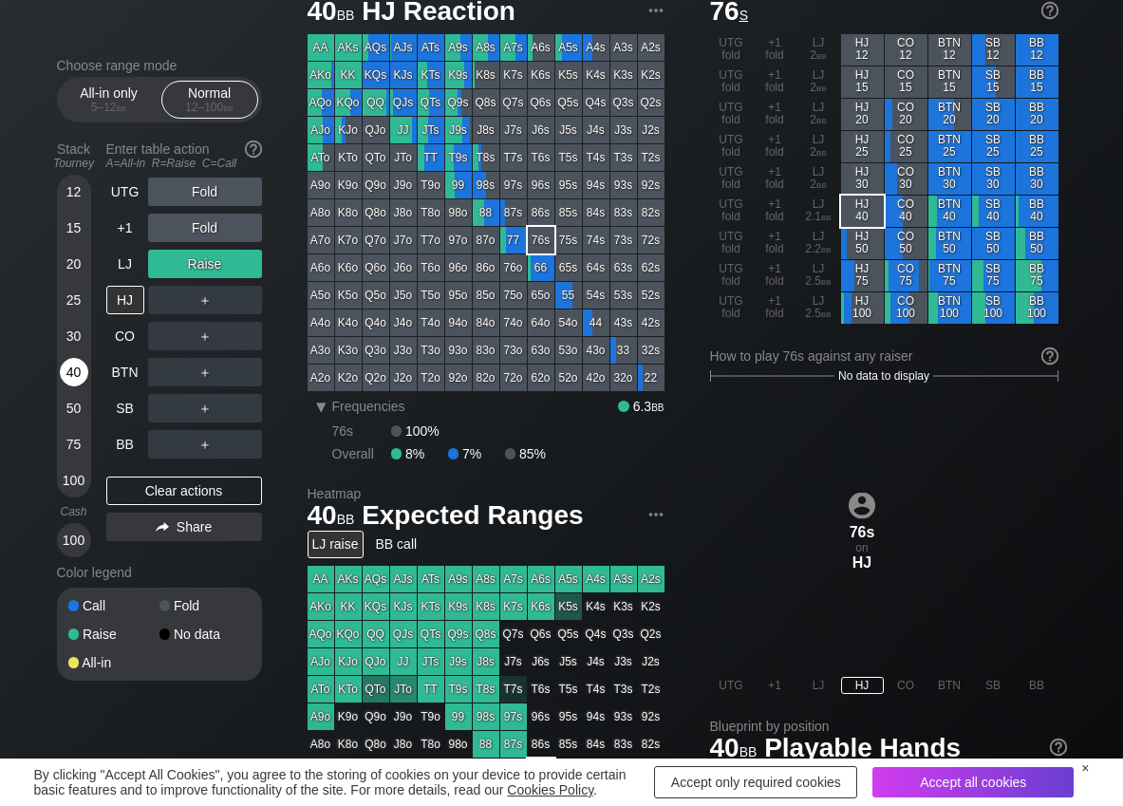
click at [65, 370] on div "40" at bounding box center [74, 372] width 28 height 28
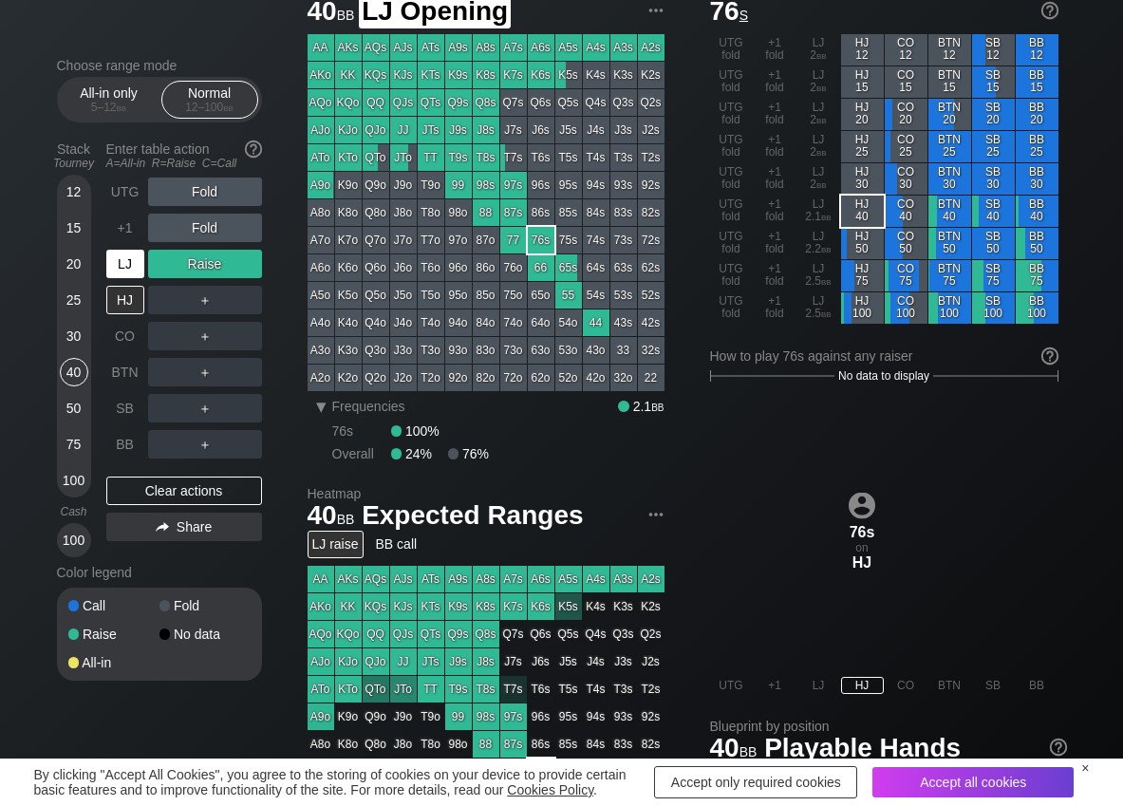
drag, startPoint x: 129, startPoint y: 257, endPoint x: 169, endPoint y: 284, distance: 47.9
click at [131, 262] on div "LJ" at bounding box center [125, 264] width 38 height 28
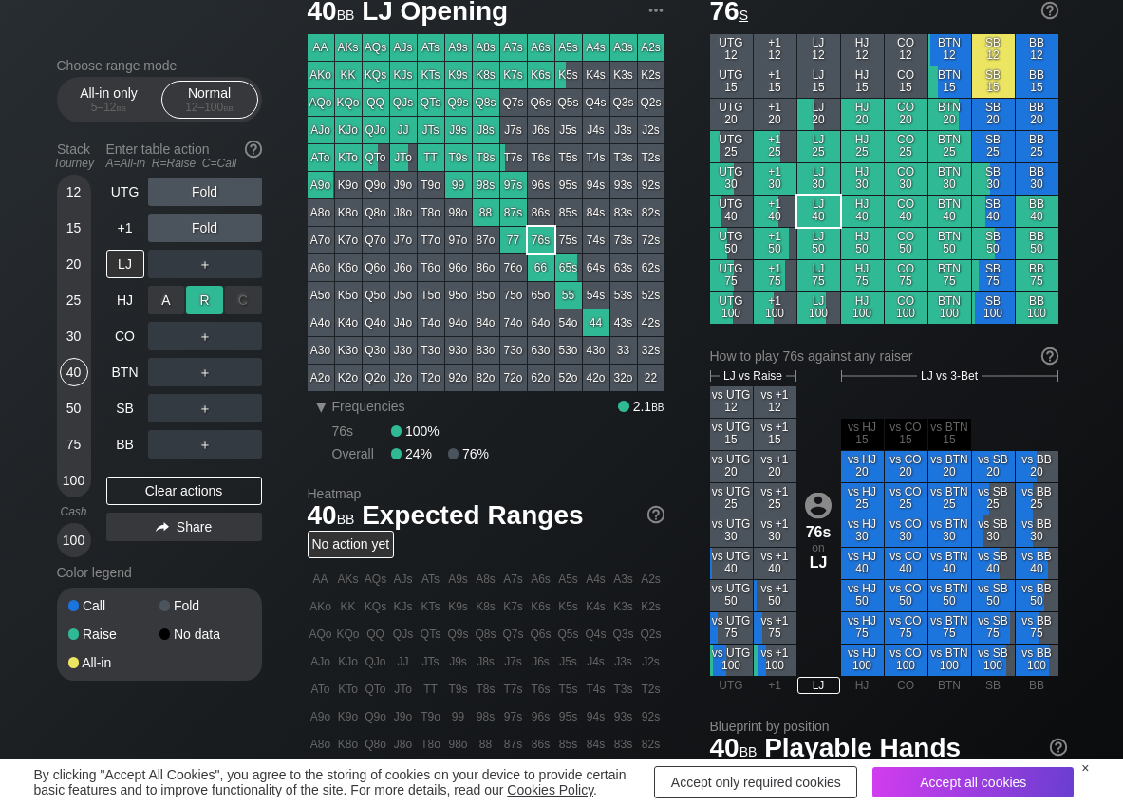
click at [192, 291] on div "R ✕" at bounding box center [204, 300] width 37 height 28
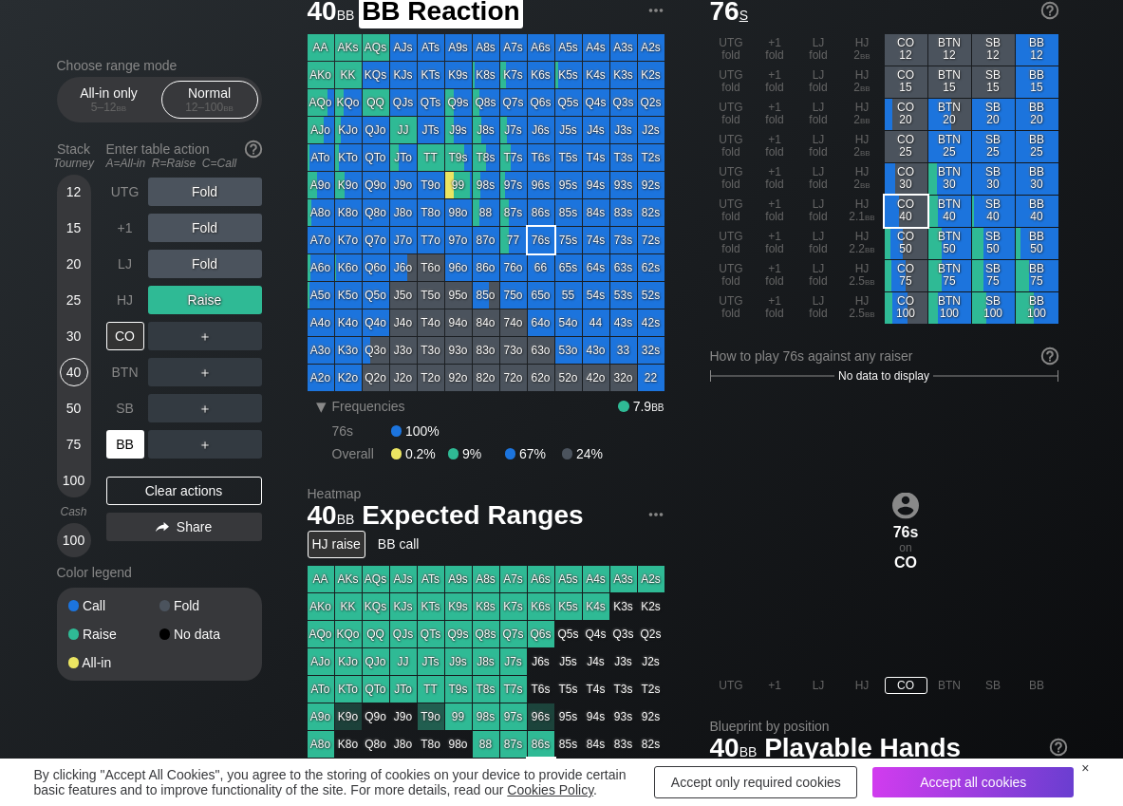
click at [117, 441] on div "BB" at bounding box center [125, 444] width 38 height 28
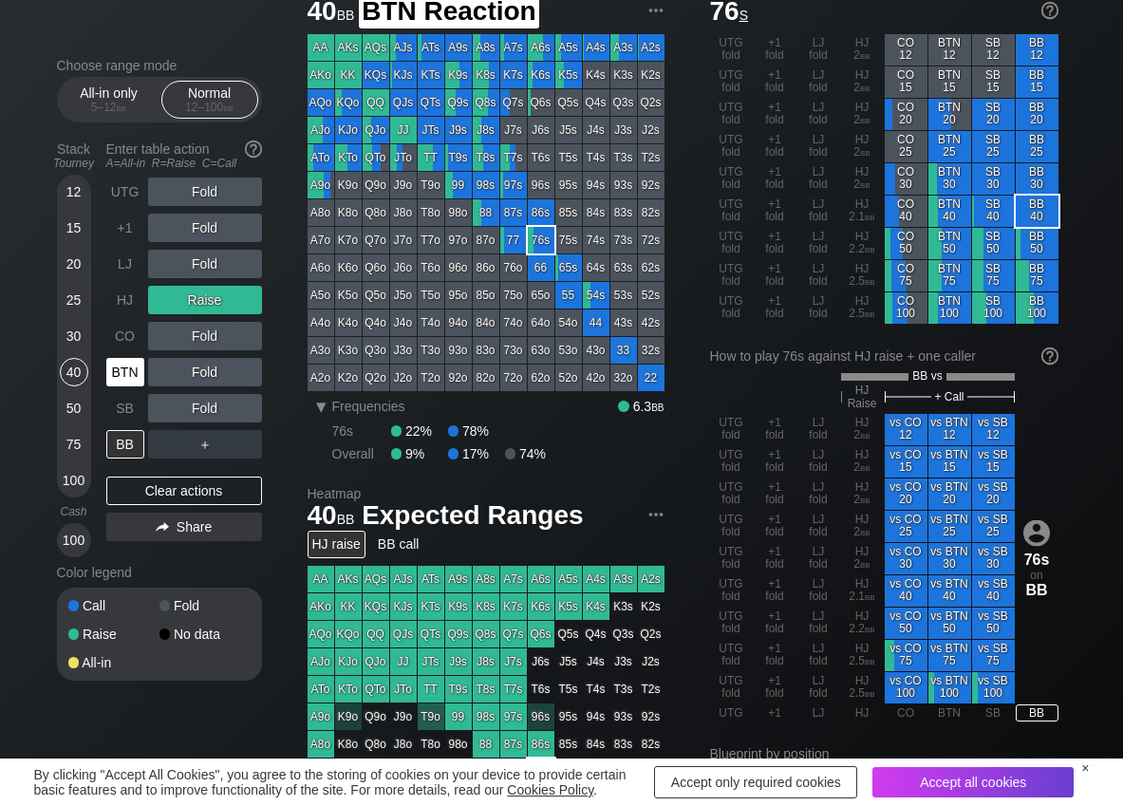
click at [122, 382] on div "BTN" at bounding box center [125, 372] width 38 height 28
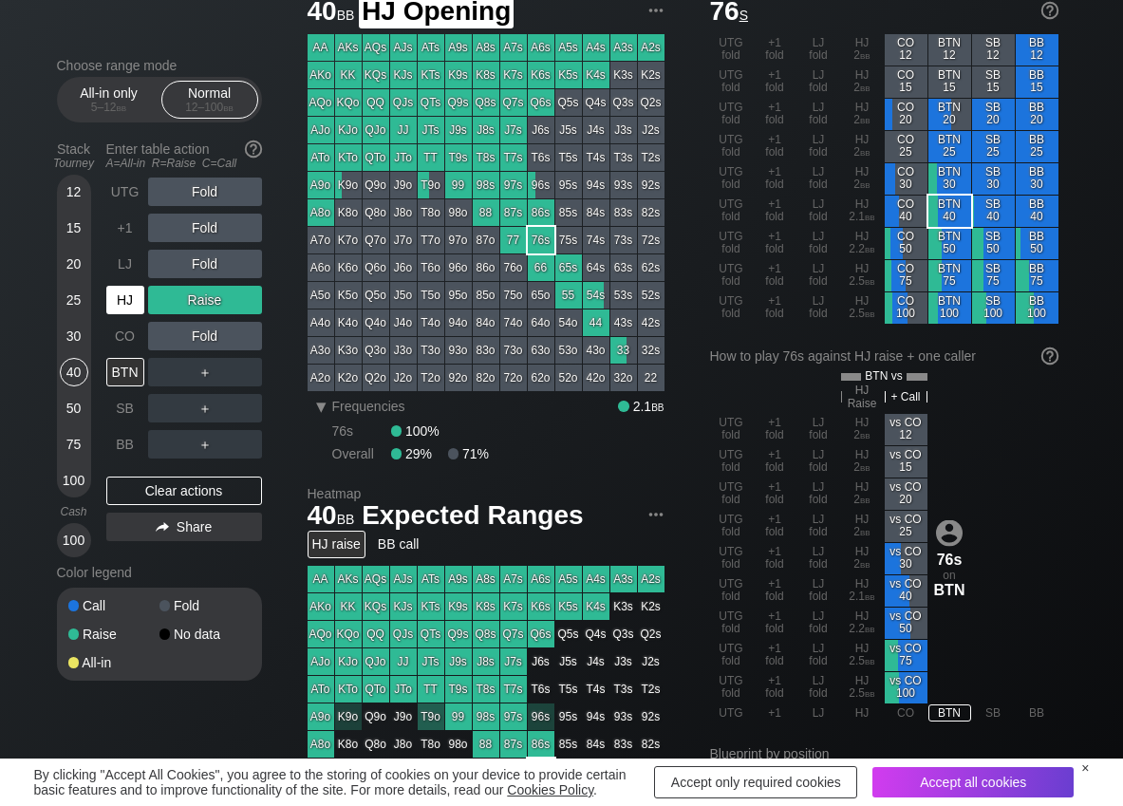
click at [118, 300] on div "HJ" at bounding box center [125, 300] width 38 height 28
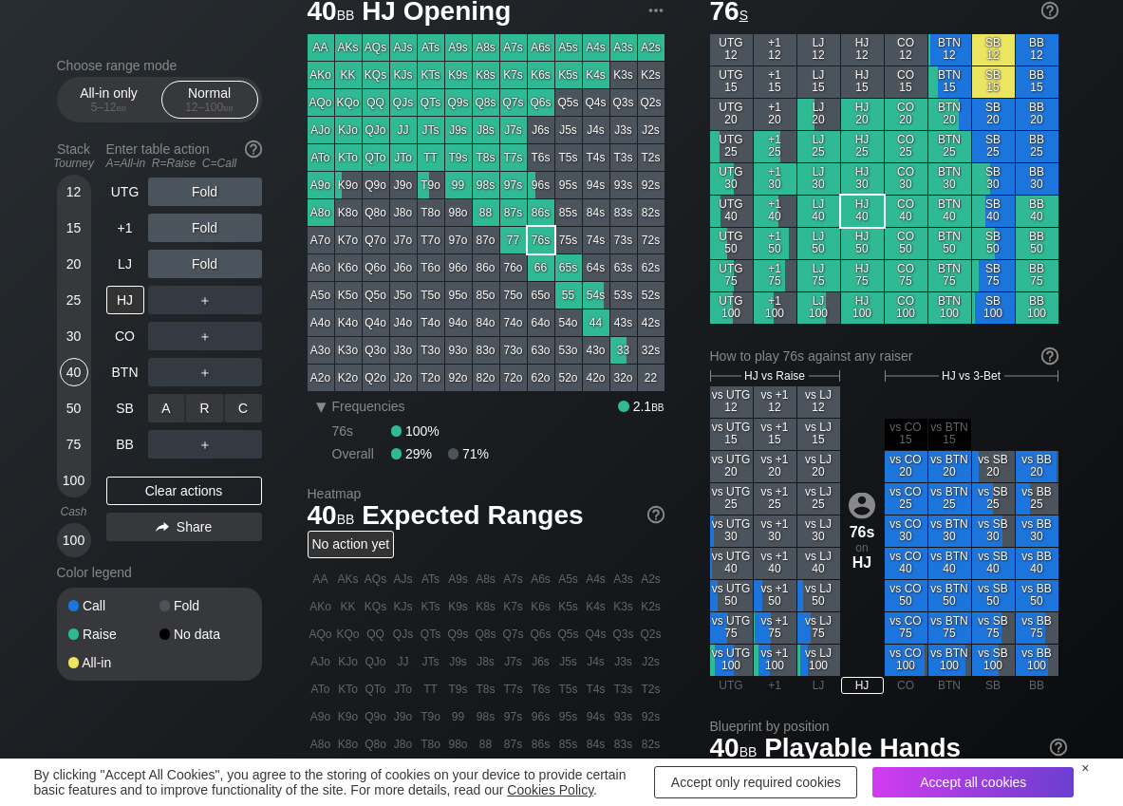
click at [241, 418] on div "C ✕" at bounding box center [243, 408] width 37 height 28
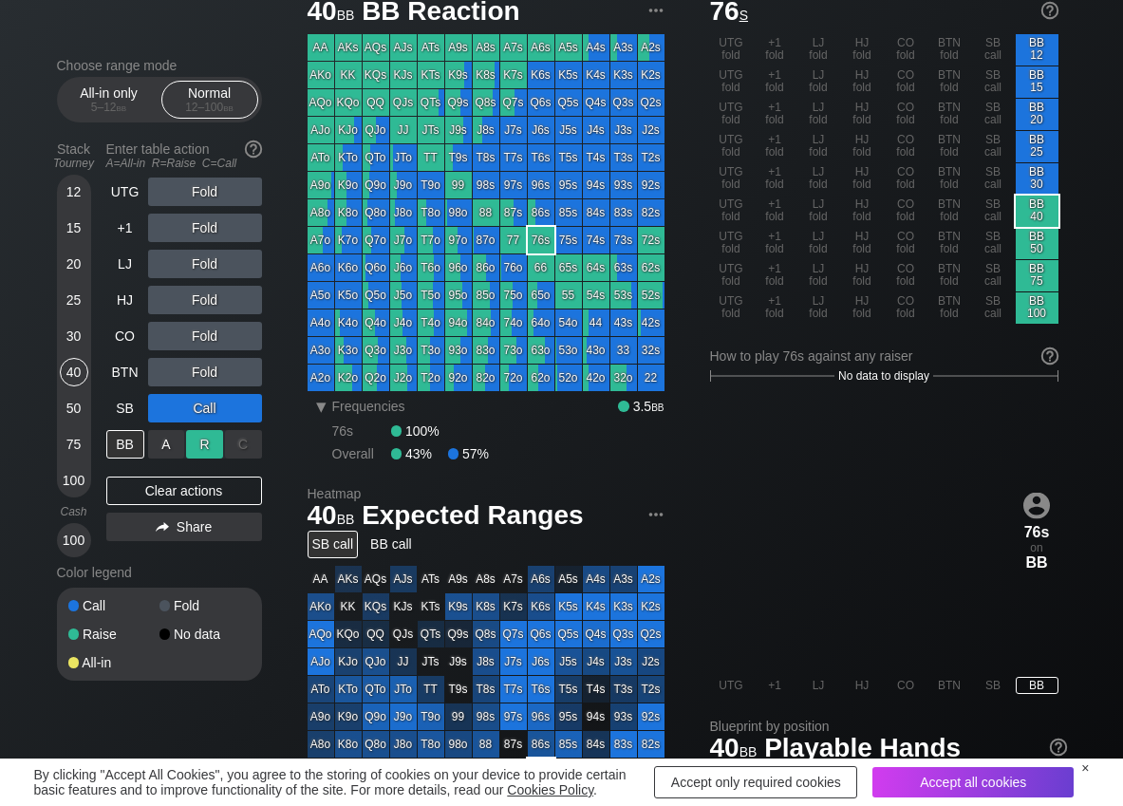
click at [204, 444] on div "R ✕" at bounding box center [204, 444] width 37 height 28
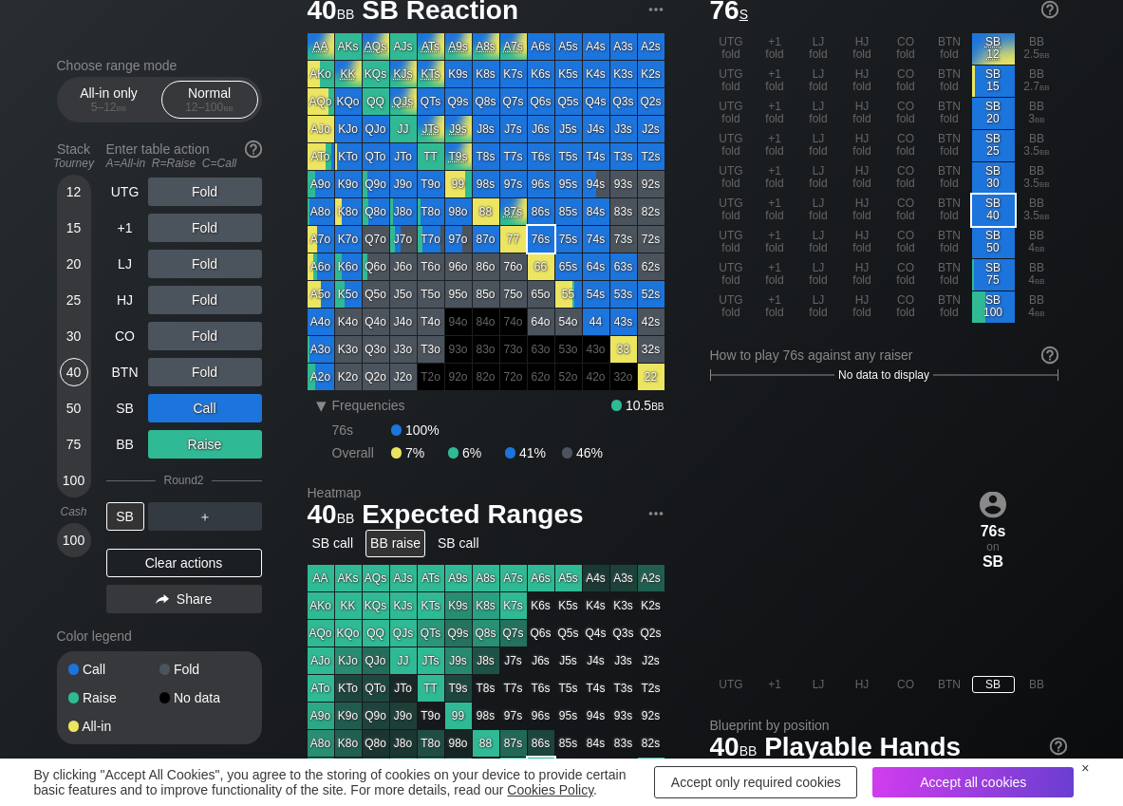
scroll to position [76, 0]
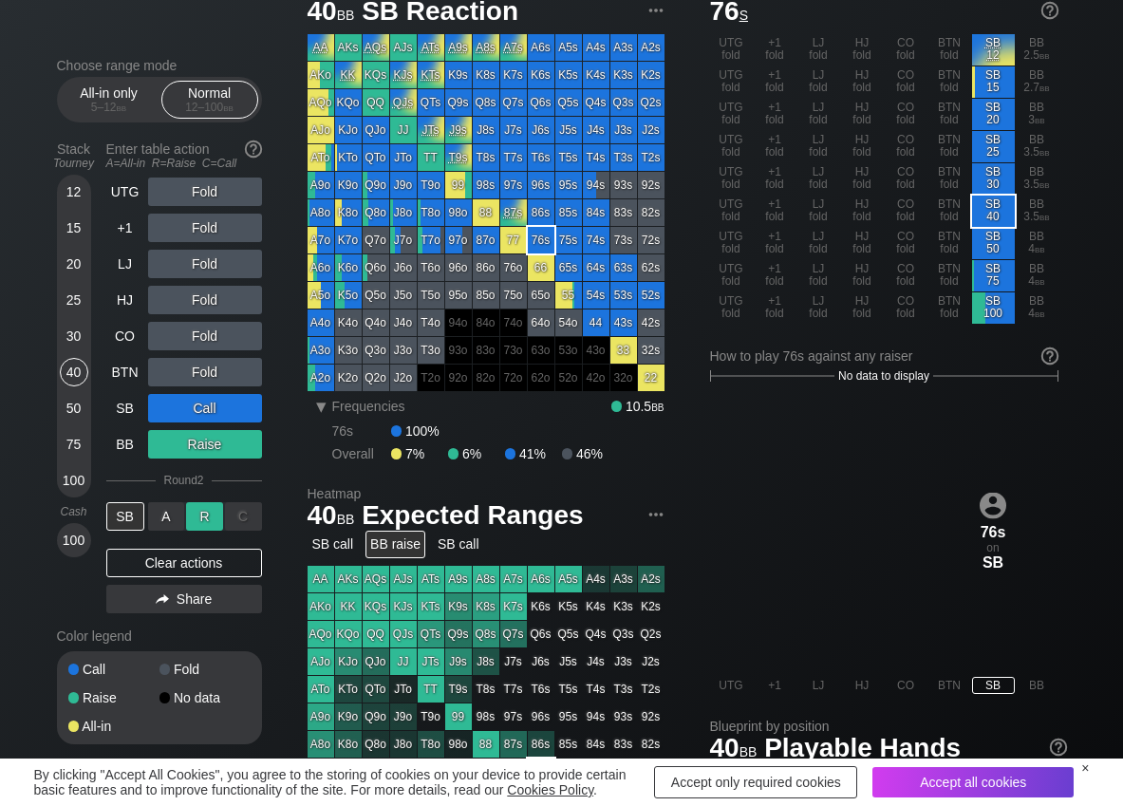
click at [196, 510] on div "R ✕" at bounding box center [204, 516] width 37 height 28
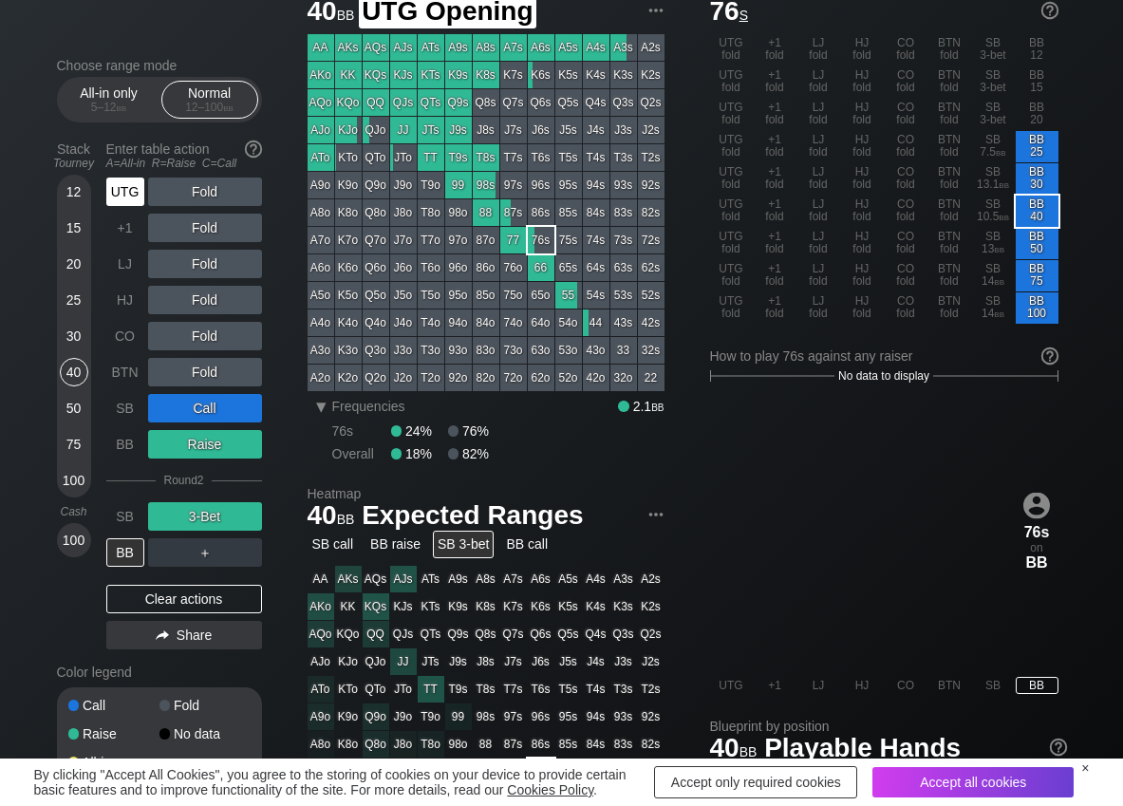
click at [129, 201] on div "UTG" at bounding box center [125, 192] width 38 height 28
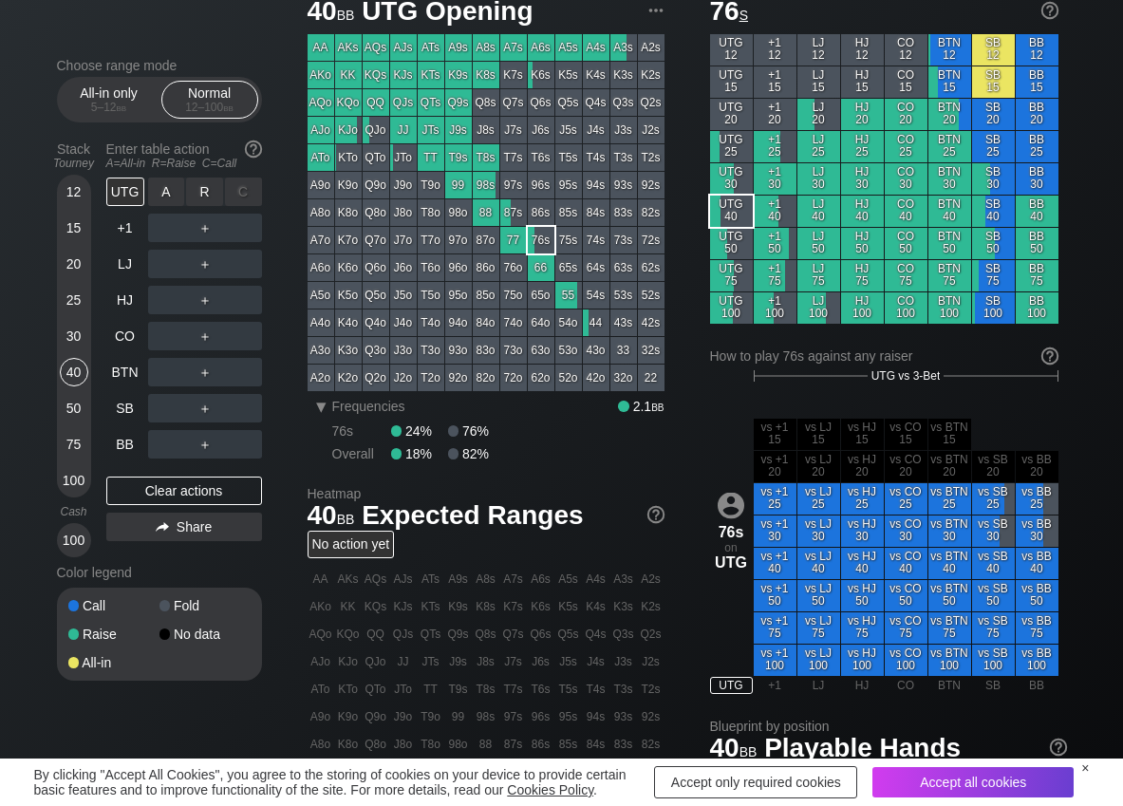
drag, startPoint x: 195, startPoint y: 193, endPoint x: 154, endPoint y: 300, distance: 114.8
click at [197, 193] on div "R ✕" at bounding box center [204, 192] width 37 height 28
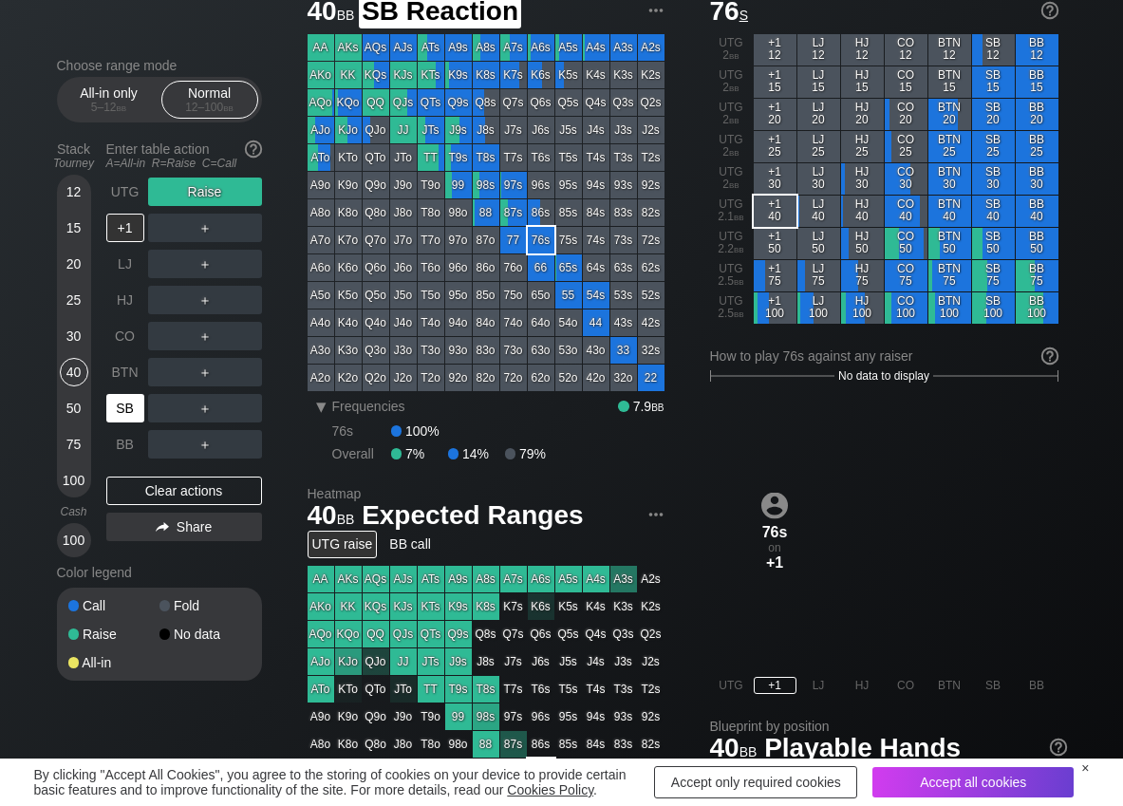
click at [120, 409] on div "SB" at bounding box center [125, 408] width 38 height 28
